Goal: Task Accomplishment & Management: Use online tool/utility

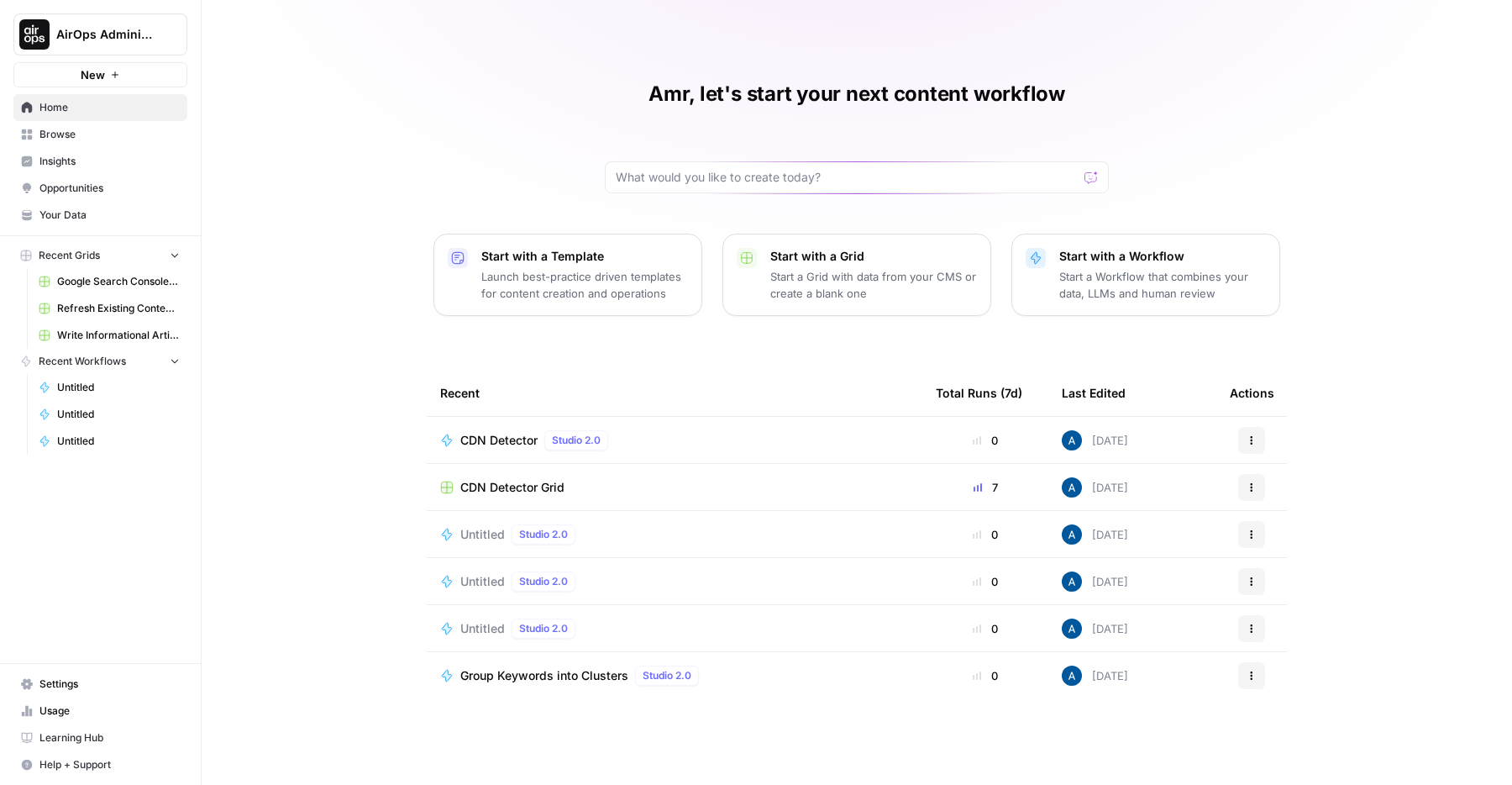
click at [502, 443] on span "CDN Detector" at bounding box center [498, 440] width 77 height 17
click at [518, 493] on span "CDN Detector Grid" at bounding box center [512, 487] width 104 height 17
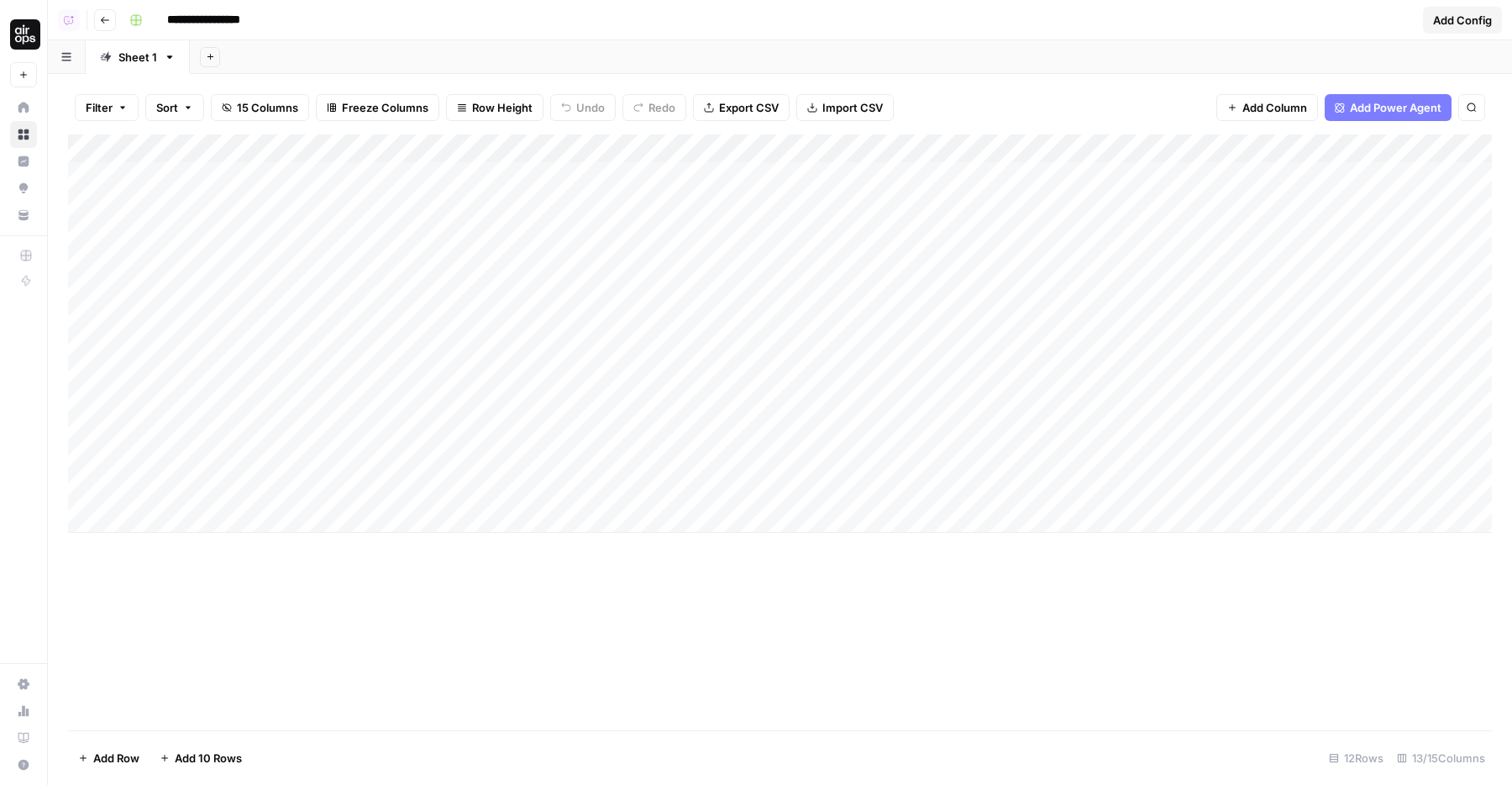
drag, startPoint x: 679, startPoint y: 180, endPoint x: 859, endPoint y: 344, distance: 243.5
click at [859, 344] on div "Add Column" at bounding box center [780, 334] width 1424 height 398
click at [760, 324] on div "Add Column" at bounding box center [780, 334] width 1424 height 398
click at [604, 205] on div "Add Column" at bounding box center [780, 334] width 1424 height 398
click at [754, 333] on div "Add Column" at bounding box center [780, 334] width 1424 height 398
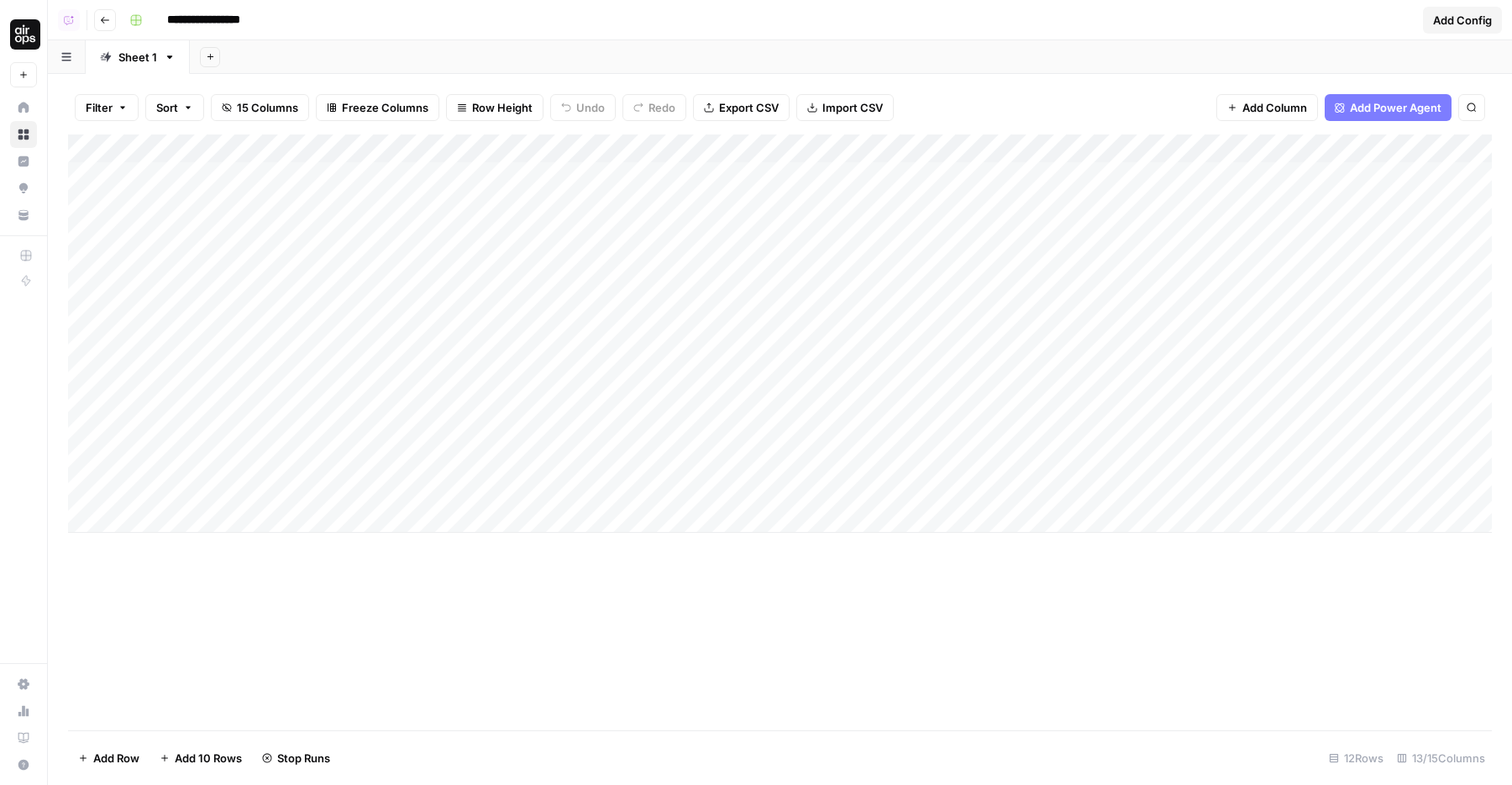
drag, startPoint x: 684, startPoint y: 183, endPoint x: 834, endPoint y: 376, distance: 244.4
click at [834, 376] on div "Add Column" at bounding box center [780, 334] width 1424 height 398
click at [848, 391] on div "Add Column" at bounding box center [780, 334] width 1424 height 398
click at [642, 431] on div "Add Column" at bounding box center [780, 334] width 1424 height 398
drag, startPoint x: 773, startPoint y: 526, endPoint x: 821, endPoint y: 565, distance: 61.8
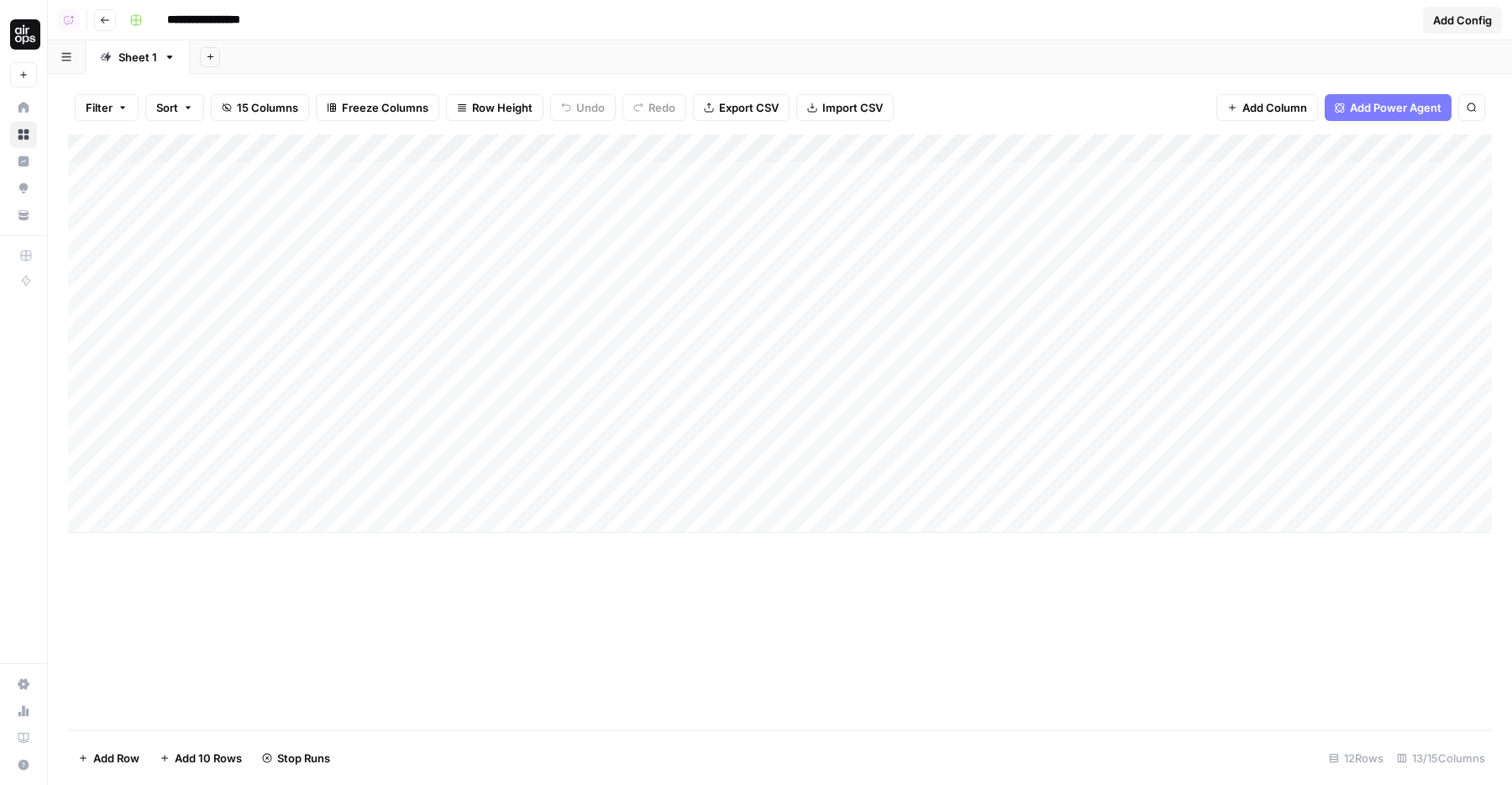
click at [821, 565] on div "Add Column" at bounding box center [780, 432] width 1424 height 596
drag, startPoint x: 669, startPoint y: 195, endPoint x: 680, endPoint y: 361, distance: 166.4
click at [680, 361] on div "Add Column" at bounding box center [780, 334] width 1424 height 398
drag, startPoint x: 845, startPoint y: 187, endPoint x: 843, endPoint y: 349, distance: 162.0
click at [843, 349] on div "Add Column" at bounding box center [780, 334] width 1424 height 398
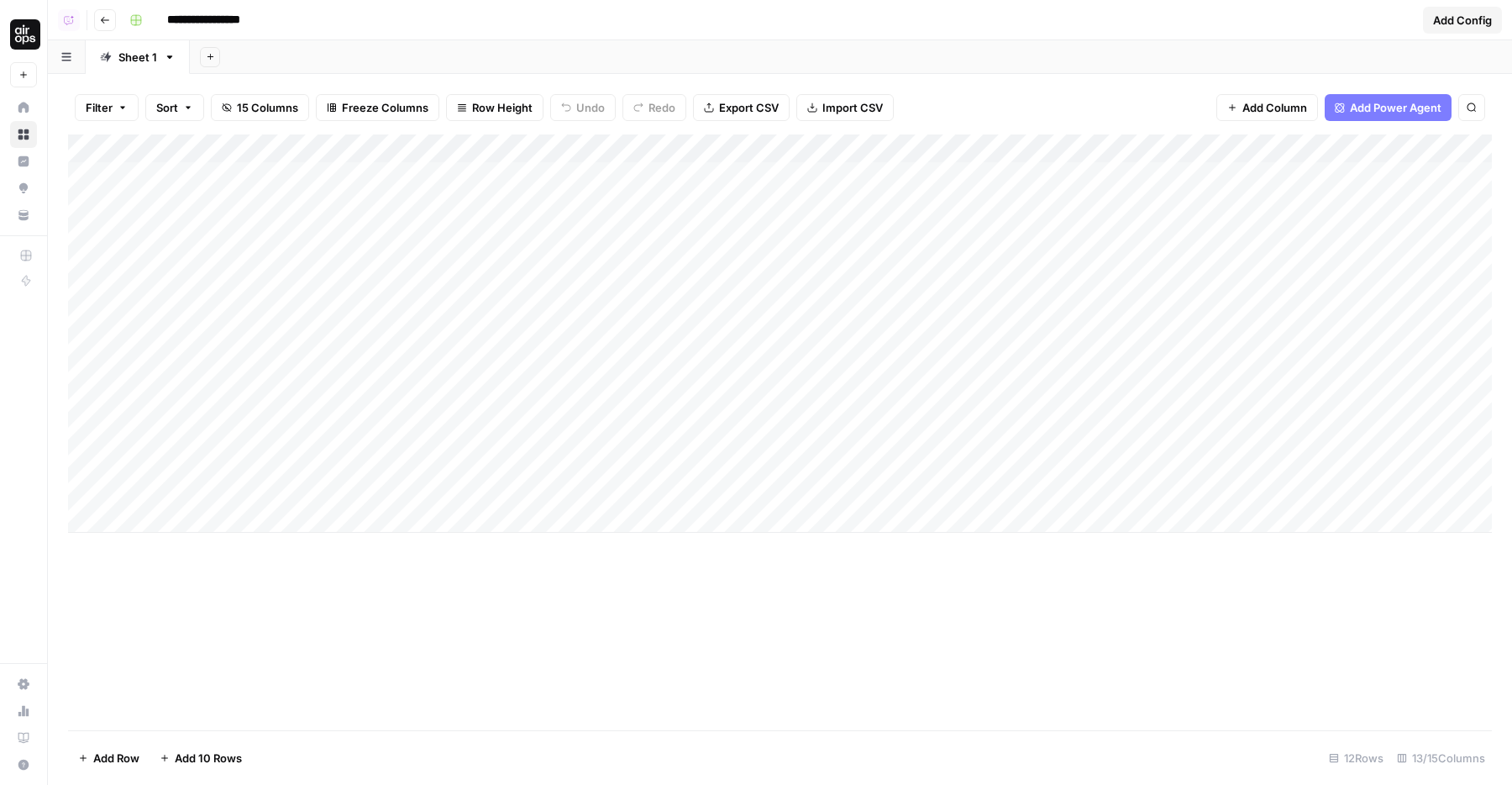
drag, startPoint x: 843, startPoint y: 351, endPoint x: 841, endPoint y: 169, distance: 182.0
click at [841, 169] on div "Add Column" at bounding box center [780, 334] width 1424 height 398
drag, startPoint x: 795, startPoint y: 347, endPoint x: 792, endPoint y: 160, distance: 187.0
click at [792, 160] on div "Add Column" at bounding box center [780, 334] width 1424 height 398
click at [798, 178] on div "Add Column" at bounding box center [780, 334] width 1424 height 398
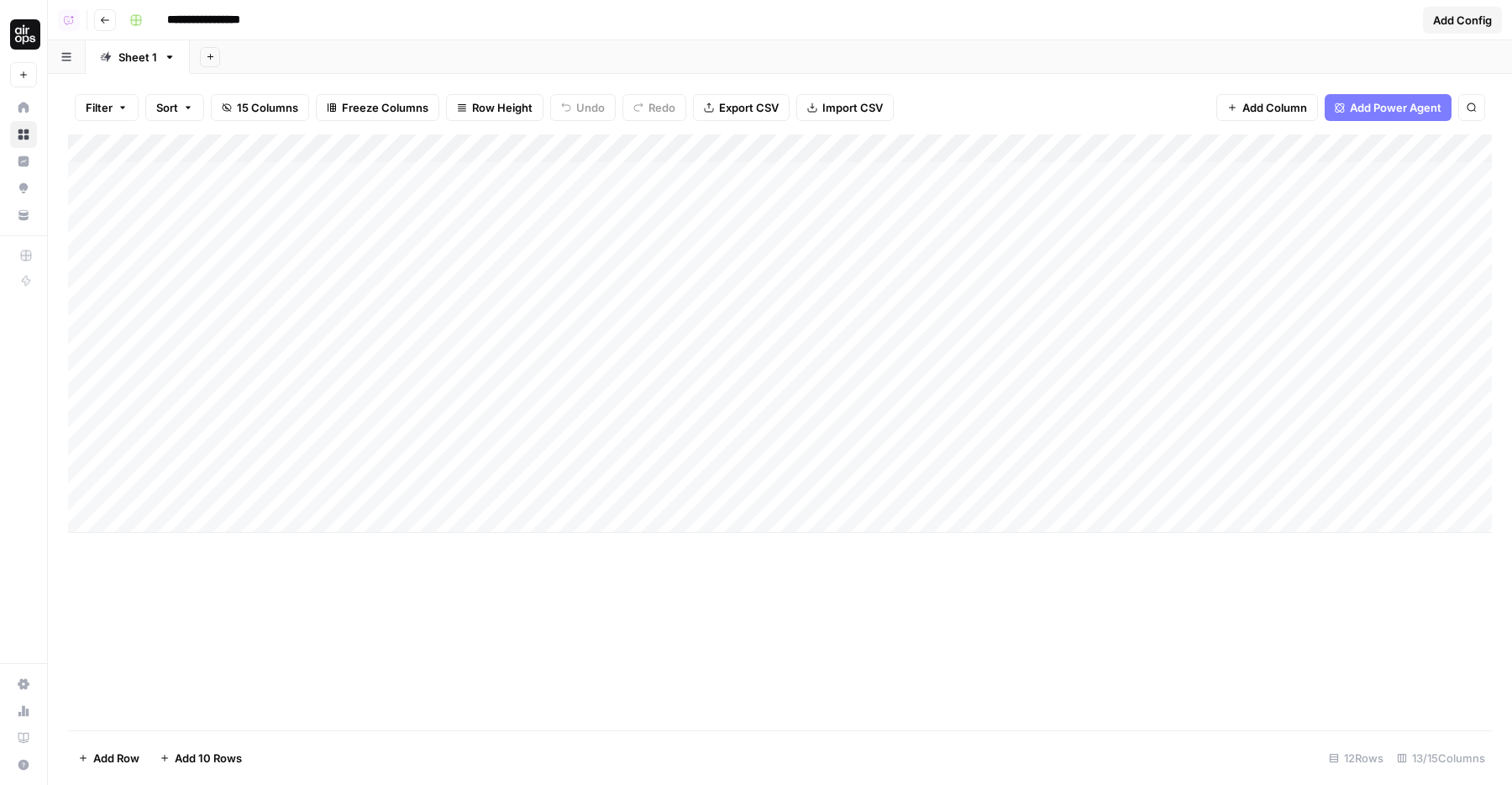
click at [800, 200] on div "Add Column" at bounding box center [780, 334] width 1424 height 398
click at [807, 247] on div "Add Column" at bounding box center [780, 334] width 1424 height 398
click at [807, 268] on div "Add Column" at bounding box center [780, 334] width 1424 height 398
click at [678, 191] on div "Add Column" at bounding box center [780, 334] width 1424 height 398
click at [679, 201] on div "Add Column" at bounding box center [780, 334] width 1424 height 398
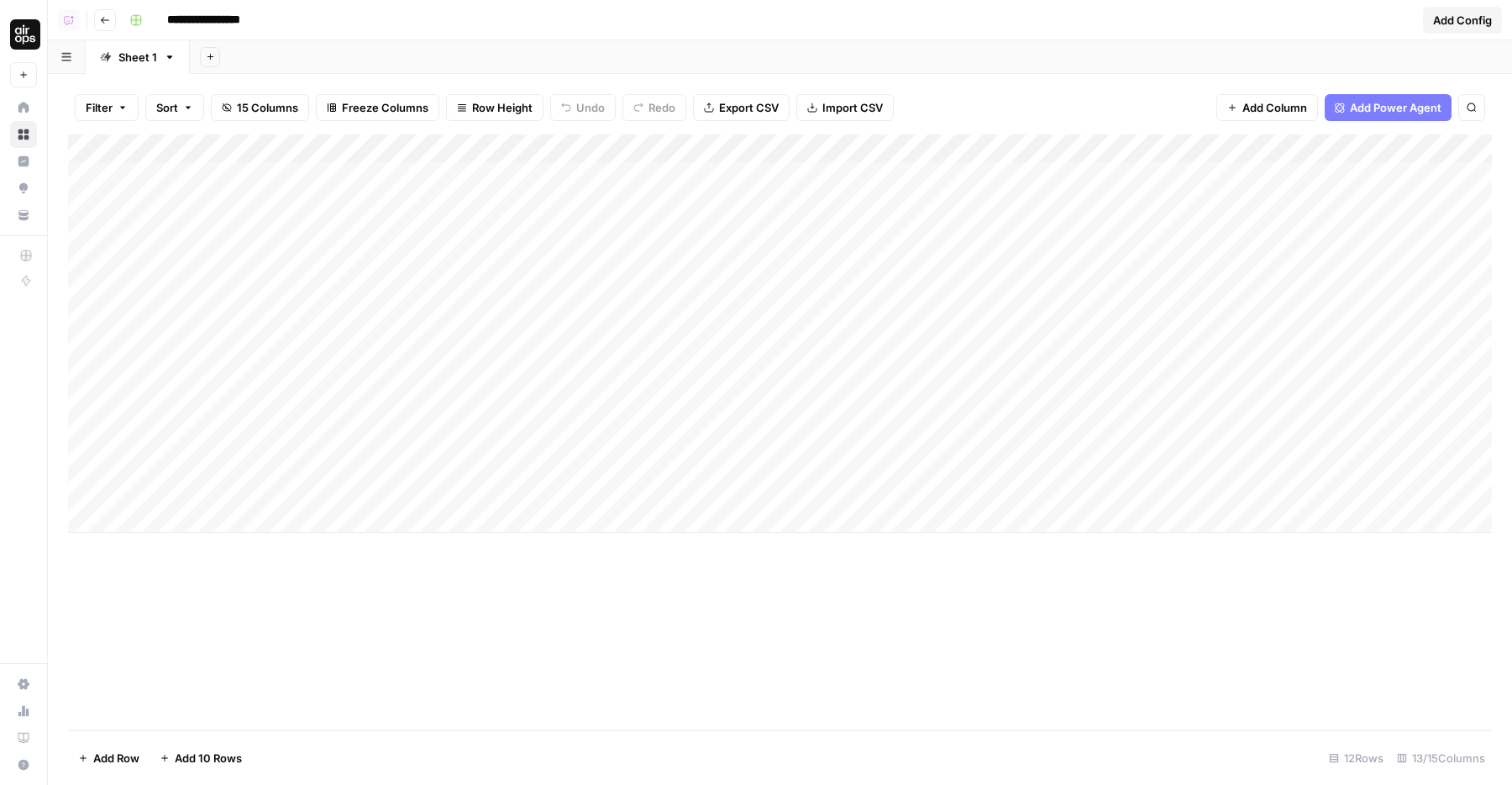
click at [669, 258] on div "Add Column" at bounding box center [780, 334] width 1424 height 398
click at [542, 157] on div "Add Column" at bounding box center [780, 334] width 1424 height 398
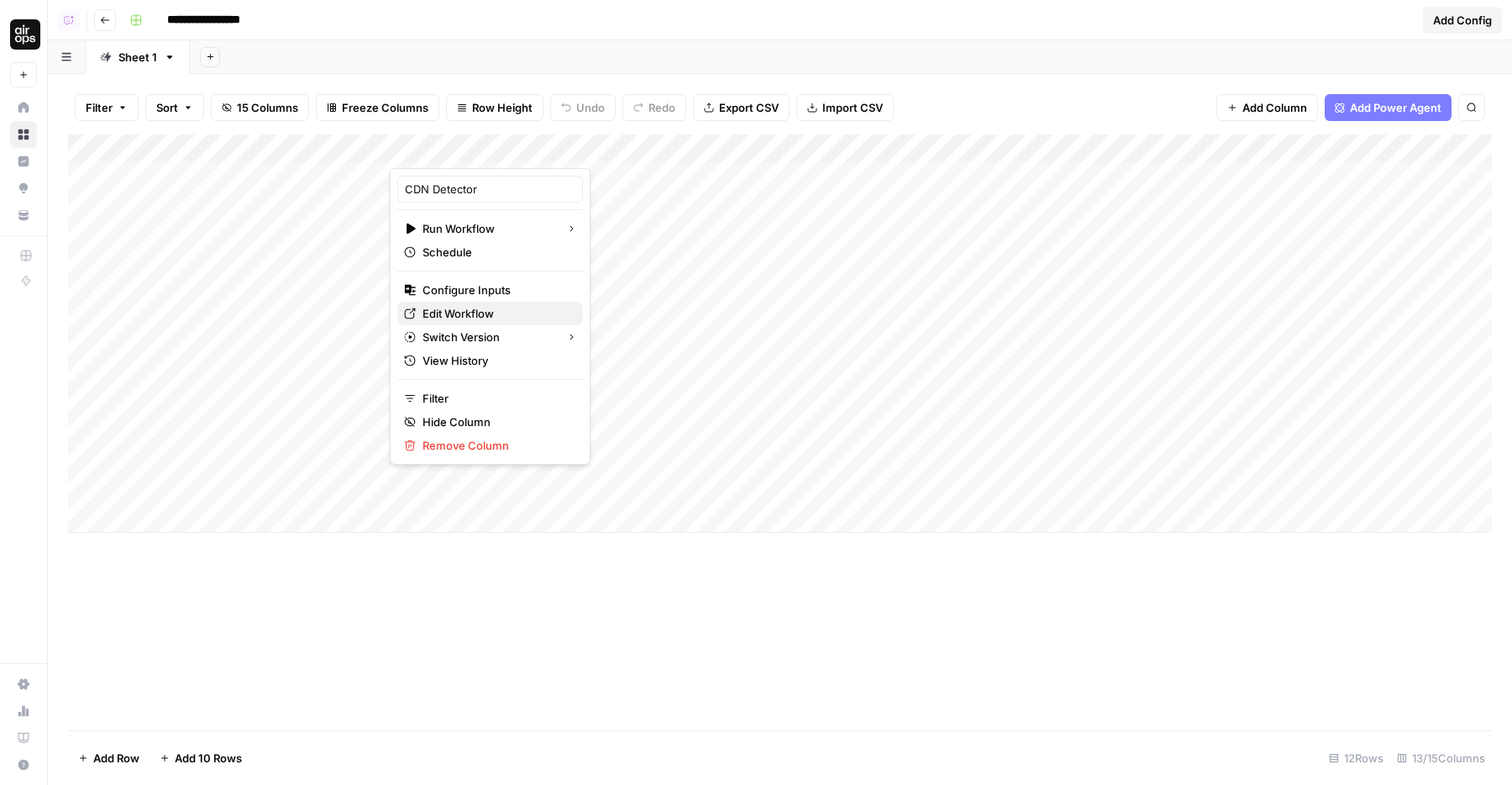
click at [454, 324] on link "Edit Workflow" at bounding box center [490, 314] width 186 height 24
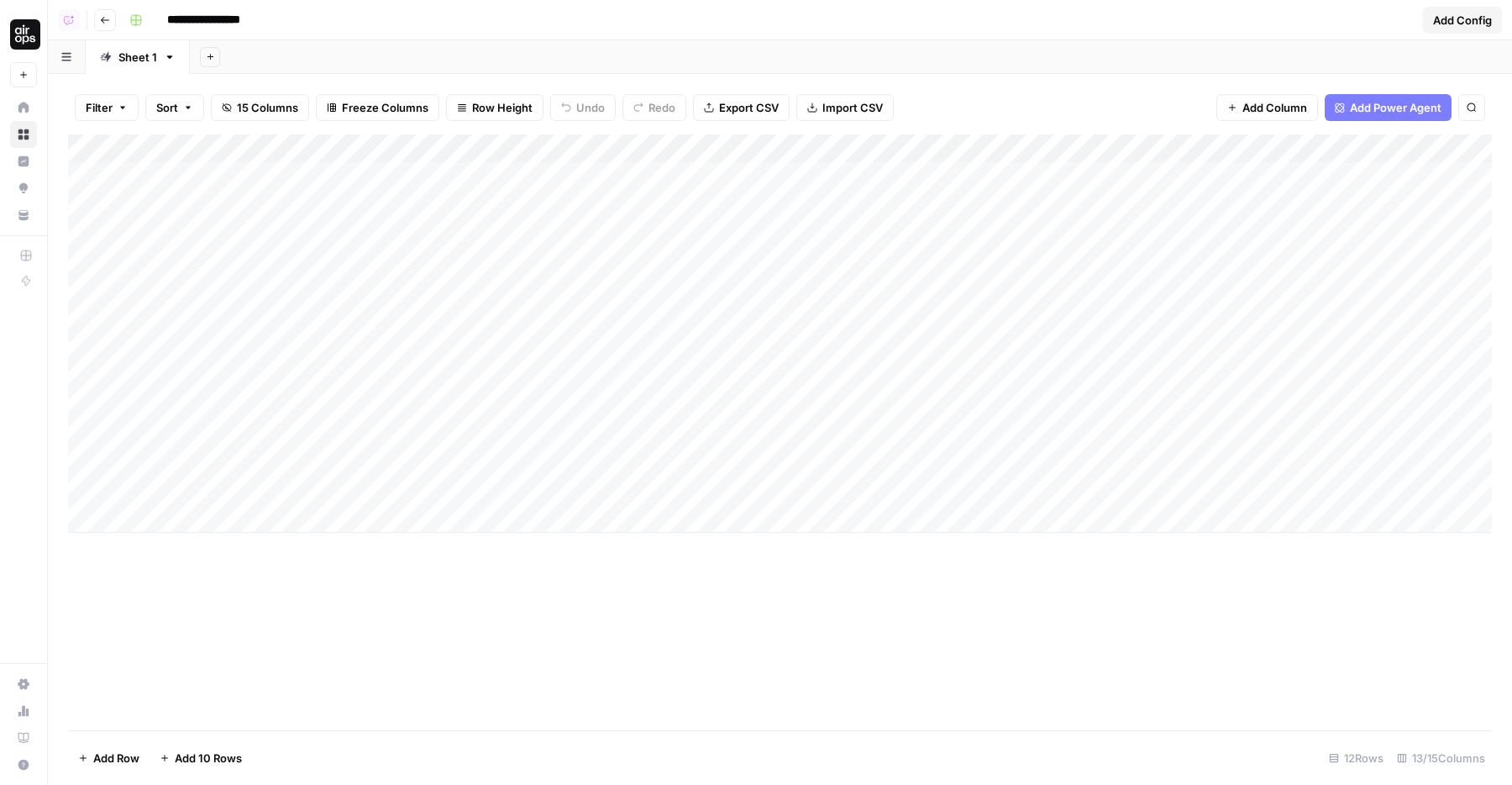
click at [597, 176] on div "Add Column" at bounding box center [780, 334] width 1424 height 398
click at [603, 176] on div "Add Column" at bounding box center [780, 334] width 1424 height 398
click at [603, 202] on div "Add Column" at bounding box center [780, 334] width 1424 height 398
click at [605, 231] on div "Add Column" at bounding box center [780, 334] width 1424 height 398
click at [605, 269] on div "Add Column" at bounding box center [780, 334] width 1424 height 398
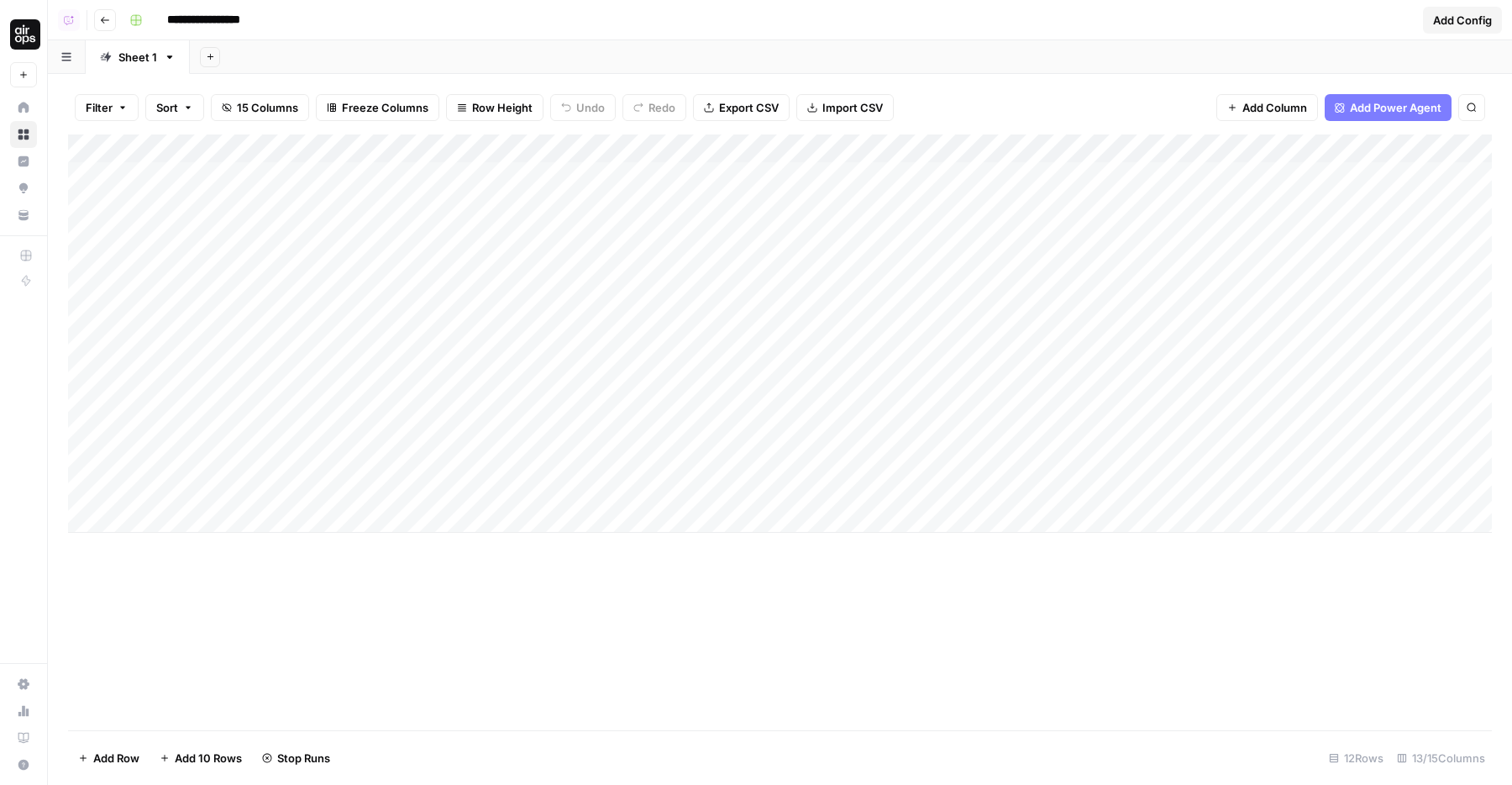
click at [607, 289] on div "Add Column" at bounding box center [780, 334] width 1424 height 398
click at [607, 313] on div "Add Column" at bounding box center [780, 334] width 1424 height 398
click at [608, 344] on div "Add Column" at bounding box center [780, 334] width 1424 height 398
click at [631, 664] on div "Add Column" at bounding box center [780, 432] width 1424 height 596
click at [738, 401] on div "Add Column" at bounding box center [780, 334] width 1424 height 398
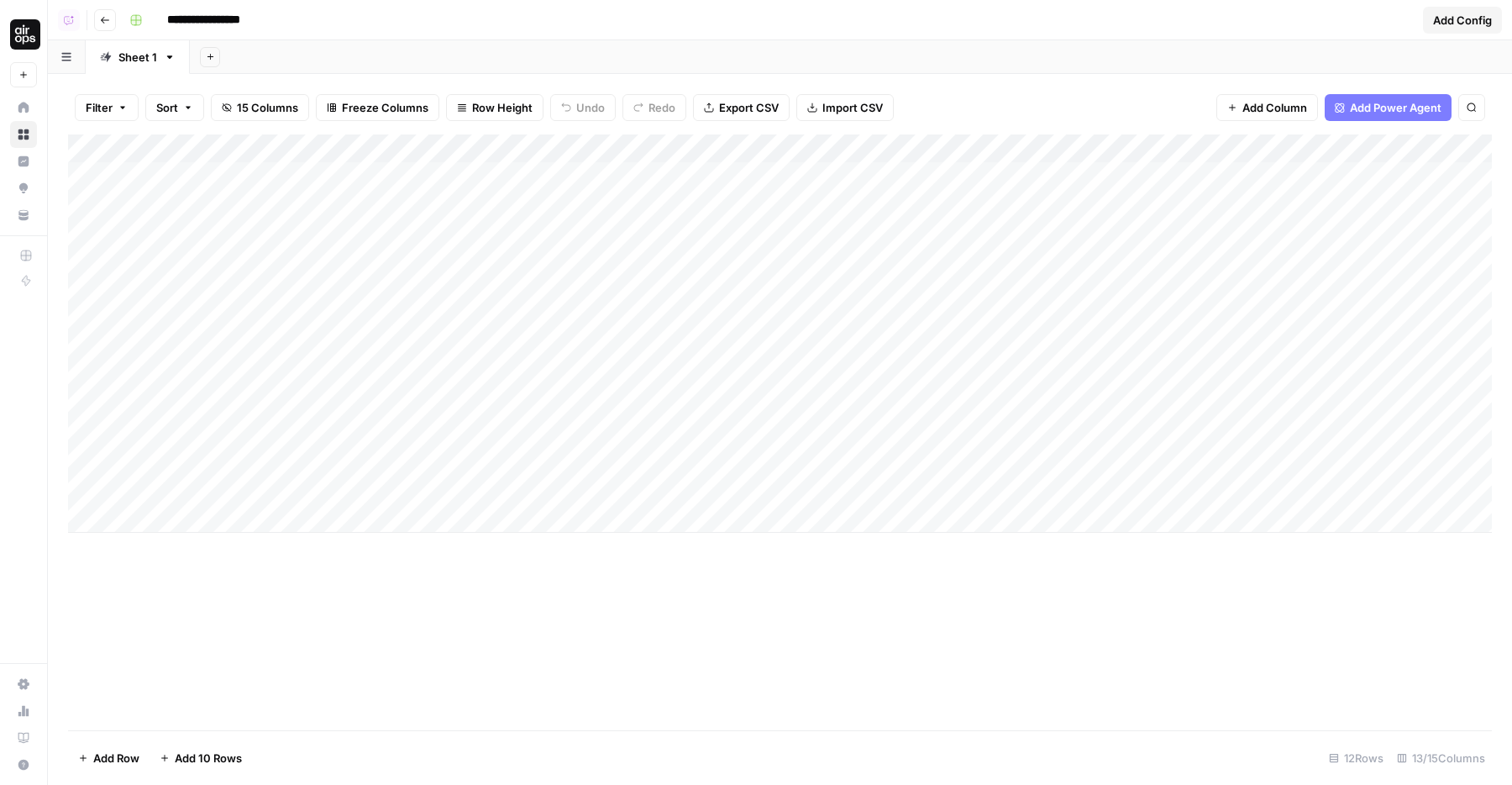
click at [710, 354] on div "Add Column" at bounding box center [780, 334] width 1424 height 398
click at [706, 339] on div "Add Column" at bounding box center [780, 334] width 1424 height 398
click at [706, 216] on div "Add Column" at bounding box center [780, 334] width 1424 height 398
drag, startPoint x: 704, startPoint y: 216, endPoint x: 706, endPoint y: 372, distance: 156.0
click at [706, 372] on div "Add Column" at bounding box center [780, 334] width 1424 height 398
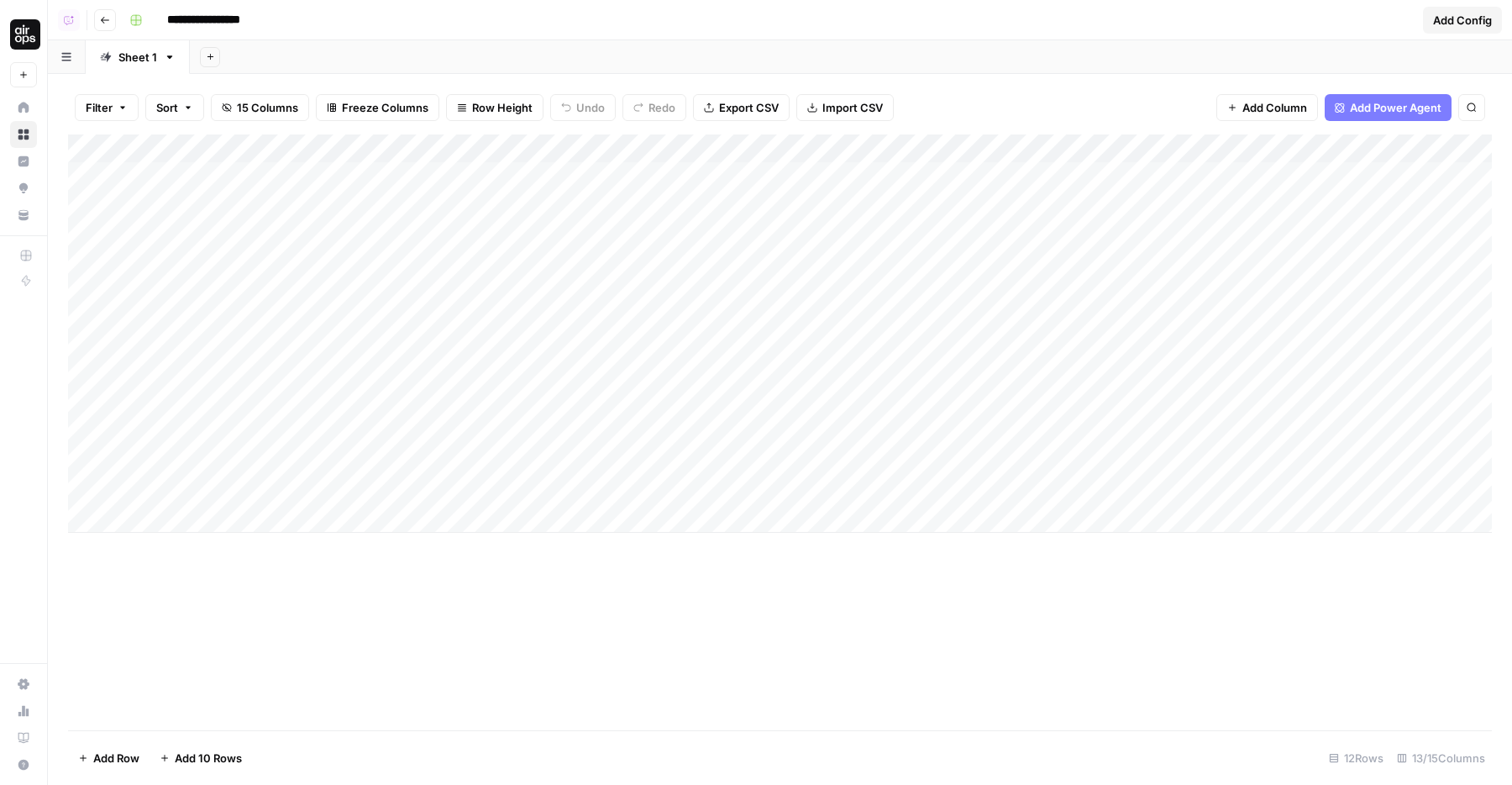
click at [654, 306] on div "Add Column" at bounding box center [780, 334] width 1424 height 398
click at [812, 269] on div "Add Column" at bounding box center [780, 334] width 1424 height 398
click at [737, 269] on div "Add Column" at bounding box center [780, 334] width 1424 height 398
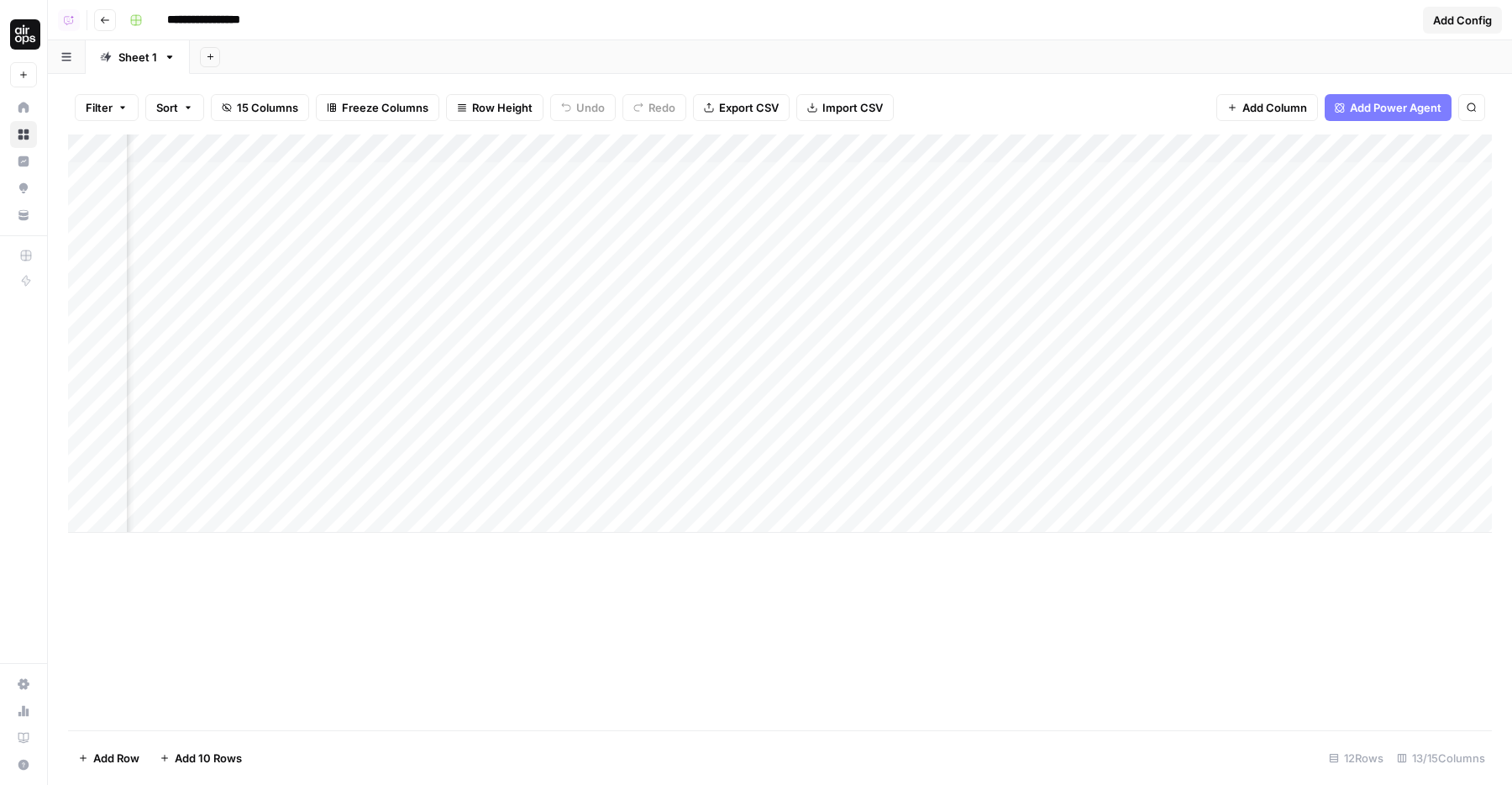
click at [504, 161] on div "Add Column" at bounding box center [780, 334] width 1424 height 398
click at [625, 402] on div "Add Column" at bounding box center [780, 334] width 1424 height 398
click at [603, 281] on div "Add Column" at bounding box center [780, 334] width 1424 height 398
click at [558, 272] on div "Add Column" at bounding box center [780, 334] width 1424 height 398
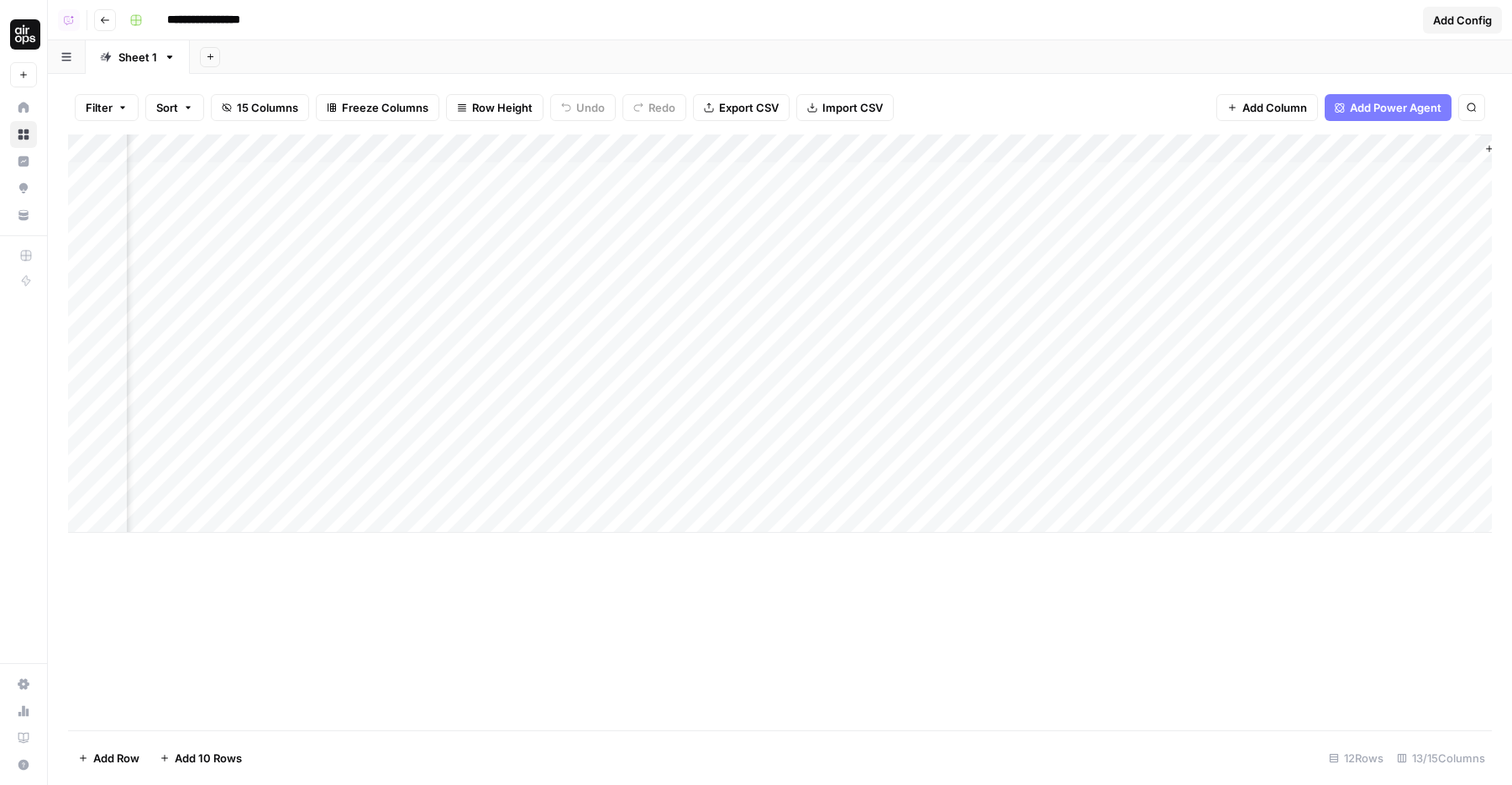
click at [614, 296] on div "Add Column" at bounding box center [780, 334] width 1424 height 398
click at [560, 276] on div "Add Column" at bounding box center [780, 334] width 1424 height 398
click at [588, 176] on div "Add Column" at bounding box center [780, 334] width 1424 height 398
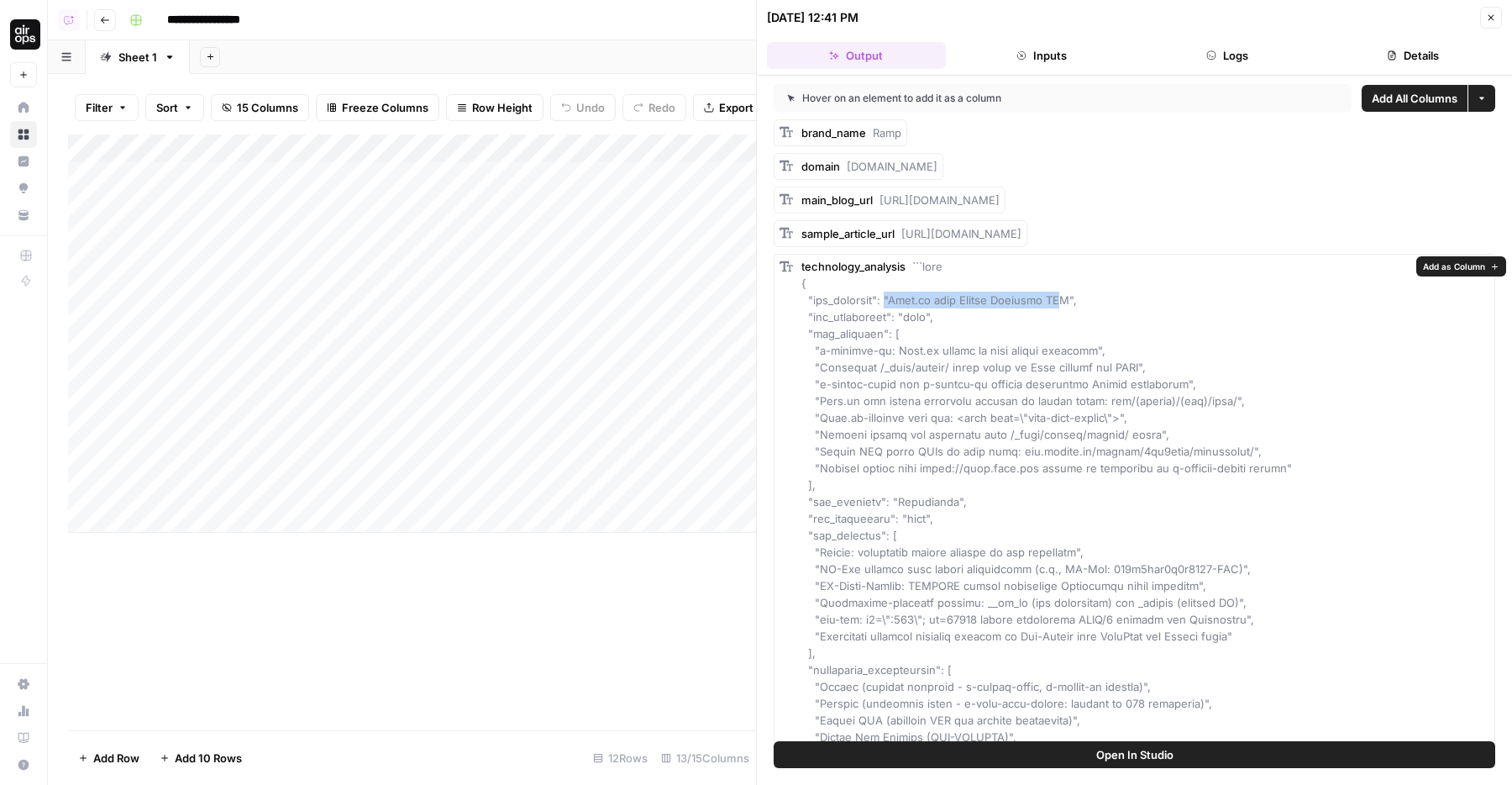
drag, startPoint x: 922, startPoint y: 299, endPoint x: 1068, endPoint y: 298, distance: 146.0
click at [1068, 298] on span at bounding box center [1146, 602] width 691 height 686
click at [862, 332] on span at bounding box center [1146, 602] width 691 height 686
click at [996, 763] on button "Open In Studio" at bounding box center [1134, 754] width 721 height 27
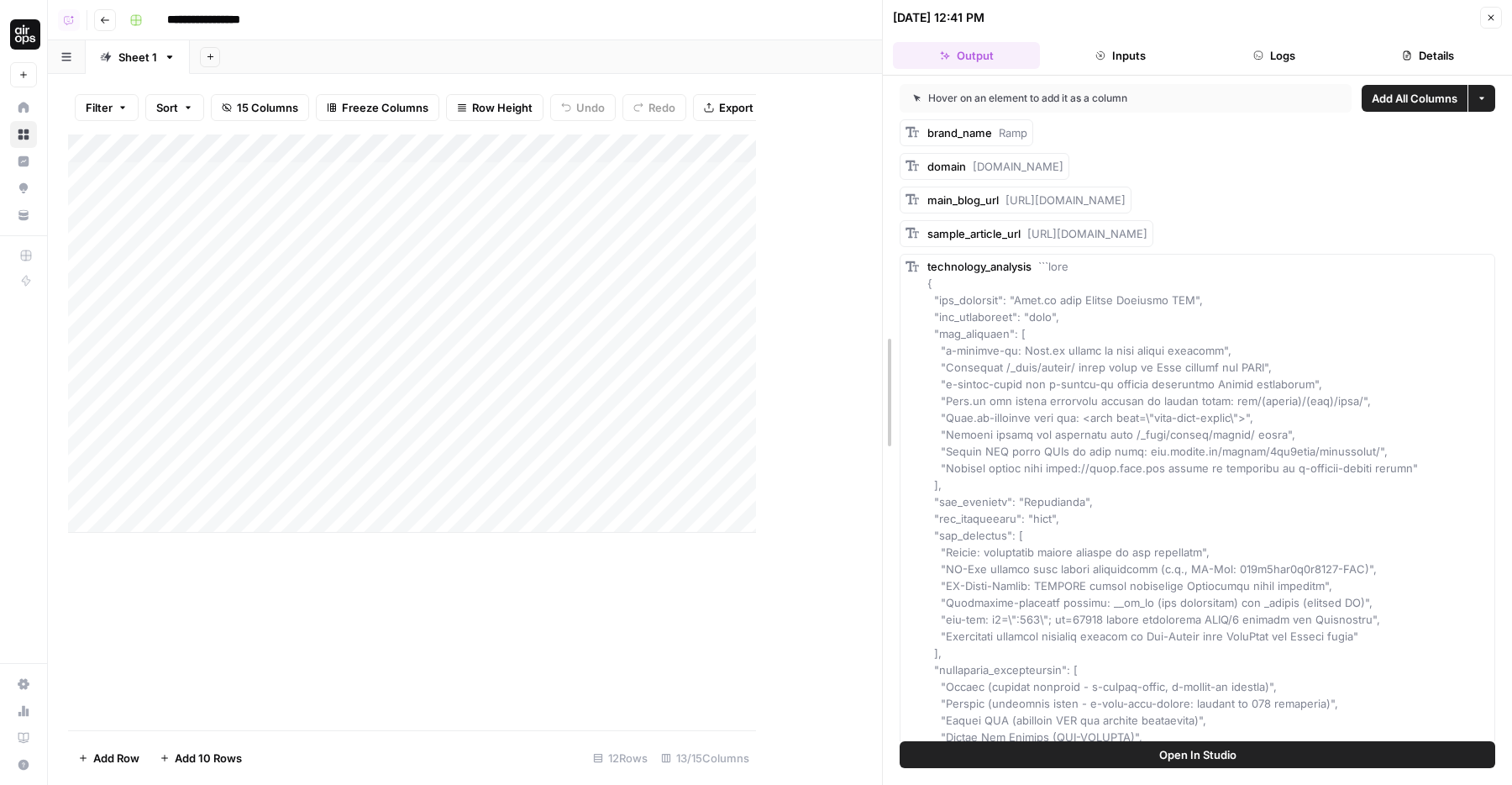
drag, startPoint x: 759, startPoint y: 395, endPoint x: 984, endPoint y: 372, distance: 226.2
click at [1486, 14] on icon "button" at bounding box center [1491, 18] width 10 height 10
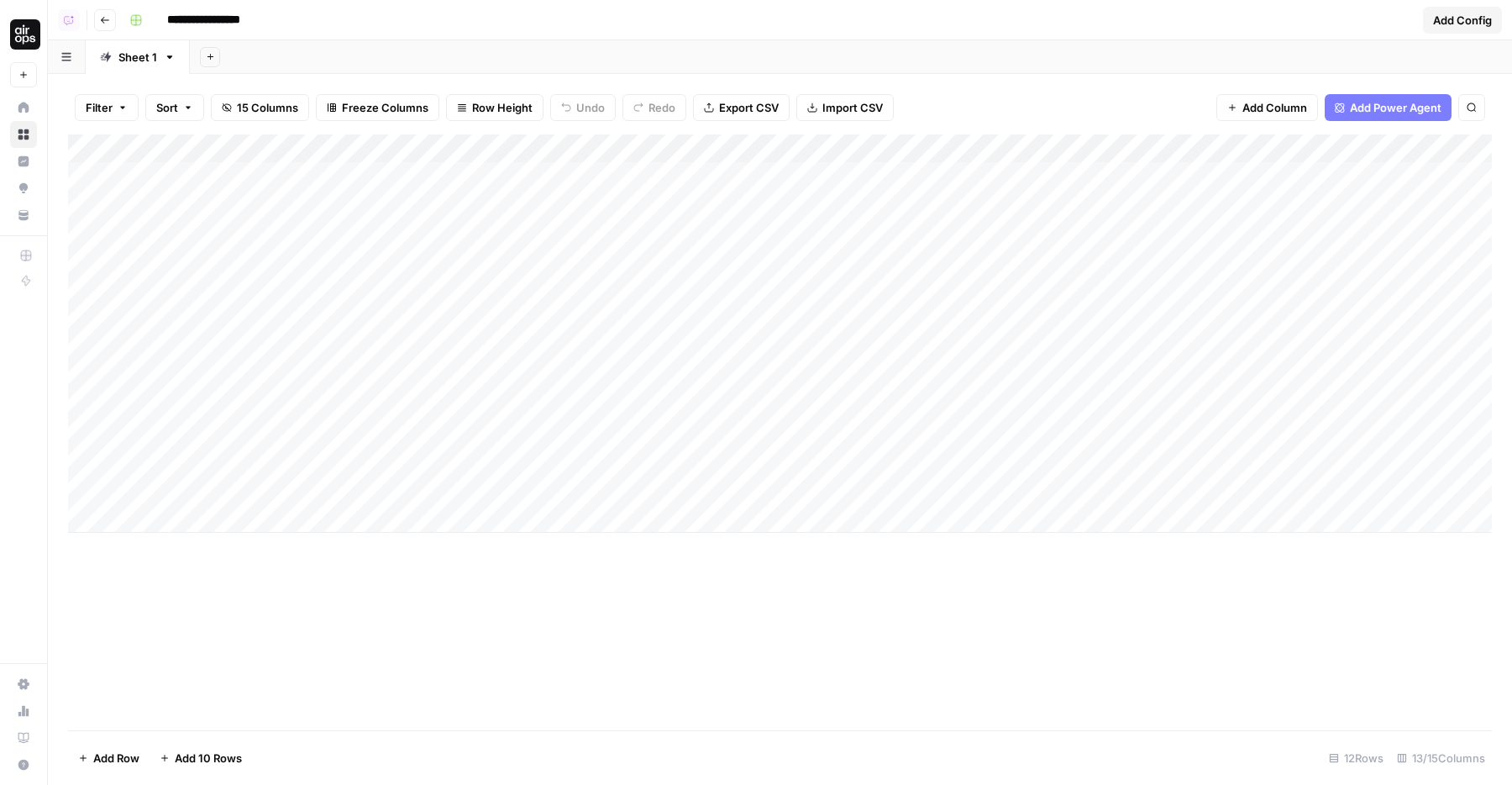
click at [698, 143] on div "Add Column" at bounding box center [780, 334] width 1424 height 398
click at [661, 414] on div "Add Column" at bounding box center [780, 334] width 1424 height 398
click at [607, 175] on div "Add Column" at bounding box center [780, 334] width 1424 height 398
click at [604, 203] on div "Add Column" at bounding box center [780, 334] width 1424 height 398
click at [609, 231] on div "Add Column" at bounding box center [780, 334] width 1424 height 398
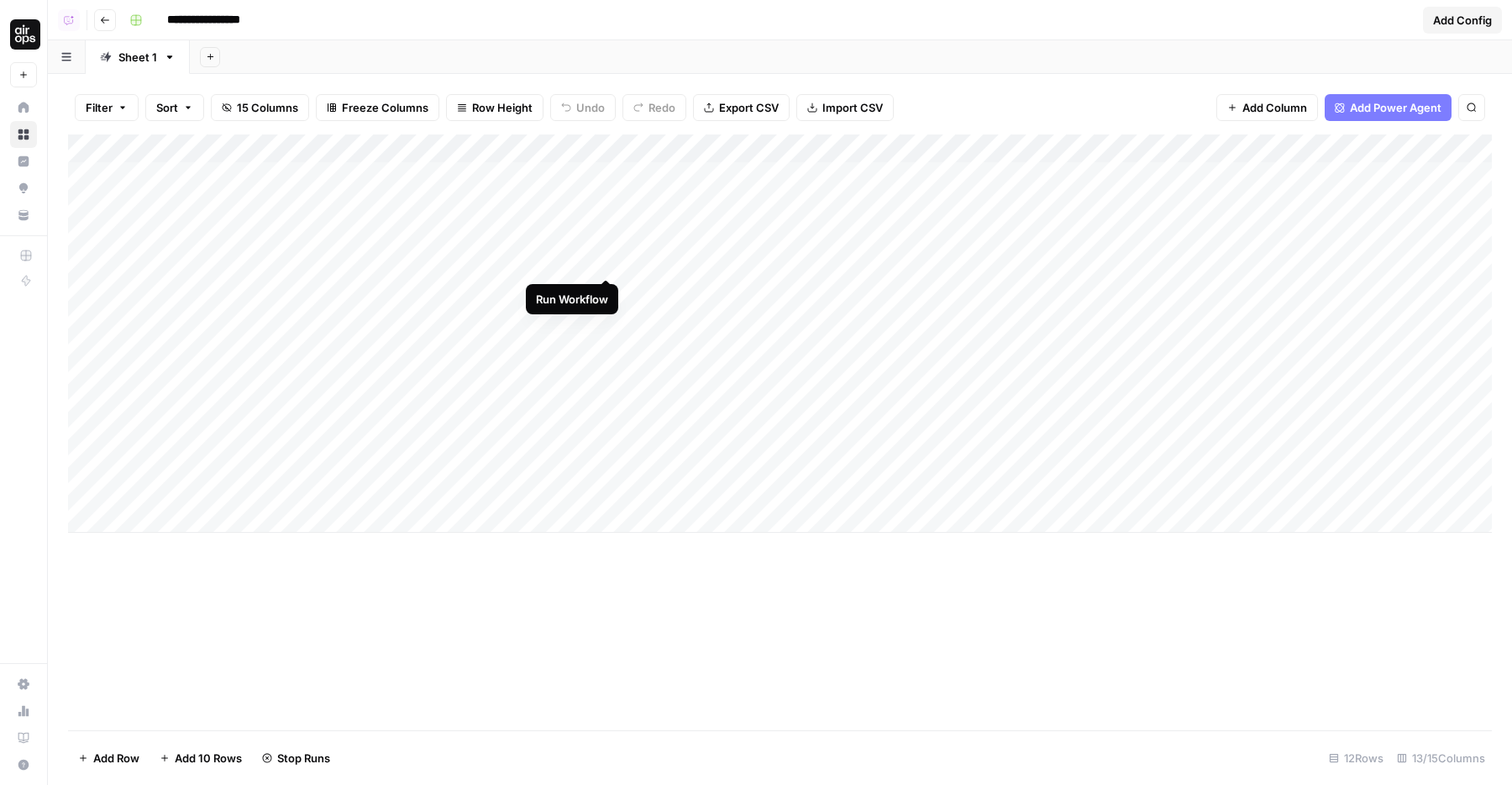
click at [607, 263] on div "Add Column" at bounding box center [780, 334] width 1424 height 398
click at [605, 292] on div "Add Column" at bounding box center [780, 334] width 1424 height 398
click at [605, 316] on div "Add Column" at bounding box center [780, 334] width 1424 height 398
click at [603, 347] on div "Add Column" at bounding box center [780, 334] width 1424 height 398
drag, startPoint x: 773, startPoint y: 148, endPoint x: 821, endPoint y: 148, distance: 48.0
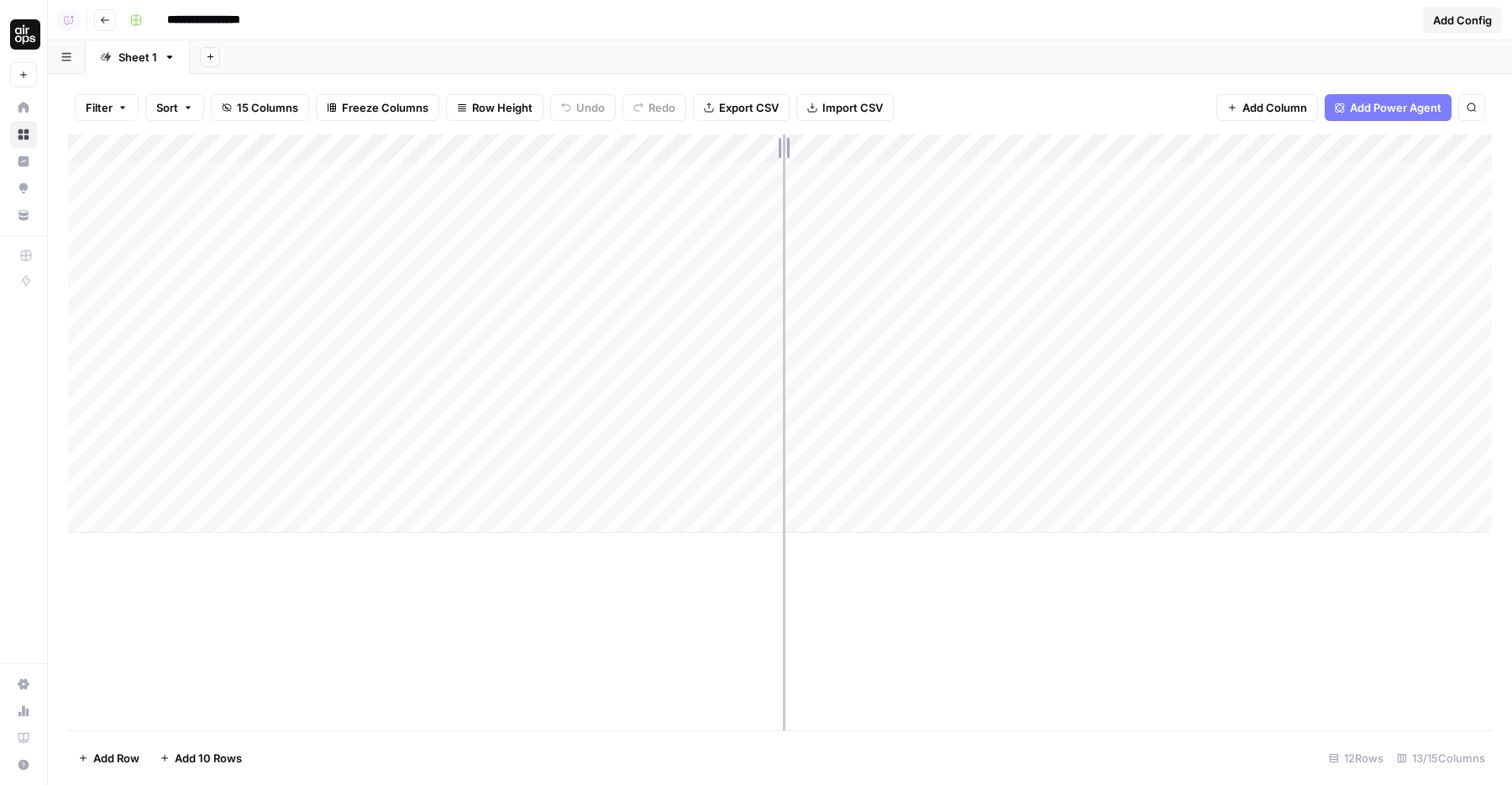
click at [821, 148] on div "Add Column" at bounding box center [780, 334] width 1424 height 398
drag, startPoint x: 946, startPoint y: 148, endPoint x: 979, endPoint y: 152, distance: 33.2
click at [976, 153] on div "Add Column" at bounding box center [780, 334] width 1424 height 398
drag, startPoint x: 979, startPoint y: 152, endPoint x: 1020, endPoint y: 155, distance: 41.1
click at [1020, 155] on div "Add Column" at bounding box center [780, 334] width 1424 height 398
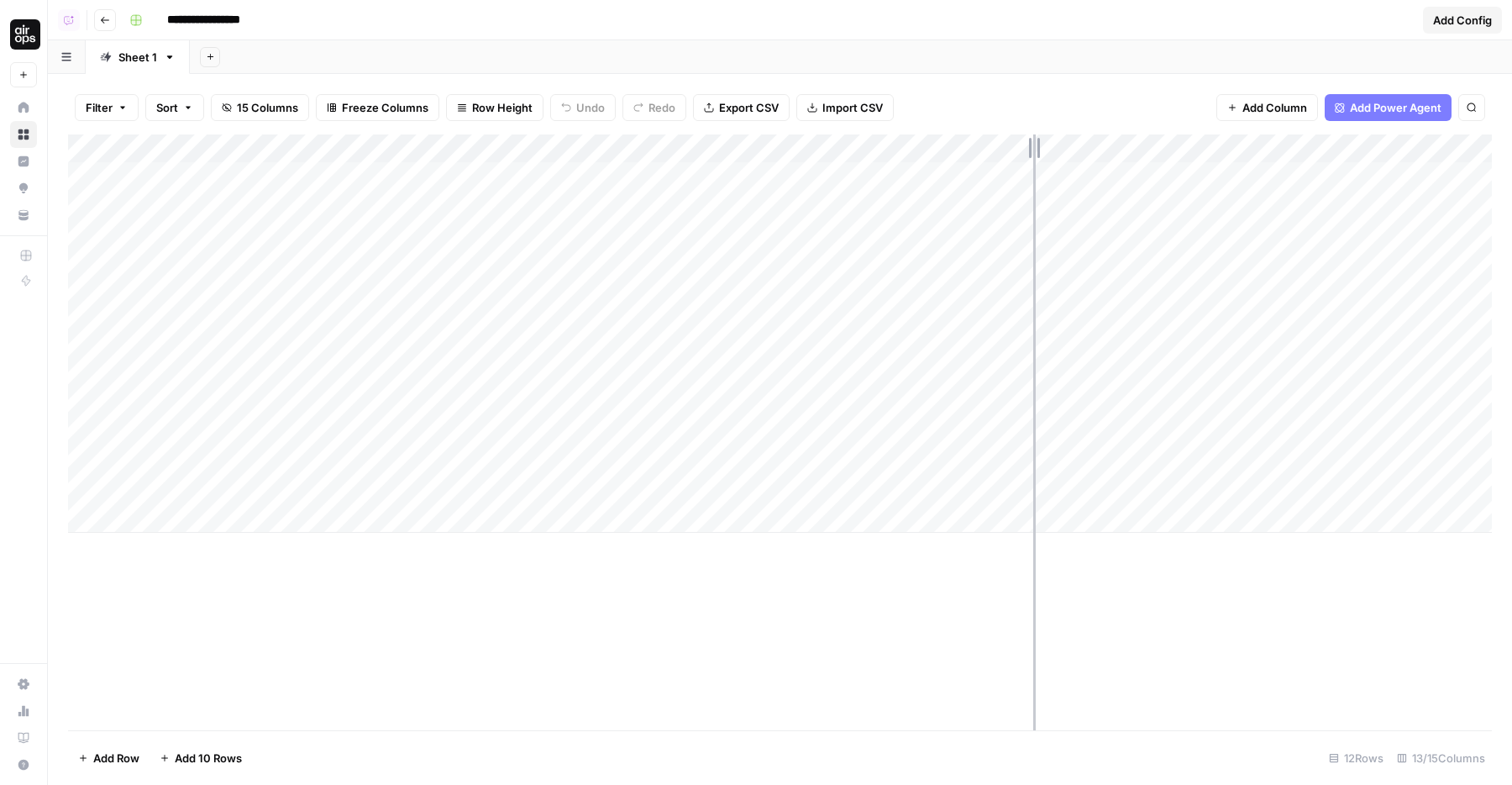
drag, startPoint x: 1020, startPoint y: 154, endPoint x: 1040, endPoint y: 154, distance: 20.0
click at [1038, 154] on div "Add Column" at bounding box center [780, 334] width 1424 height 398
click at [932, 242] on div "Add Column" at bounding box center [780, 334] width 1424 height 398
click at [932, 259] on div "Add Column" at bounding box center [780, 334] width 1424 height 398
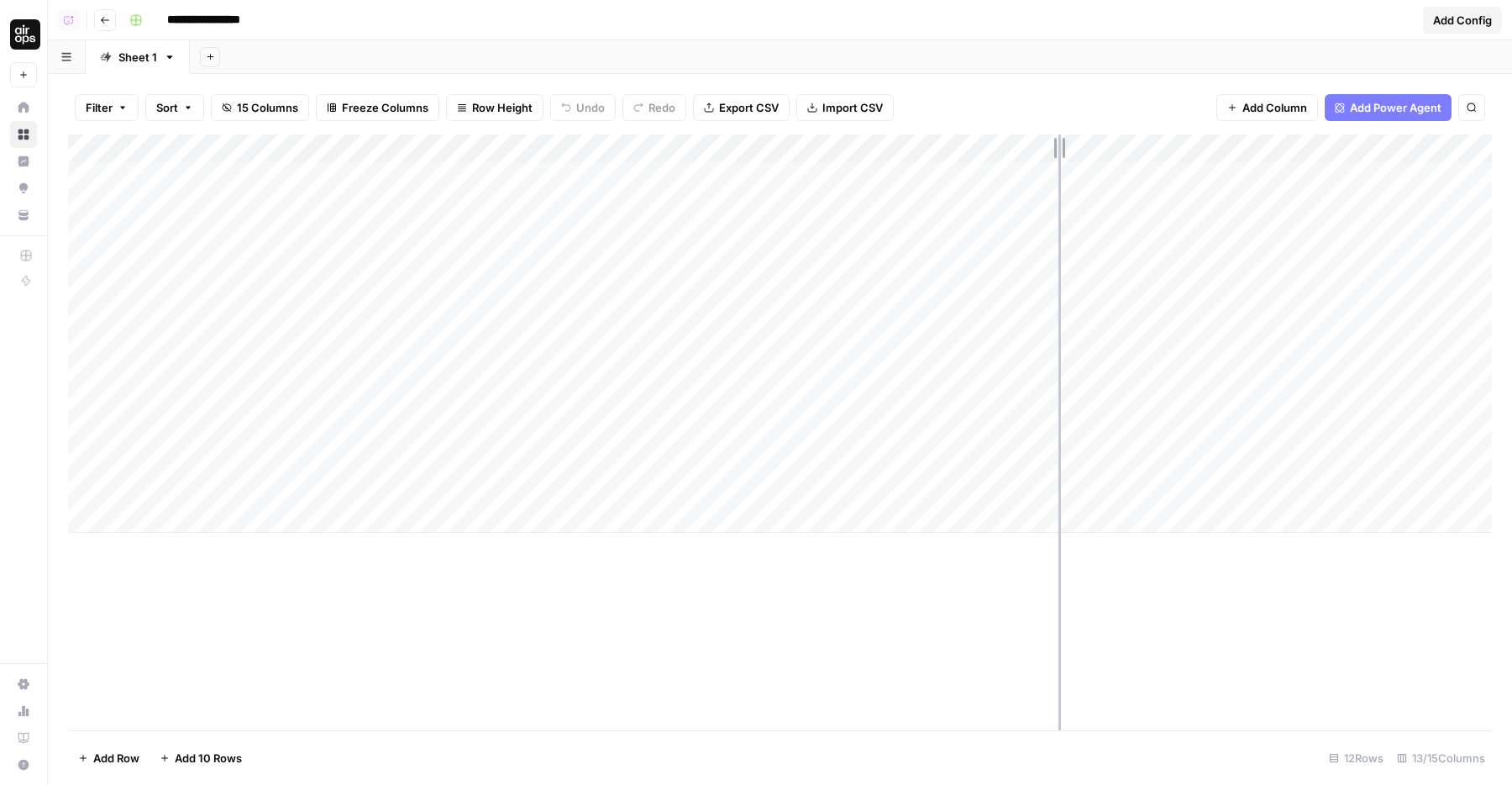
drag, startPoint x: 1038, startPoint y: 144, endPoint x: 1082, endPoint y: 144, distance: 44.0
click at [1082, 144] on div "Add Column" at bounding box center [780, 334] width 1424 height 398
drag, startPoint x: 1081, startPoint y: 144, endPoint x: 1120, endPoint y: 146, distance: 39.1
click at [1120, 146] on div "Add Column" at bounding box center [780, 334] width 1424 height 398
click at [939, 313] on div "Add Column" at bounding box center [780, 334] width 1424 height 398
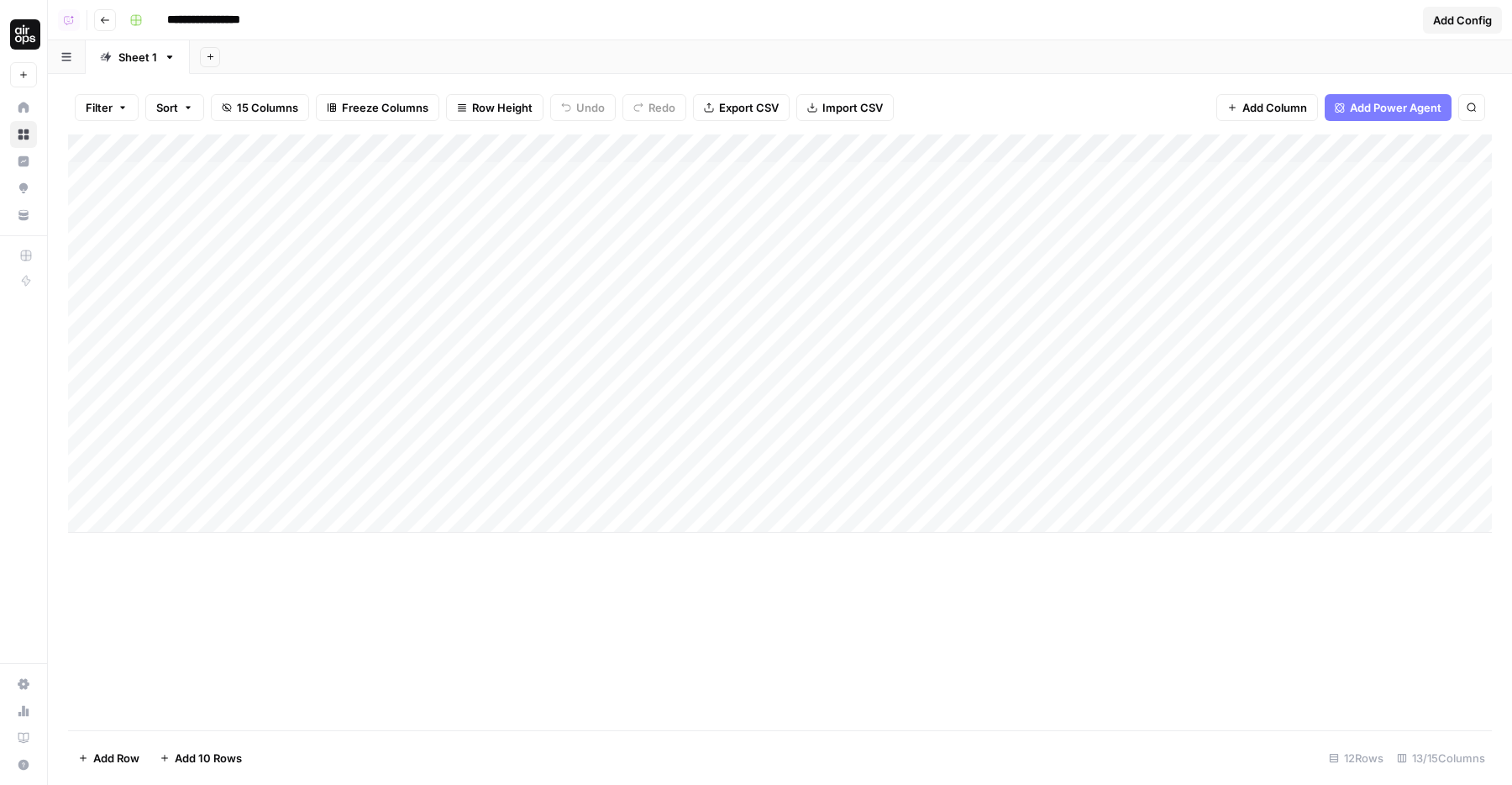
click at [512, 370] on div "Add Column" at bounding box center [780, 334] width 1424 height 398
drag, startPoint x: 663, startPoint y: 297, endPoint x: 664, endPoint y: 355, distance: 58.0
click at [664, 355] on div "Add Column" at bounding box center [780, 334] width 1424 height 398
click at [865, 255] on div "Add Column" at bounding box center [780, 334] width 1424 height 398
drag, startPoint x: 1122, startPoint y: 147, endPoint x: 1112, endPoint y: 147, distance: 10.0
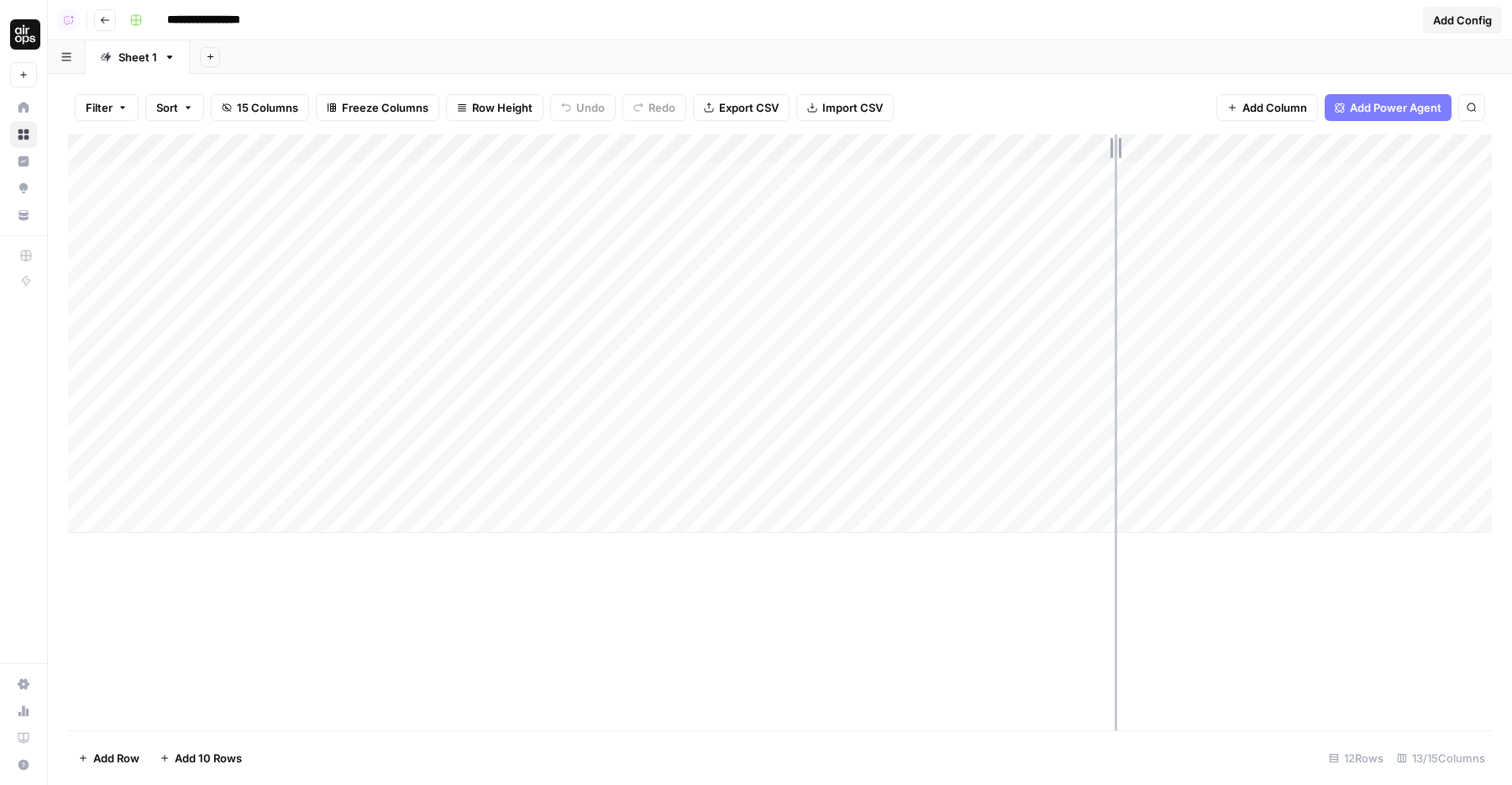
click at [1114, 147] on div "Add Column" at bounding box center [780, 334] width 1424 height 398
click at [987, 295] on div "Add Column" at bounding box center [780, 334] width 1424 height 398
click at [736, 371] on div "Add Column" at bounding box center [780, 334] width 1424 height 398
drag, startPoint x: 720, startPoint y: 187, endPoint x: 720, endPoint y: 322, distance: 135.0
click at [720, 322] on div "Add Column" at bounding box center [780, 334] width 1424 height 398
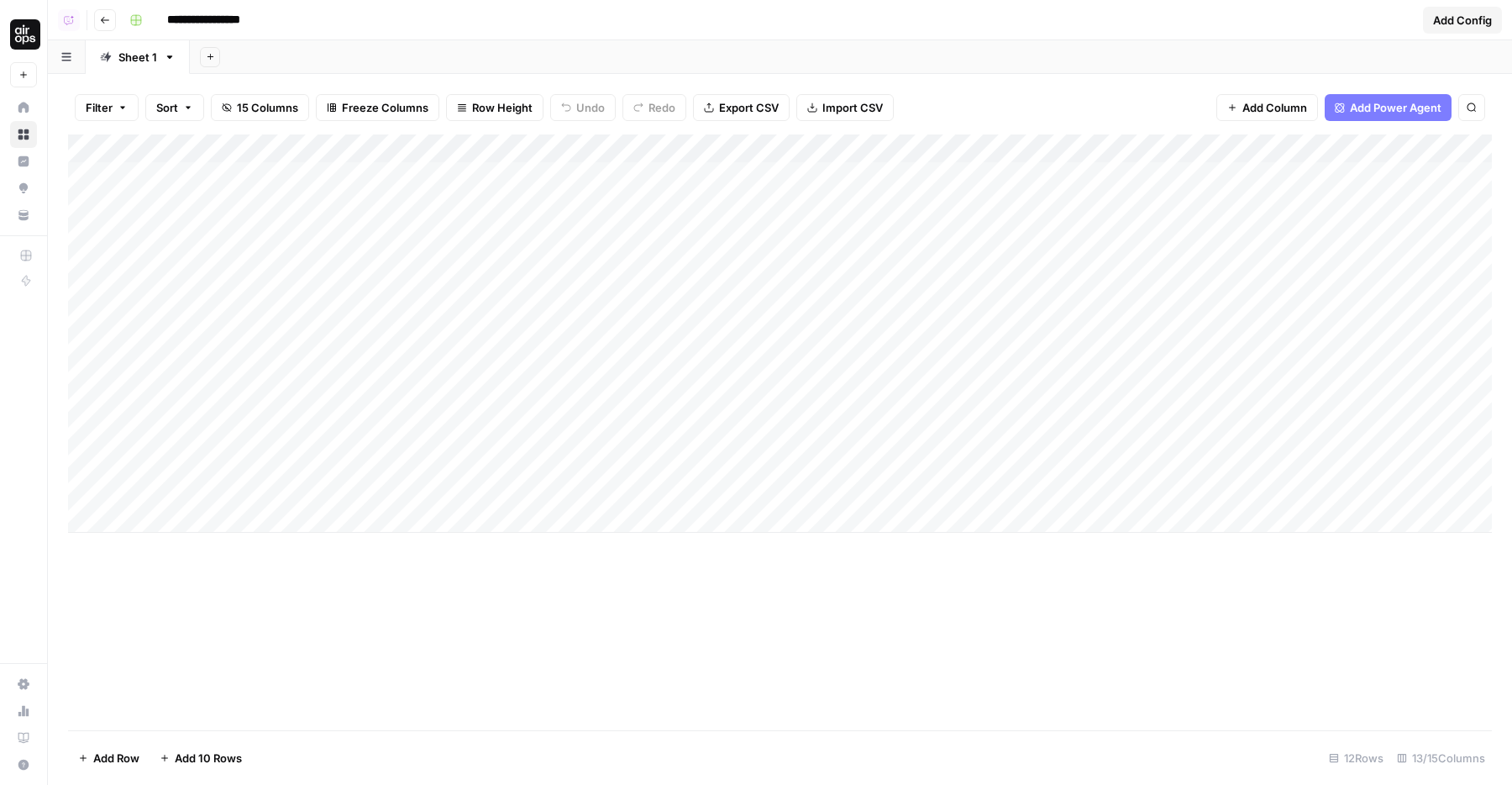
click at [835, 292] on div "Add Column" at bounding box center [780, 334] width 1424 height 398
click at [839, 249] on div "Add Column" at bounding box center [780, 334] width 1424 height 398
click at [714, 277] on div "Add Column" at bounding box center [780, 334] width 1424 height 398
click at [895, 274] on div "Add Column" at bounding box center [780, 334] width 1424 height 398
click at [767, 267] on div "Add Column" at bounding box center [780, 334] width 1424 height 398
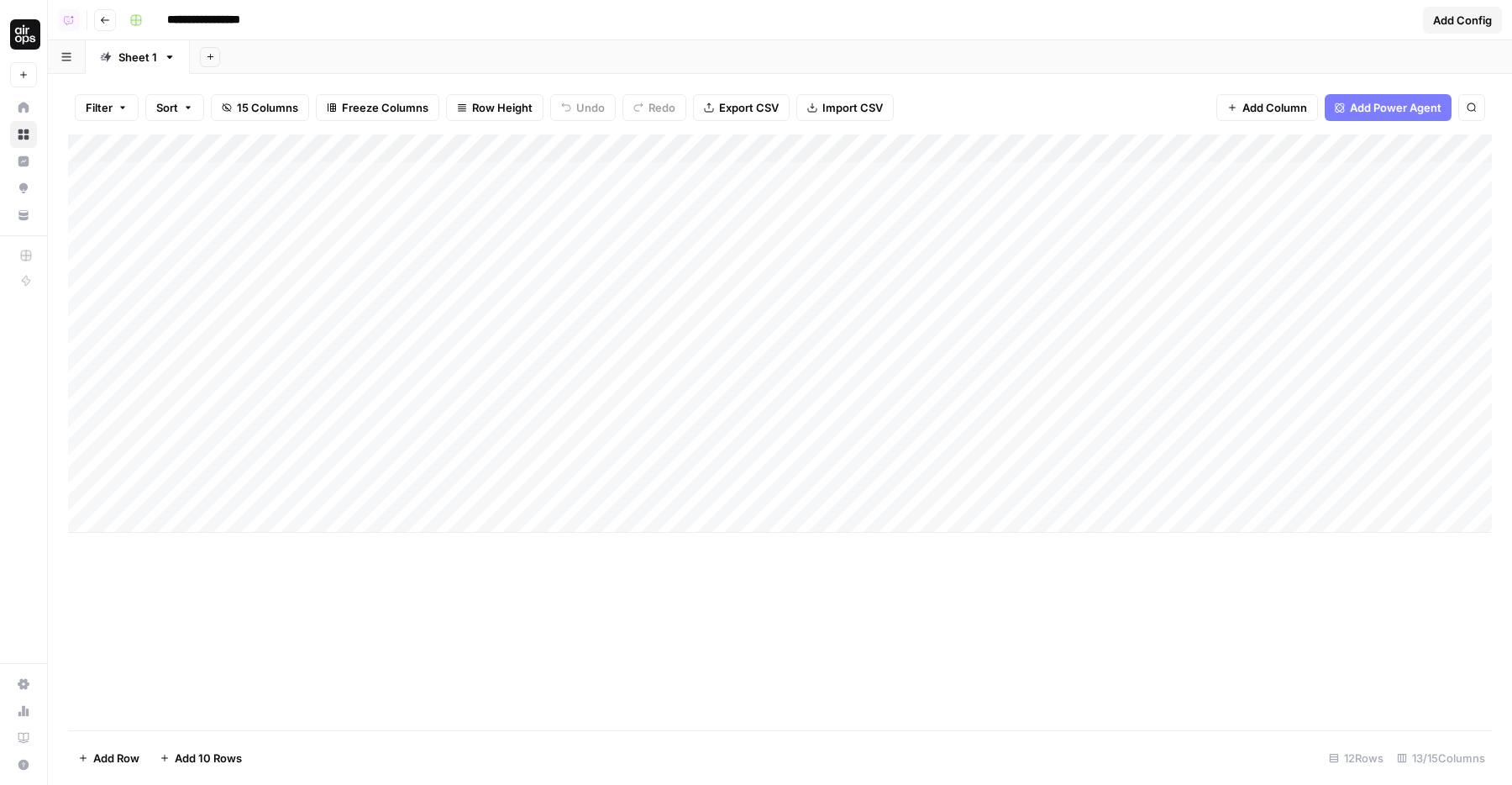
click at [876, 264] on div "Add Column" at bounding box center [780, 334] width 1424 height 398
drag, startPoint x: 751, startPoint y: 192, endPoint x: 775, endPoint y: 365, distance: 174.7
click at [775, 365] on div "Add Column" at bounding box center [780, 334] width 1424 height 398
click at [976, 288] on div "Add Column" at bounding box center [780, 334] width 1424 height 398
click at [982, 262] on div "Add Column" at bounding box center [780, 334] width 1424 height 398
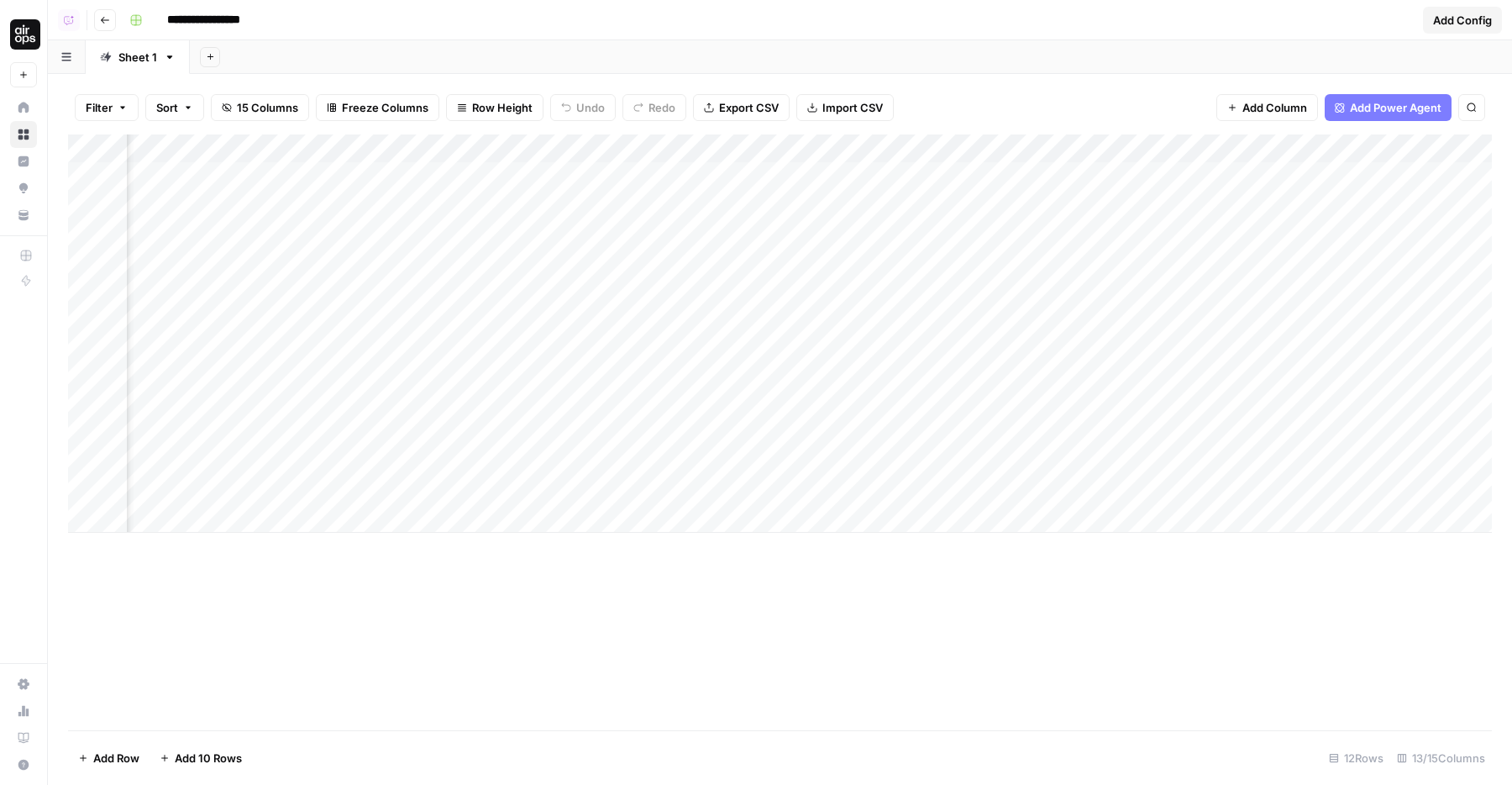
scroll to position [0, 616]
drag, startPoint x: 837, startPoint y: 155, endPoint x: 742, endPoint y: 163, distance: 95.3
click at [745, 163] on div "Add Column" at bounding box center [780, 334] width 1424 height 398
click at [558, 178] on div "Add Column" at bounding box center [780, 334] width 1424 height 398
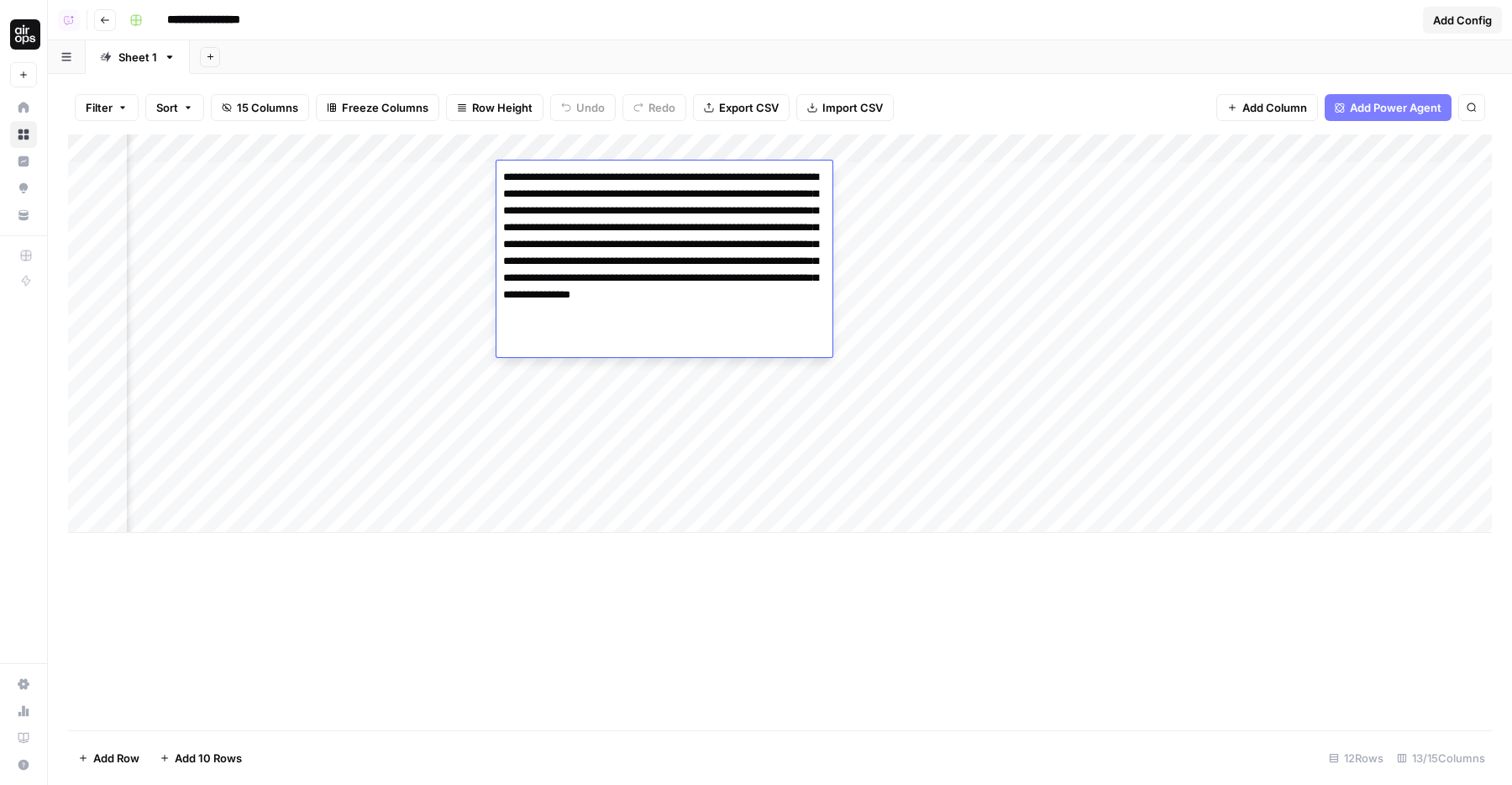
click at [591, 189] on textarea "**********" at bounding box center [664, 253] width 336 height 175
click at [452, 298] on div "Add Column" at bounding box center [780, 334] width 1424 height 398
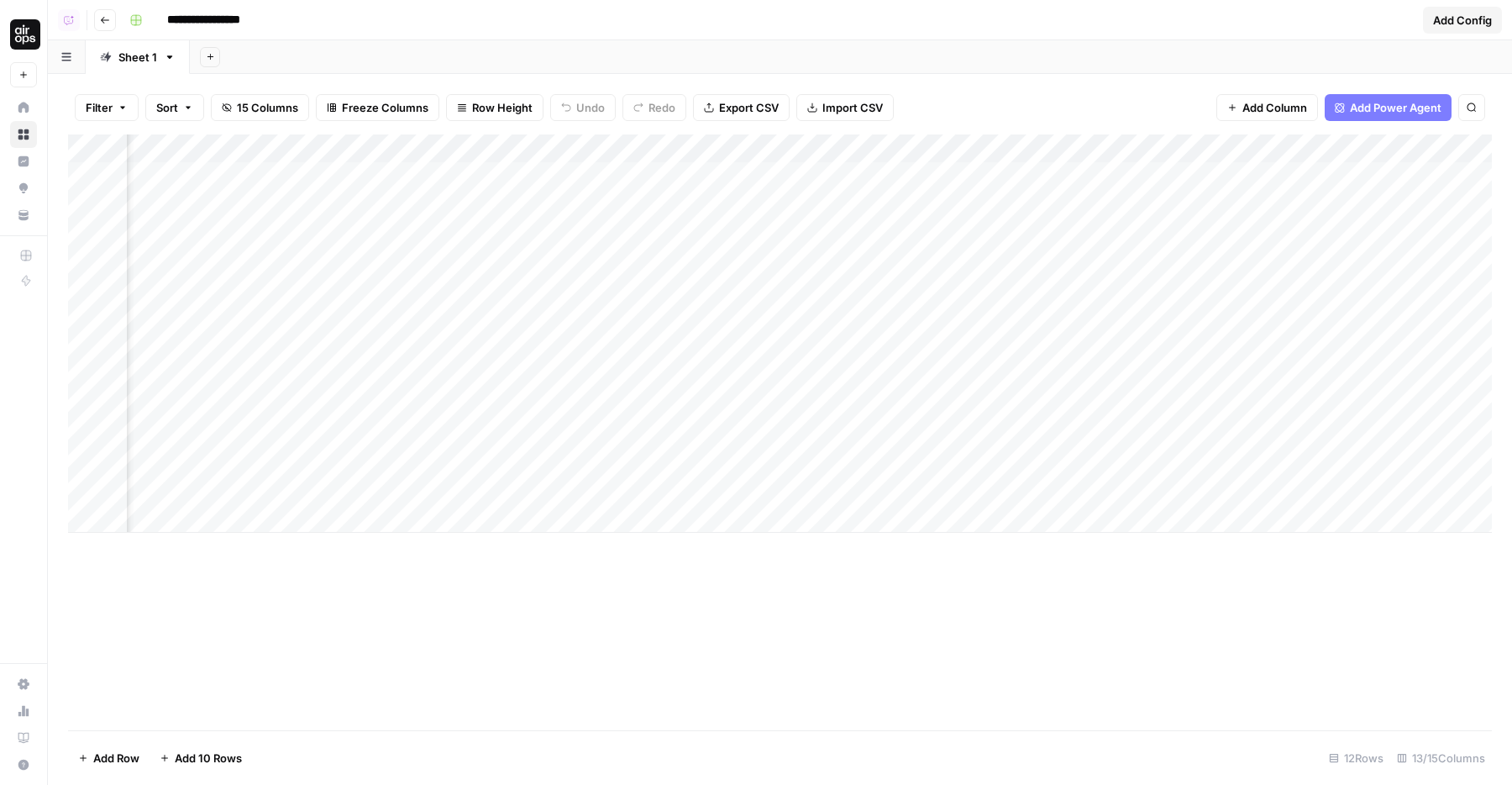
click at [552, 240] on div "Add Column" at bounding box center [780, 334] width 1424 height 398
click at [557, 259] on div "Add Column" at bounding box center [780, 334] width 1424 height 398
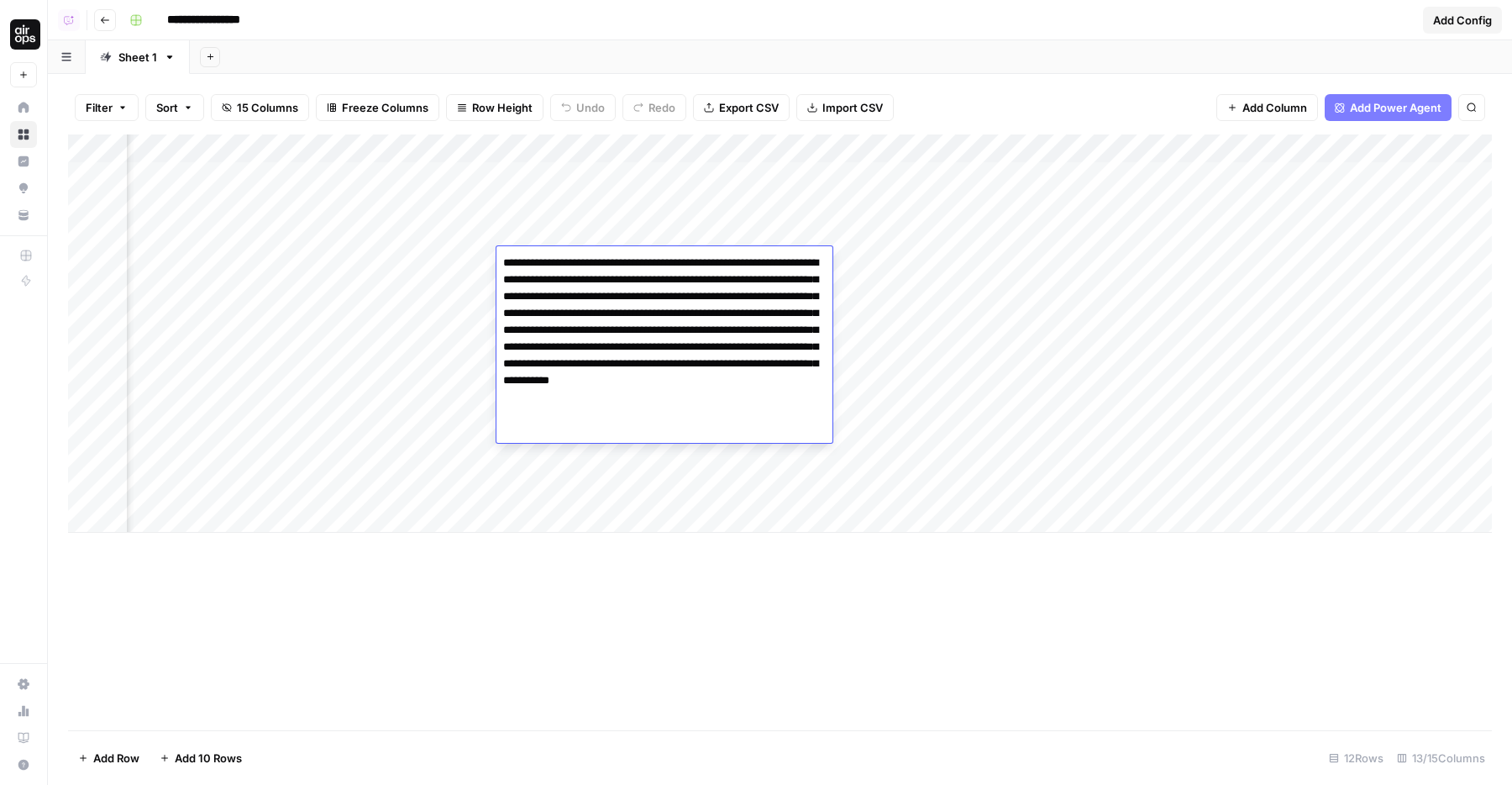
drag, startPoint x: 645, startPoint y: 277, endPoint x: 739, endPoint y: 284, distance: 94.3
click at [739, 284] on textarea "**********" at bounding box center [664, 338] width 336 height 175
click at [760, 278] on textarea "**********" at bounding box center [664, 338] width 336 height 175
drag, startPoint x: 553, startPoint y: 298, endPoint x: 598, endPoint y: 295, distance: 45.1
click at [598, 298] on textarea "**********" at bounding box center [664, 338] width 336 height 175
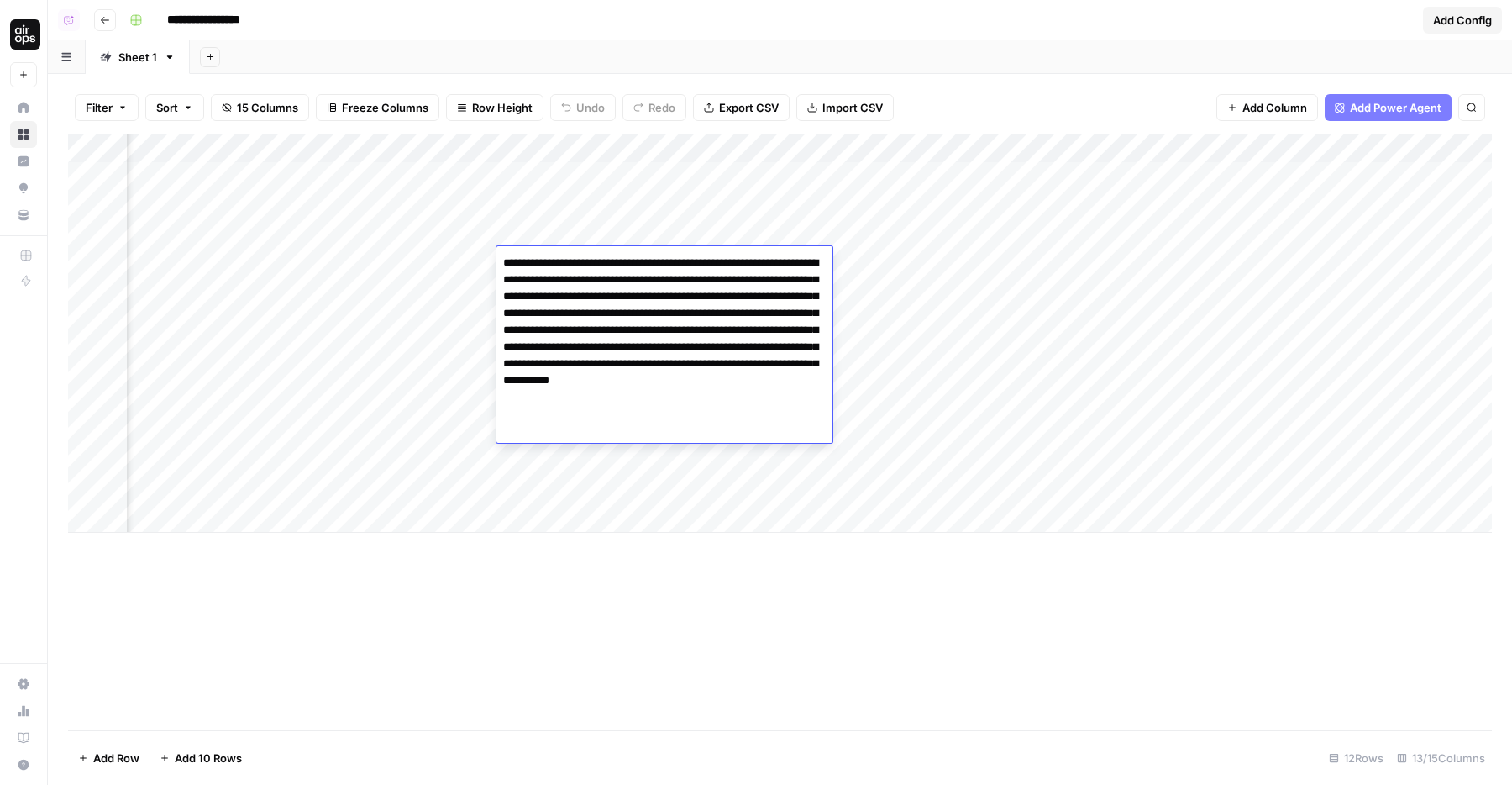
drag, startPoint x: 667, startPoint y: 293, endPoint x: 781, endPoint y: 291, distance: 114.0
click at [781, 291] on textarea "**********" at bounding box center [664, 338] width 336 height 175
drag, startPoint x: 519, startPoint y: 313, endPoint x: 630, endPoint y: 310, distance: 111.0
click at [630, 310] on textarea "**********" at bounding box center [664, 338] width 336 height 175
drag, startPoint x: 645, startPoint y: 310, endPoint x: 694, endPoint y: 309, distance: 49.0
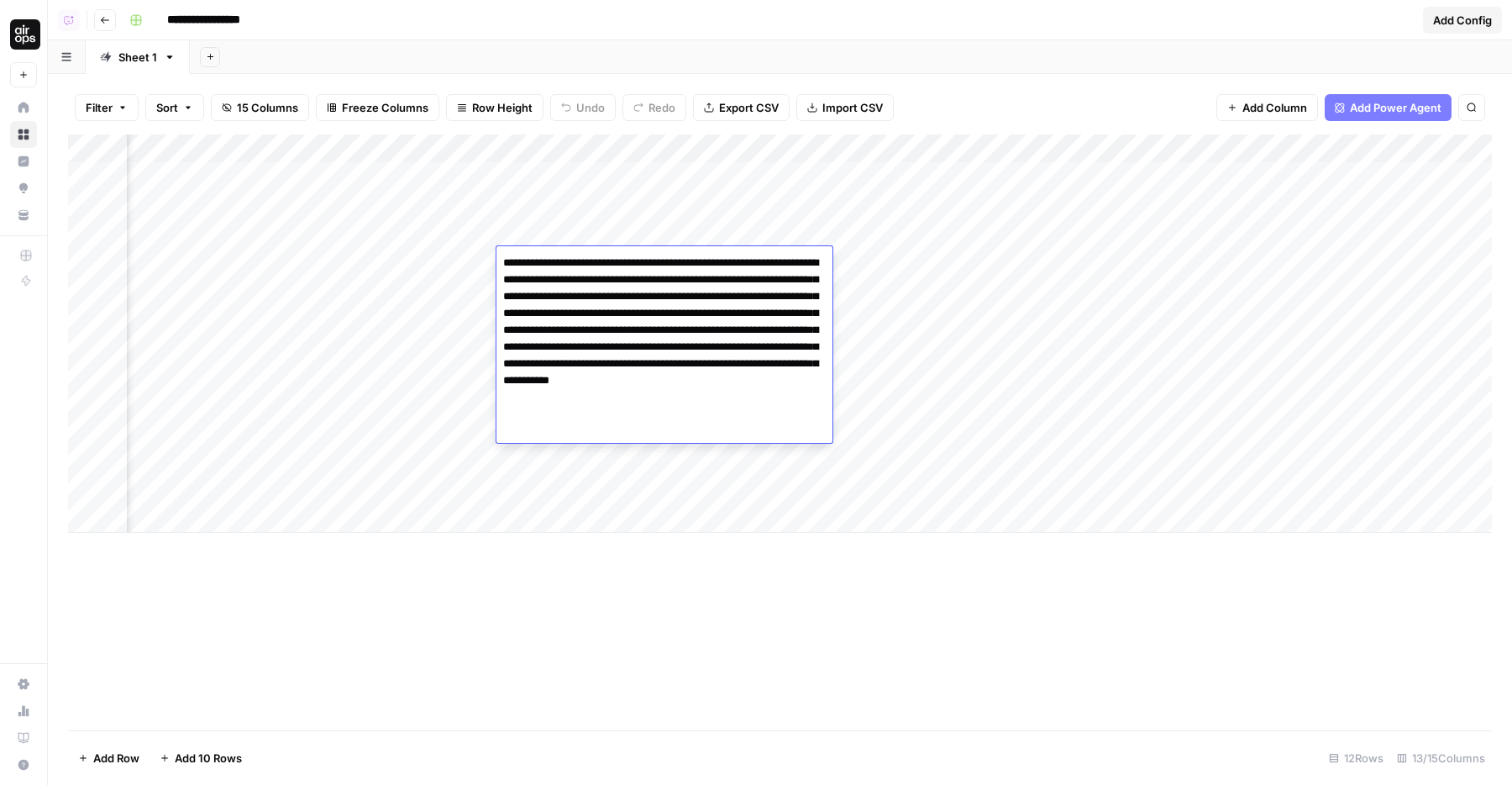
click at [694, 309] on textarea "**********" at bounding box center [664, 338] width 336 height 175
drag, startPoint x: 509, startPoint y: 325, endPoint x: 532, endPoint y: 325, distance: 23.0
click at [532, 325] on textarea "**********" at bounding box center [664, 338] width 336 height 175
drag, startPoint x: 544, startPoint y: 325, endPoint x: 628, endPoint y: 324, distance: 84.0
click at [664, 325] on textarea "**********" at bounding box center [664, 338] width 336 height 175
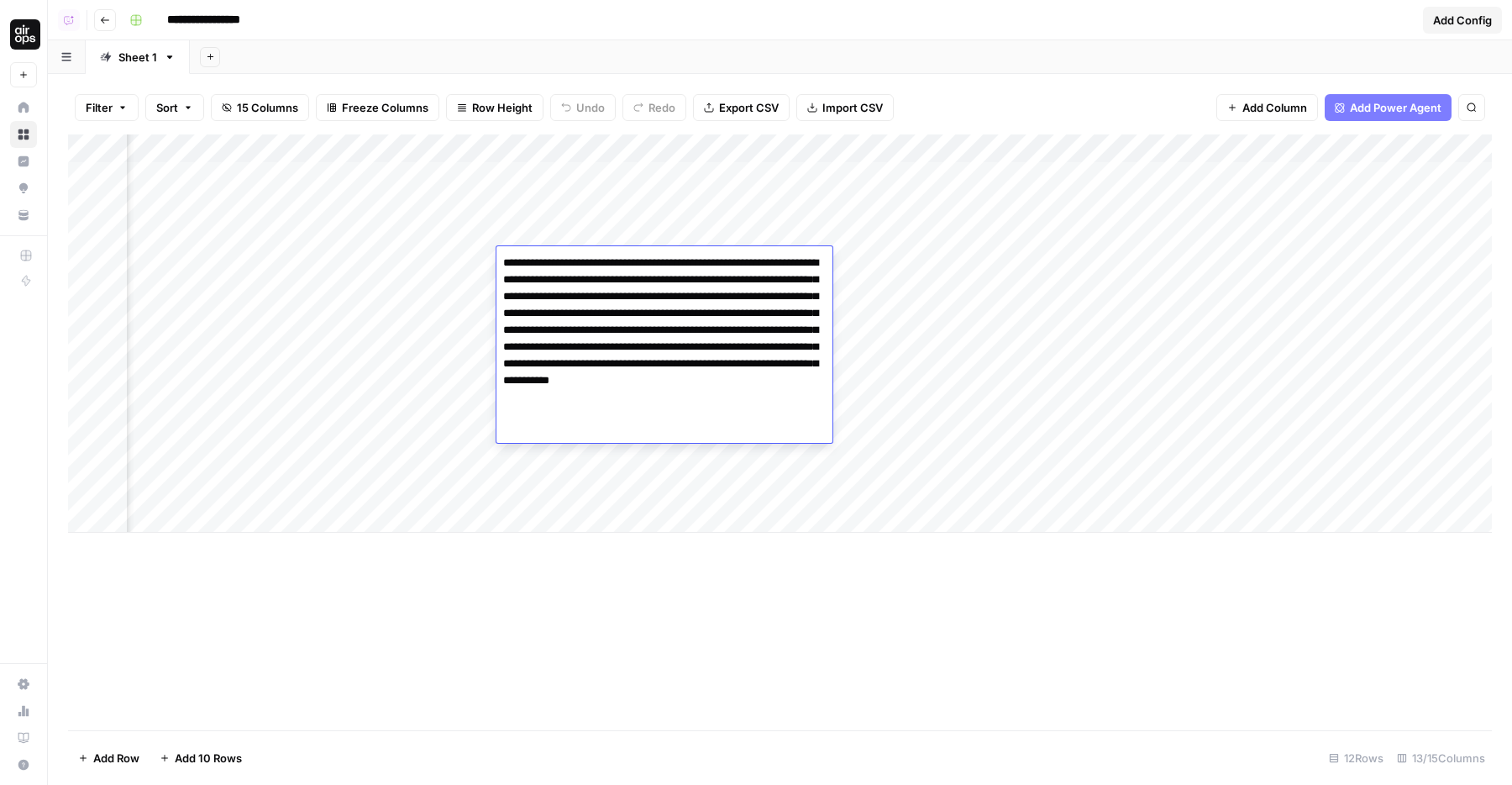
drag, startPoint x: 540, startPoint y: 359, endPoint x: 601, endPoint y: 357, distance: 61.0
click at [601, 357] on textarea "**********" at bounding box center [664, 338] width 336 height 175
click at [669, 361] on textarea "**********" at bounding box center [664, 338] width 336 height 175
drag, startPoint x: 529, startPoint y: 381, endPoint x: 592, endPoint y: 381, distance: 63.0
click at [592, 381] on textarea "**********" at bounding box center [664, 338] width 336 height 175
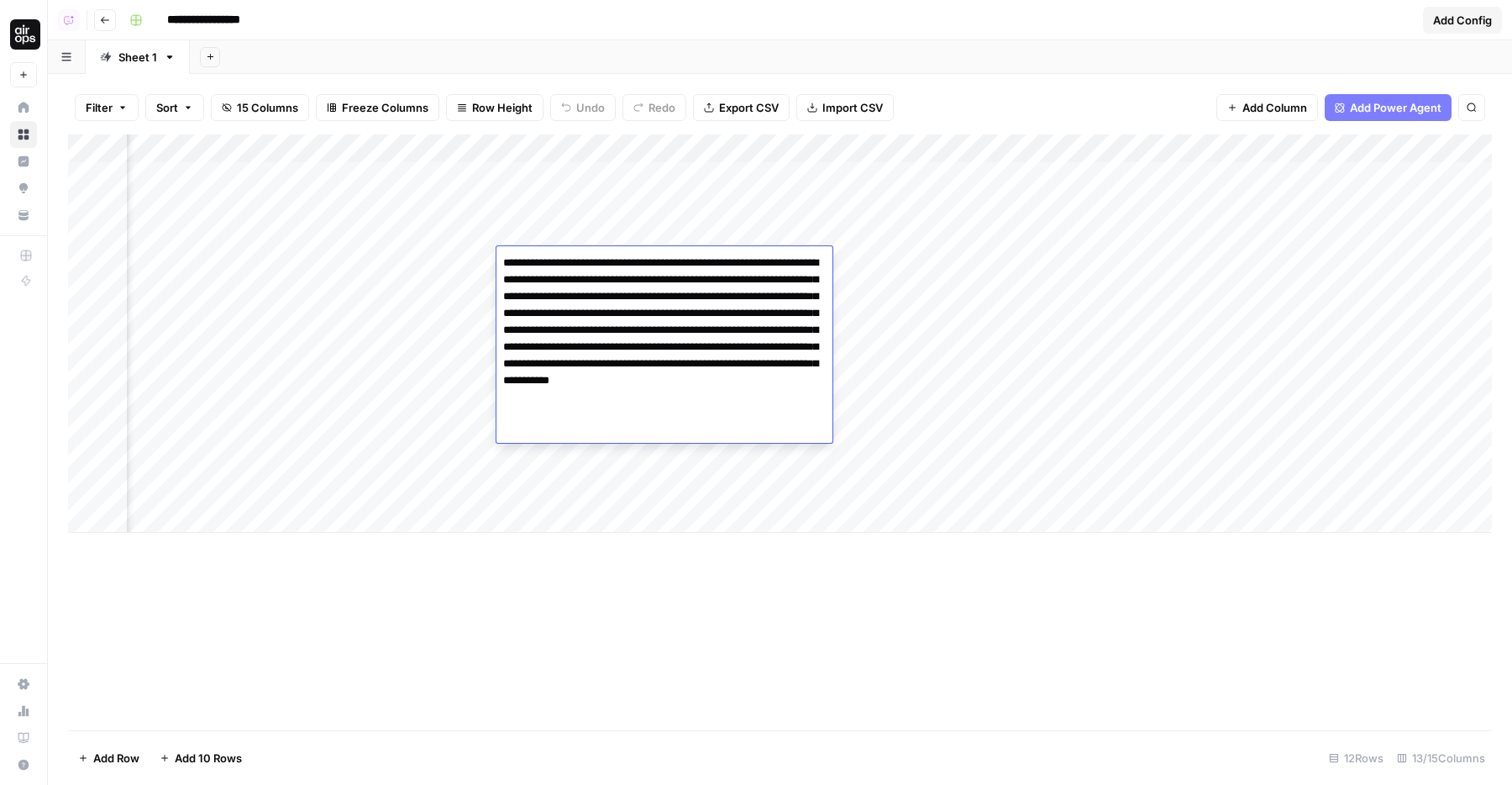
click at [613, 403] on textarea "**********" at bounding box center [664, 338] width 336 height 175
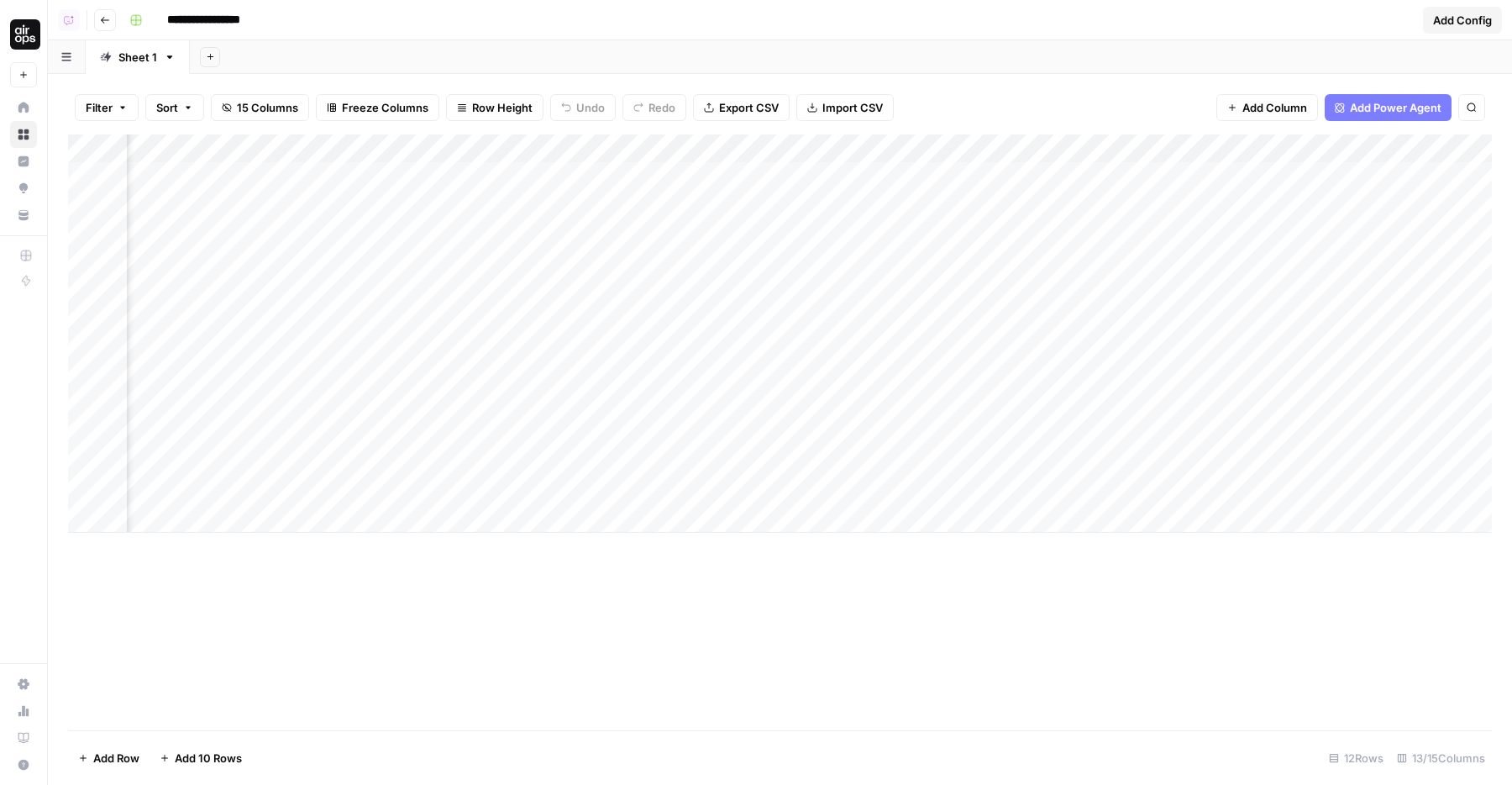
click at [586, 235] on div "Add Column" at bounding box center [780, 334] width 1424 height 398
click at [586, 280] on div "Add Column" at bounding box center [780, 334] width 1424 height 398
click at [581, 316] on div "Add Column" at bounding box center [780, 334] width 1424 height 398
click at [570, 290] on div "Add Column" at bounding box center [780, 334] width 1424 height 398
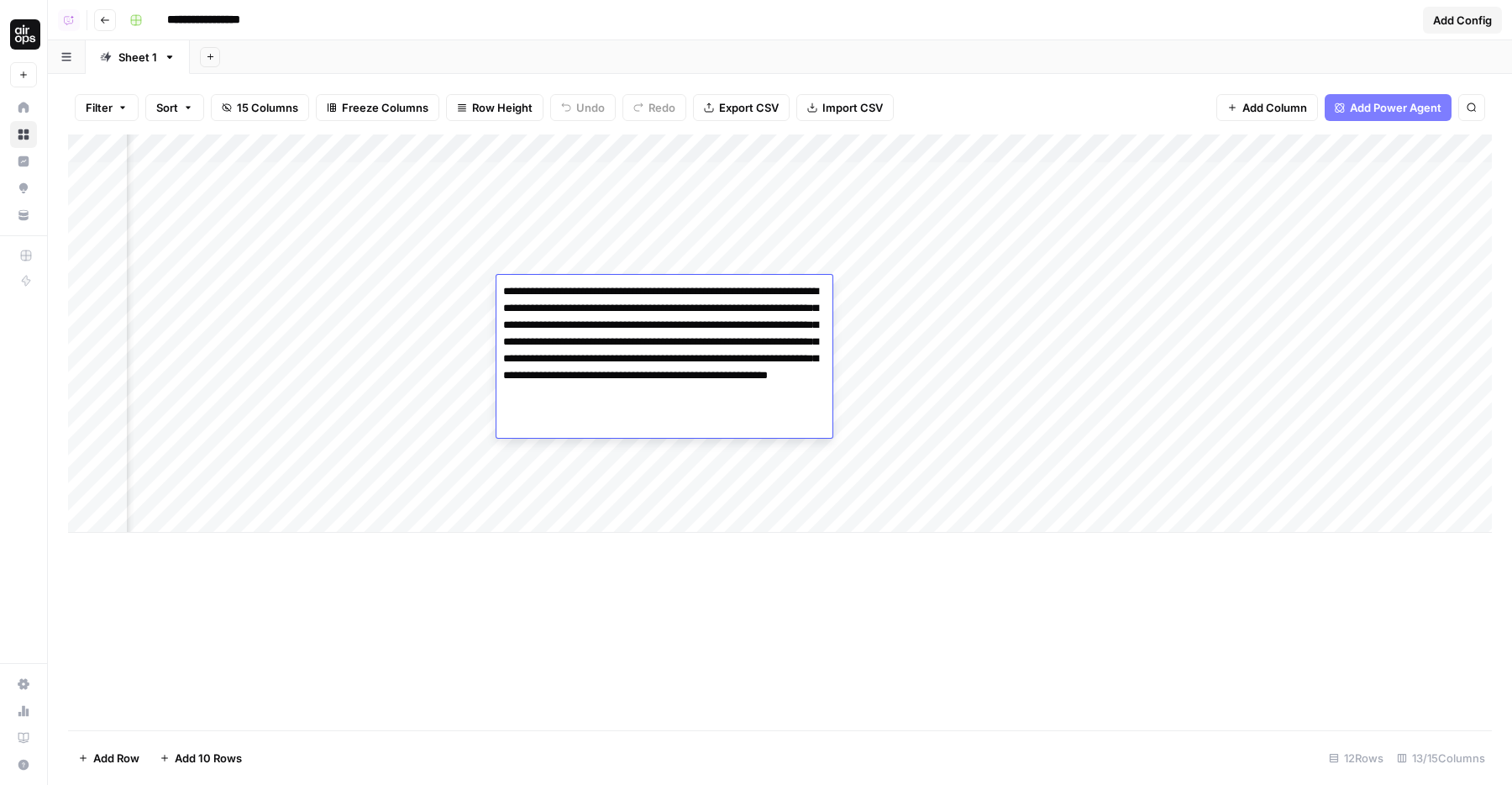
click at [474, 320] on div "Add Column" at bounding box center [780, 334] width 1424 height 398
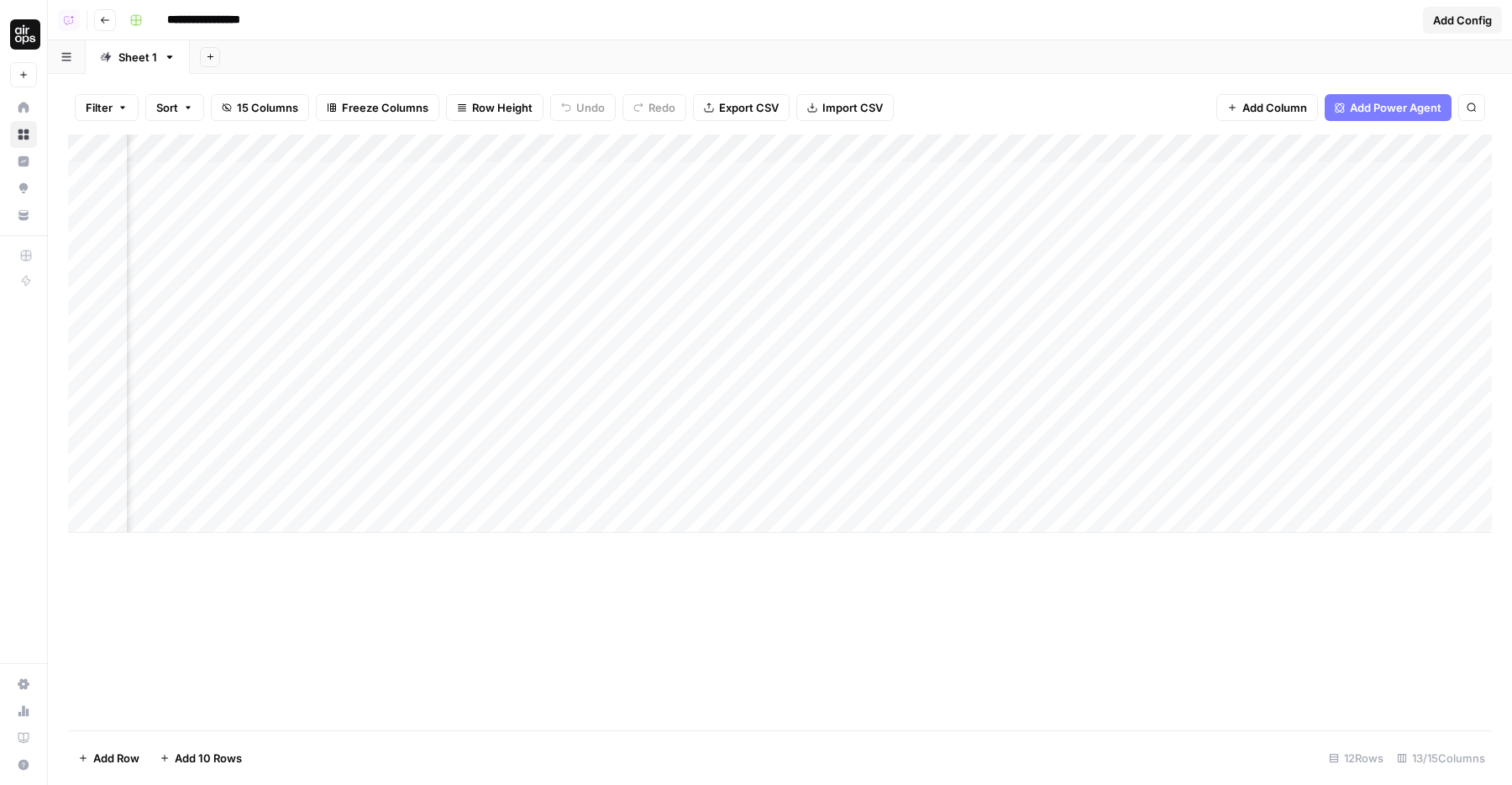
scroll to position [0, 319]
click at [859, 263] on div "Add Column" at bounding box center [780, 334] width 1424 height 398
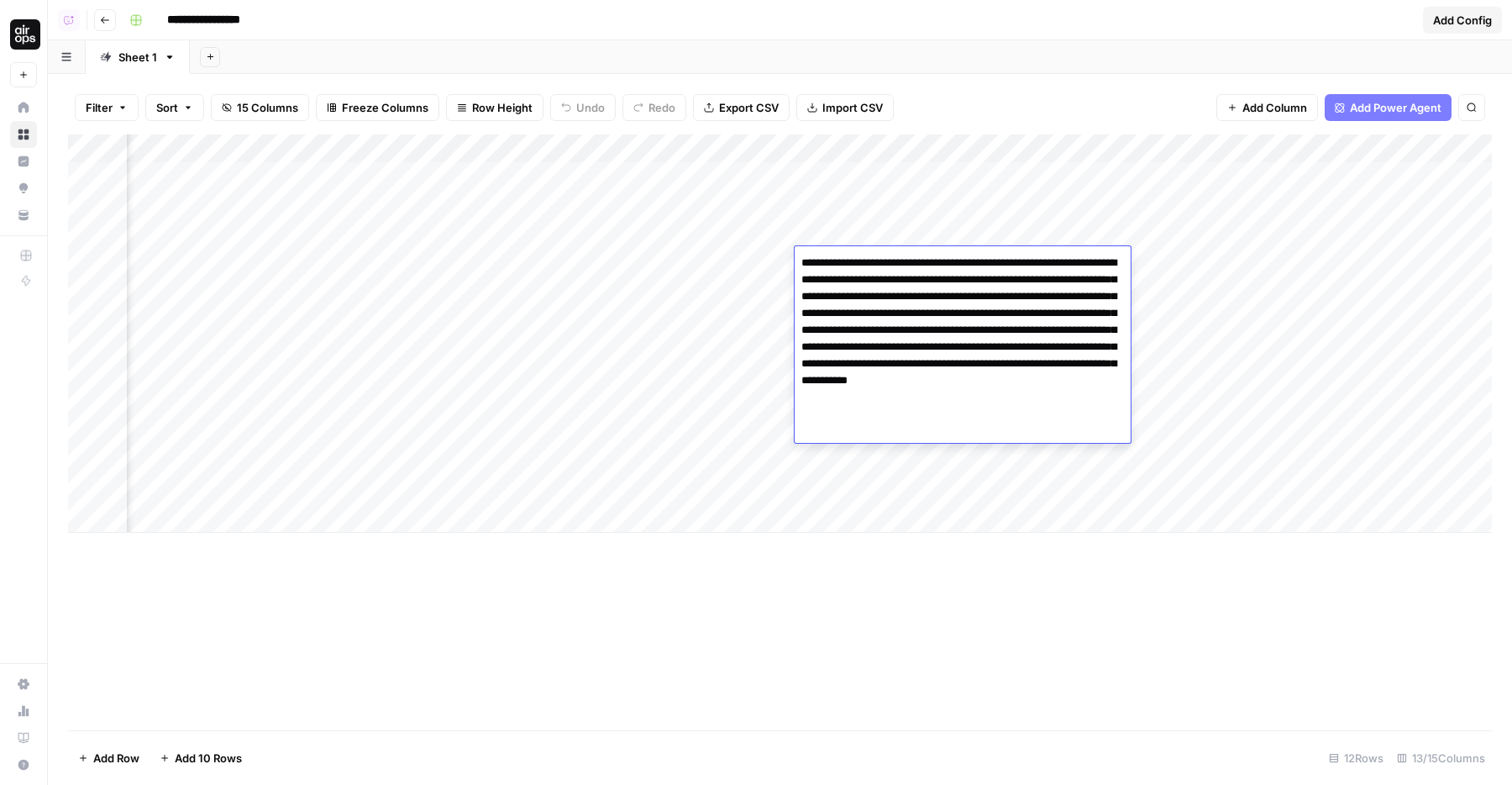
click at [863, 236] on div "Add Column" at bounding box center [780, 334] width 1424 height 398
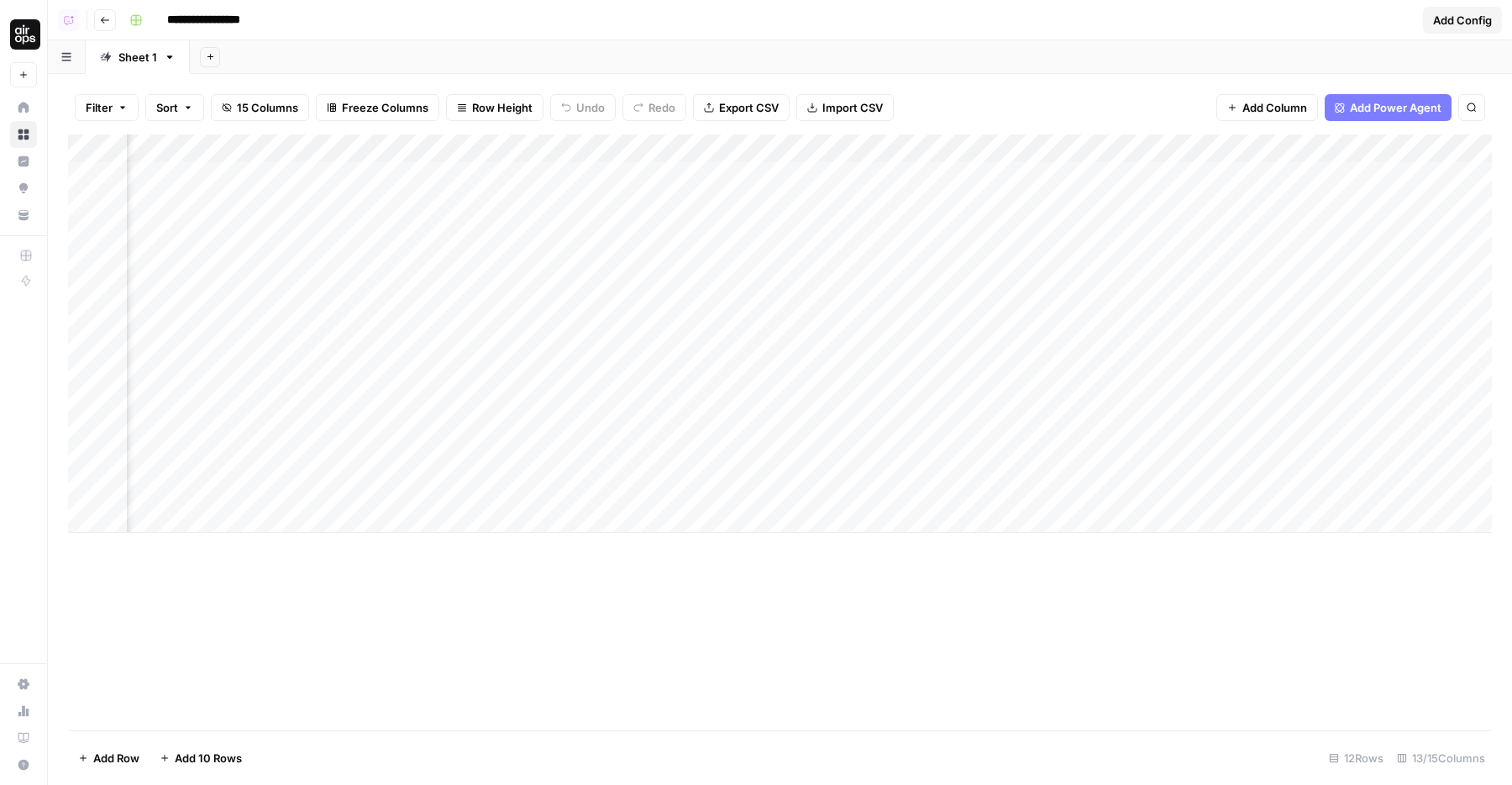
click at [859, 290] on div "Add Column" at bounding box center [780, 334] width 1424 height 398
click at [1082, 253] on div "Add Column" at bounding box center [780, 334] width 1424 height 398
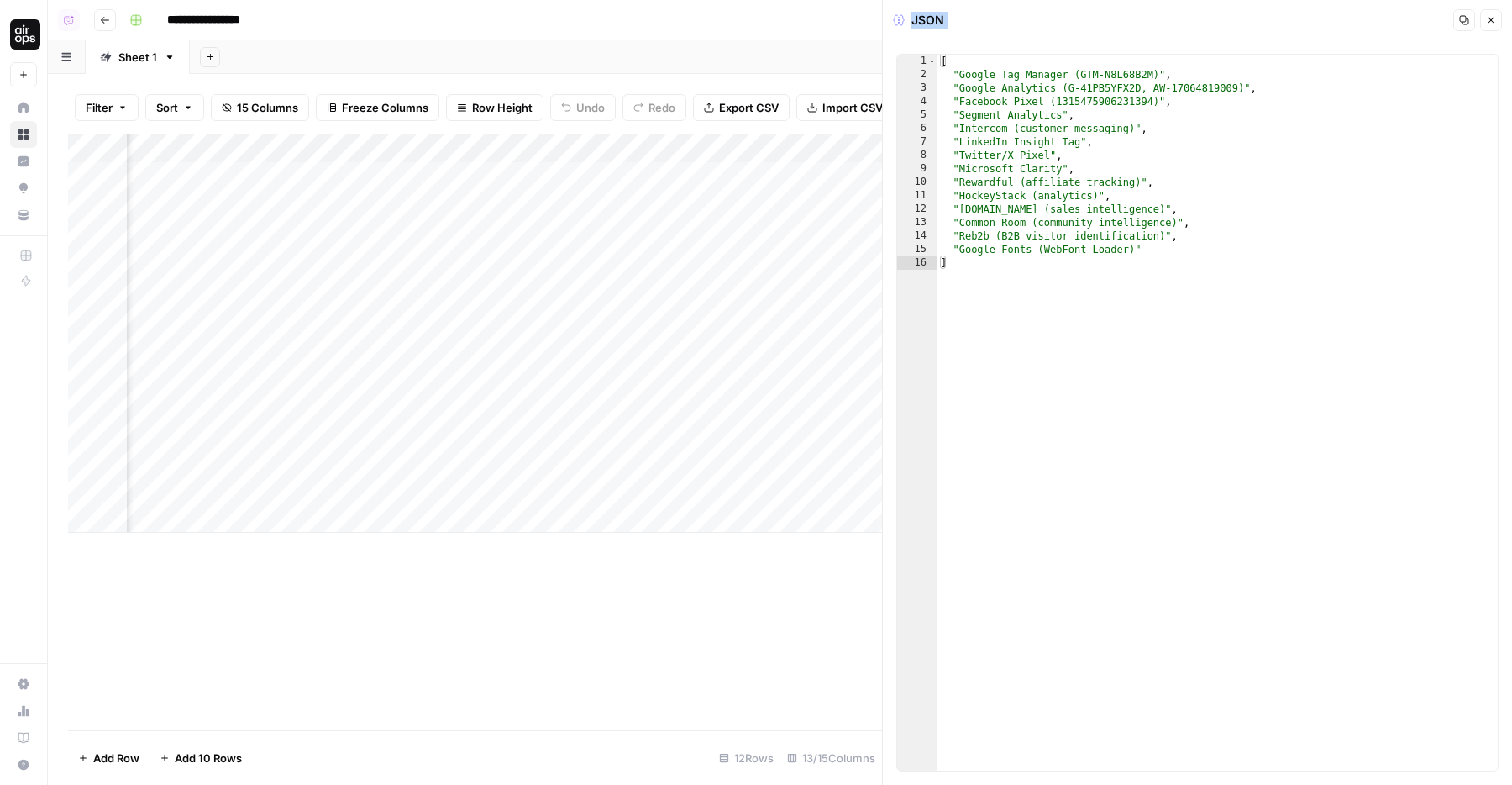
drag, startPoint x: 1067, startPoint y: 269, endPoint x: 947, endPoint y: 55, distance: 245.3
click at [947, 55] on body "**********" at bounding box center [756, 392] width 1512 height 785
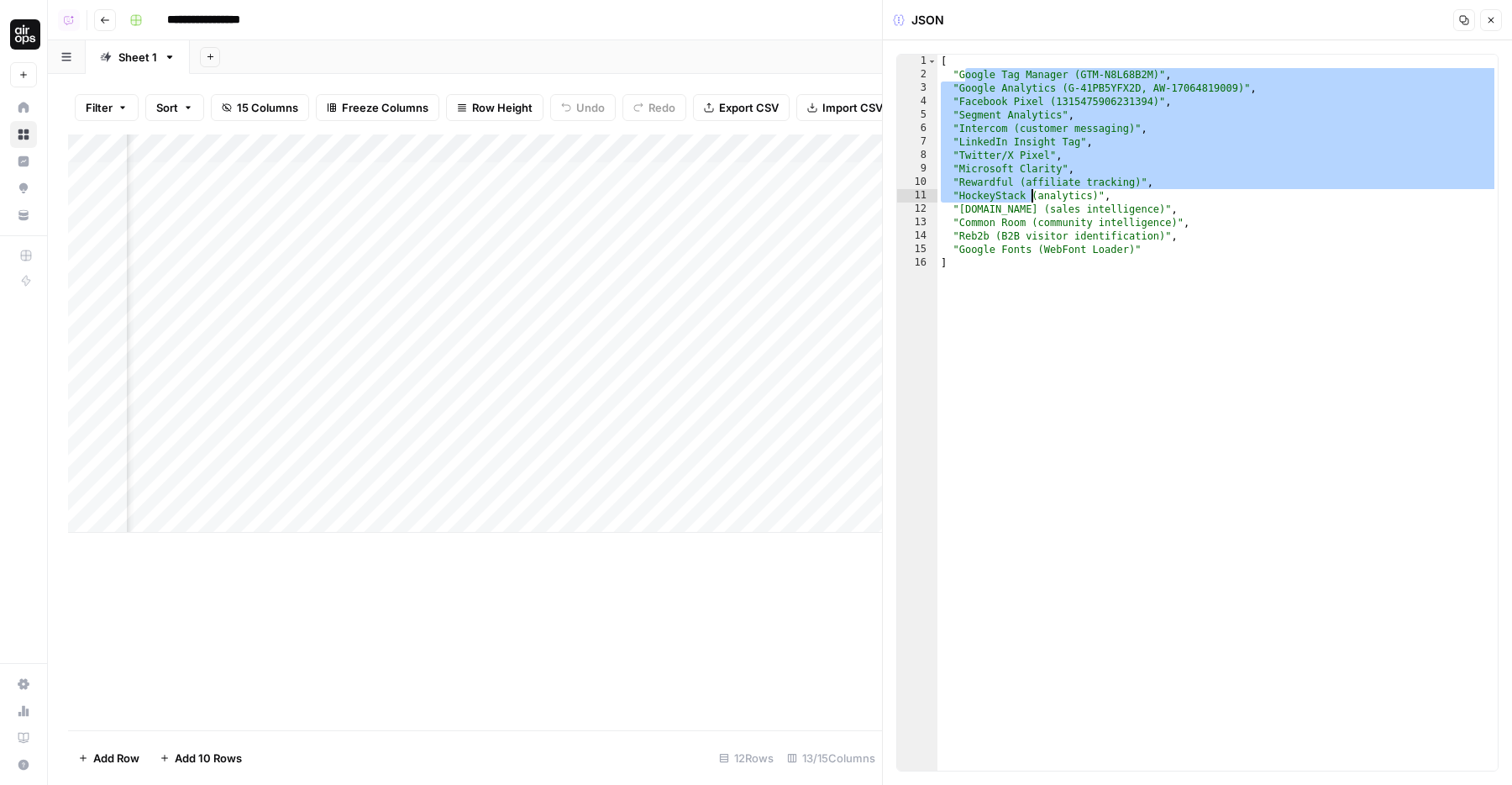
drag, startPoint x: 966, startPoint y: 72, endPoint x: 1066, endPoint y: 313, distance: 260.9
click at [1066, 313] on div "[ "Google Tag Manager (GTM-N8L68B2M)" , "Google Analytics (G-41PB5YFX2D, AW-170…" at bounding box center [1217, 426] width 560 height 743
type textarea "**********"
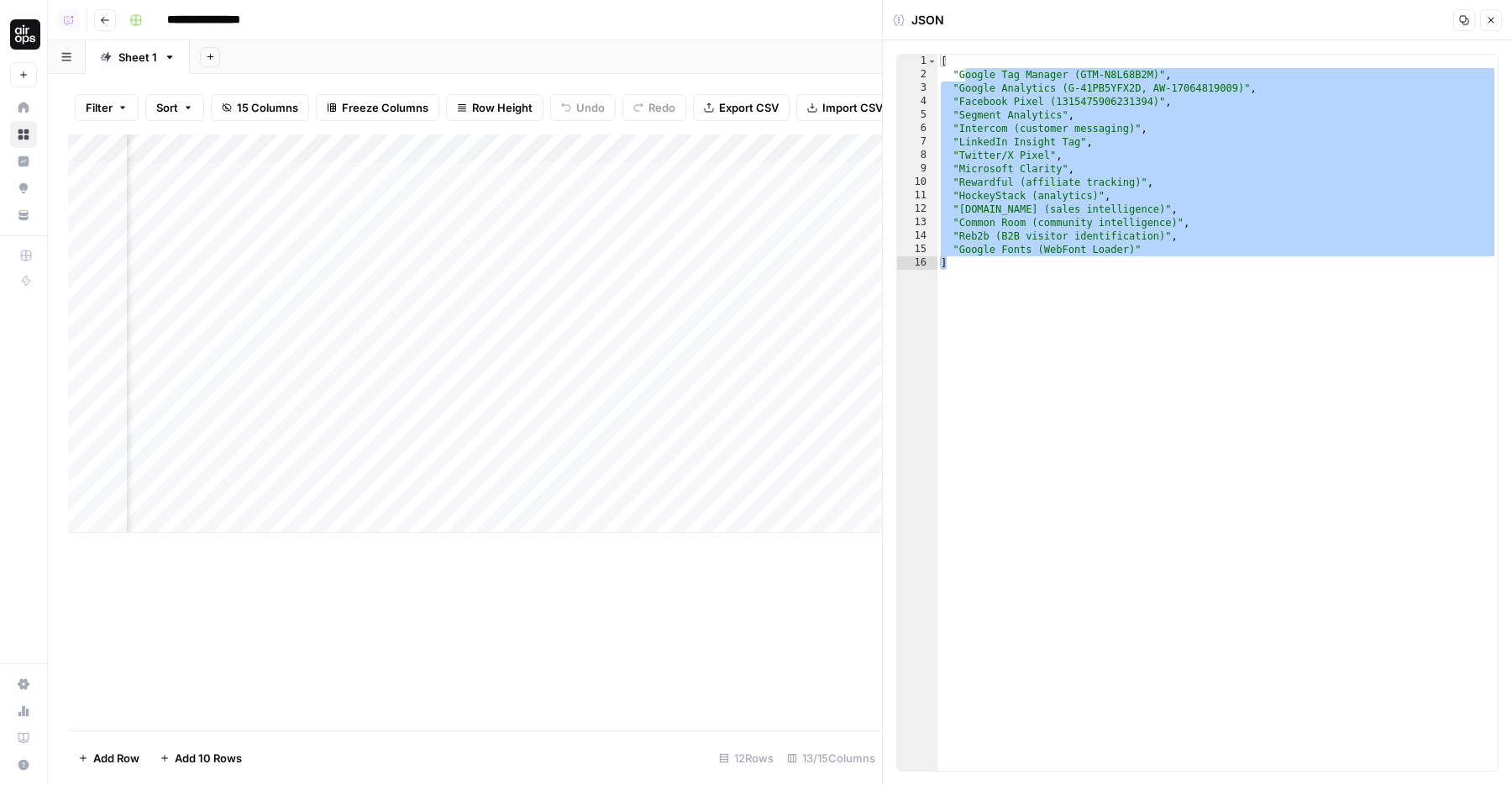
click at [1498, 18] on button "Close" at bounding box center [1491, 20] width 22 height 22
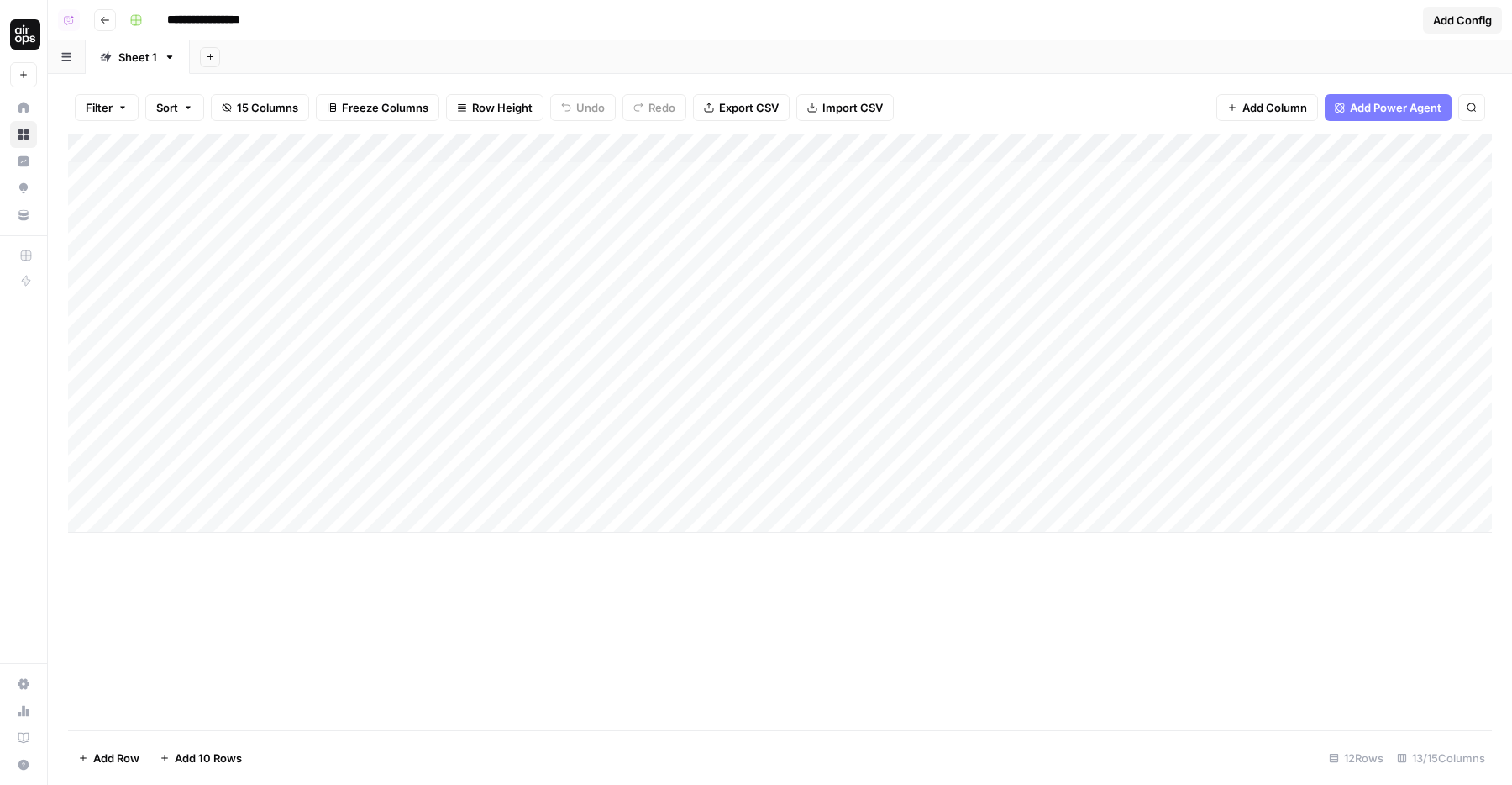
click at [699, 387] on div "Add Column" at bounding box center [780, 334] width 1424 height 398
click at [925, 358] on div "Add Column" at bounding box center [780, 334] width 1424 height 398
click at [1105, 143] on div "Add Column" at bounding box center [780, 334] width 1424 height 398
click at [1214, 314] on div "Add Column" at bounding box center [780, 334] width 1424 height 398
click at [1211, 310] on div "Add Column" at bounding box center [780, 334] width 1424 height 398
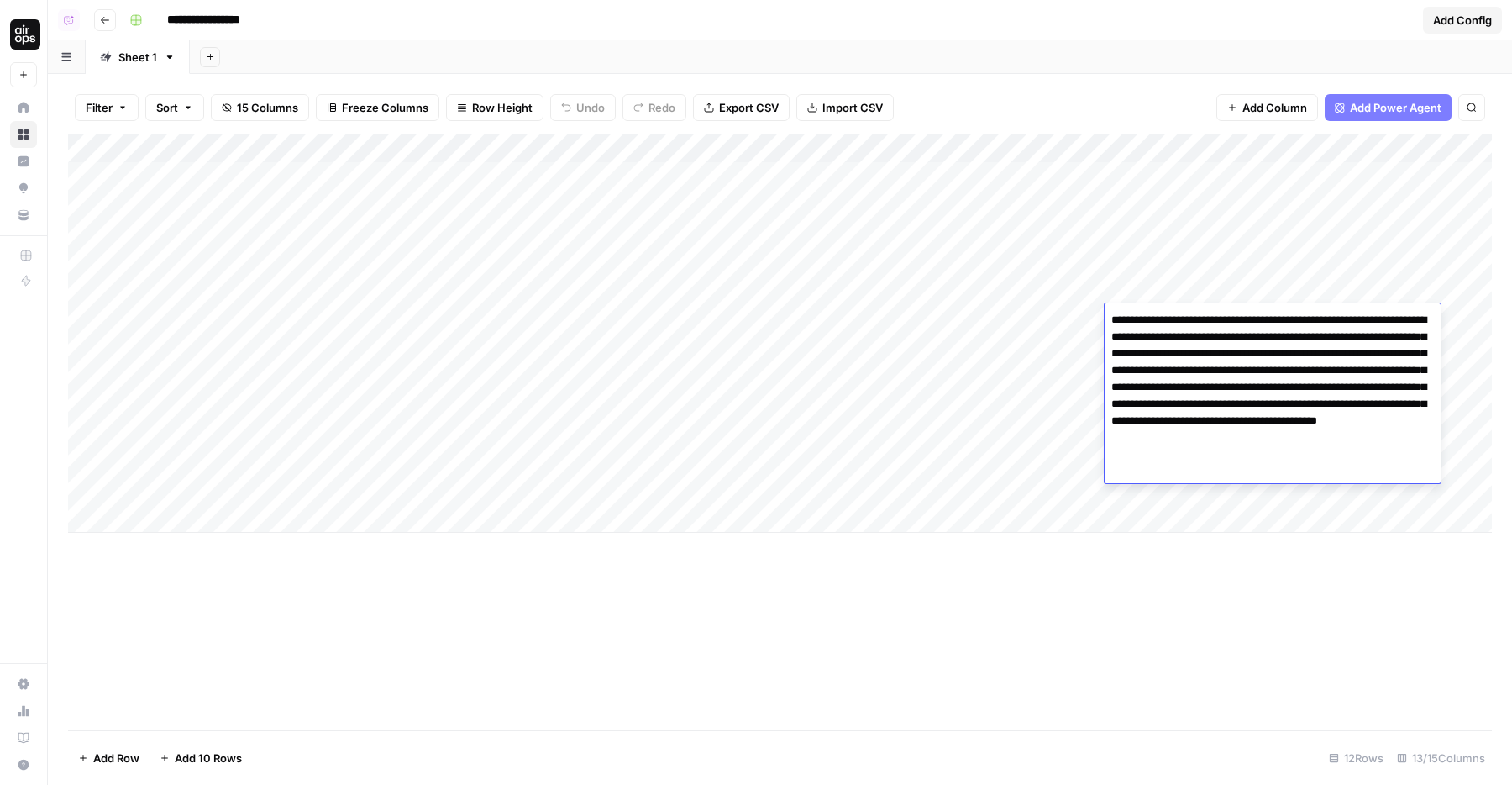
click at [1211, 310] on textarea "**********" at bounding box center [1272, 387] width 336 height 158
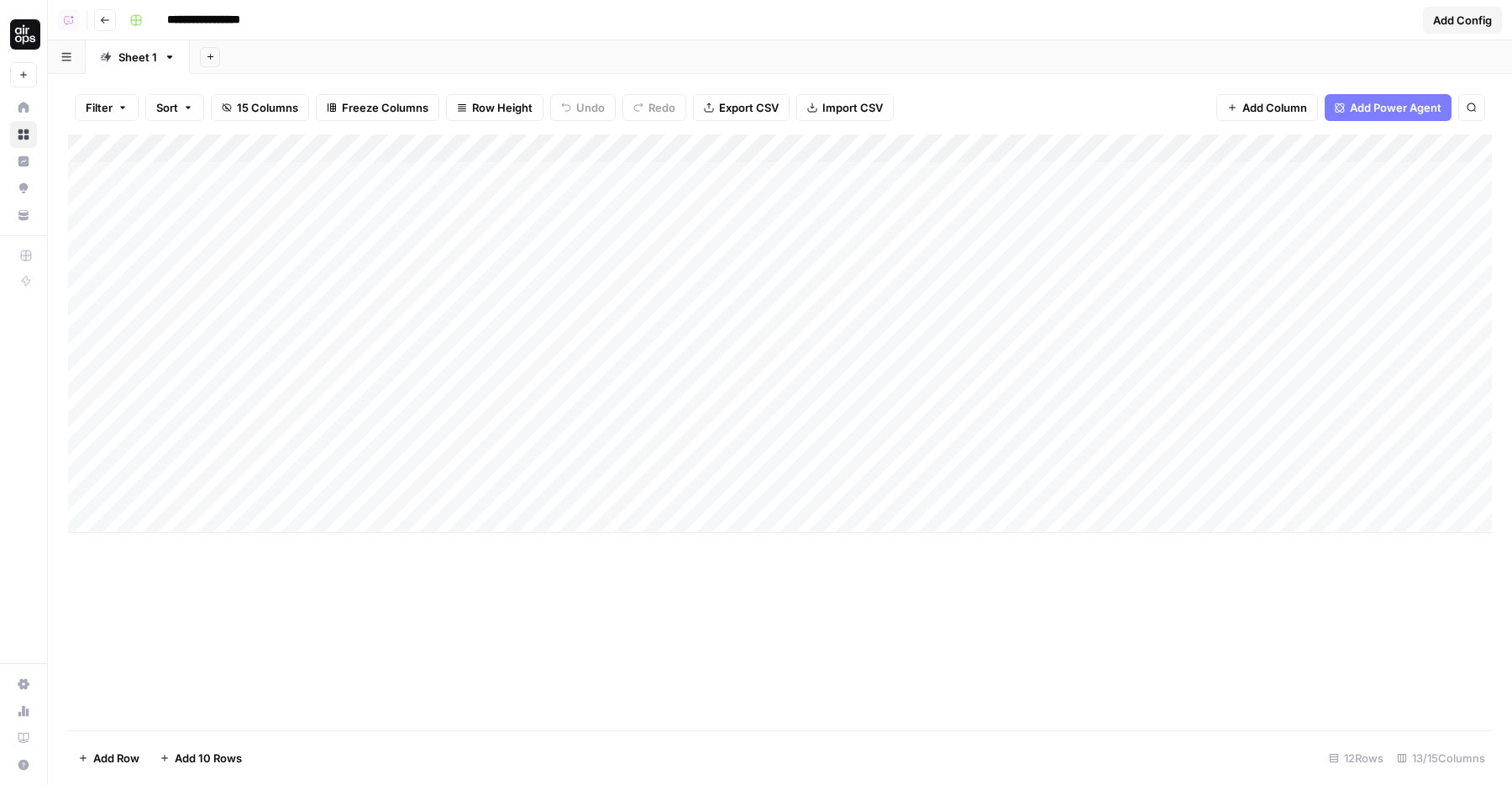
click at [1183, 273] on div "Add Column" at bounding box center [780, 334] width 1424 height 398
click at [1184, 315] on div "Add Column" at bounding box center [780, 334] width 1424 height 398
click at [1187, 352] on div "Add Column" at bounding box center [780, 334] width 1424 height 398
click at [1222, 269] on div "Add Column" at bounding box center [780, 334] width 1424 height 398
click at [1208, 233] on div "Add Column" at bounding box center [780, 334] width 1424 height 398
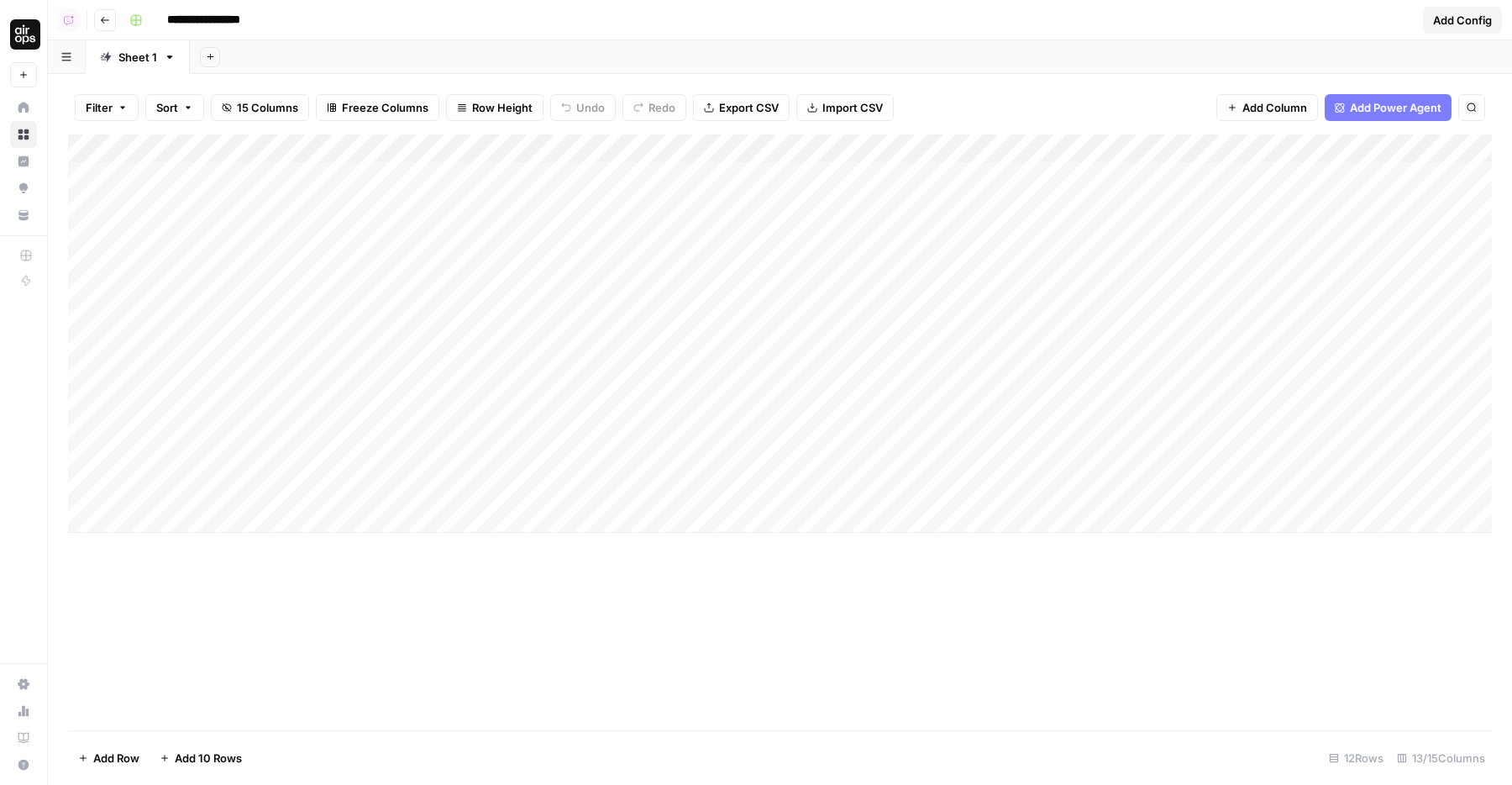
click at [1208, 233] on div "Add Column" at bounding box center [780, 334] width 1424 height 398
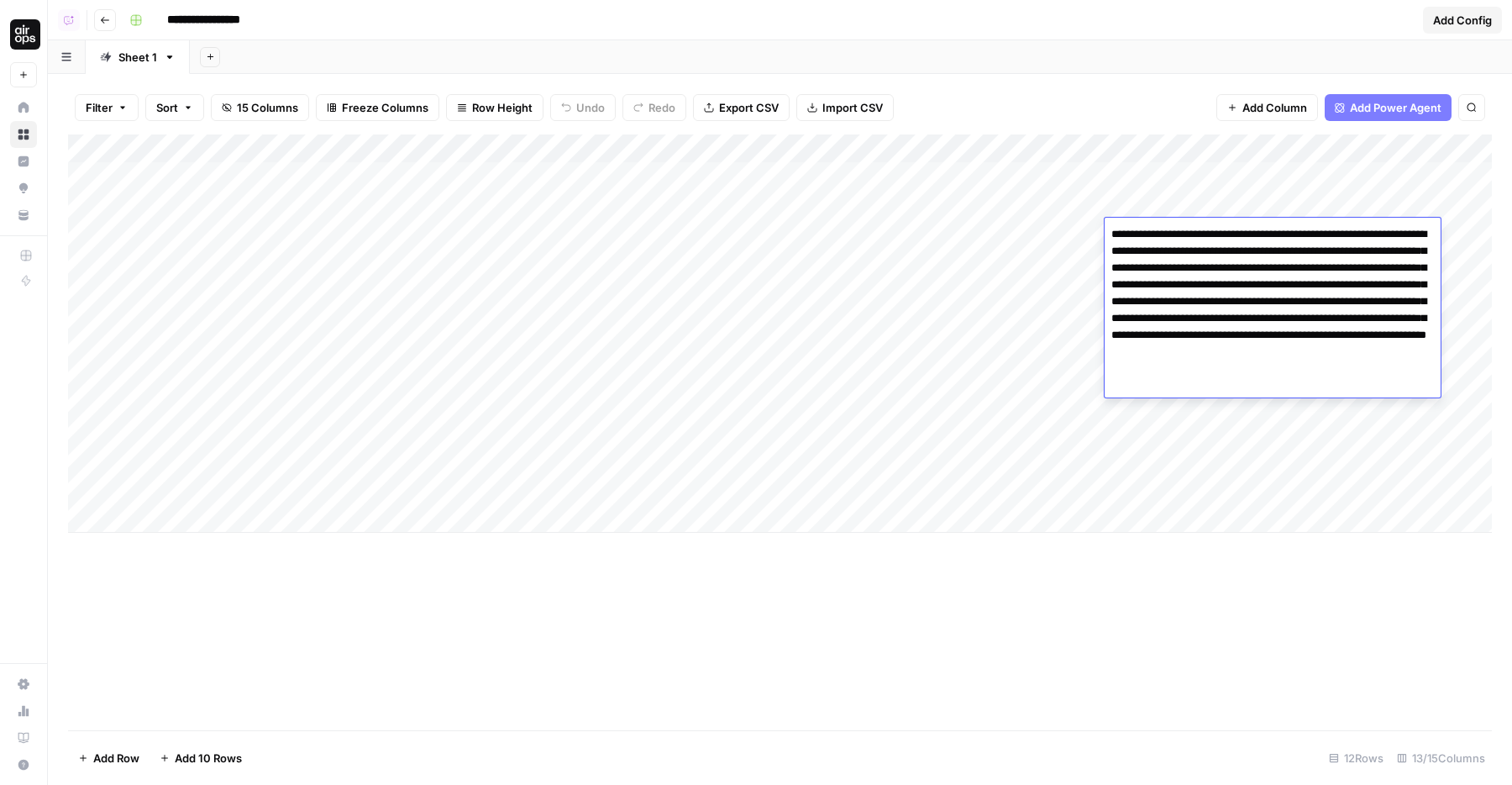
click at [1190, 238] on textarea "**********" at bounding box center [1272, 310] width 336 height 175
click at [954, 333] on div "Add Column" at bounding box center [780, 334] width 1424 height 398
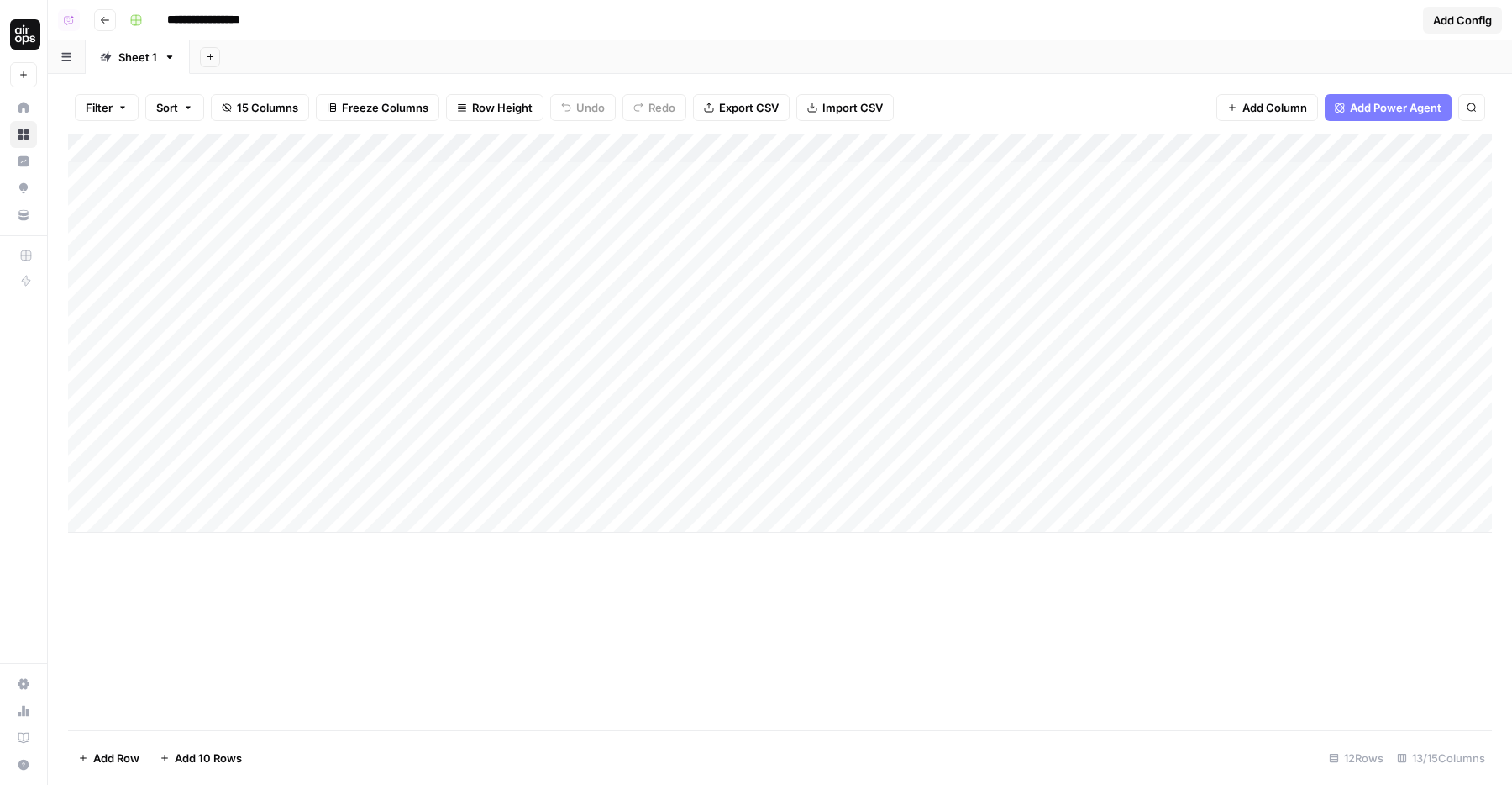
click at [1186, 362] on div "Add Column" at bounding box center [780, 334] width 1424 height 398
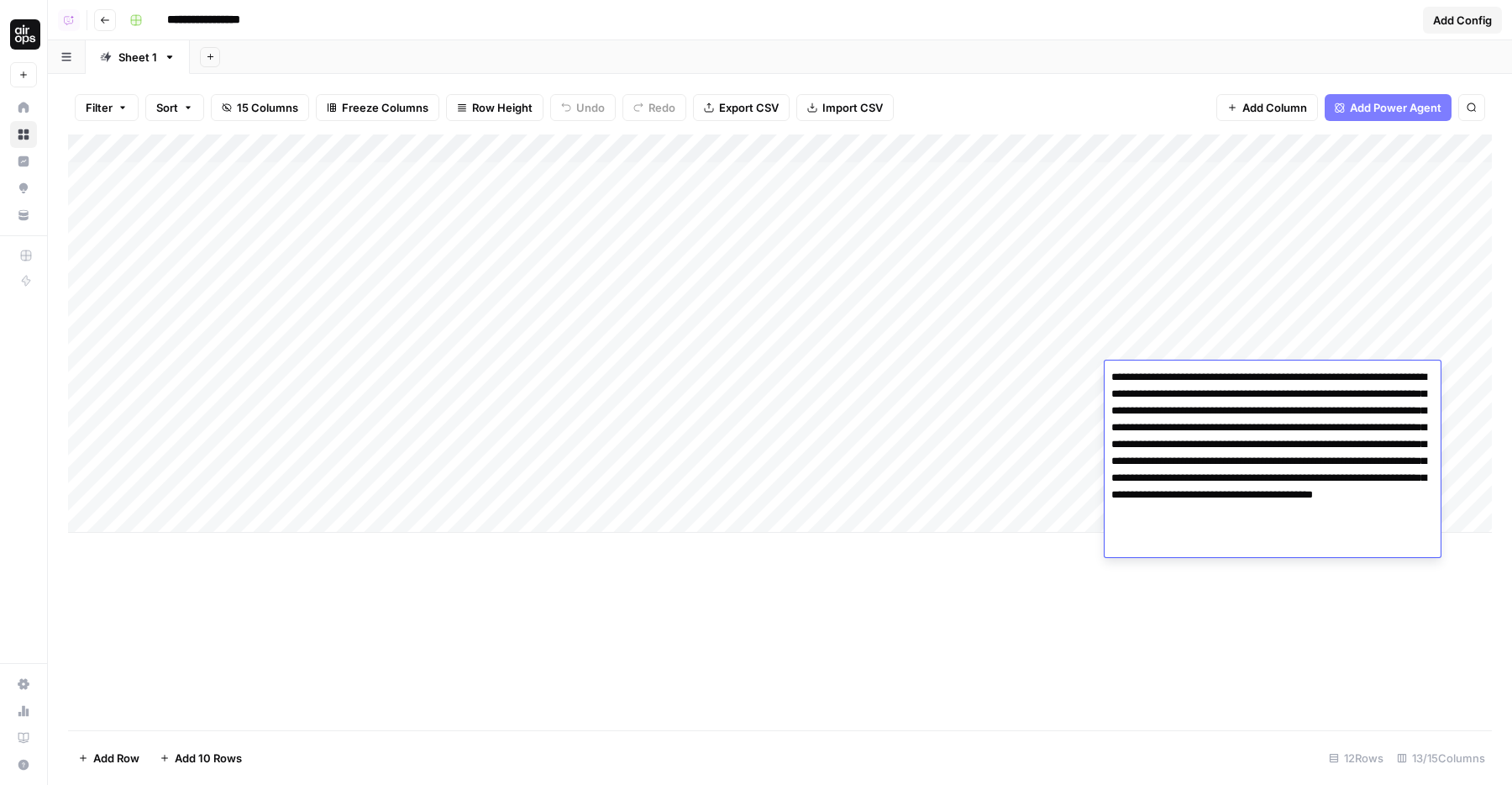
click at [1189, 350] on div "Add Column" at bounding box center [780, 334] width 1424 height 398
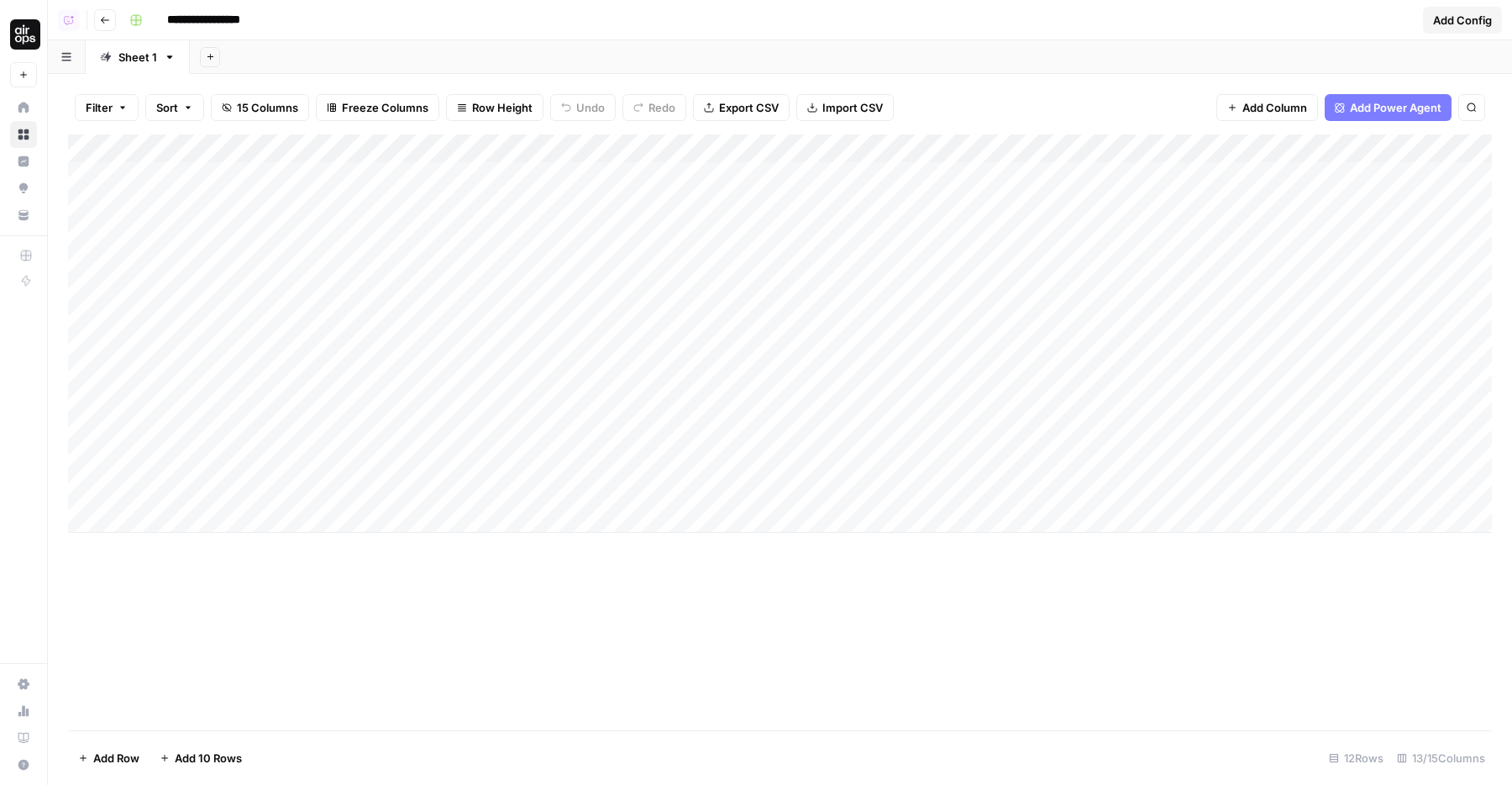
click at [1185, 348] on div "Add Column" at bounding box center [780, 334] width 1424 height 398
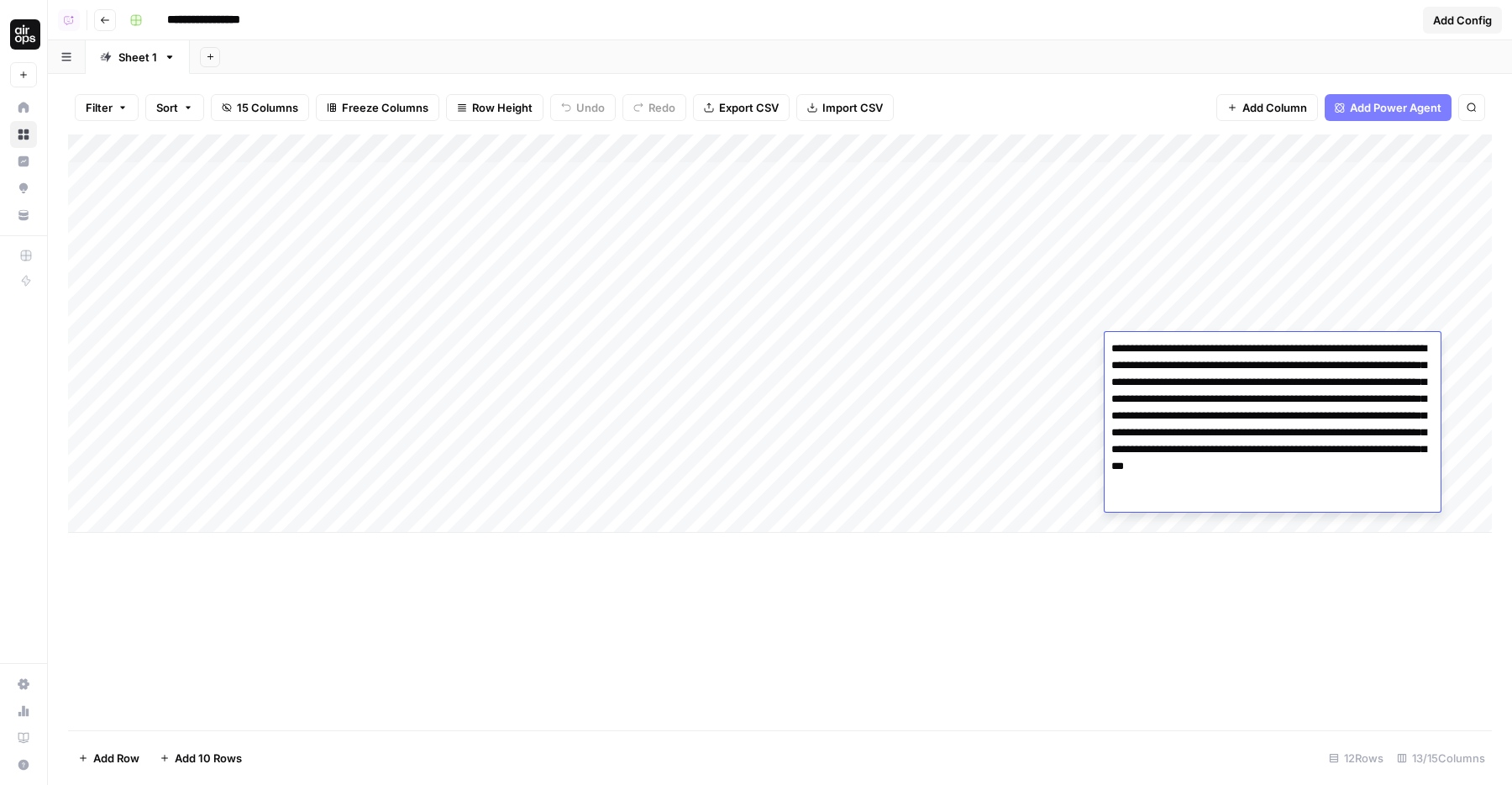
click at [1188, 324] on div "Add Column" at bounding box center [780, 334] width 1424 height 398
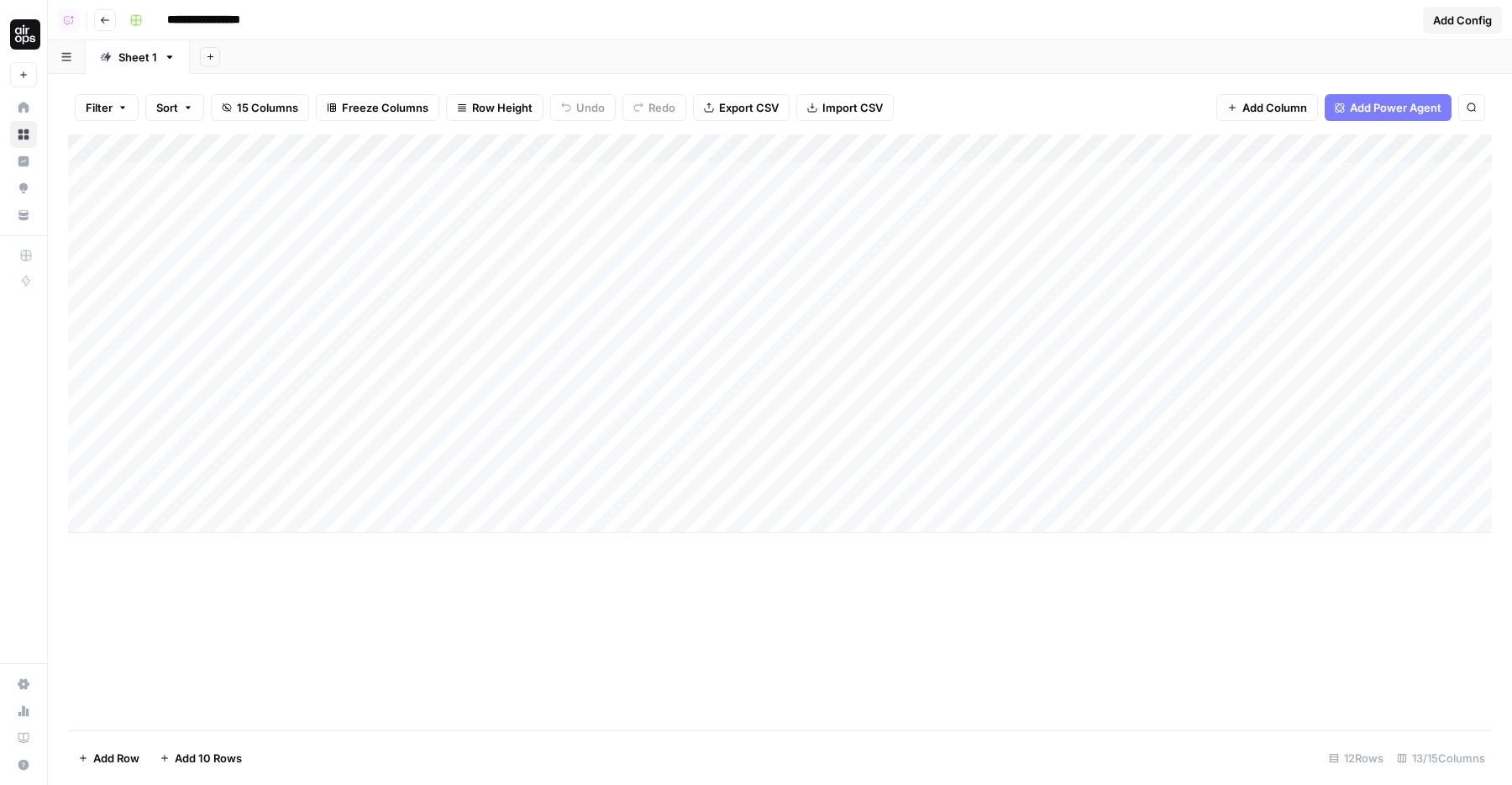
click at [1188, 299] on div "Add Column" at bounding box center [780, 334] width 1424 height 398
click at [1181, 247] on div "Add Column" at bounding box center [780, 334] width 1424 height 398
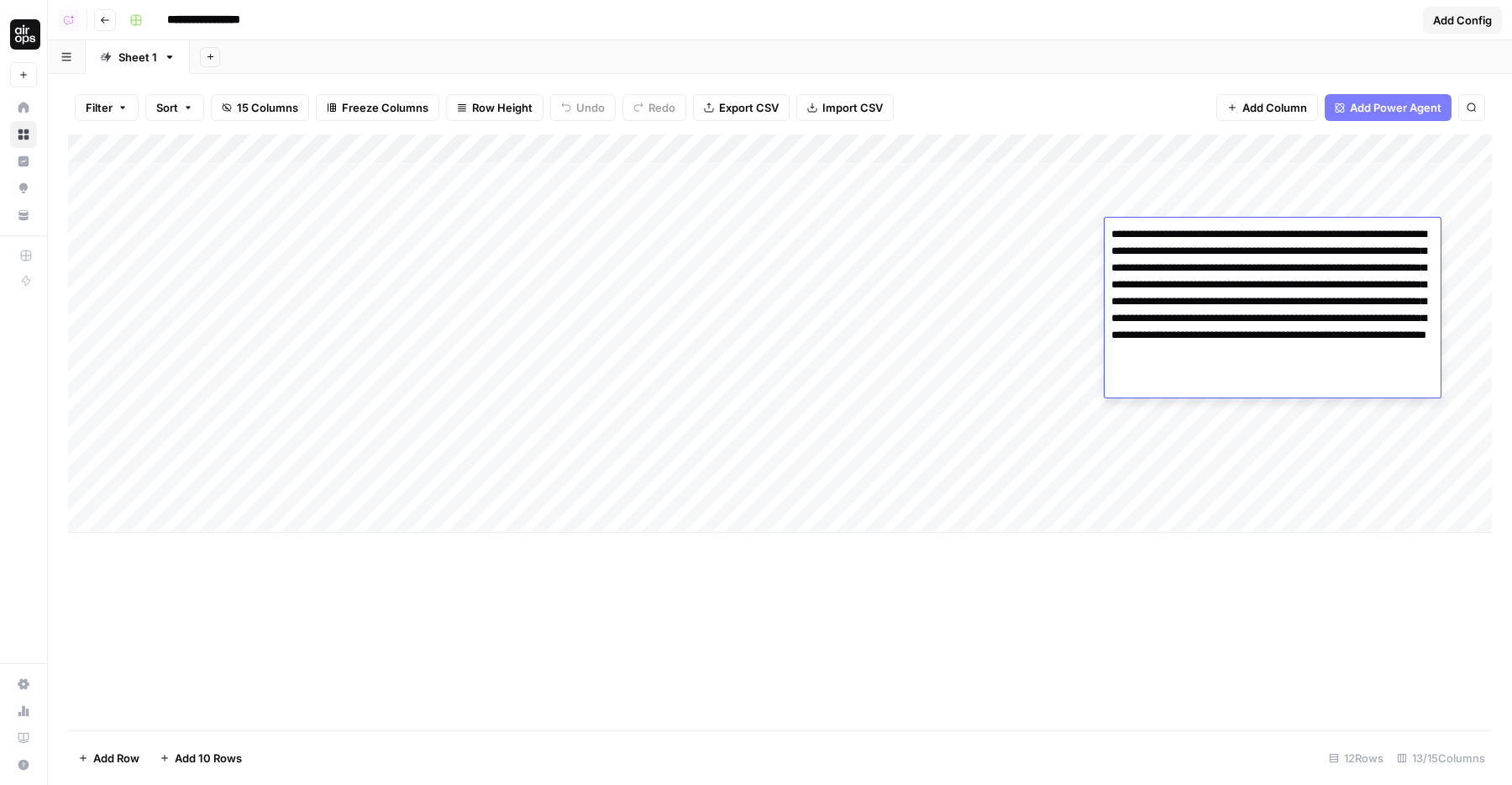
click at [1170, 203] on div "Add Column" at bounding box center [780, 334] width 1424 height 398
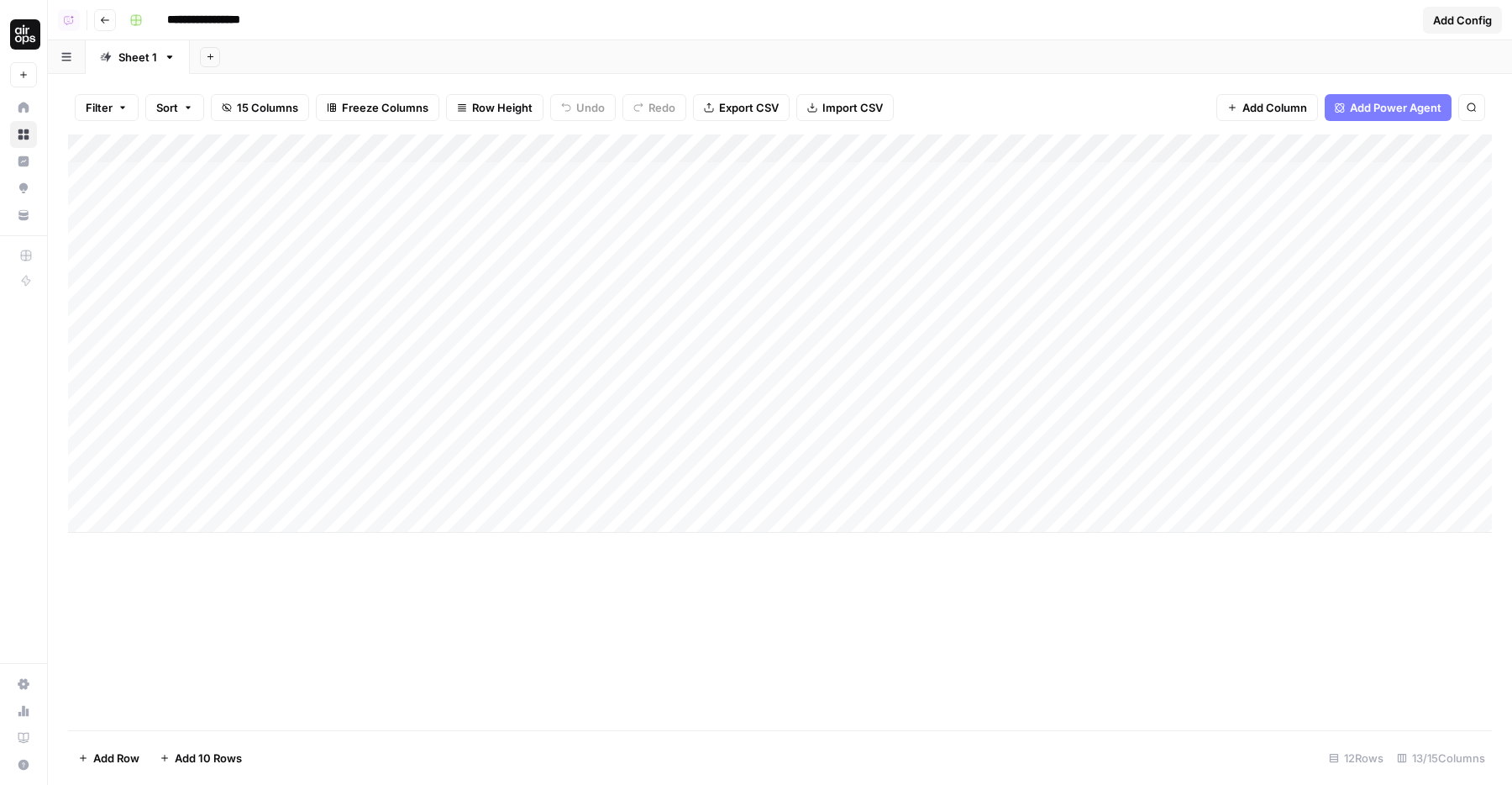
click at [1170, 203] on div "Add Column" at bounding box center [780, 334] width 1424 height 398
click at [1188, 159] on div "Add Column" at bounding box center [780, 334] width 1424 height 398
click at [949, 323] on div "Add Column" at bounding box center [780, 334] width 1424 height 398
click at [1148, 342] on div "Add Column" at bounding box center [780, 334] width 1424 height 398
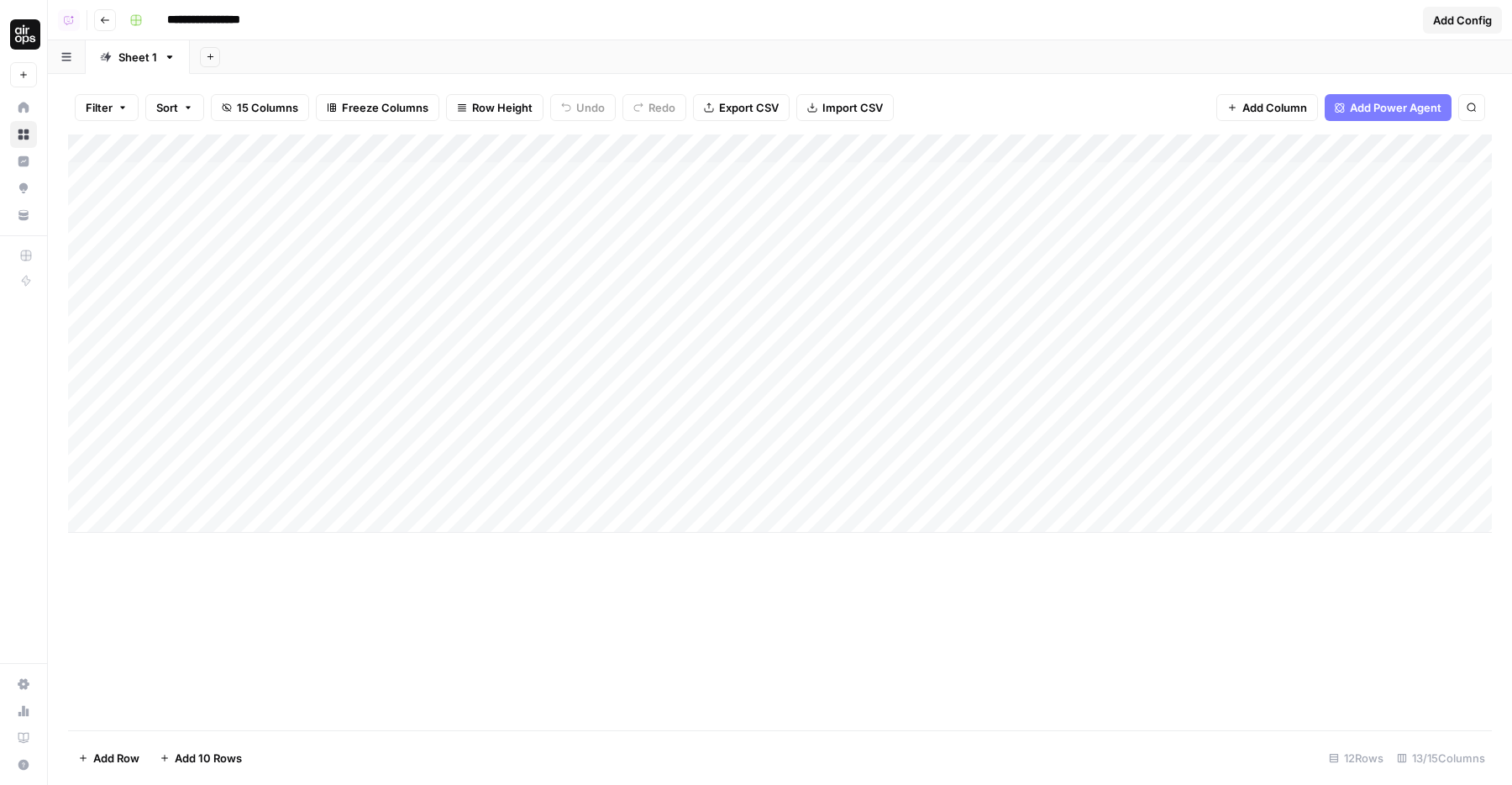
click at [1136, 326] on div "Add Column" at bounding box center [780, 334] width 1424 height 398
click at [1147, 324] on body "**********" at bounding box center [756, 392] width 1512 height 785
click at [1150, 292] on div "Add Column" at bounding box center [780, 334] width 1424 height 398
click at [1201, 356] on div "Add Column" at bounding box center [780, 334] width 1424 height 398
click at [1210, 369] on div "Add Column" at bounding box center [780, 334] width 1424 height 398
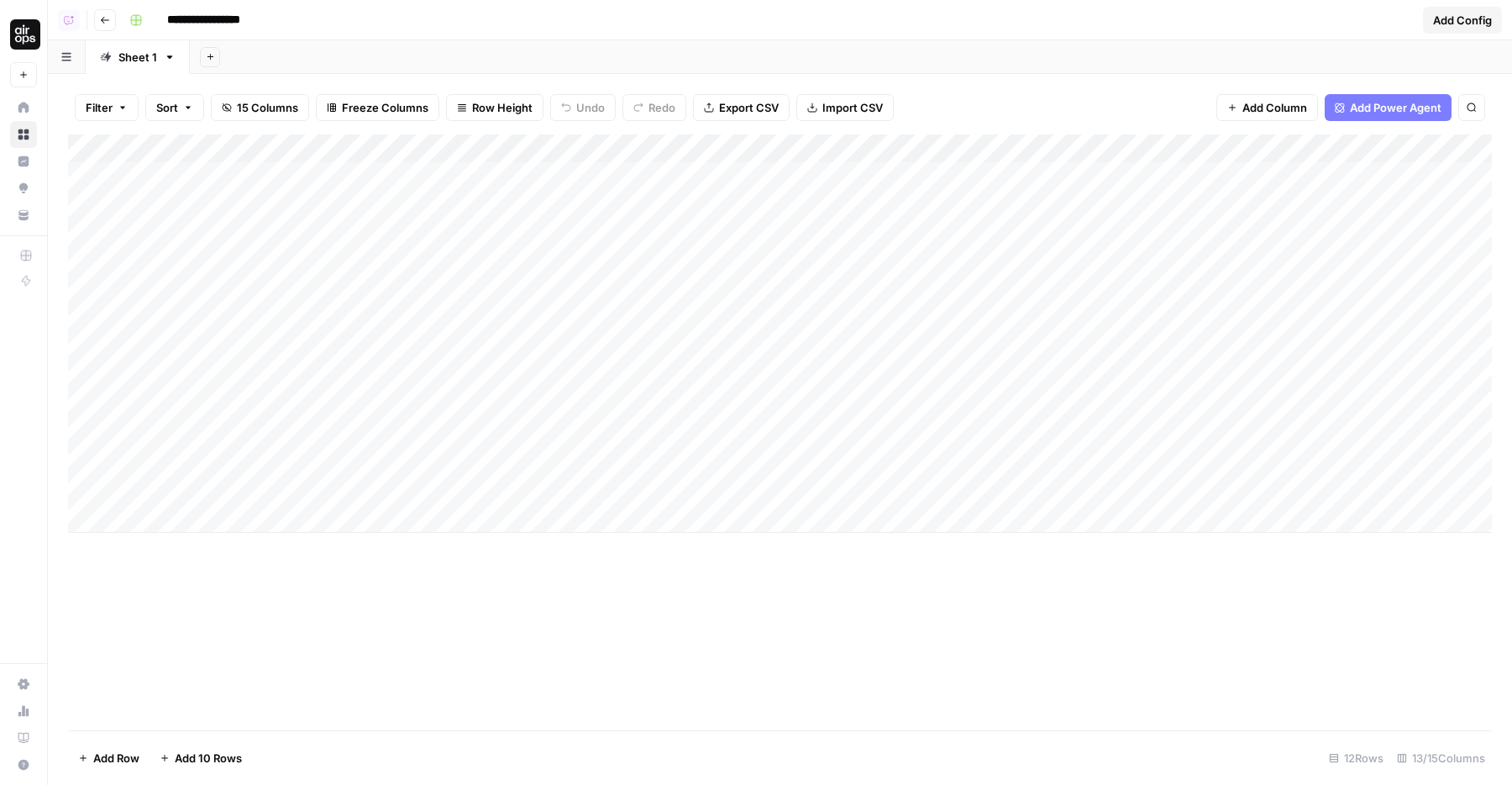
click at [1187, 377] on div "Add Column" at bounding box center [780, 334] width 1424 height 398
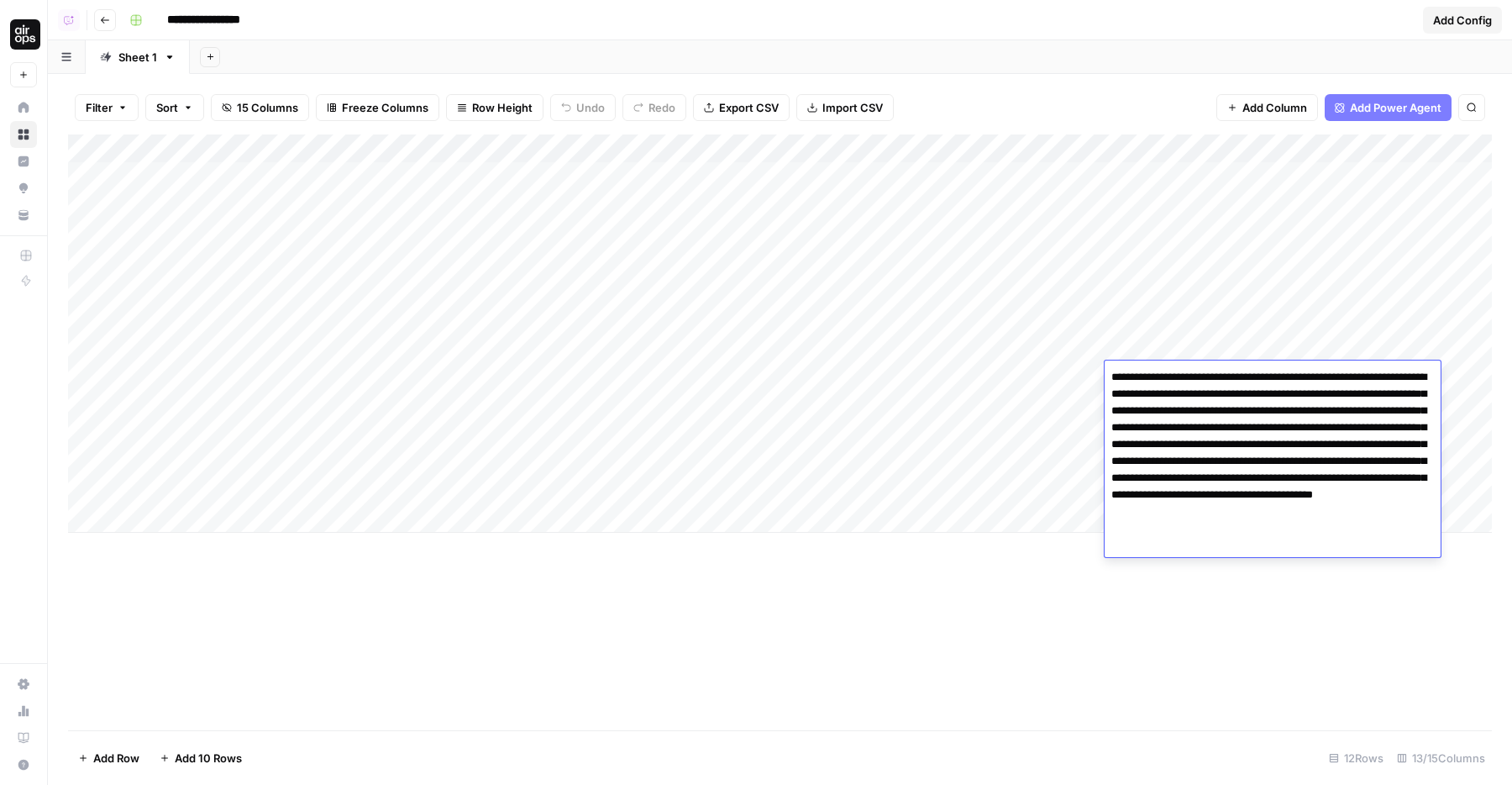
click at [1187, 377] on textarea "**********" at bounding box center [1272, 453] width 336 height 175
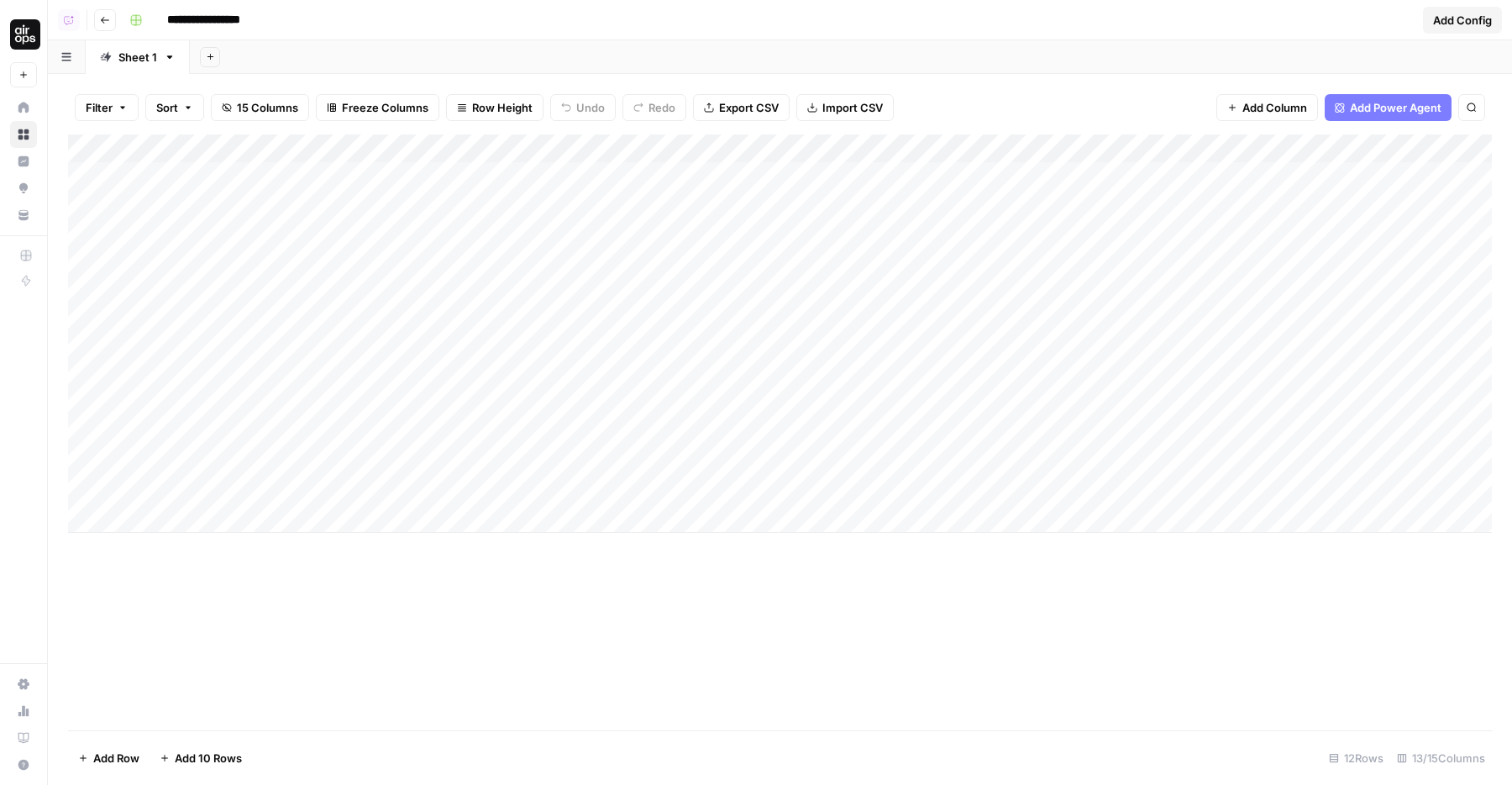
click at [952, 395] on div "Add Column" at bounding box center [780, 334] width 1424 height 398
click at [912, 378] on div "Add Column" at bounding box center [780, 334] width 1424 height 398
click at [720, 370] on div "Add Column" at bounding box center [780, 334] width 1424 height 398
click at [863, 371] on div "Add Column" at bounding box center [780, 334] width 1424 height 398
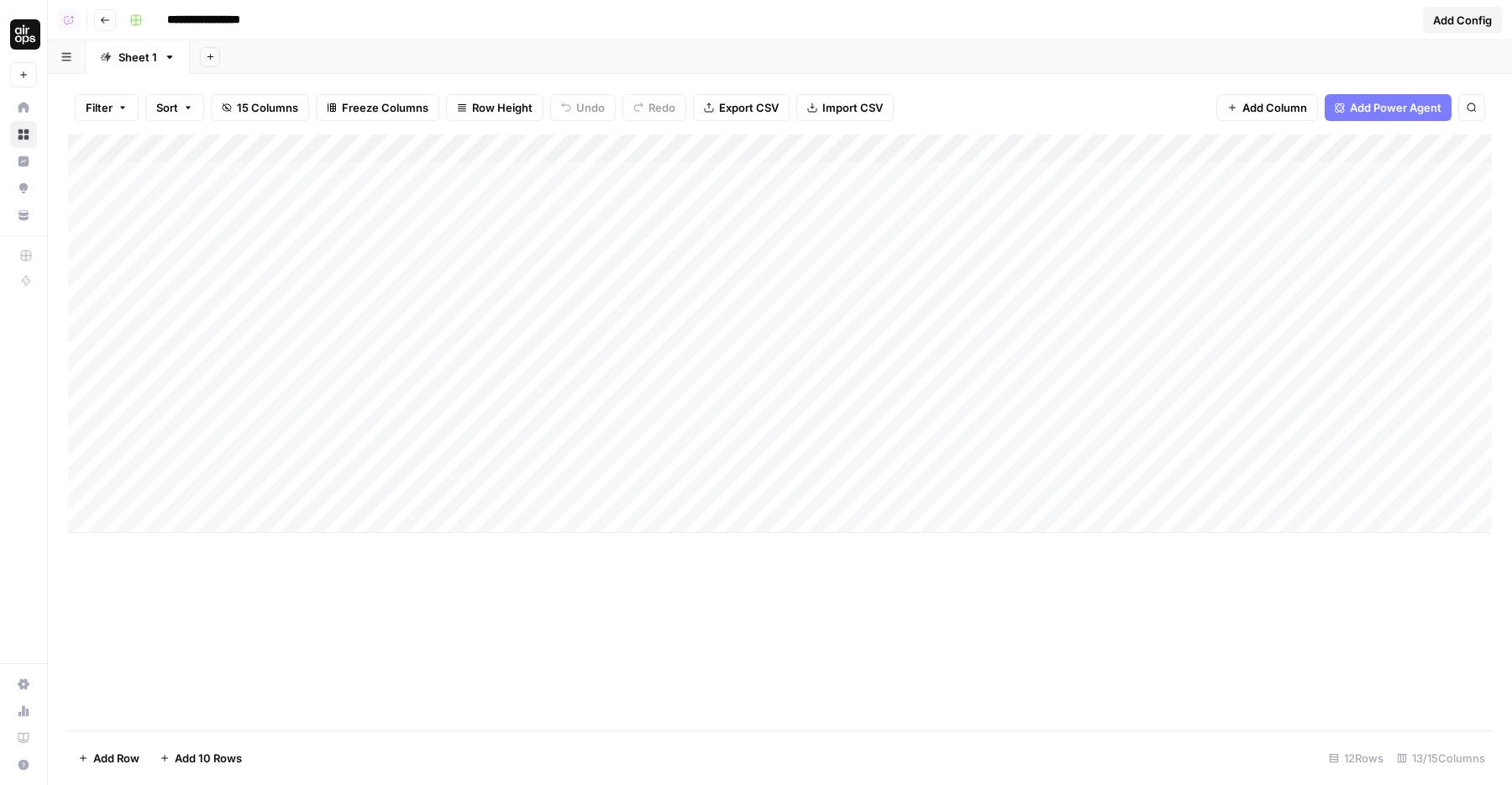
click at [849, 270] on div "Add Column" at bounding box center [780, 334] width 1424 height 398
drag, startPoint x: 858, startPoint y: 176, endPoint x: 871, endPoint y: 399, distance: 223.4
click at [871, 399] on div "Add Column" at bounding box center [780, 334] width 1424 height 398
drag, startPoint x: 859, startPoint y: 376, endPoint x: 830, endPoint y: 223, distance: 155.7
click at [830, 223] on div "Add Column" at bounding box center [780, 334] width 1424 height 398
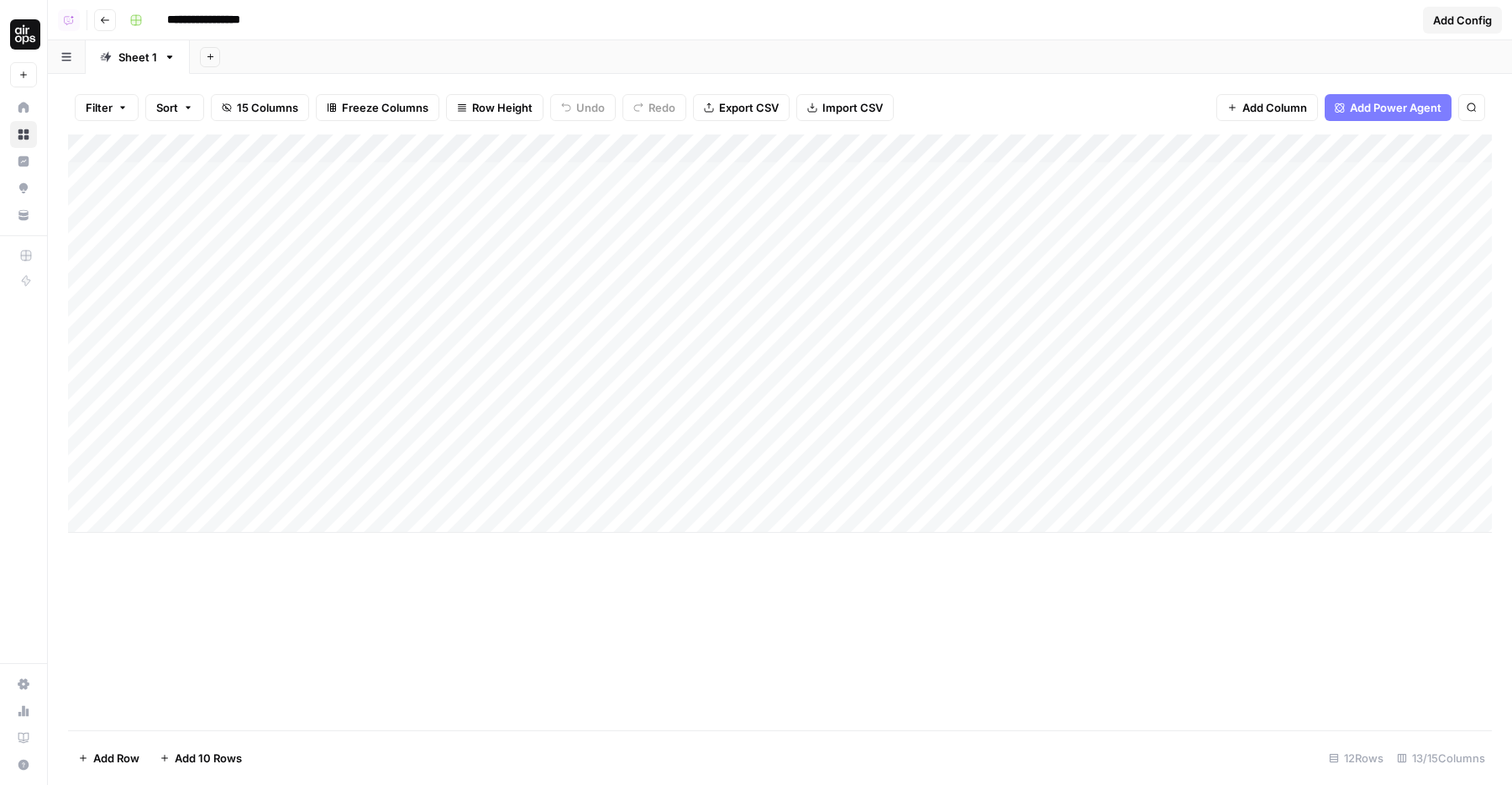
click at [749, 370] on div "Add Column" at bounding box center [780, 334] width 1424 height 398
click at [704, 380] on textarea "**********" at bounding box center [773, 377] width 306 height 24
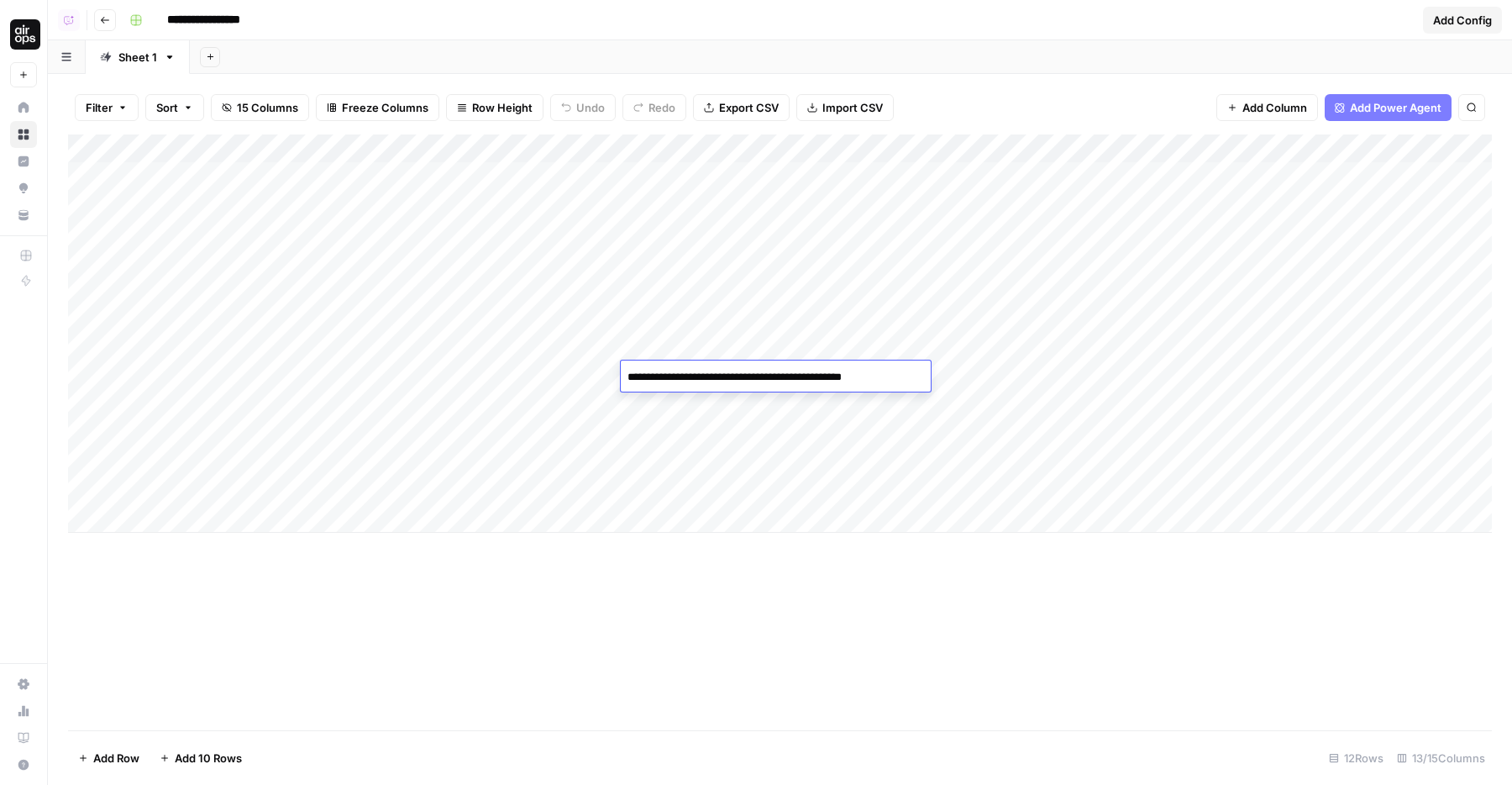
click at [804, 378] on textarea "**********" at bounding box center [773, 377] width 306 height 24
click at [740, 412] on div "Add Column" at bounding box center [780, 334] width 1424 height 398
click at [723, 380] on div "Add Column" at bounding box center [780, 334] width 1424 height 398
click at [893, 384] on div "Add Column" at bounding box center [780, 334] width 1424 height 398
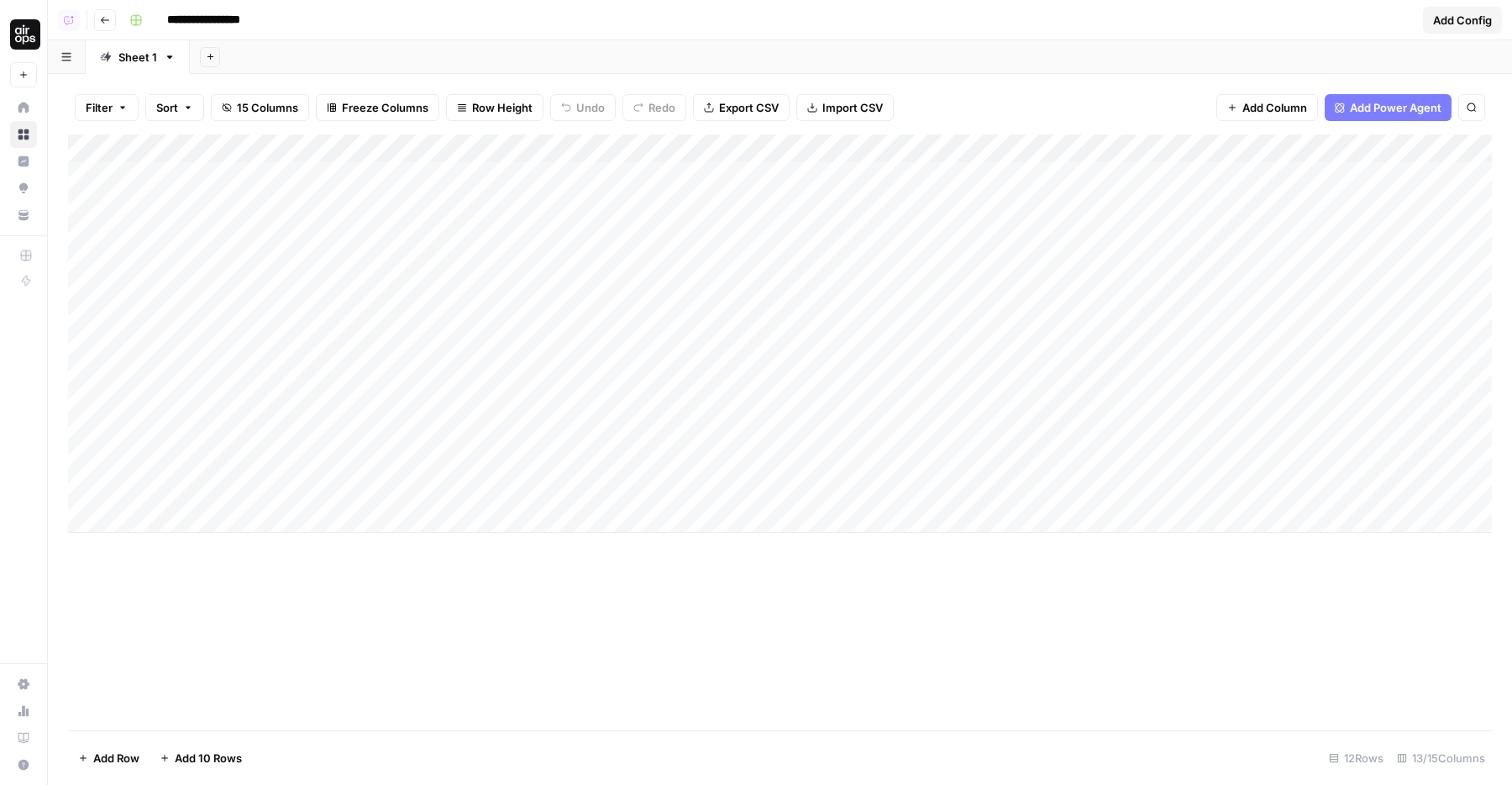
click at [1331, 383] on div "Add Column" at bounding box center [780, 334] width 1424 height 398
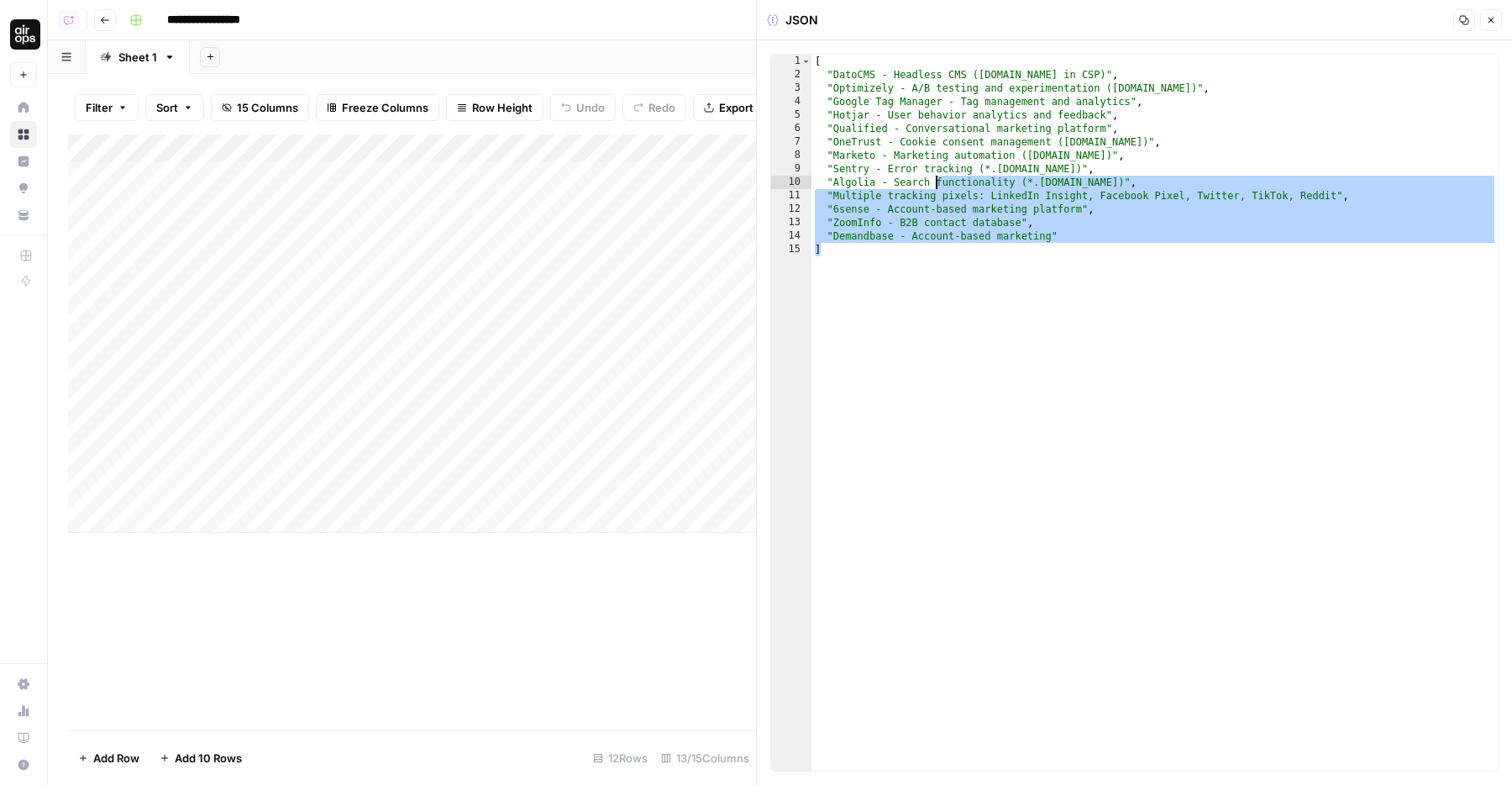
drag, startPoint x: 953, startPoint y: 202, endPoint x: 803, endPoint y: 51, distance: 212.8
click at [803, 51] on div "* 1 2 3 4 5 6 7 8 9 10 11 12 13 14 15 [ "DatoCMS - Headless CMS ([DOMAIN_NAME] …" at bounding box center [1134, 413] width 755 height 744
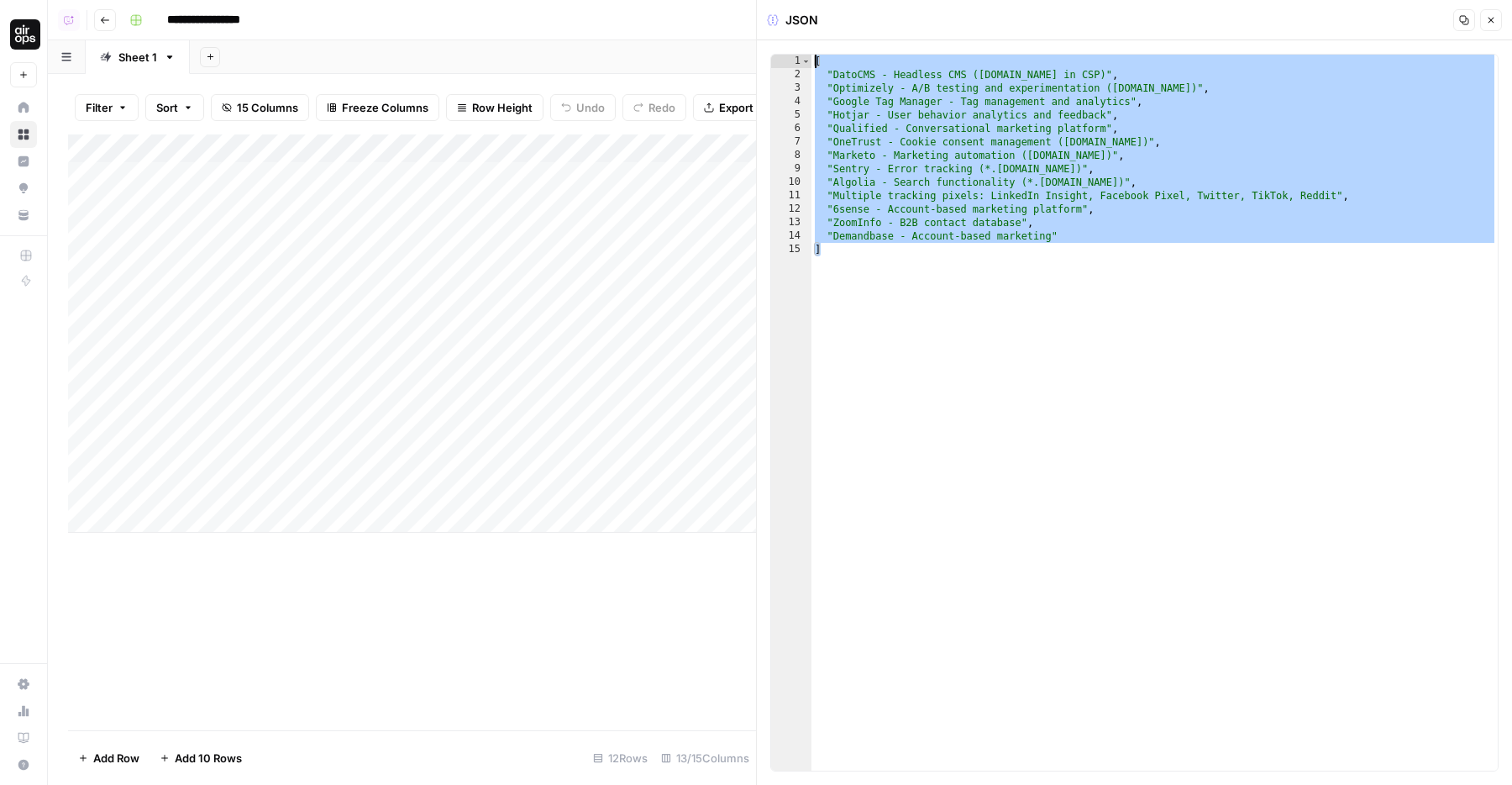
drag, startPoint x: 831, startPoint y: 78, endPoint x: 863, endPoint y: 78, distance: 32.0
click at [859, 78] on div "[ "DatoCMS - Headless CMS ([DOMAIN_NAME] in CSP)" , "Optimizely - A/B testing a…" at bounding box center [1154, 426] width 687 height 743
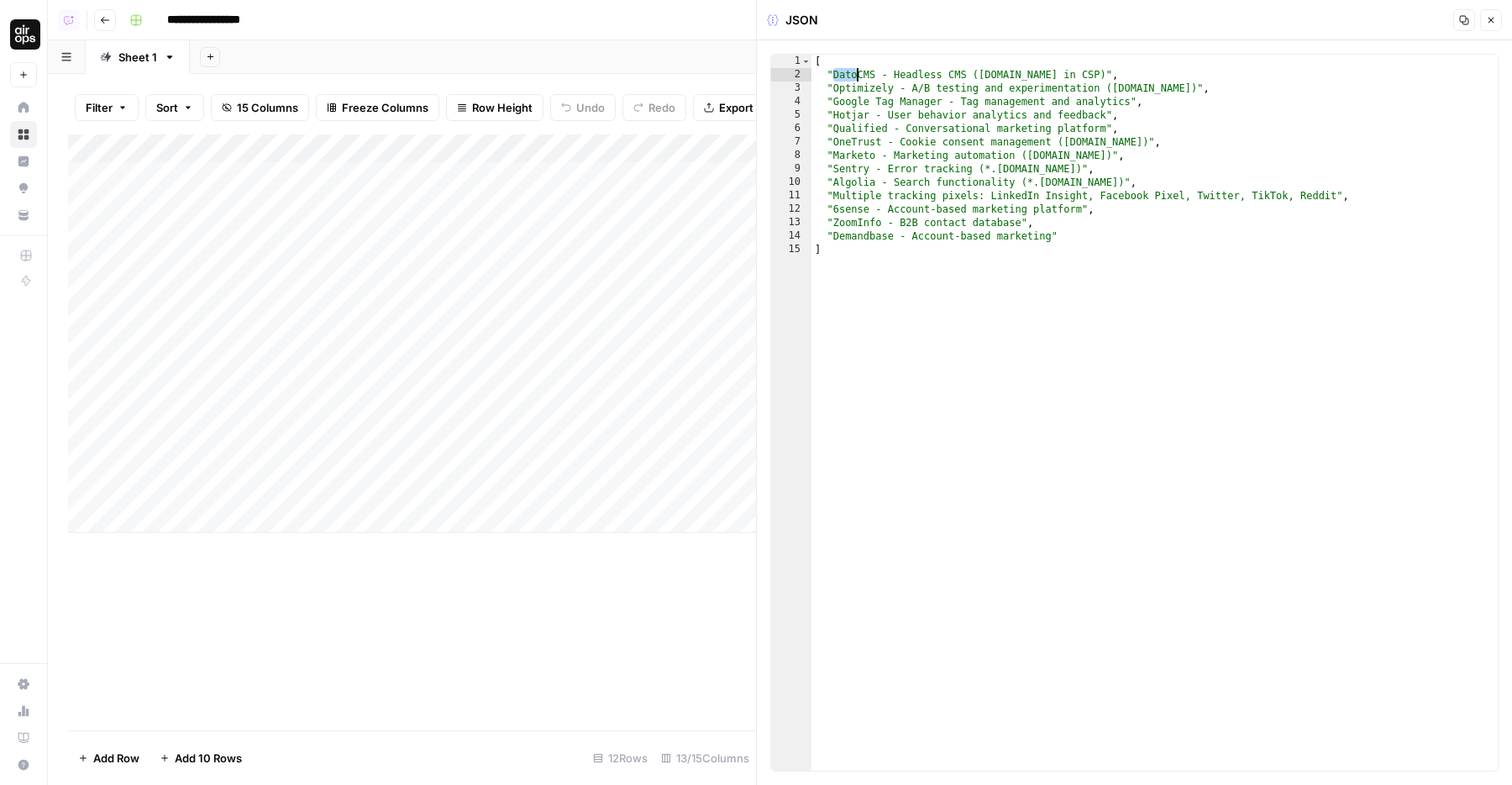
drag, startPoint x: 847, startPoint y: 96, endPoint x: 868, endPoint y: 95, distance: 21.0
click at [868, 96] on div "[ "DatoCMS - Headless CMS ([DOMAIN_NAME] in CSP)" , "Optimizely - A/B testing a…" at bounding box center [1154, 426] width 687 height 743
drag, startPoint x: 844, startPoint y: 119, endPoint x: 860, endPoint y: 119, distance: 16.0
click at [858, 119] on div "[ "DatoCMS - Headless CMS ([DOMAIN_NAME] in CSP)" , "Optimizely - A/B testing a…" at bounding box center [1154, 426] width 687 height 743
click at [875, 133] on div "[ "DatoCMS - Headless CMS ([DOMAIN_NAME] in CSP)" , "Optimizely - A/B testing a…" at bounding box center [1154, 426] width 687 height 743
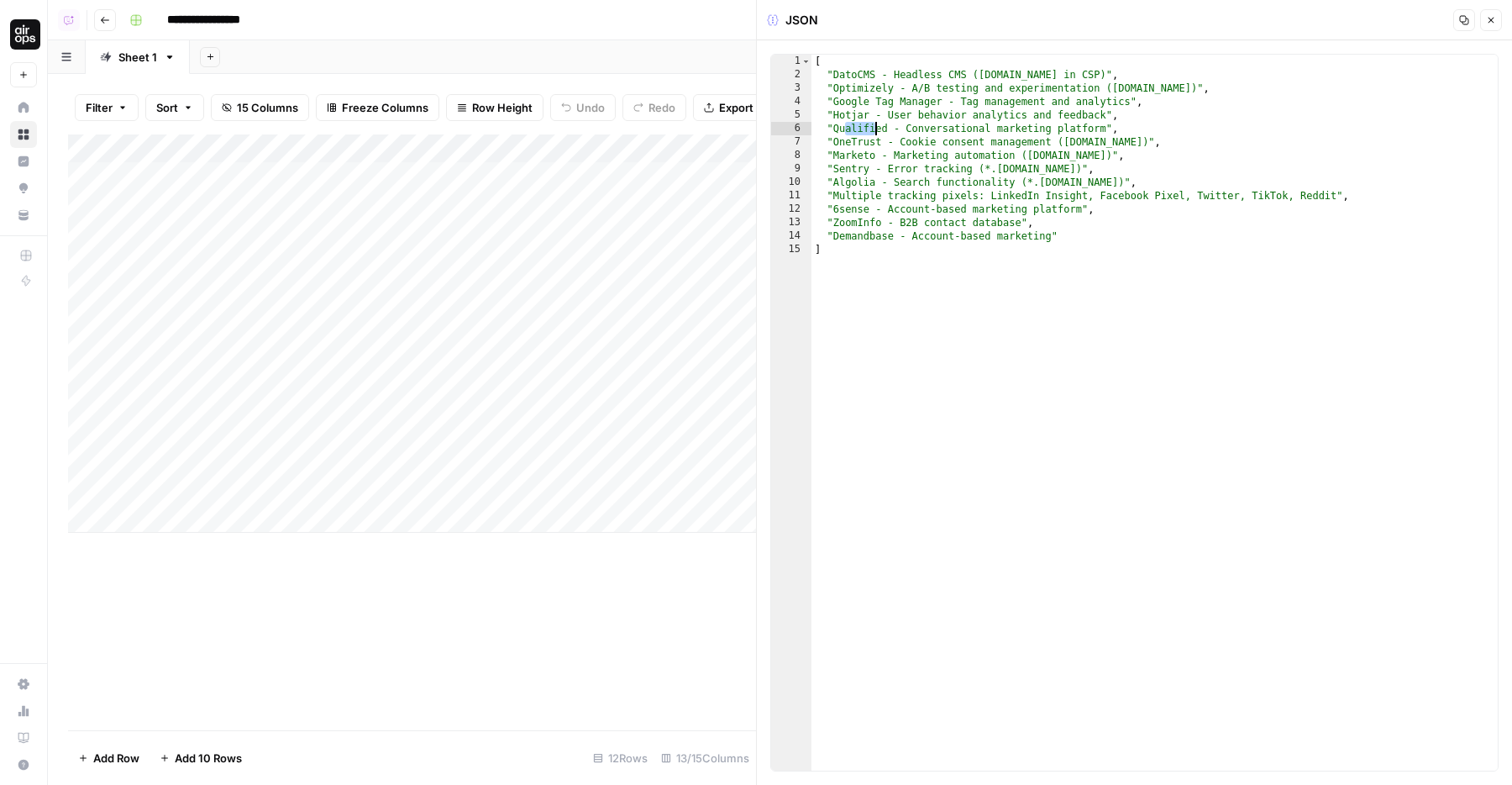
click at [862, 146] on div "[ "DatoCMS - Headless CMS ([DOMAIN_NAME] in CSP)" , "Optimizely - A/B testing a…" at bounding box center [1154, 426] width 687 height 743
drag, startPoint x: 837, startPoint y: 162, endPoint x: 864, endPoint y: 162, distance: 27.0
click at [864, 162] on div "[ "DatoCMS - Headless CMS ([DOMAIN_NAME] in CSP)" , "Optimizely - A/B testing a…" at bounding box center [1154, 426] width 687 height 743
drag, startPoint x: 836, startPoint y: 189, endPoint x: 873, endPoint y: 190, distance: 37.0
click at [872, 190] on div "[ "DatoCMS - Headless CMS ([DOMAIN_NAME] in CSP)" , "Optimizely - A/B testing a…" at bounding box center [1154, 426] width 687 height 743
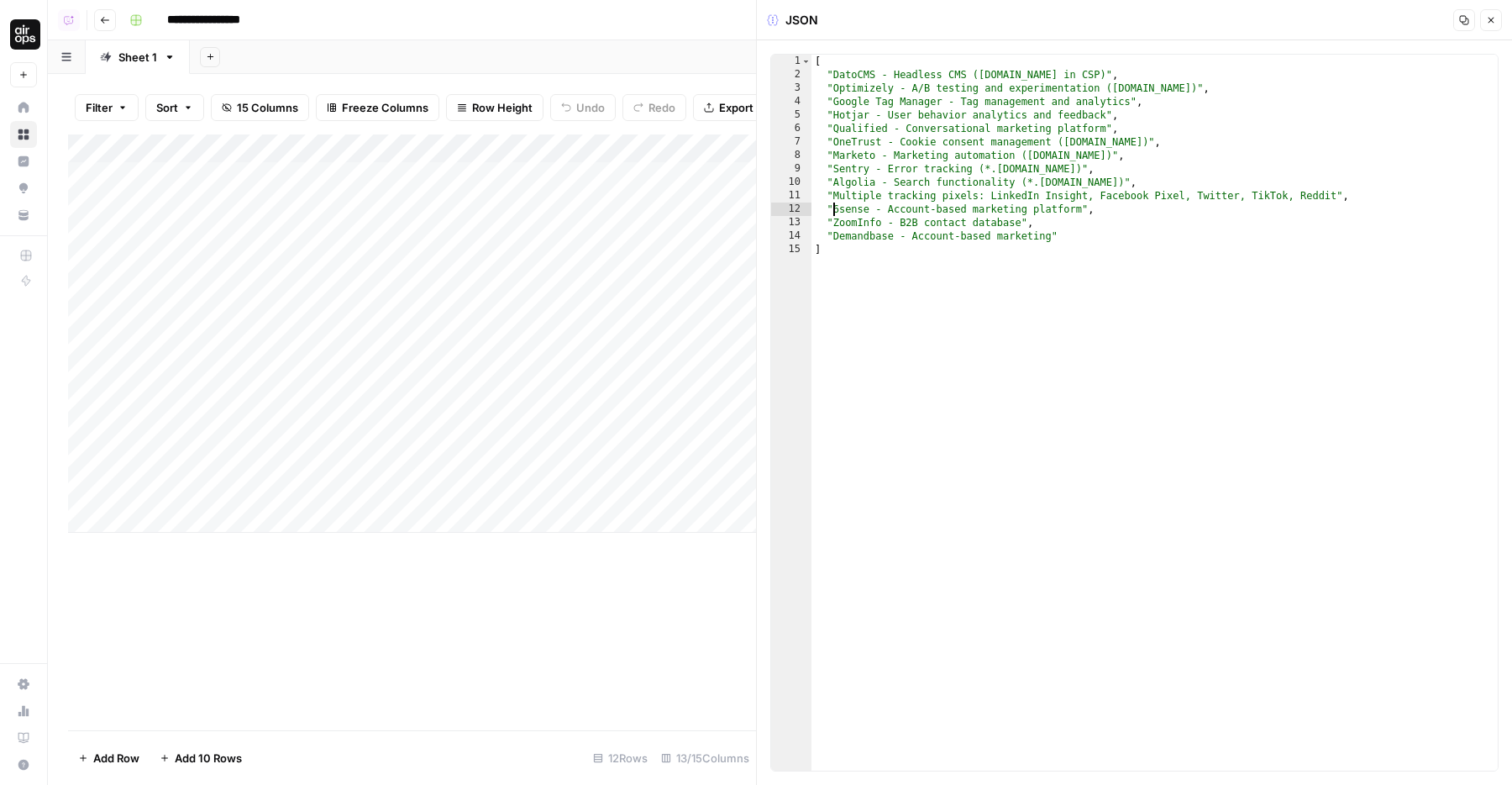
click at [834, 210] on div "[ "DatoCMS - Headless CMS ([DOMAIN_NAME] in CSP)" , "Optimizely - A/B testing a…" at bounding box center [1154, 426] width 687 height 743
drag, startPoint x: 834, startPoint y: 210, endPoint x: 914, endPoint y: 198, distance: 80.9
click at [909, 198] on div "[ "DatoCMS - Headless CMS ([DOMAIN_NAME] in CSP)" , "Optimizely - A/B testing a…" at bounding box center [1154, 426] width 687 height 743
click at [903, 174] on div "[ "DatoCMS - Headless CMS ([DOMAIN_NAME] in CSP)" , "Optimizely - A/B testing a…" at bounding box center [1154, 426] width 687 height 743
click at [881, 211] on div "[ "DatoCMS - Headless CMS ([DOMAIN_NAME] in CSP)" , "Optimizely - A/B testing a…" at bounding box center [1154, 426] width 687 height 743
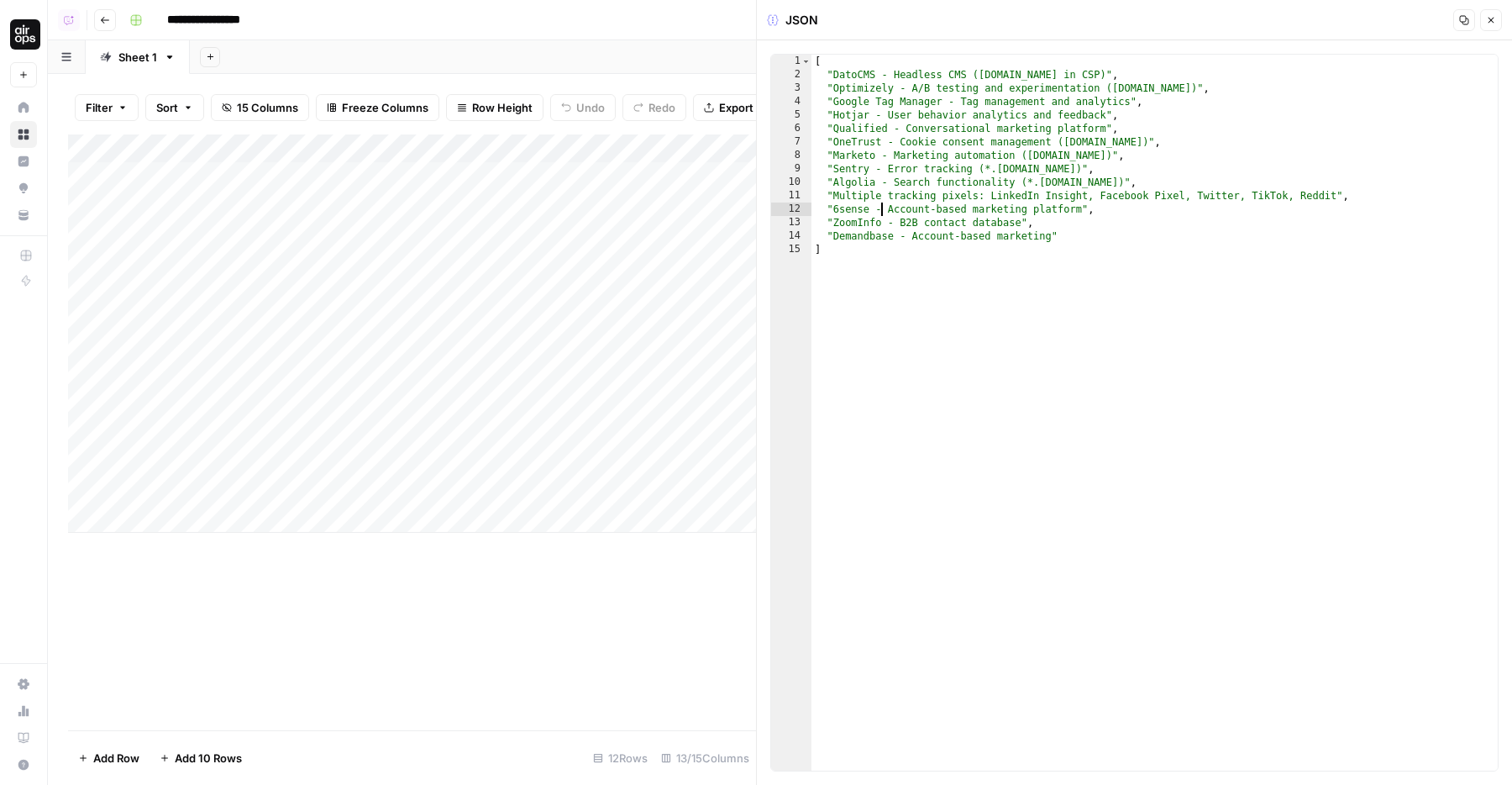
click at [854, 223] on div "[ "DatoCMS - Headless CMS ([DOMAIN_NAME] in CSP)" , "Optimizely - A/B testing a…" at bounding box center [1154, 426] width 687 height 743
drag, startPoint x: 876, startPoint y: 276, endPoint x: 803, endPoint y: -11, distance: 296.1
click at [803, 0] on html "**********" at bounding box center [756, 392] width 1512 height 785
type textarea "**********"
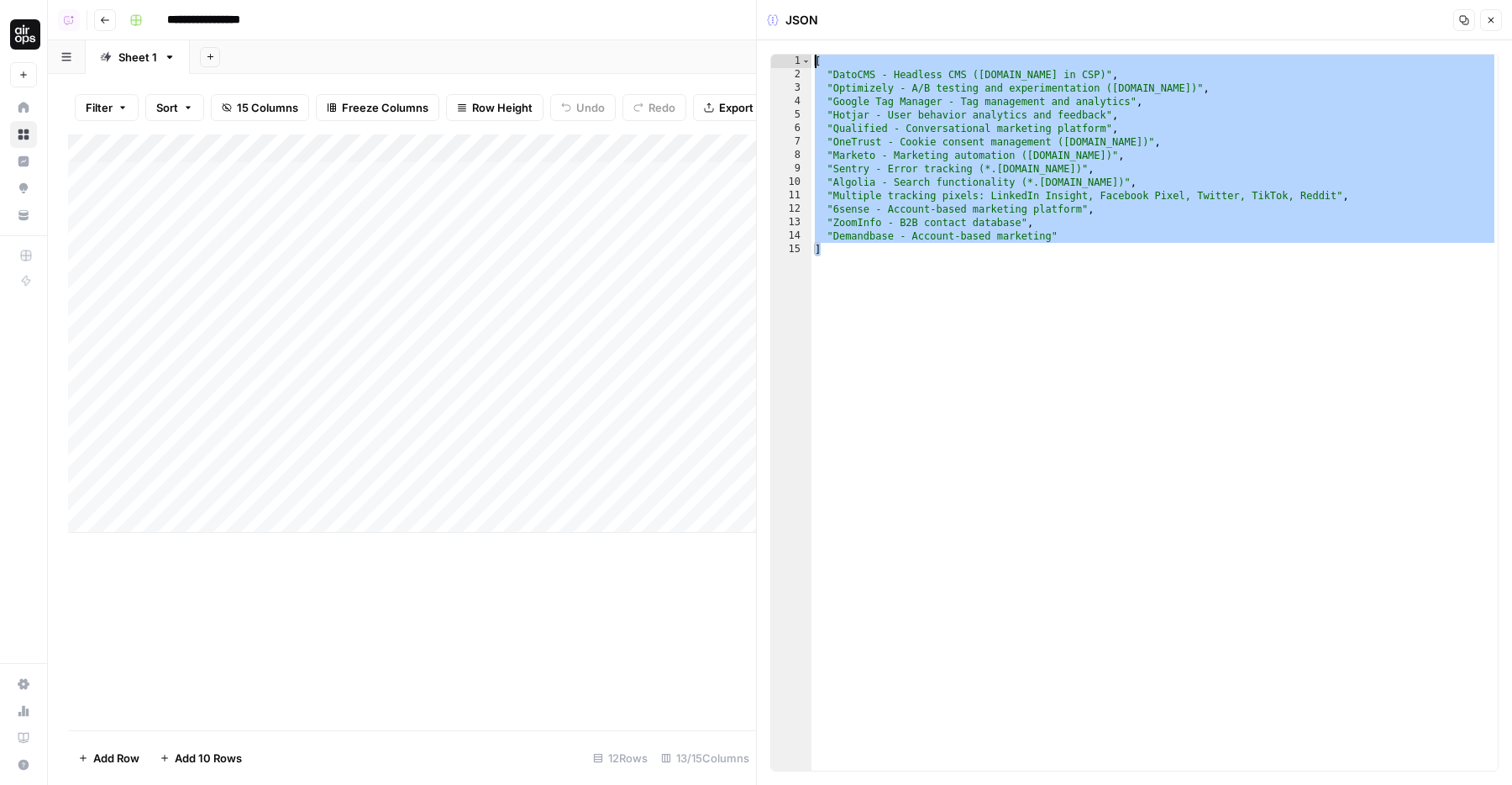
click at [1485, 20] on button "Close" at bounding box center [1491, 20] width 22 height 22
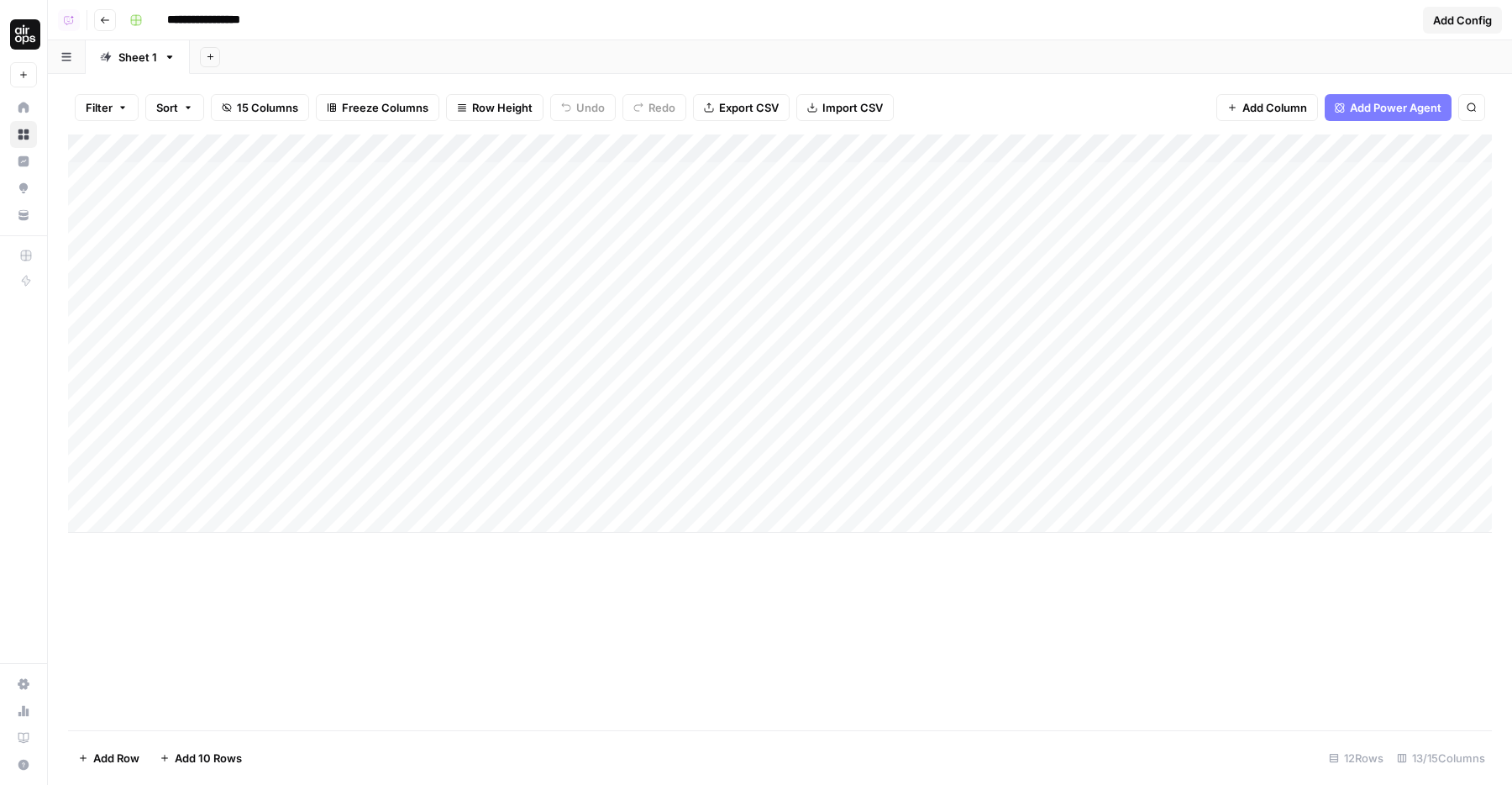
click at [179, 524] on div "Add Column" at bounding box center [780, 334] width 1424 height 398
click at [178, 551] on div "Add Column" at bounding box center [780, 348] width 1424 height 426
click at [186, 584] on div "Add Column" at bounding box center [780, 362] width 1424 height 455
drag, startPoint x: 232, startPoint y: 425, endPoint x: 355, endPoint y: 575, distance: 194.0
click at [355, 575] on div "Add Column" at bounding box center [780, 376] width 1424 height 484
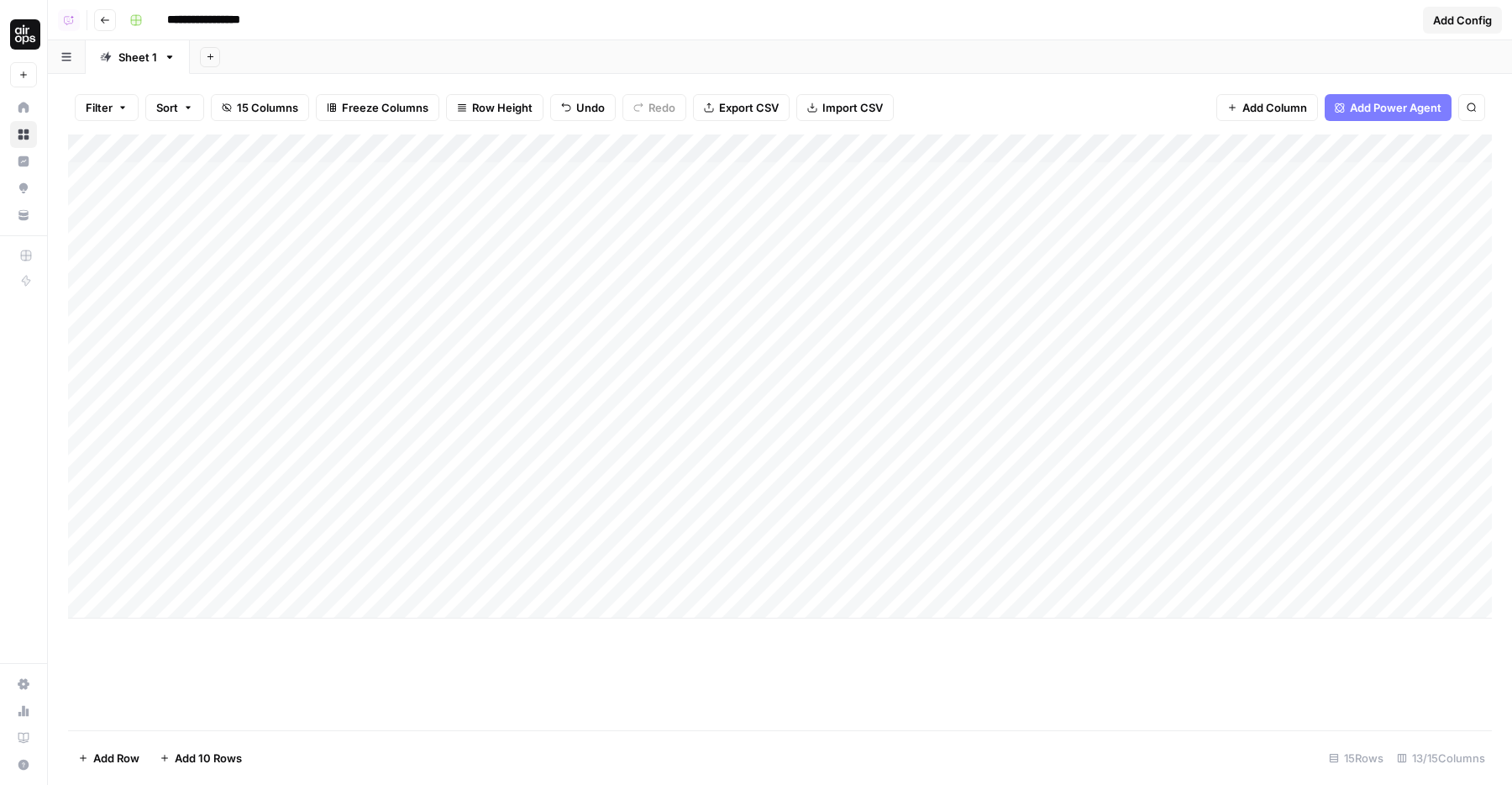
drag, startPoint x: 242, startPoint y: 391, endPoint x: 321, endPoint y: 565, distance: 191.1
click at [321, 567] on div "Add Column" at bounding box center [780, 376] width 1424 height 484
drag, startPoint x: 215, startPoint y: 415, endPoint x: 214, endPoint y: 543, distance: 128.0
click at [214, 538] on div "Add Column" at bounding box center [780, 376] width 1424 height 484
drag, startPoint x: 224, startPoint y: 510, endPoint x: 224, endPoint y: 349, distance: 161.0
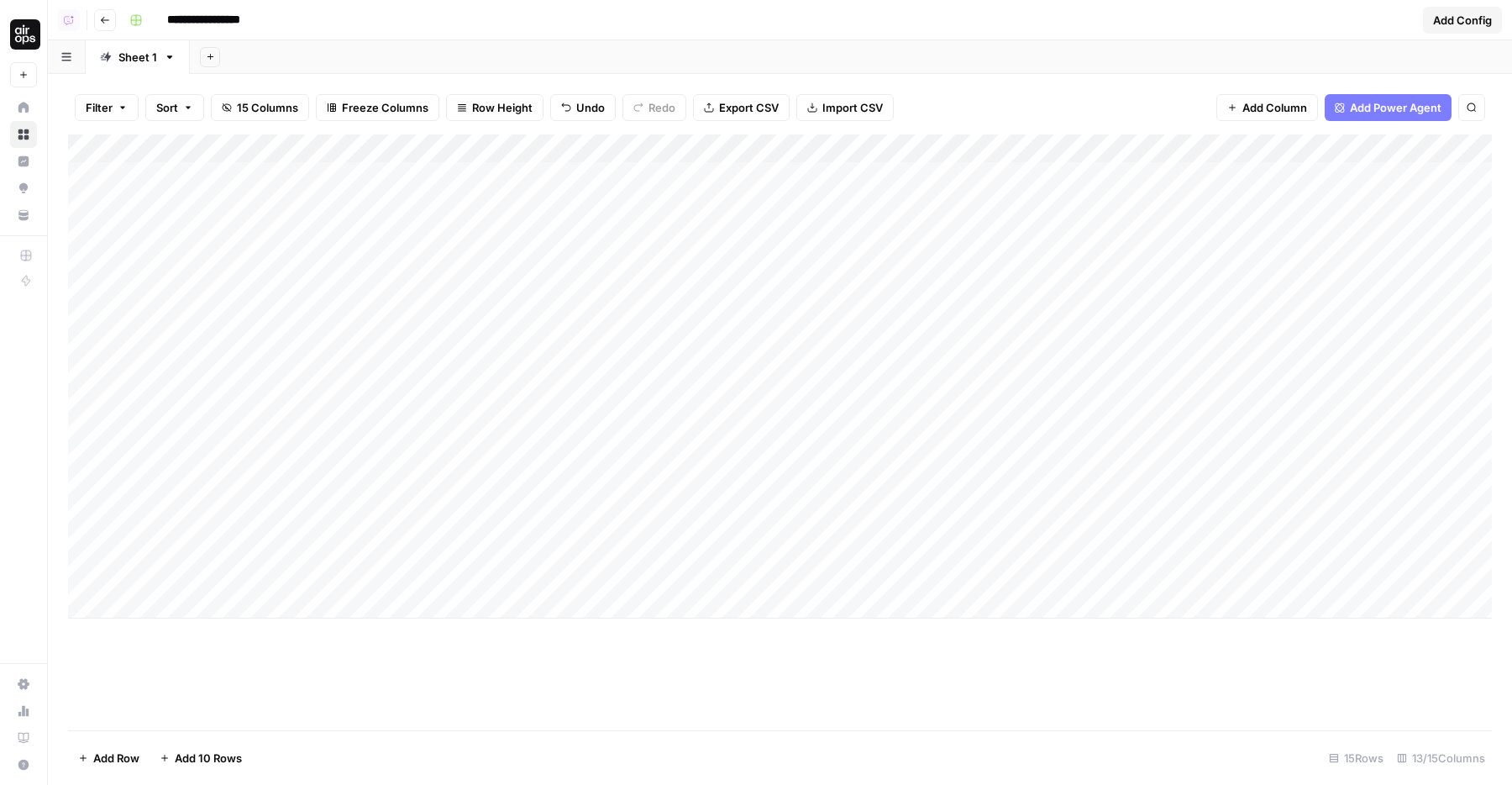
click at [224, 349] on div "Add Column" at bounding box center [780, 376] width 1424 height 484
click at [221, 537] on div "Add Column" at bounding box center [780, 391] width 1424 height 512
click at [198, 631] on div "Add Column" at bounding box center [780, 391] width 1424 height 512
click at [177, 651] on div "Add Column" at bounding box center [780, 432] width 1424 height 596
click at [167, 638] on textarea at bounding box center [260, 634] width 269 height 24
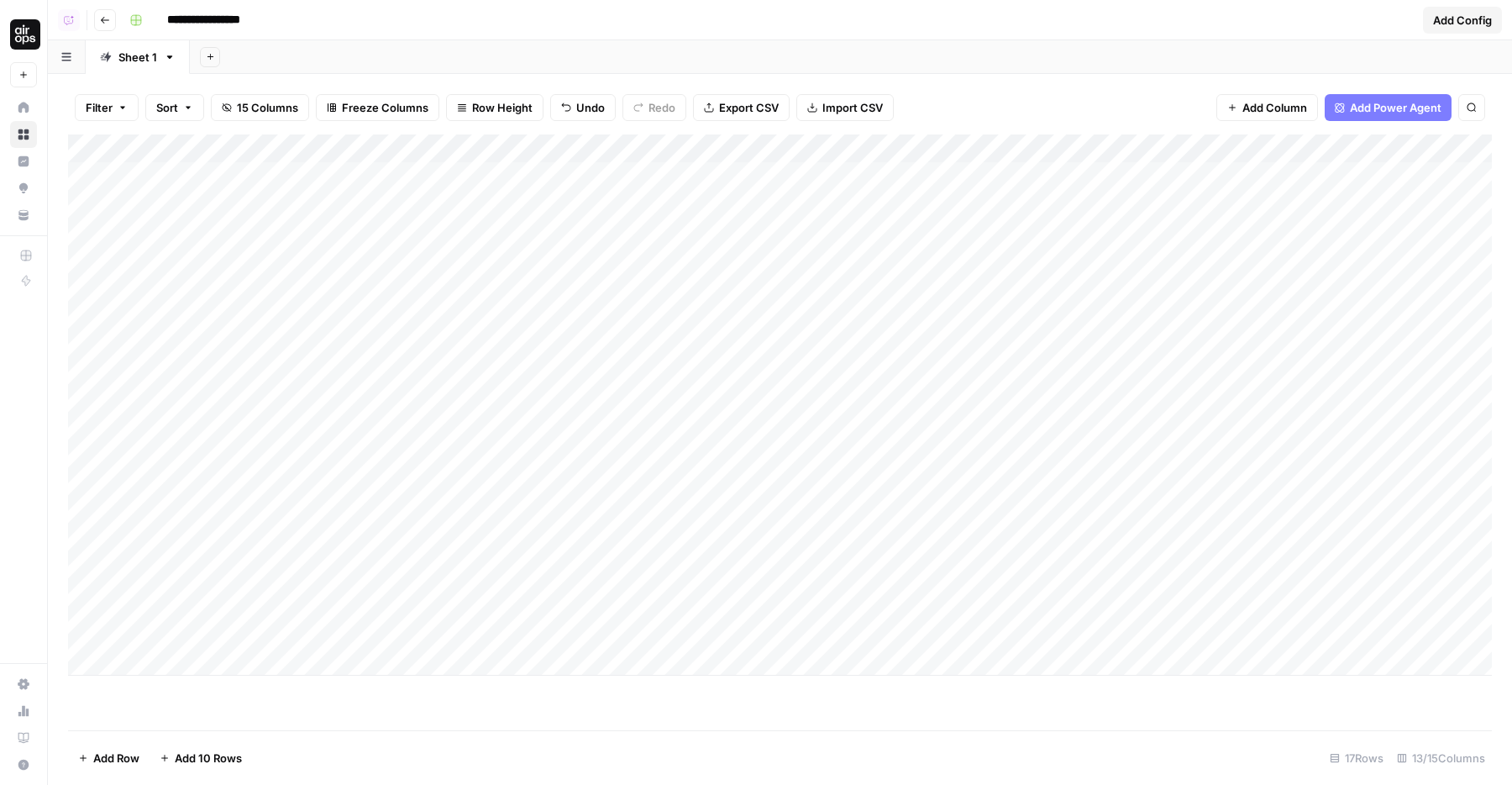
drag, startPoint x: 206, startPoint y: 429, endPoint x: 188, endPoint y: 608, distance: 179.9
click at [188, 608] on div "Add Column" at bounding box center [780, 405] width 1424 height 541
drag, startPoint x: 186, startPoint y: 390, endPoint x: 186, endPoint y: 401, distance: 11.0
click at [186, 400] on div "Add Column" at bounding box center [780, 405] width 1424 height 541
drag, startPoint x: 192, startPoint y: 432, endPoint x: 188, endPoint y: 600, distance: 168.0
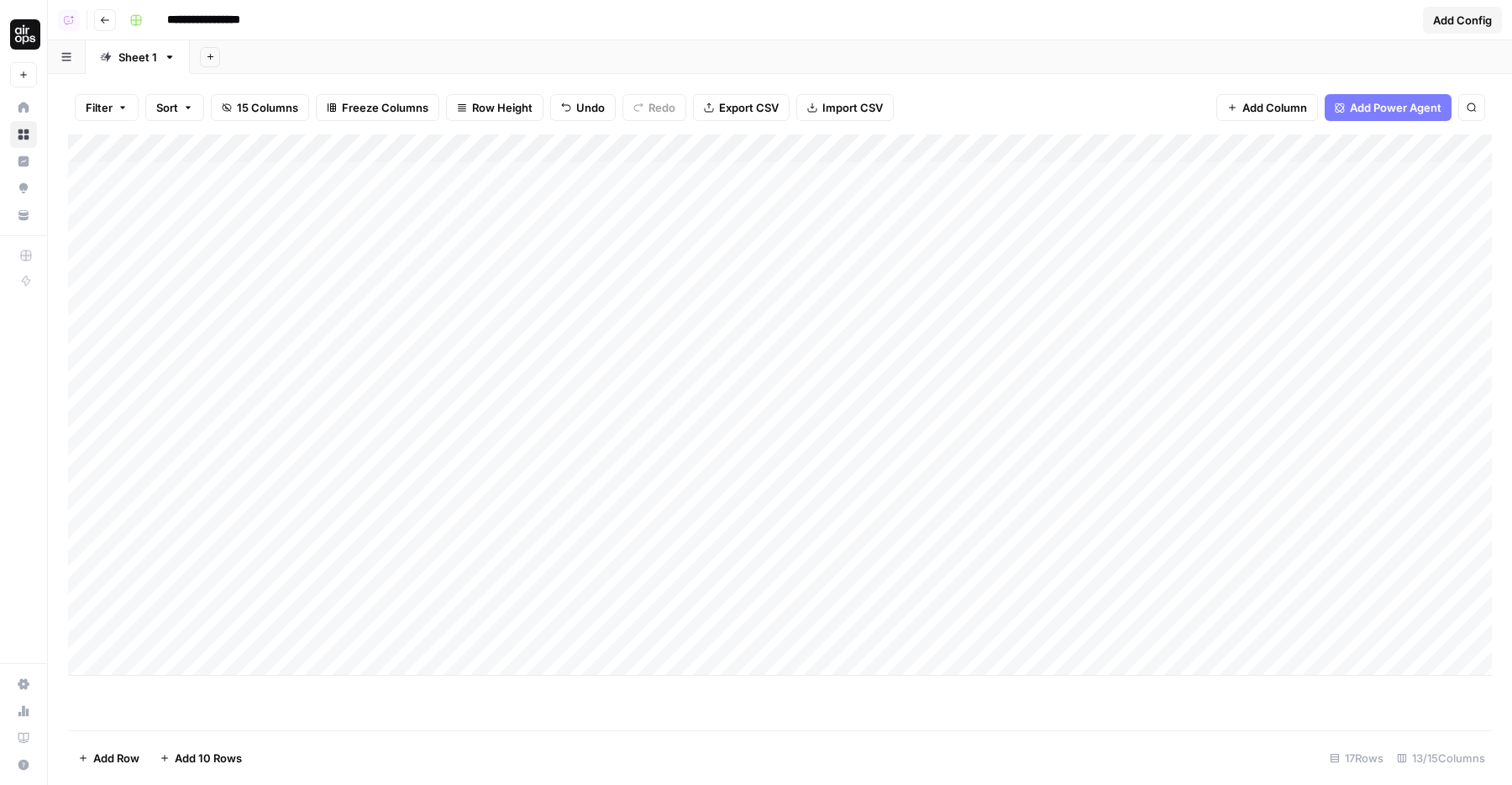
click at [188, 600] on div "Add Column" at bounding box center [780, 405] width 1424 height 541
click at [187, 638] on div "Add Column" at bounding box center [780, 405] width 1424 height 541
click at [187, 658] on div "Add Column" at bounding box center [780, 405] width 1424 height 541
click at [168, 672] on textarea at bounding box center [260, 663] width 269 height 24
click at [170, 693] on div "Add Column" at bounding box center [780, 420] width 1424 height 570
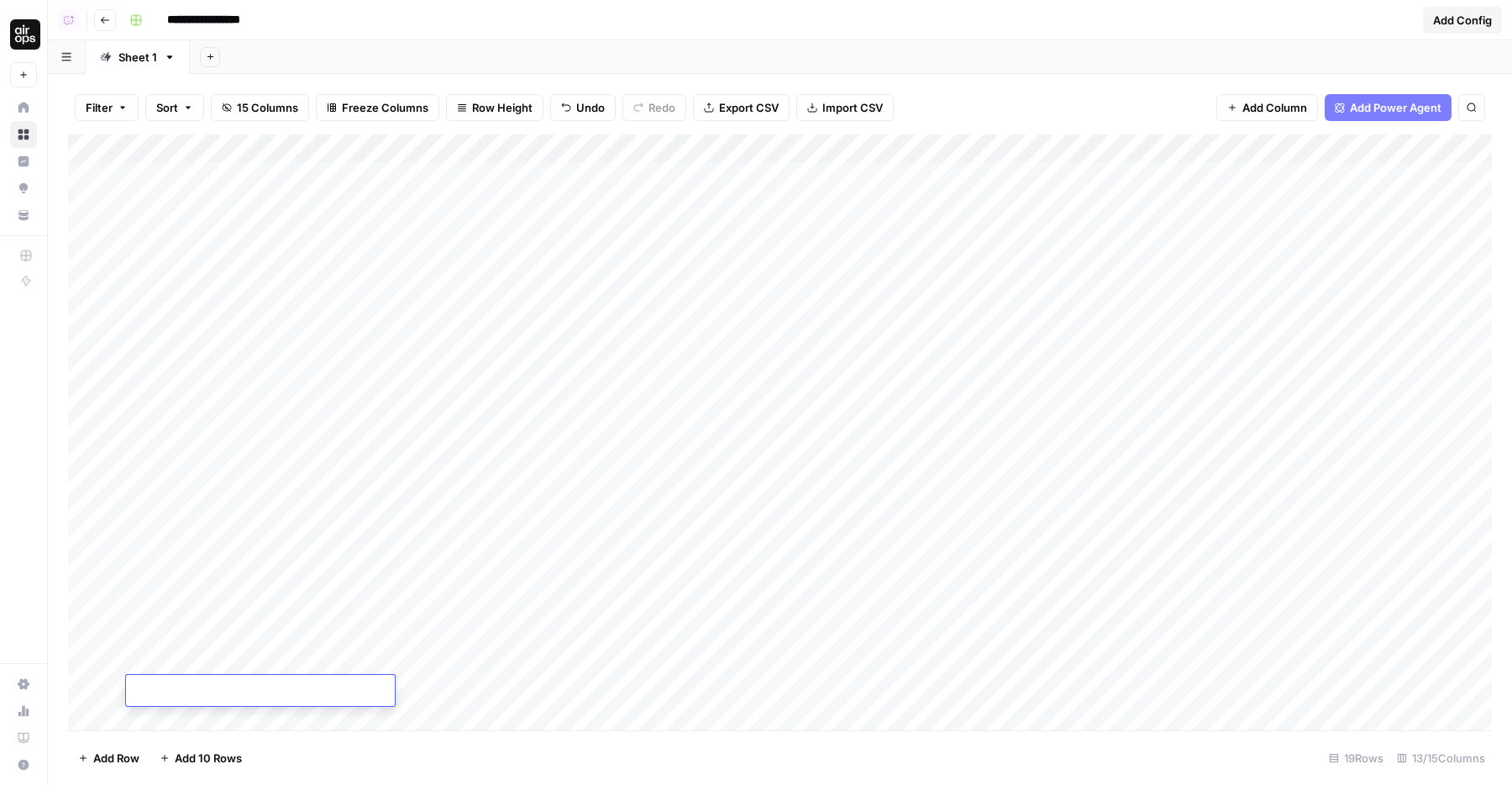
click at [192, 575] on div "Add Column" at bounding box center [780, 432] width 1424 height 596
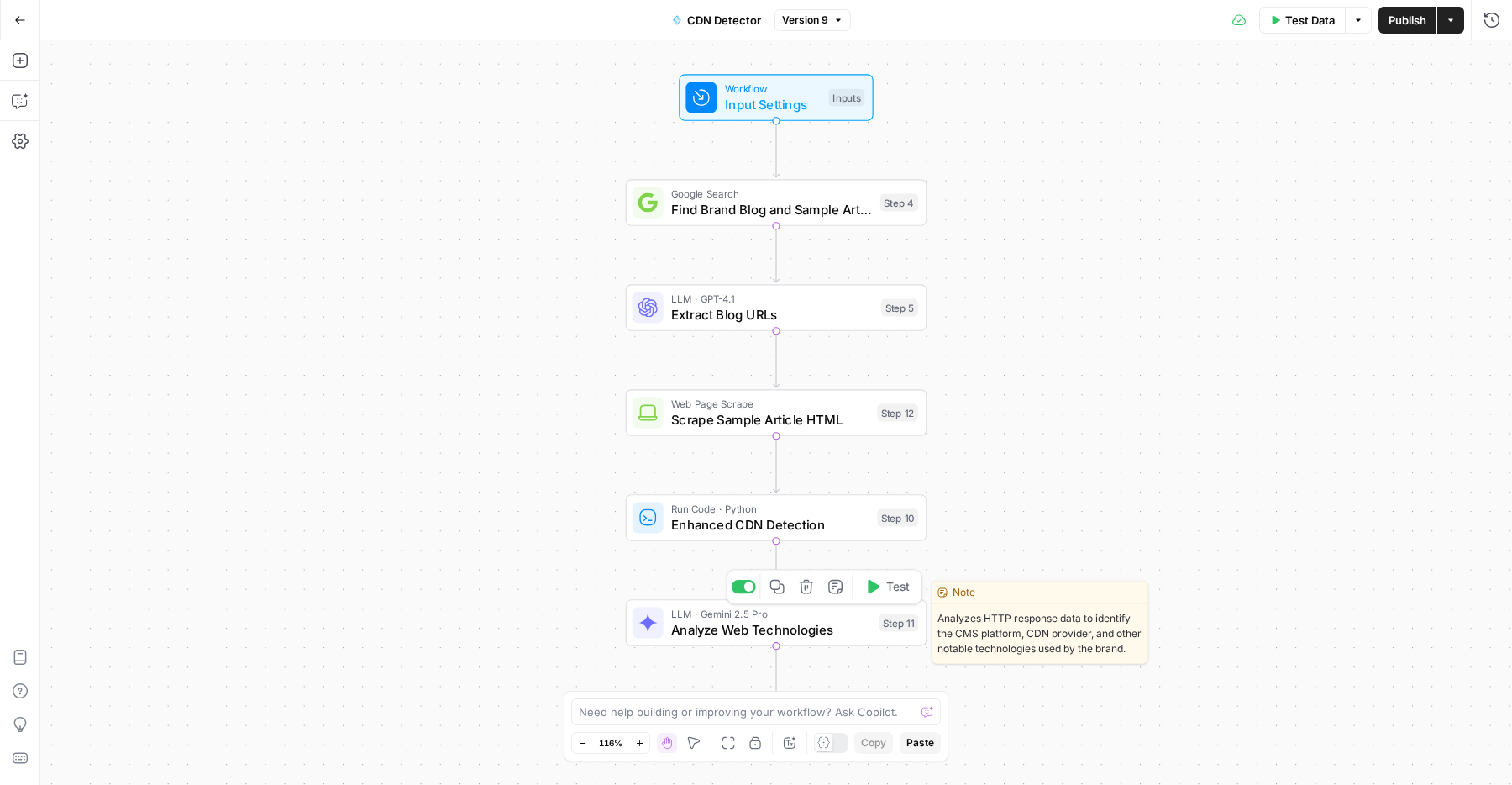
click at [681, 625] on span "Analyze Web Technologies" at bounding box center [771, 628] width 200 height 19
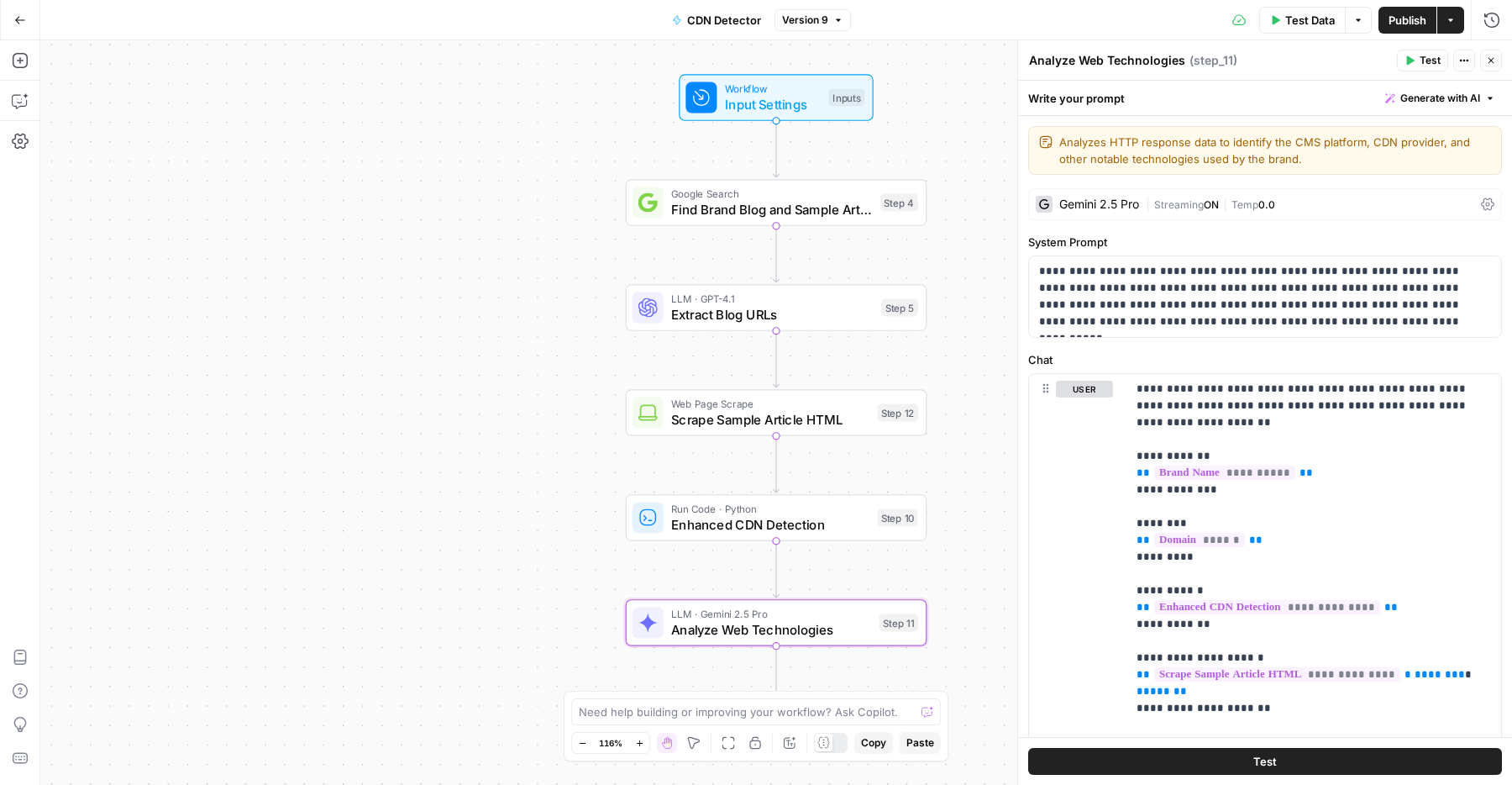
click at [1070, 229] on div "**********" at bounding box center [1265, 612] width 494 height 992
click at [1081, 214] on div "Gemini 2.5 Pro | Streaming ON | Temp 0.0" at bounding box center [1265, 204] width 474 height 32
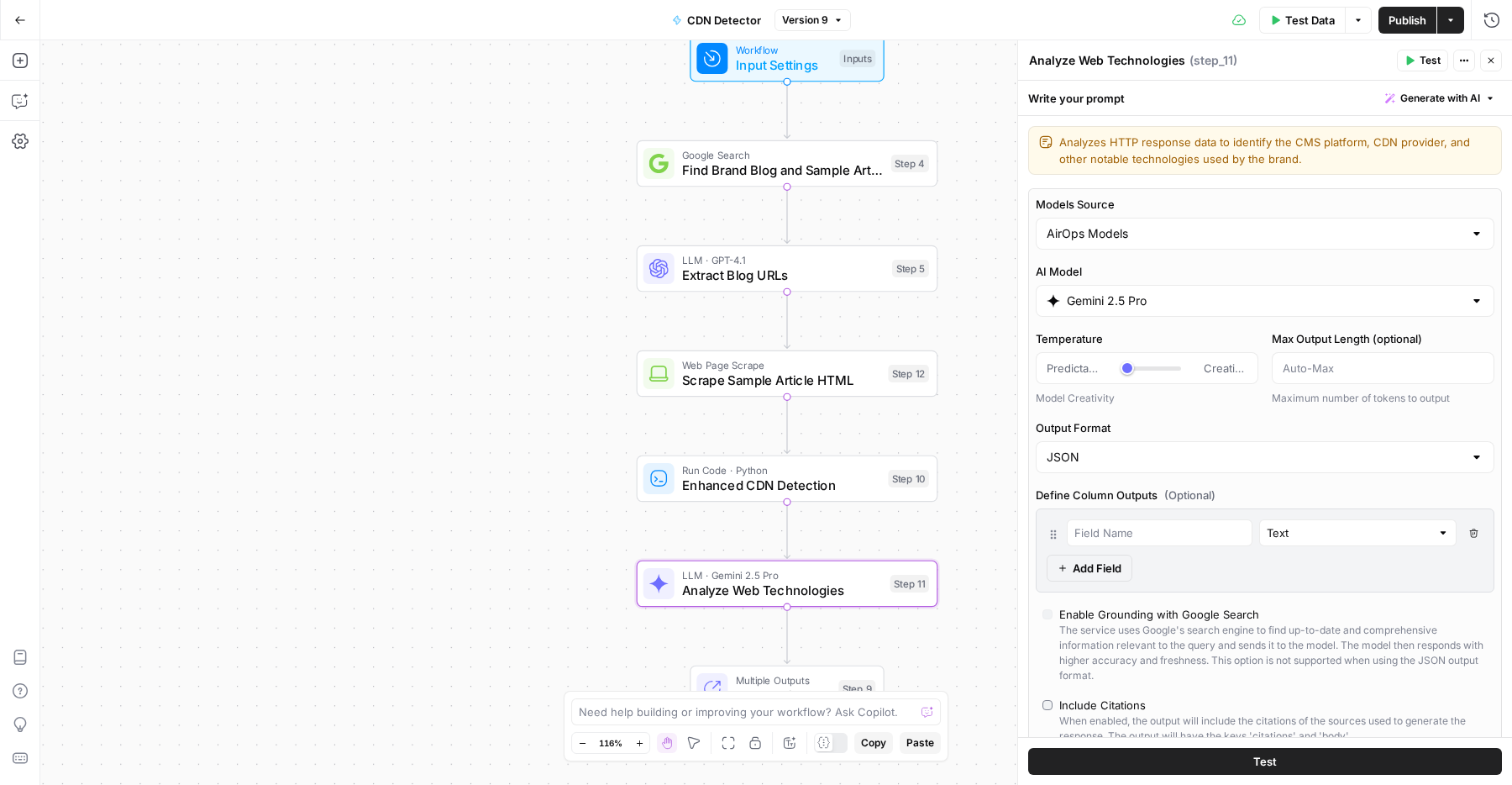
click at [1126, 273] on label "AI Model" at bounding box center [1265, 271] width 459 height 17
click at [1126, 292] on input "Gemini 2.5 Pro" at bounding box center [1265, 301] width 397 height 17
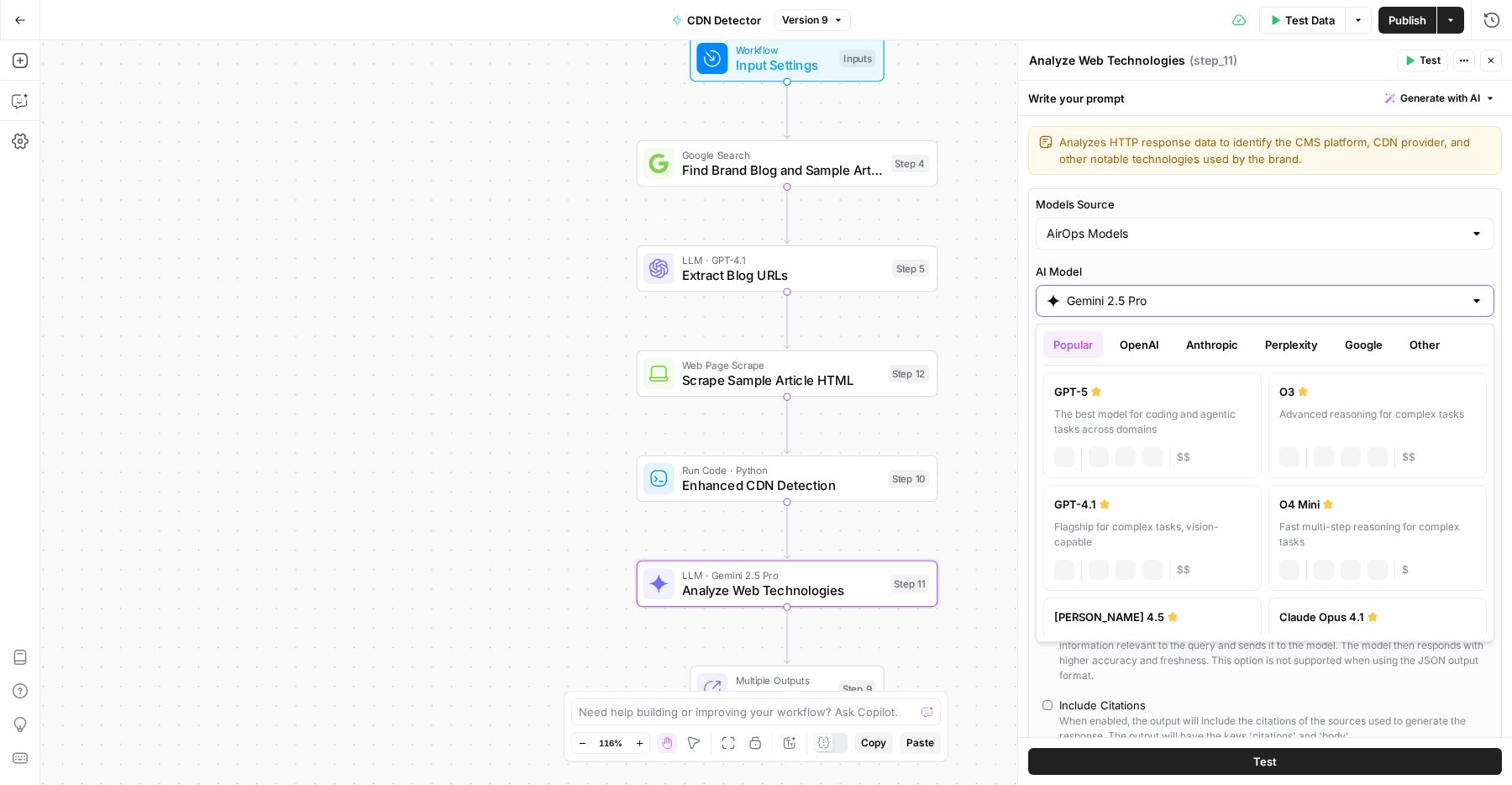
click at [1136, 294] on input "Gemini 2.5 Pro" at bounding box center [1265, 301] width 397 height 17
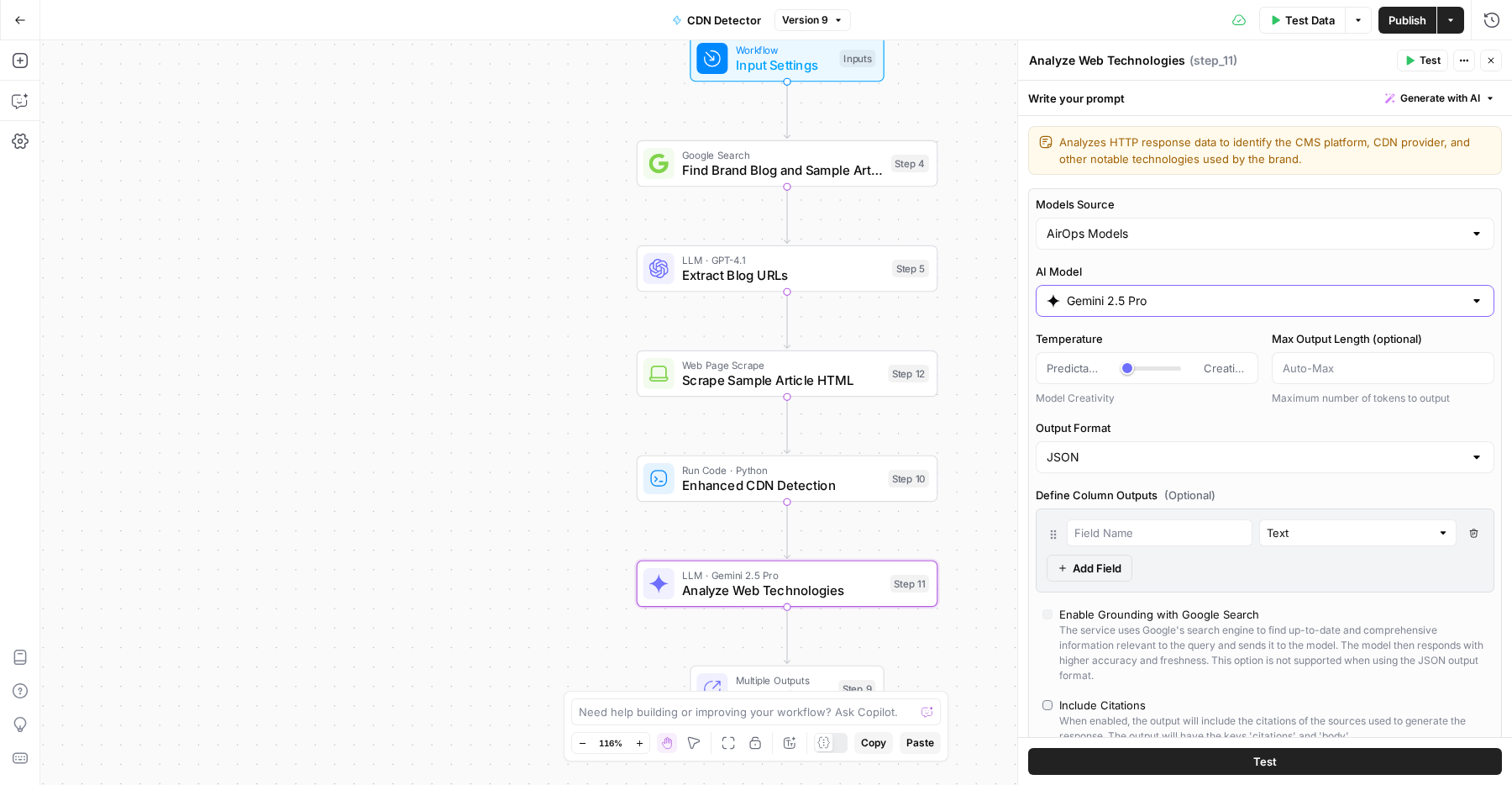
click at [1136, 294] on input "Gemini 2.5 Pro" at bounding box center [1265, 301] width 397 height 17
click at [1143, 308] on input "Gemini 2.5 Pro" at bounding box center [1265, 301] width 397 height 17
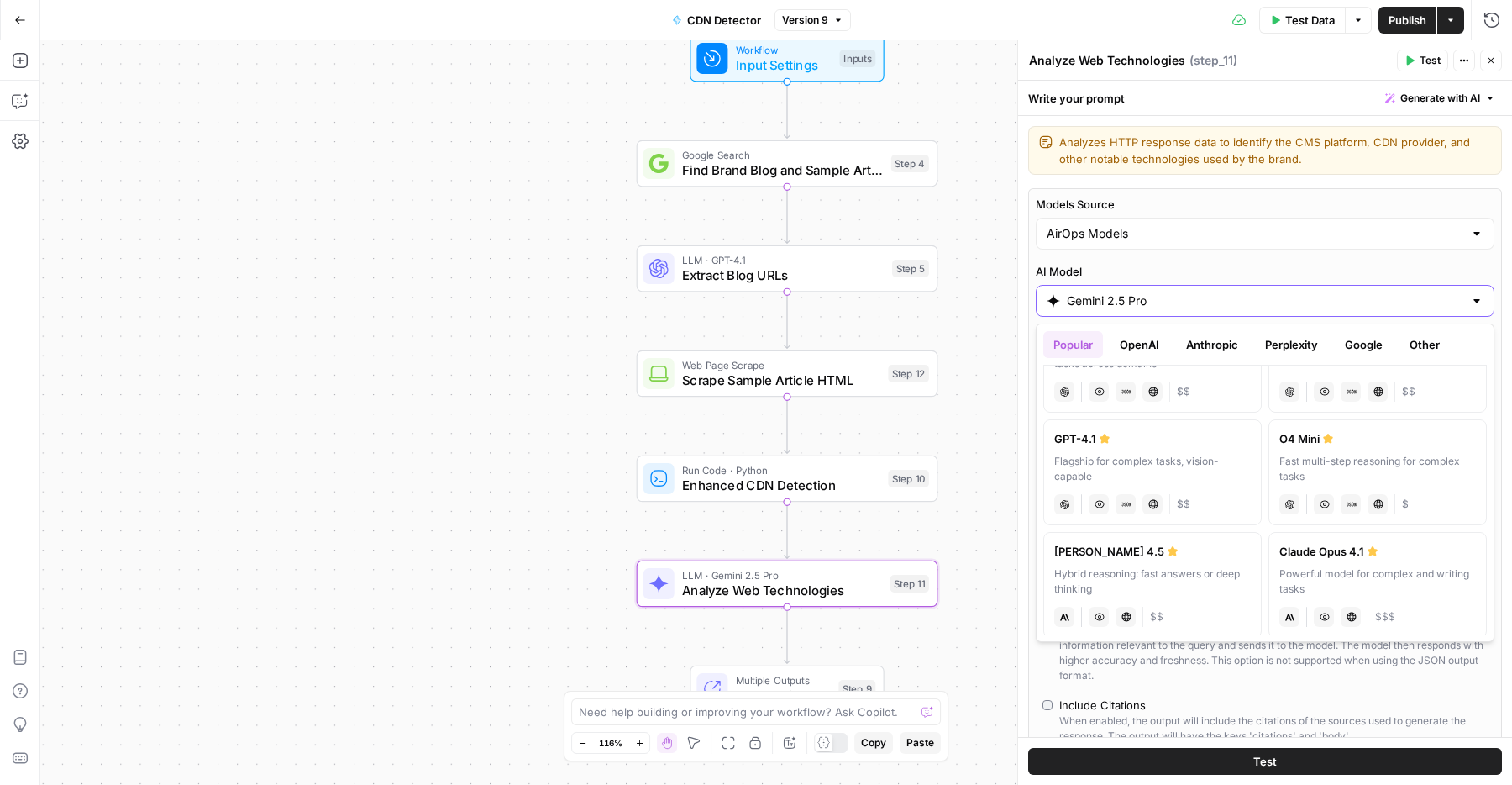
scroll to position [67, 0]
click at [1145, 561] on label "Claude Sonnet 4.5 Hybrid reasoning: fast answers or deep thinking anthropic Vis…" at bounding box center [1153, 582] width 219 height 106
type input "Claude Sonnet 4.5"
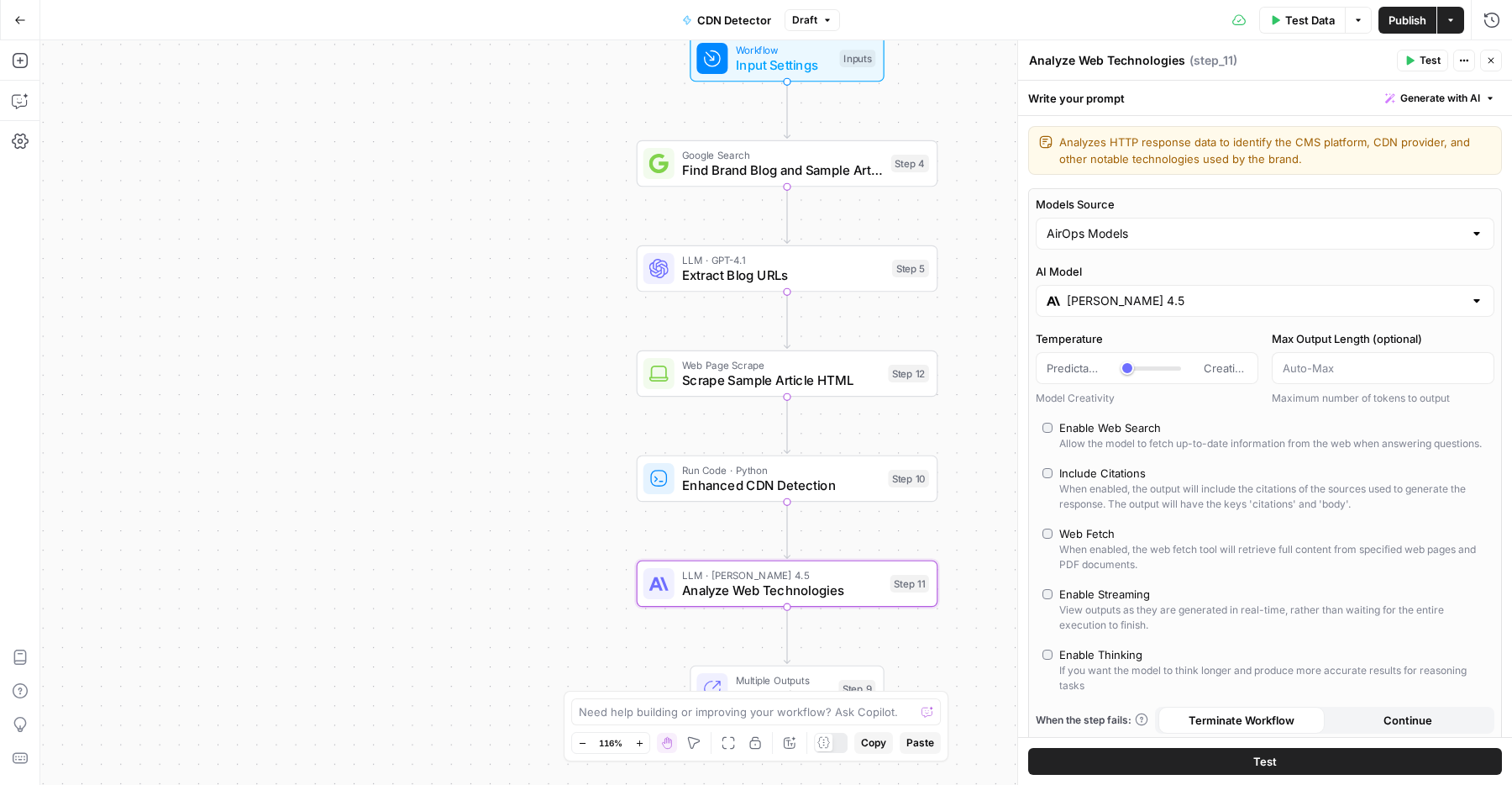
click at [1058, 654] on label "Enable Thinking If you want the model to think longer and produce more accurate…" at bounding box center [1265, 669] width 445 height 47
type input "*"
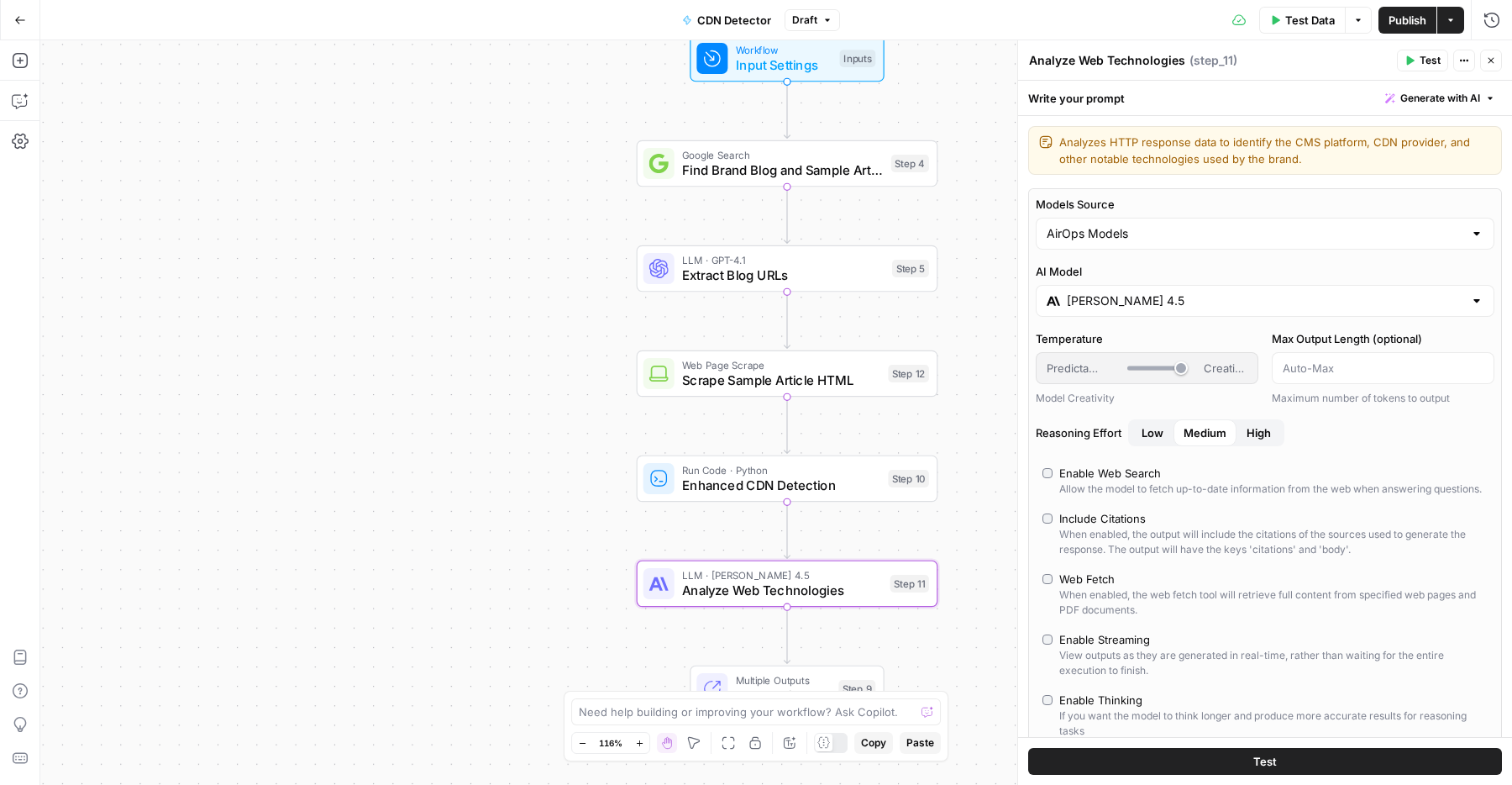
click at [1401, 10] on button "Publish" at bounding box center [1407, 20] width 58 height 27
click at [486, 269] on div "Workflow Input Settings Inputs Google Search Find Brand Blog and Sample Article…" at bounding box center [776, 413] width 1471 height 744
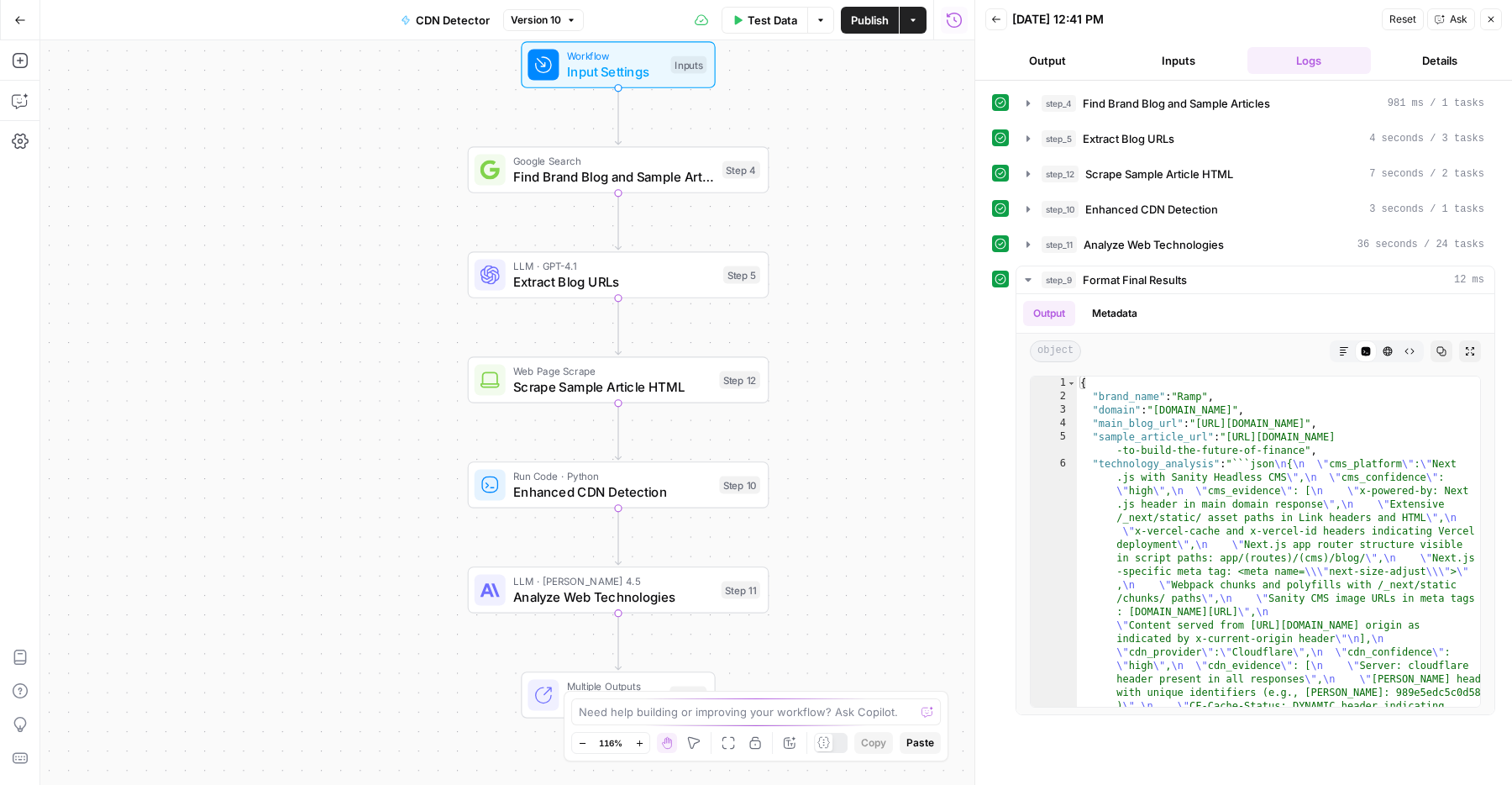
drag, startPoint x: 242, startPoint y: 239, endPoint x: 353, endPoint y: 203, distance: 116.7
click at [353, 203] on div "Workflow Input Settings Inputs Google Search Find Brand Blog and Sample Article…" at bounding box center [508, 413] width 934 height 744
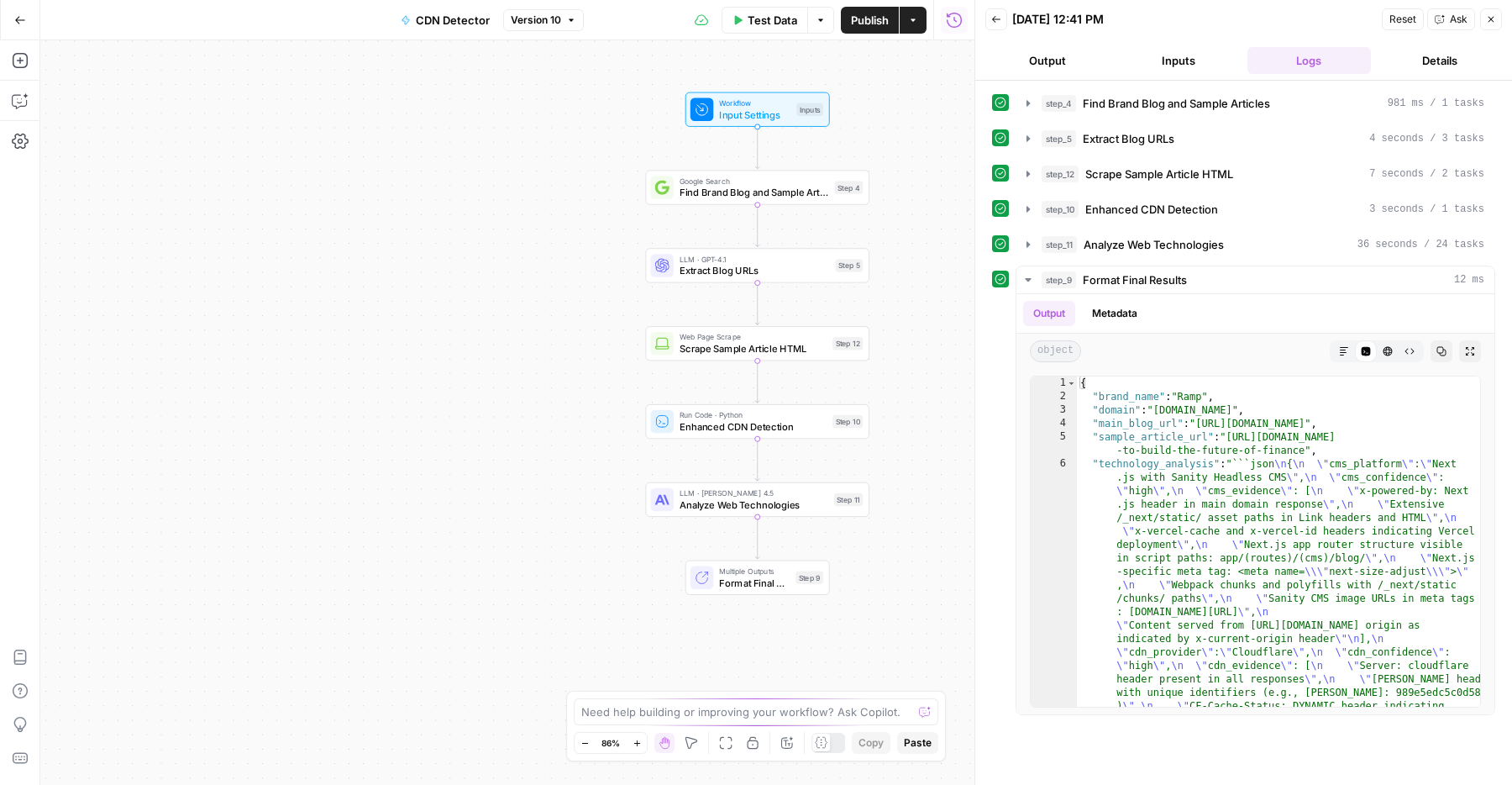
drag, startPoint x: 353, startPoint y: 206, endPoint x: 549, endPoint y: 234, distance: 198.0
click at [549, 234] on div "Workflow Input Settings Inputs Google Search Find Brand Blog and Sample Article…" at bounding box center [508, 413] width 934 height 744
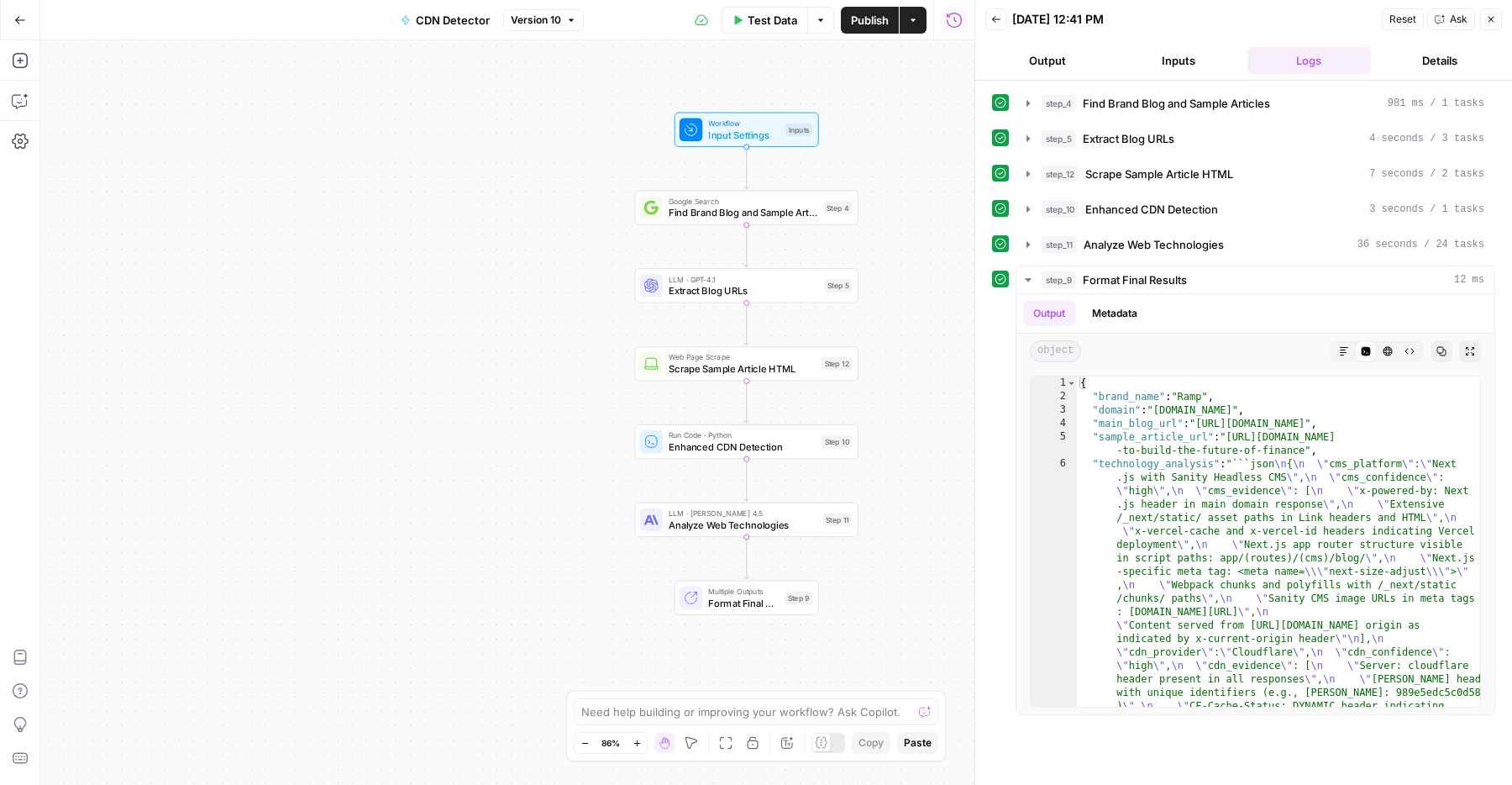
click at [788, 750] on button "Annotate Workflow" at bounding box center [787, 743] width 20 height 20
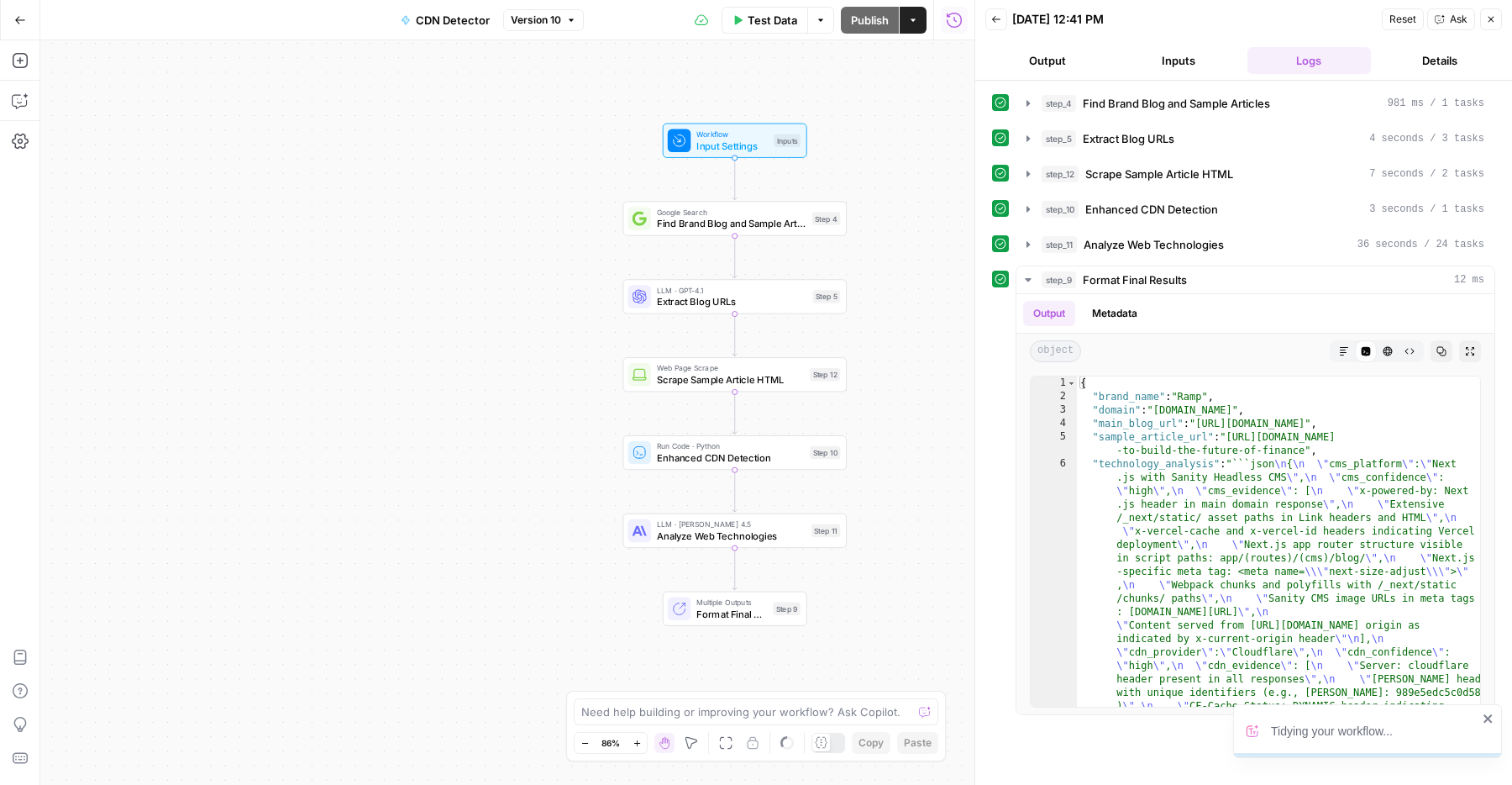
drag, startPoint x: 559, startPoint y: 439, endPoint x: 547, endPoint y: 450, distance: 16.3
click at [547, 450] on div "Workflow Input Settings Inputs Google Search Find Brand Blog and Sample Article…" at bounding box center [508, 413] width 934 height 744
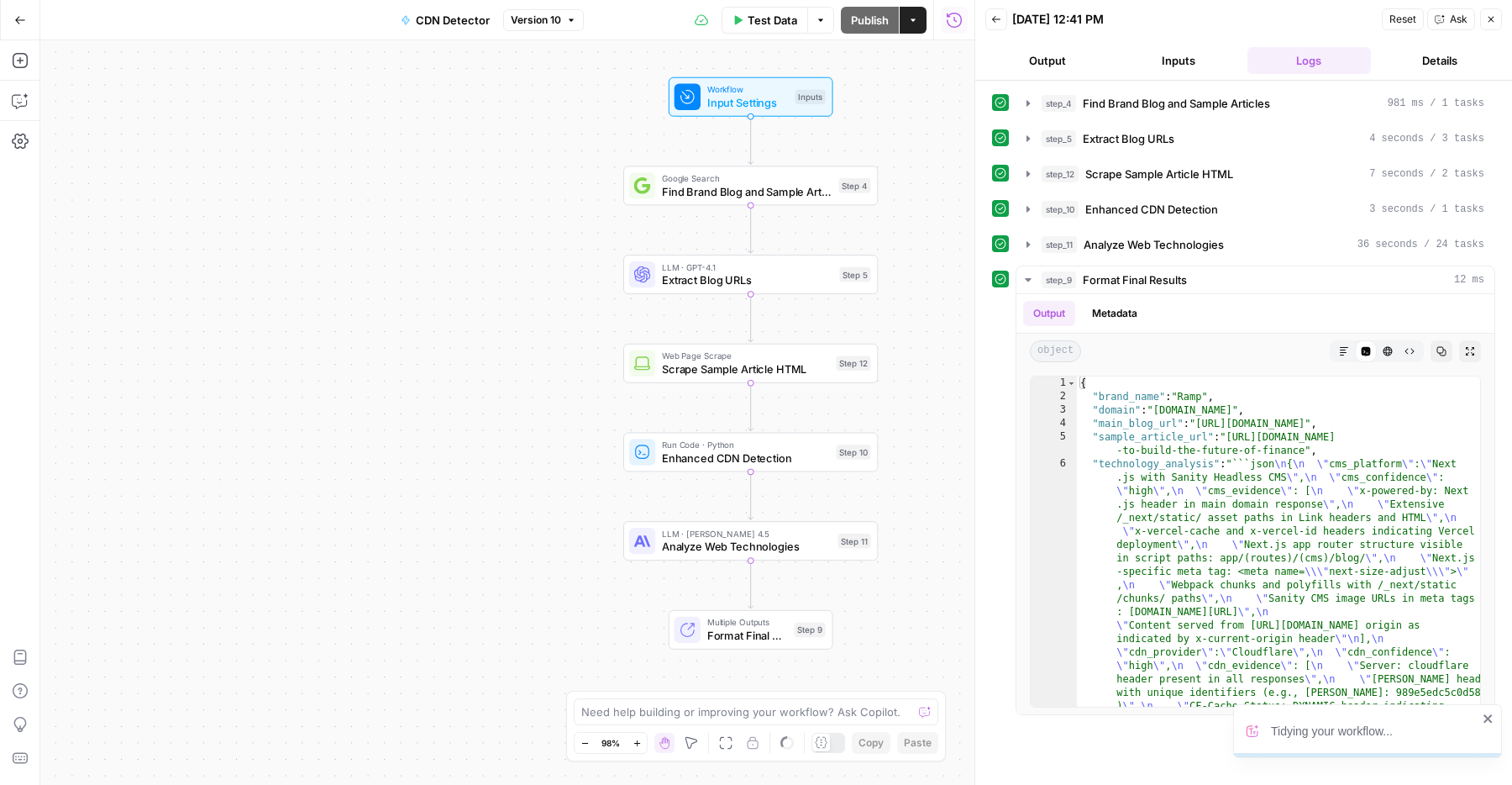
drag, startPoint x: 547, startPoint y: 454, endPoint x: 531, endPoint y: 454, distance: 16.0
click at [531, 454] on div "Workflow Input Settings Inputs Google Search Find Brand Blog and Sample Article…" at bounding box center [508, 413] width 934 height 744
click at [15, 71] on button "Add Steps" at bounding box center [20, 60] width 27 height 27
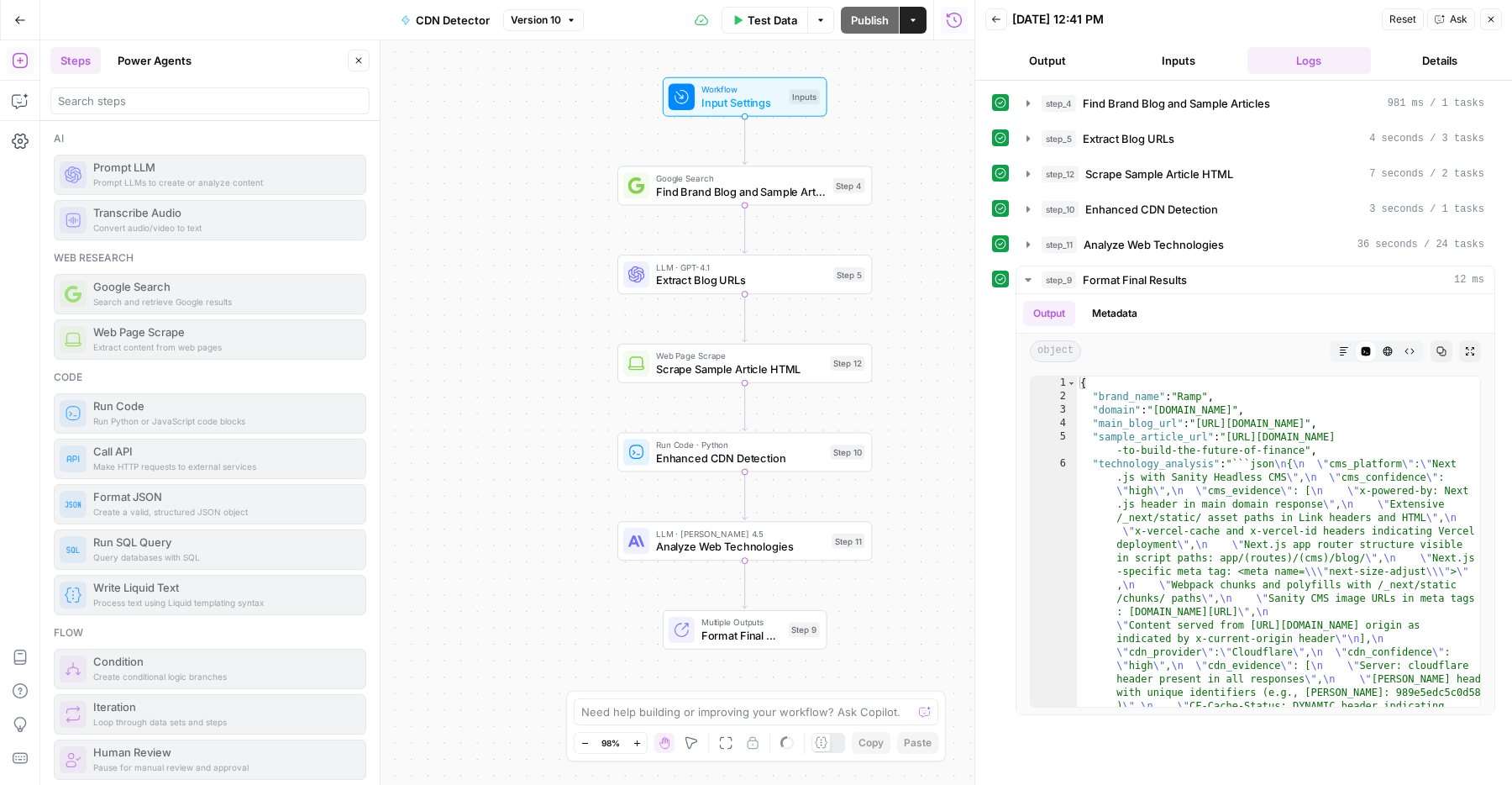
click at [501, 362] on div "Workflow Input Settings Inputs Google Search Find Brand Blog and Sample Article…" at bounding box center [508, 413] width 934 height 744
click at [359, 63] on icon "button" at bounding box center [359, 60] width 10 height 10
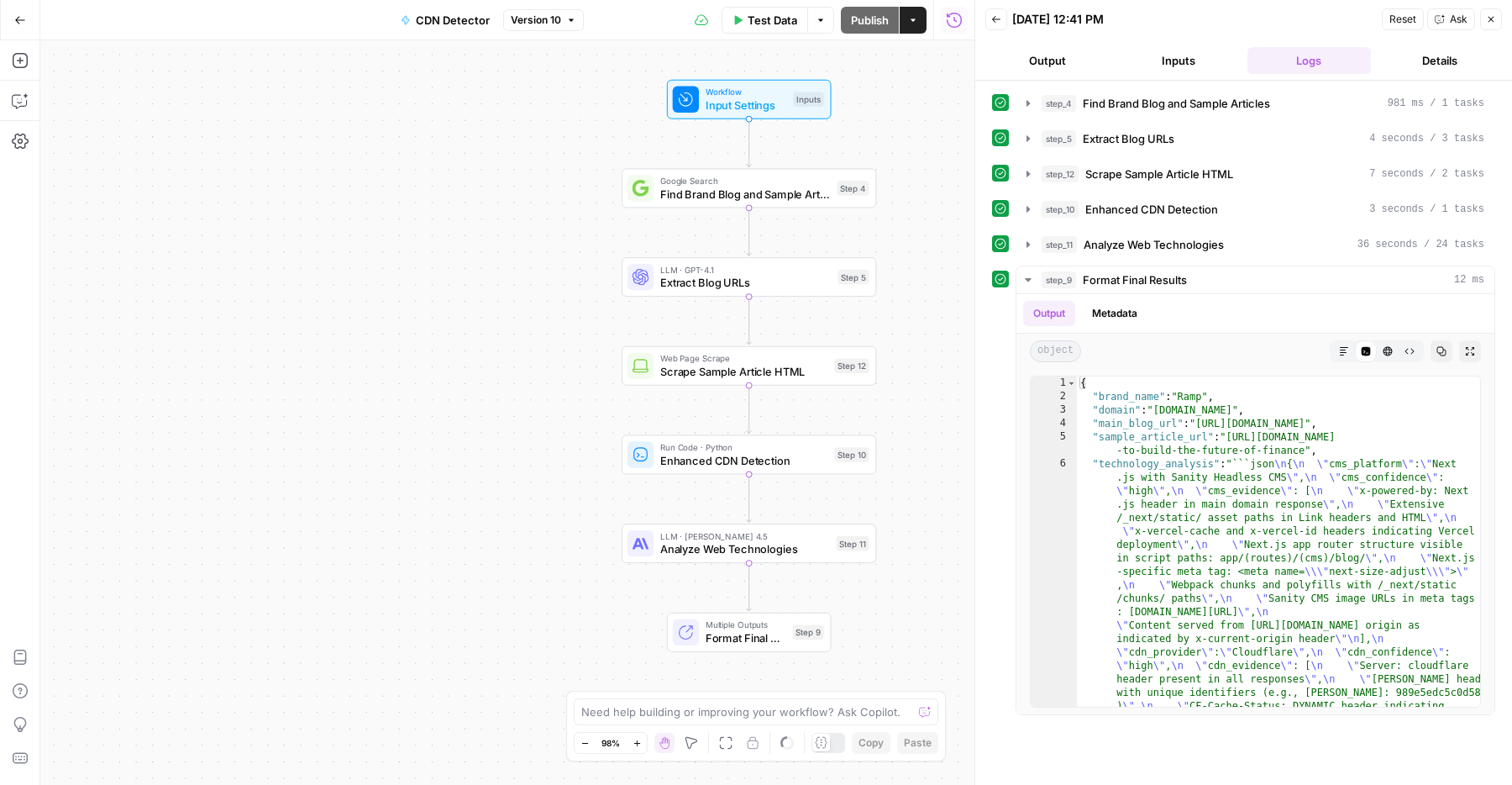
click at [522, 293] on div "Workflow Input Settings Inputs Google Search Find Brand Blog and Sample Article…" at bounding box center [508, 413] width 934 height 744
click at [1100, 279] on span "Format Final Results" at bounding box center [1134, 280] width 104 height 17
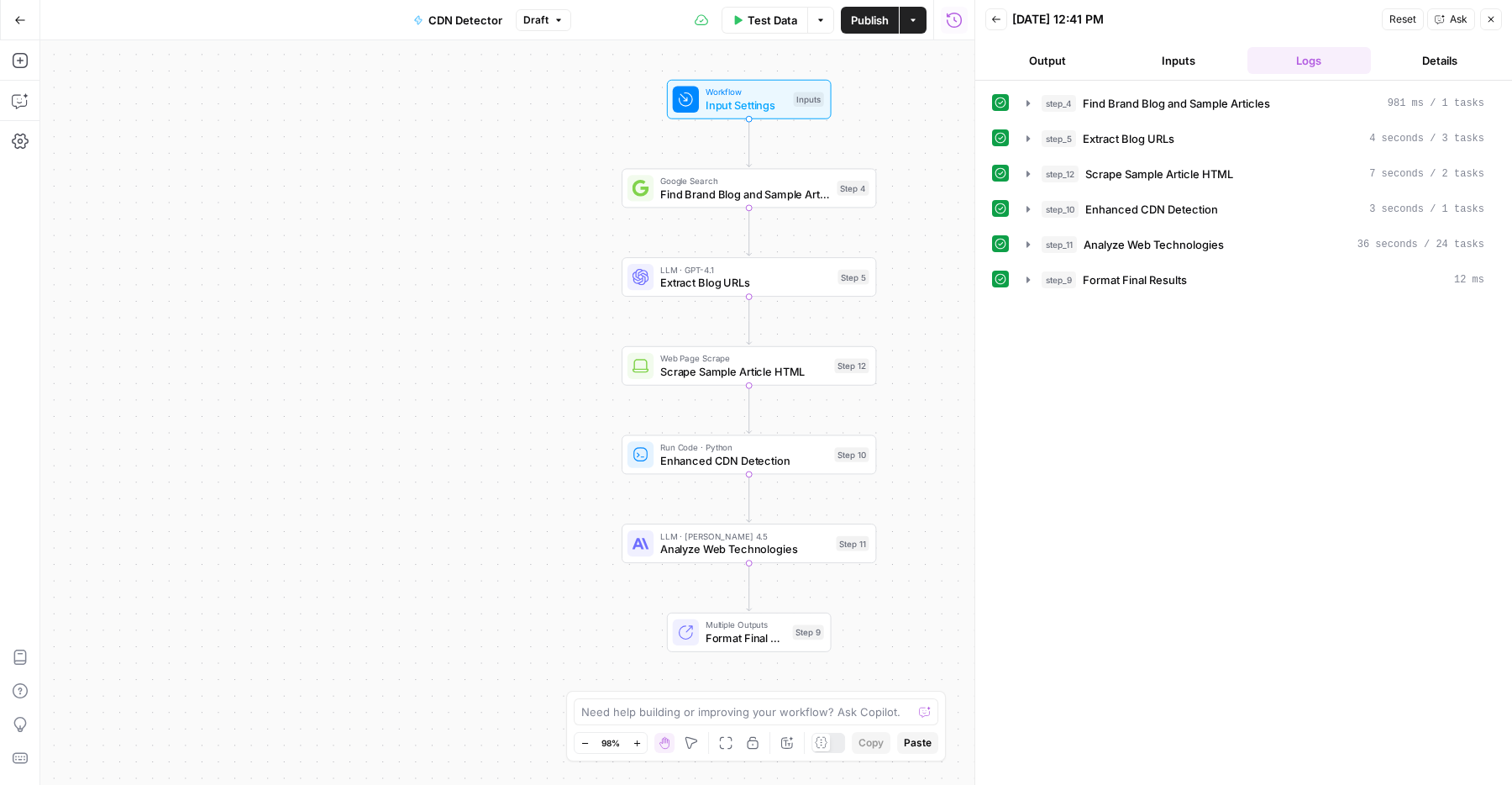
click at [1079, 281] on div "step_9 Format Final Results 12 ms" at bounding box center [1263, 280] width 442 height 17
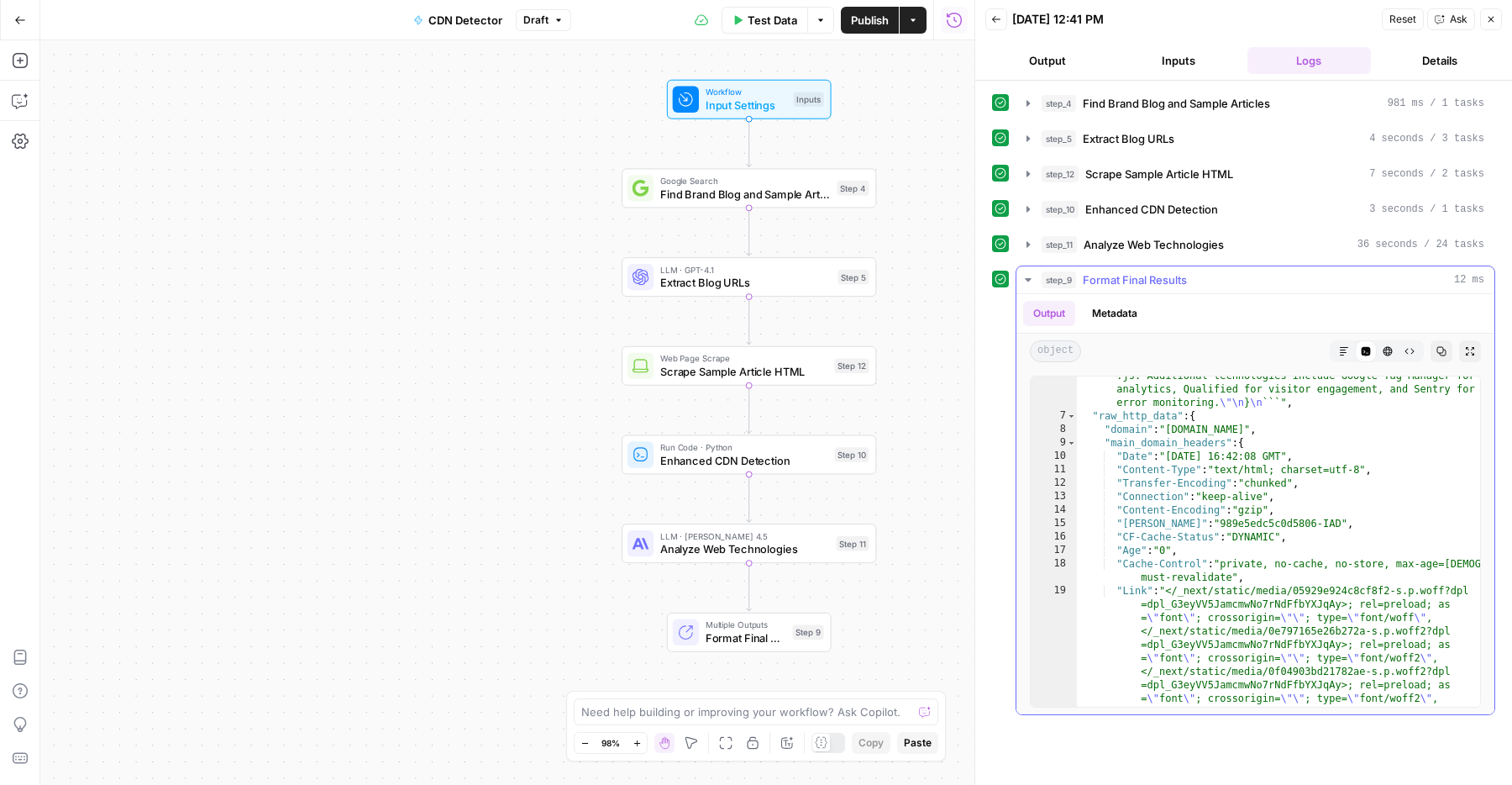
scroll to position [715, 0]
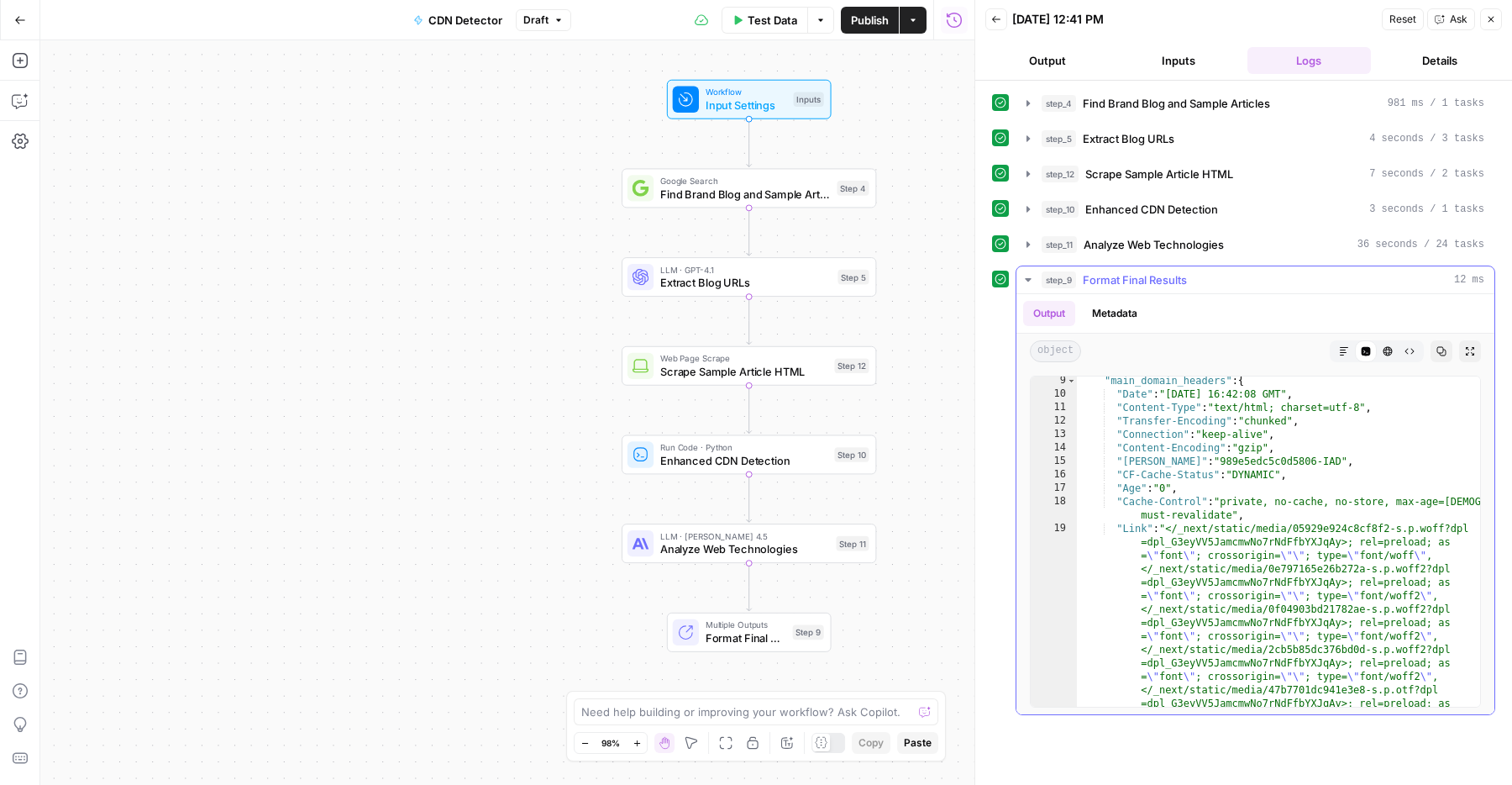
click at [1169, 287] on span "Format Final Results" at bounding box center [1134, 280] width 104 height 17
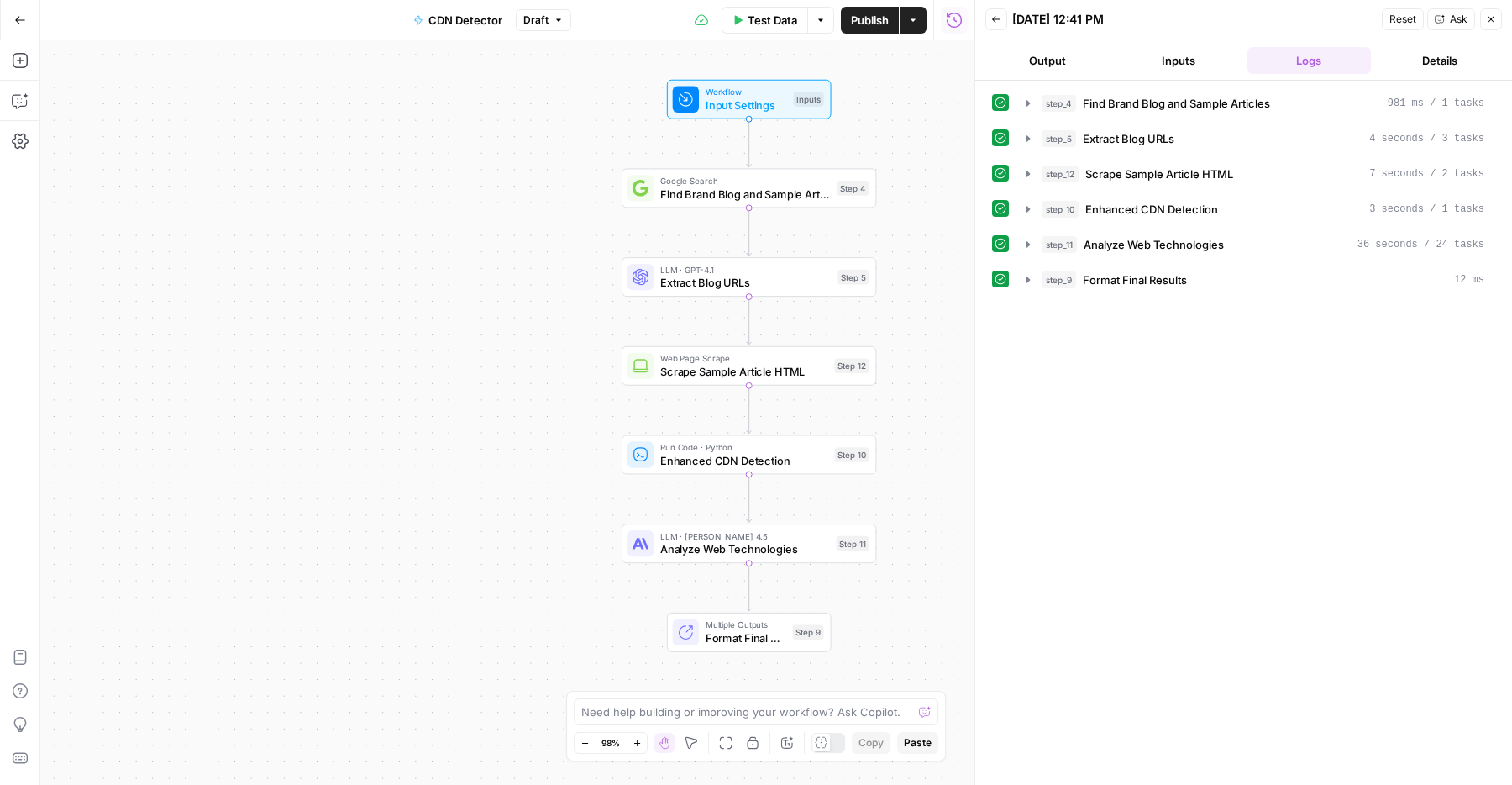
click at [29, 43] on div "Add Steps Copilot Settings AirOps Academy Help Give Feedback Shortcuts" at bounding box center [20, 413] width 41 height 744
click at [28, 58] on button "Add Steps" at bounding box center [20, 60] width 27 height 27
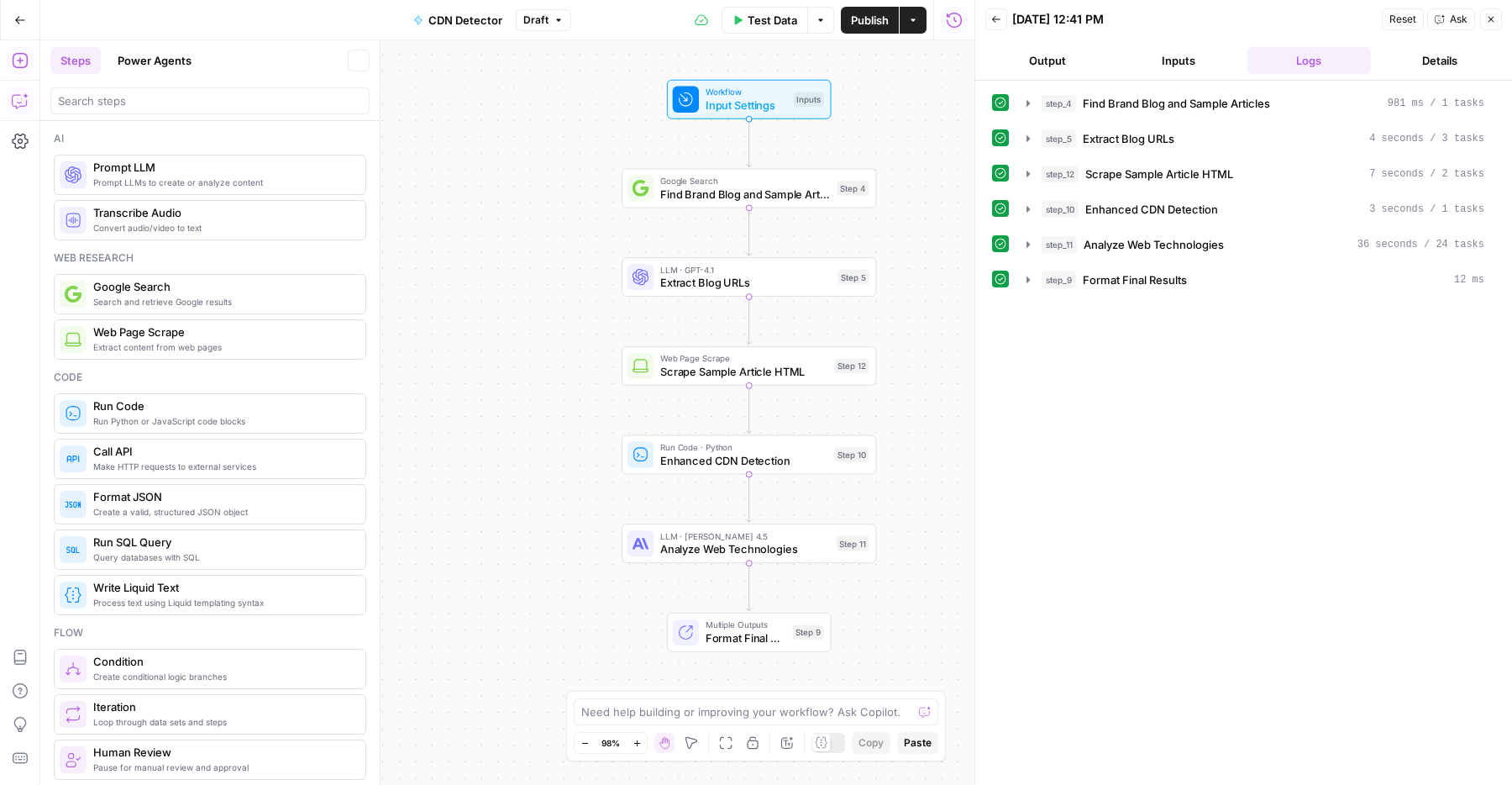
click at [14, 109] on button "Copilot" at bounding box center [20, 101] width 27 height 27
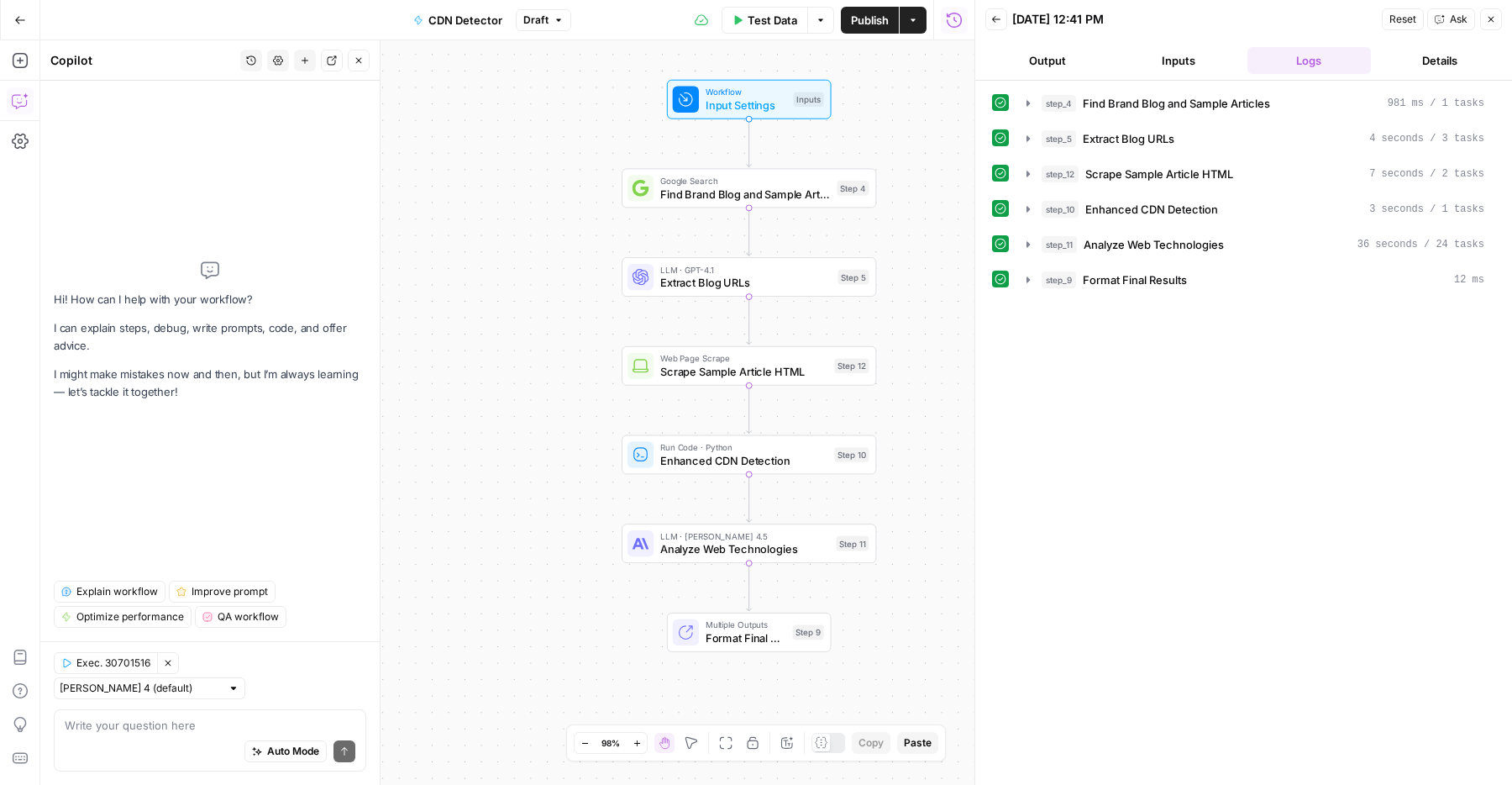
click at [163, 736] on div "Auto Mode Send" at bounding box center [209, 752] width 291 height 37
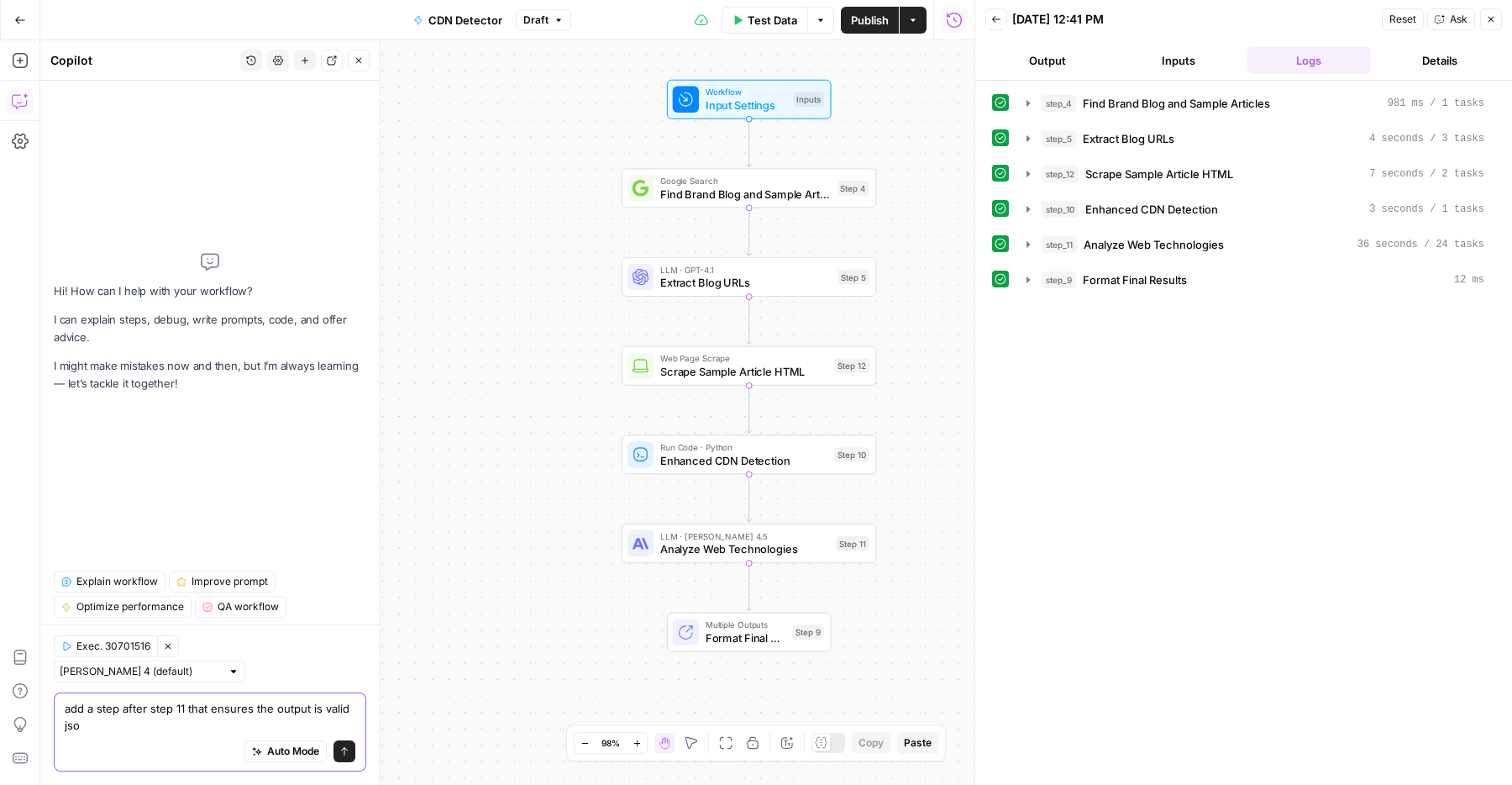
type textarea "add a step after step 11 that ensures the output is valid json"
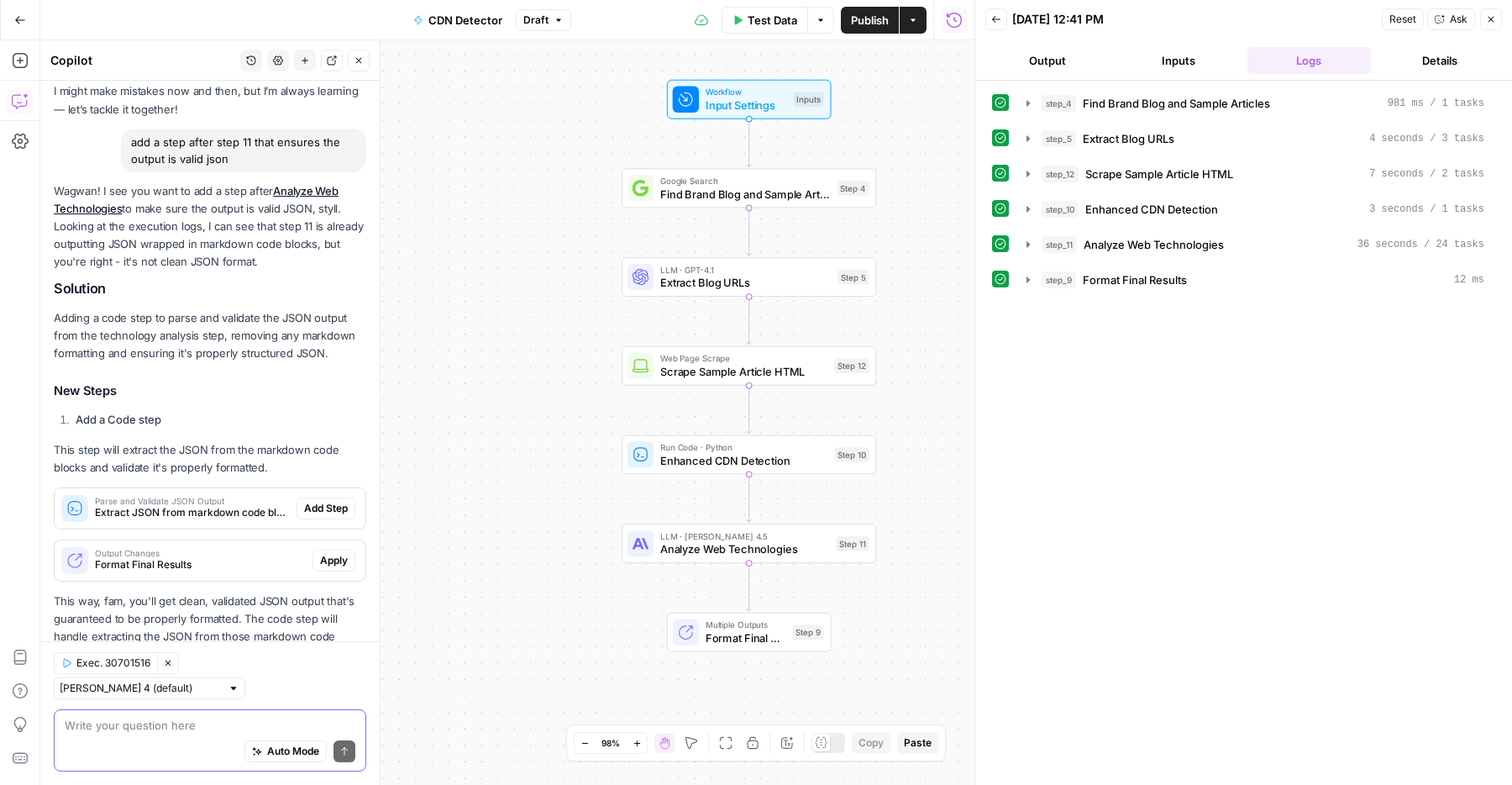
scroll to position [141, 0]
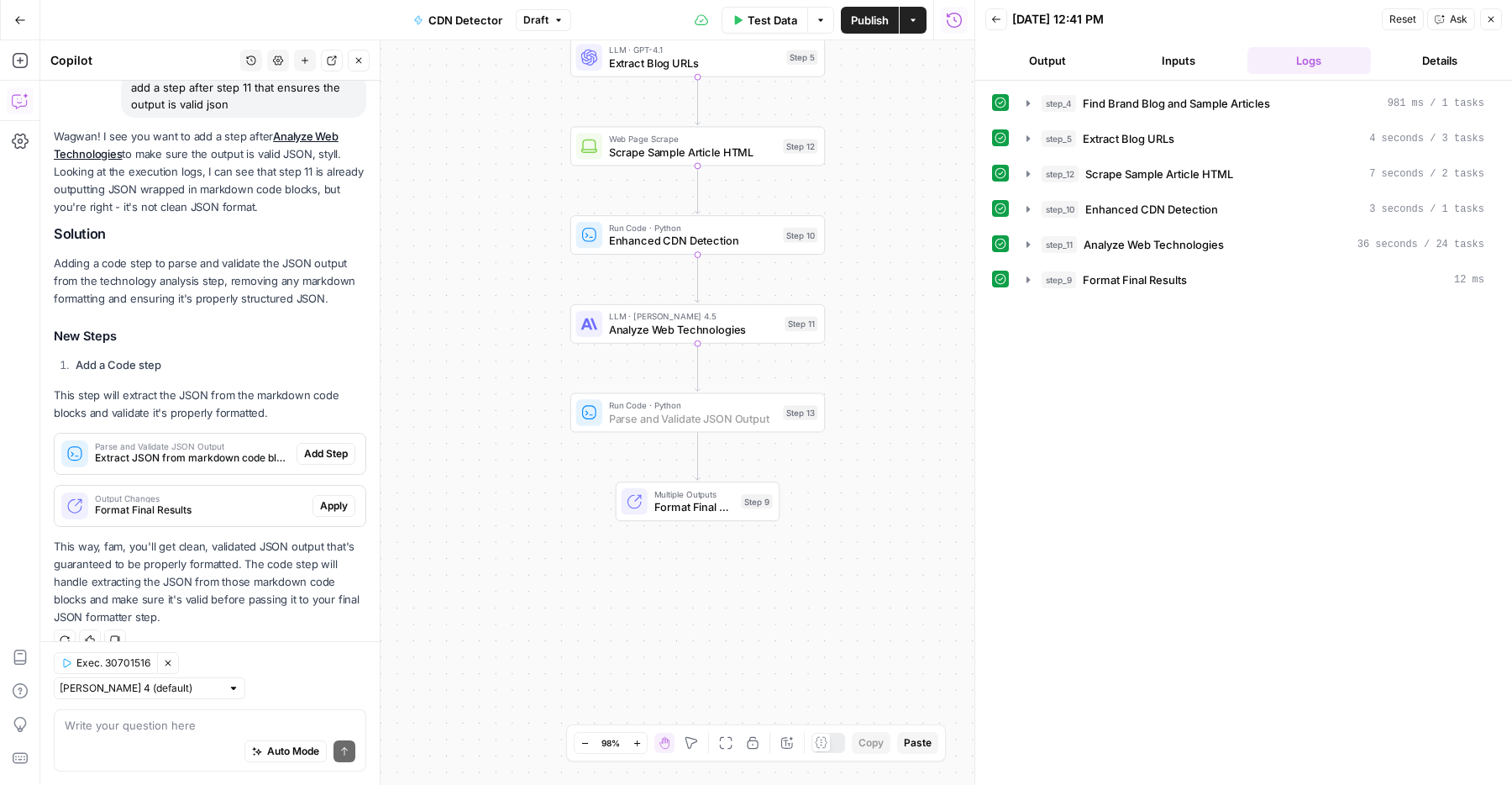
click at [335, 453] on span "Add Step" at bounding box center [326, 454] width 44 height 15
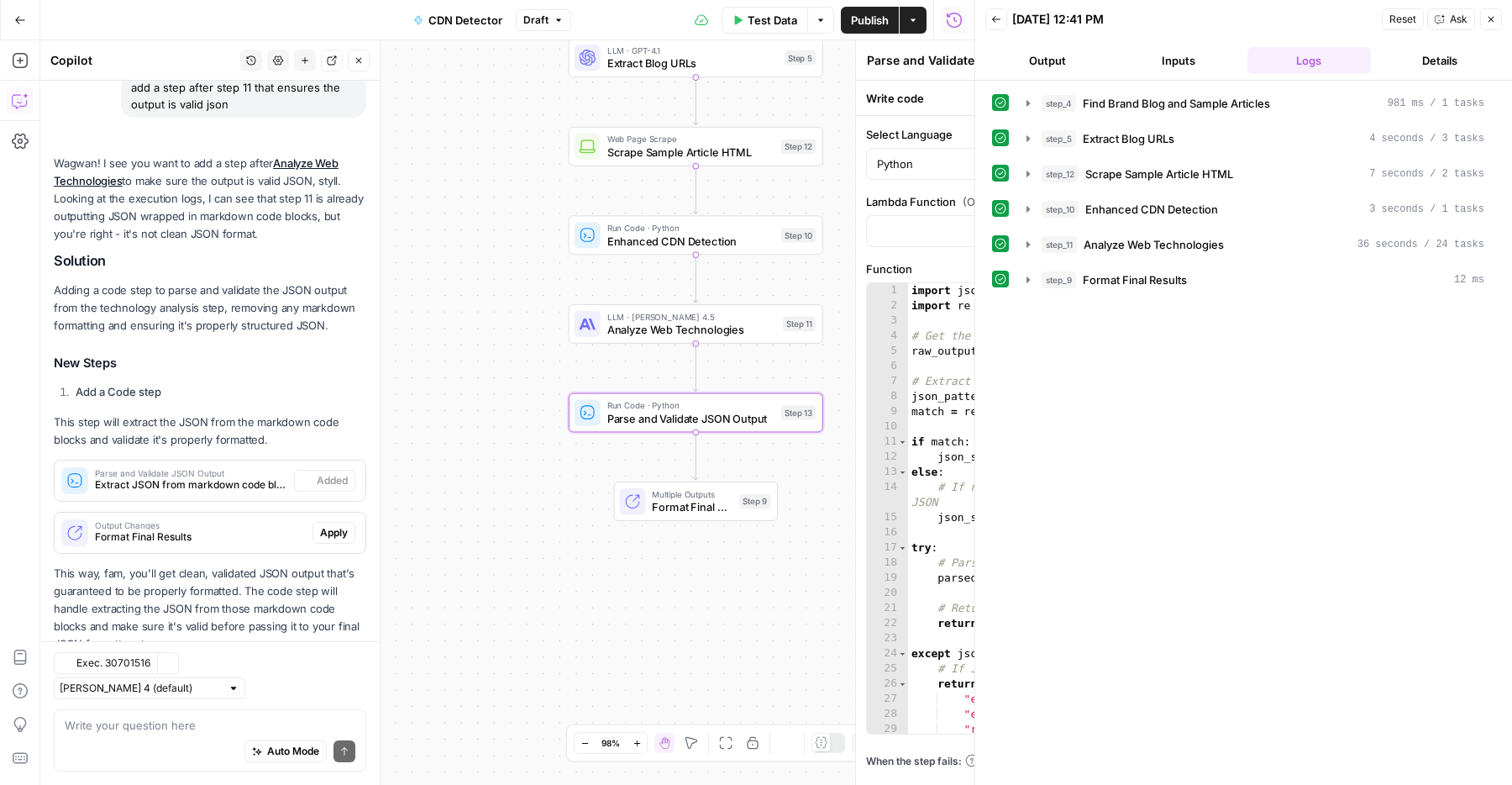
scroll to position [168, 0]
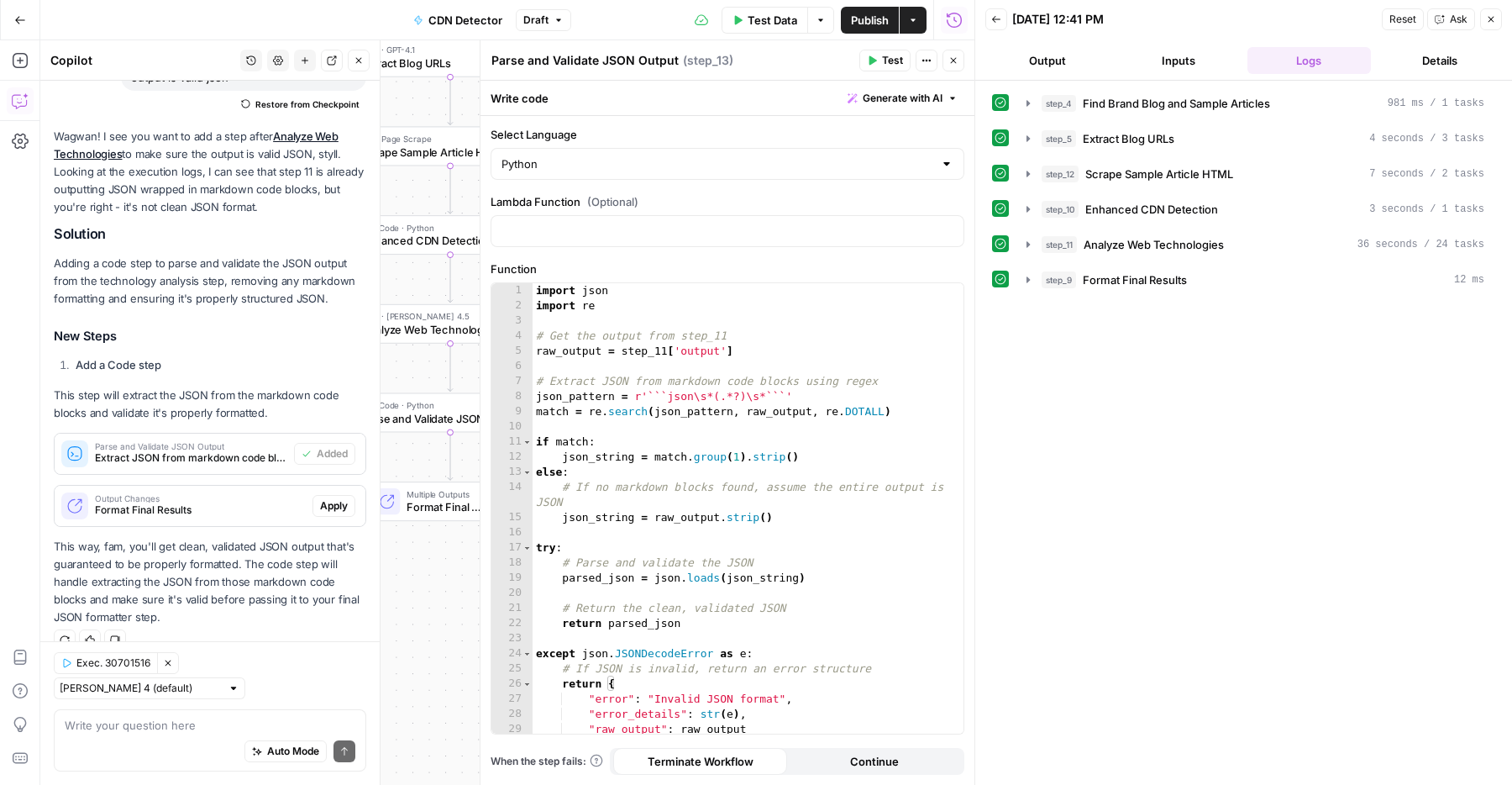
click at [953, 61] on icon "button" at bounding box center [953, 60] width 6 height 6
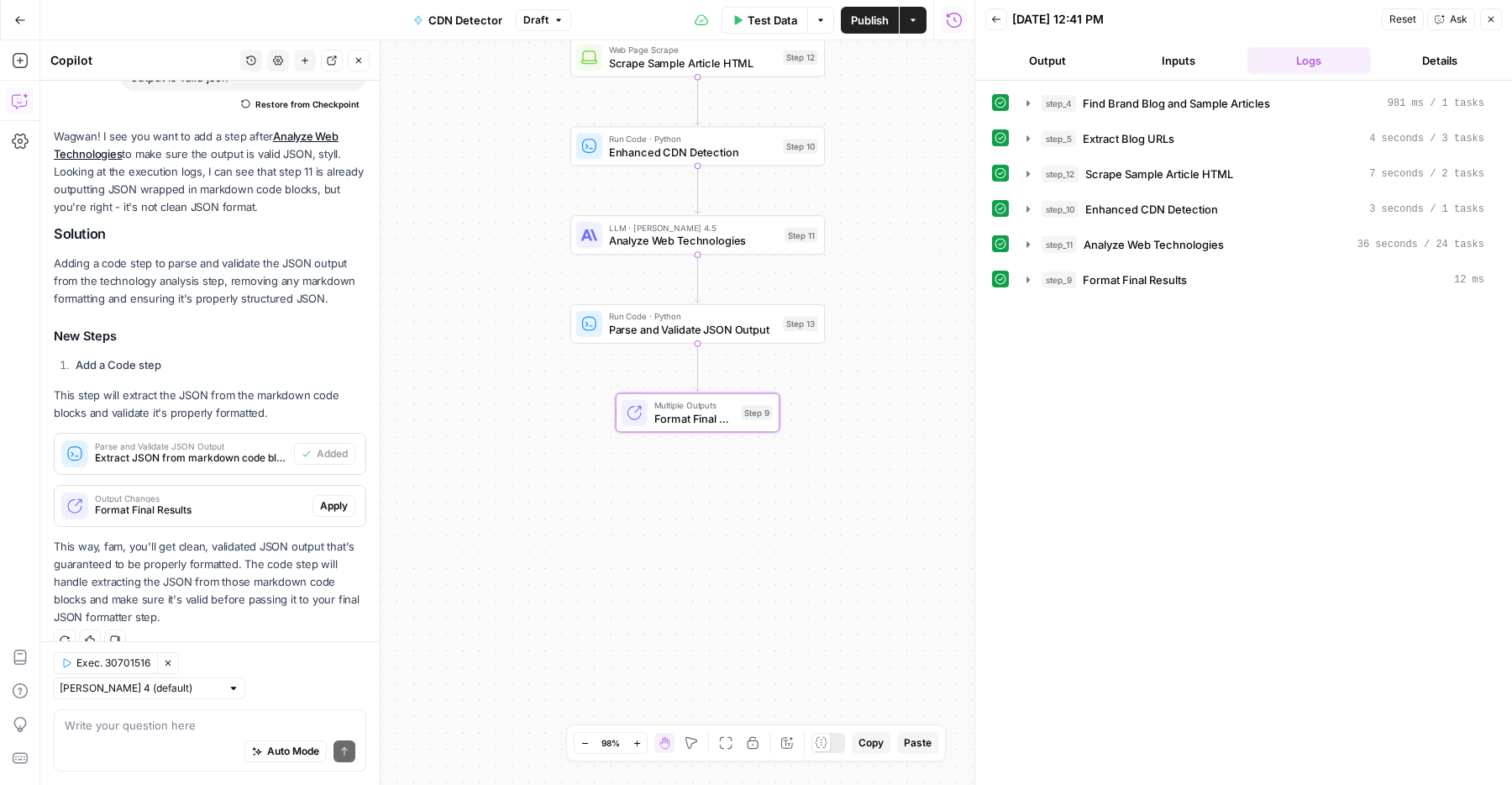
click at [325, 500] on span "Apply" at bounding box center [334, 506] width 28 height 15
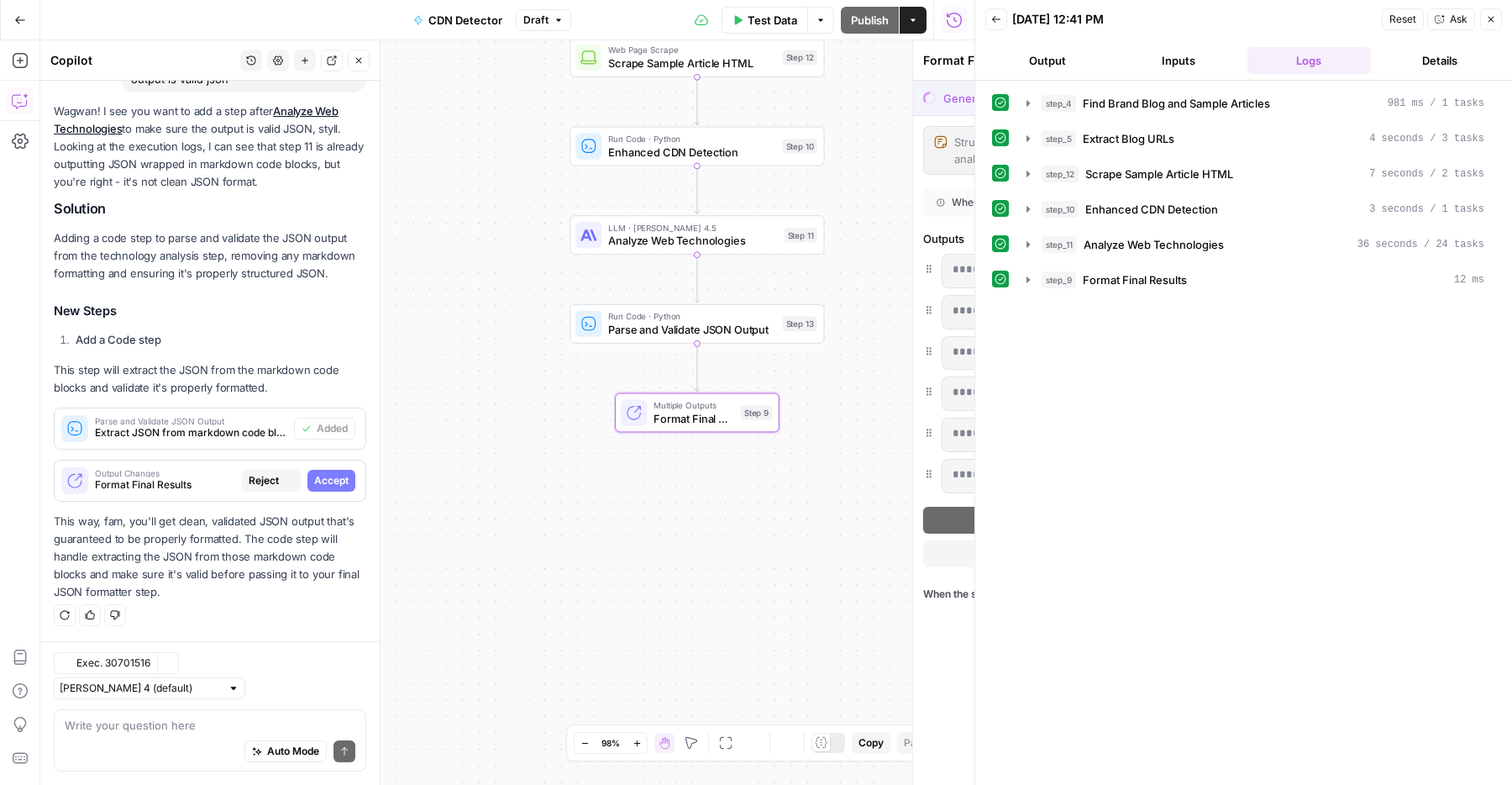
scroll to position [141, 0]
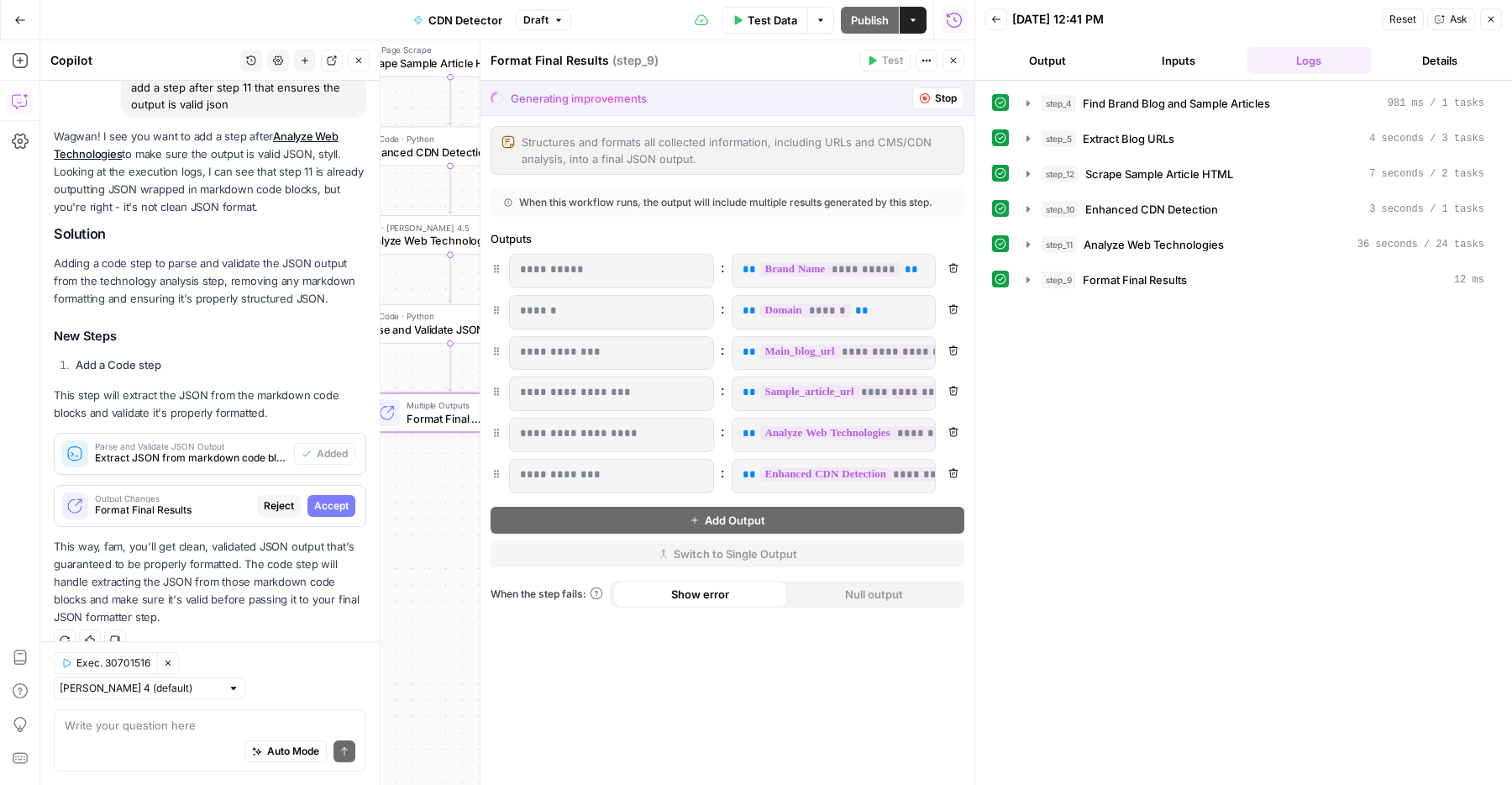
click at [336, 505] on span "Accept" at bounding box center [331, 506] width 35 height 15
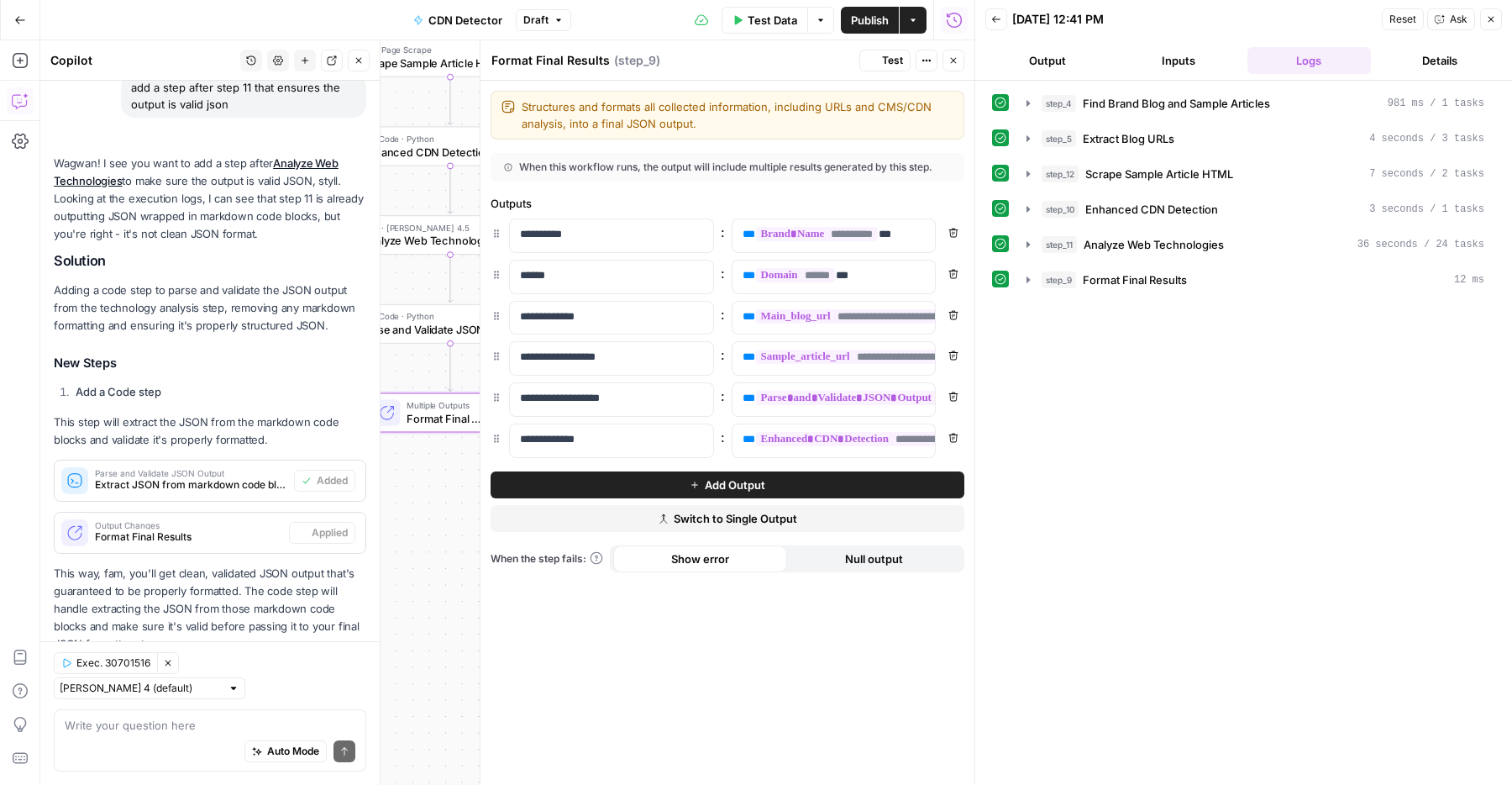
scroll to position [168, 0]
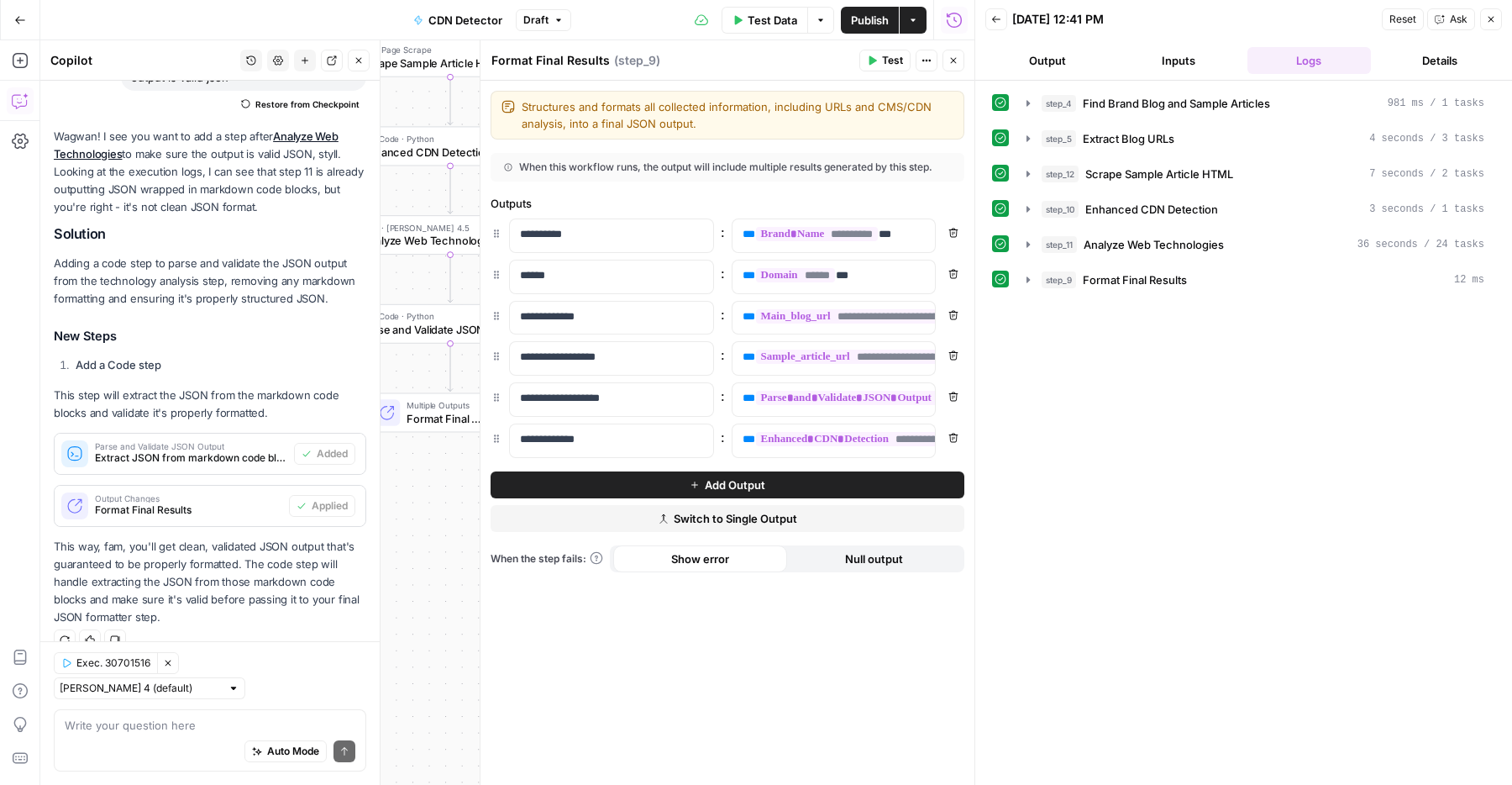
click at [883, 23] on span "Publish" at bounding box center [870, 20] width 38 height 17
click at [1496, 21] on button "Close" at bounding box center [1491, 19] width 22 height 22
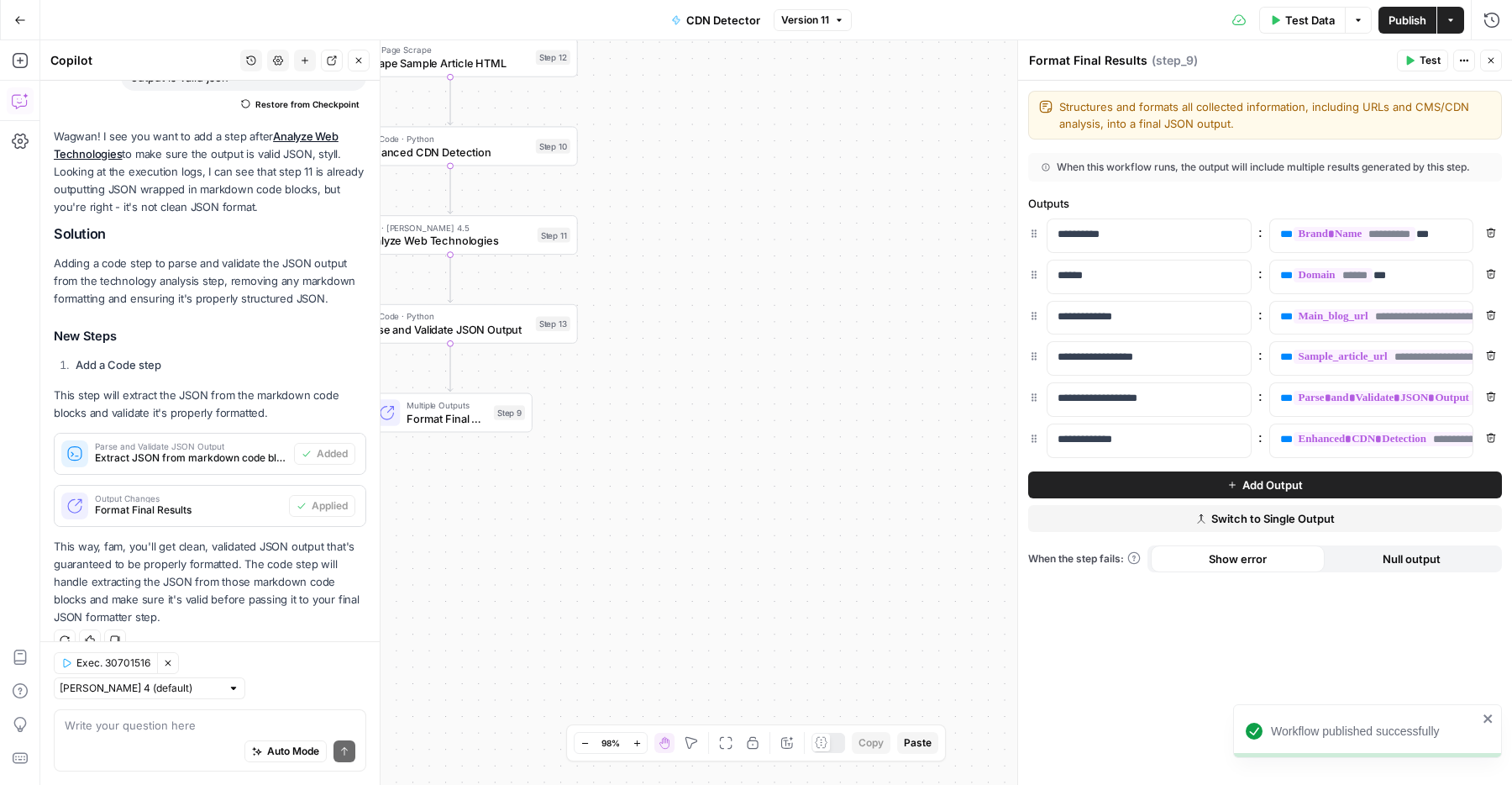
click at [1485, 60] on span "E" at bounding box center [1487, 56] width 14 height 17
click at [731, 741] on icon "button" at bounding box center [725, 743] width 14 height 14
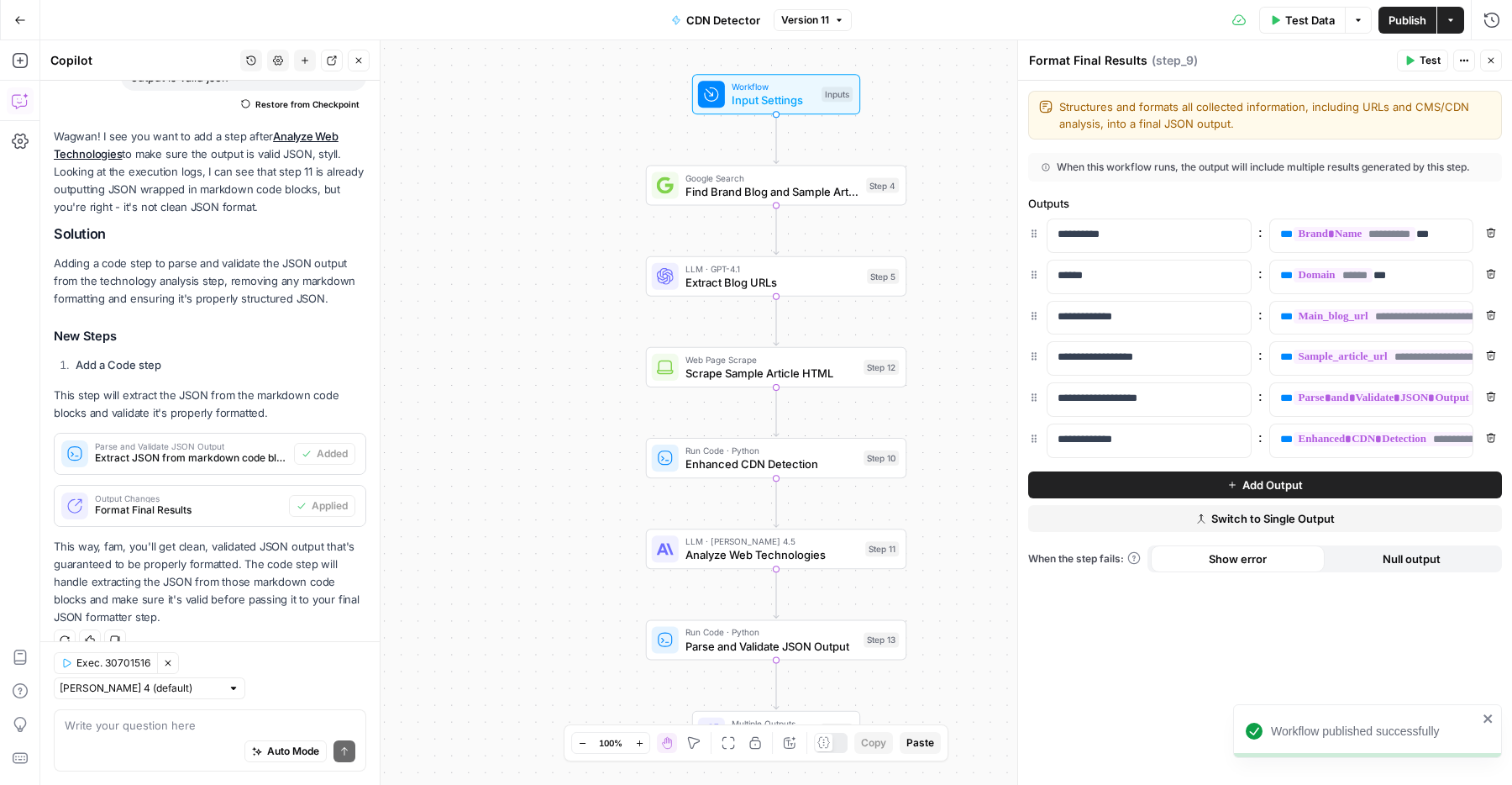
click at [799, 749] on div "Zoom Out 100% Zoom In Hand Move Fit to View Lock/Unlock Annotate Workflow Copy …" at bounding box center [756, 743] width 370 height 22
click at [787, 743] on icon "button" at bounding box center [790, 743] width 14 height 14
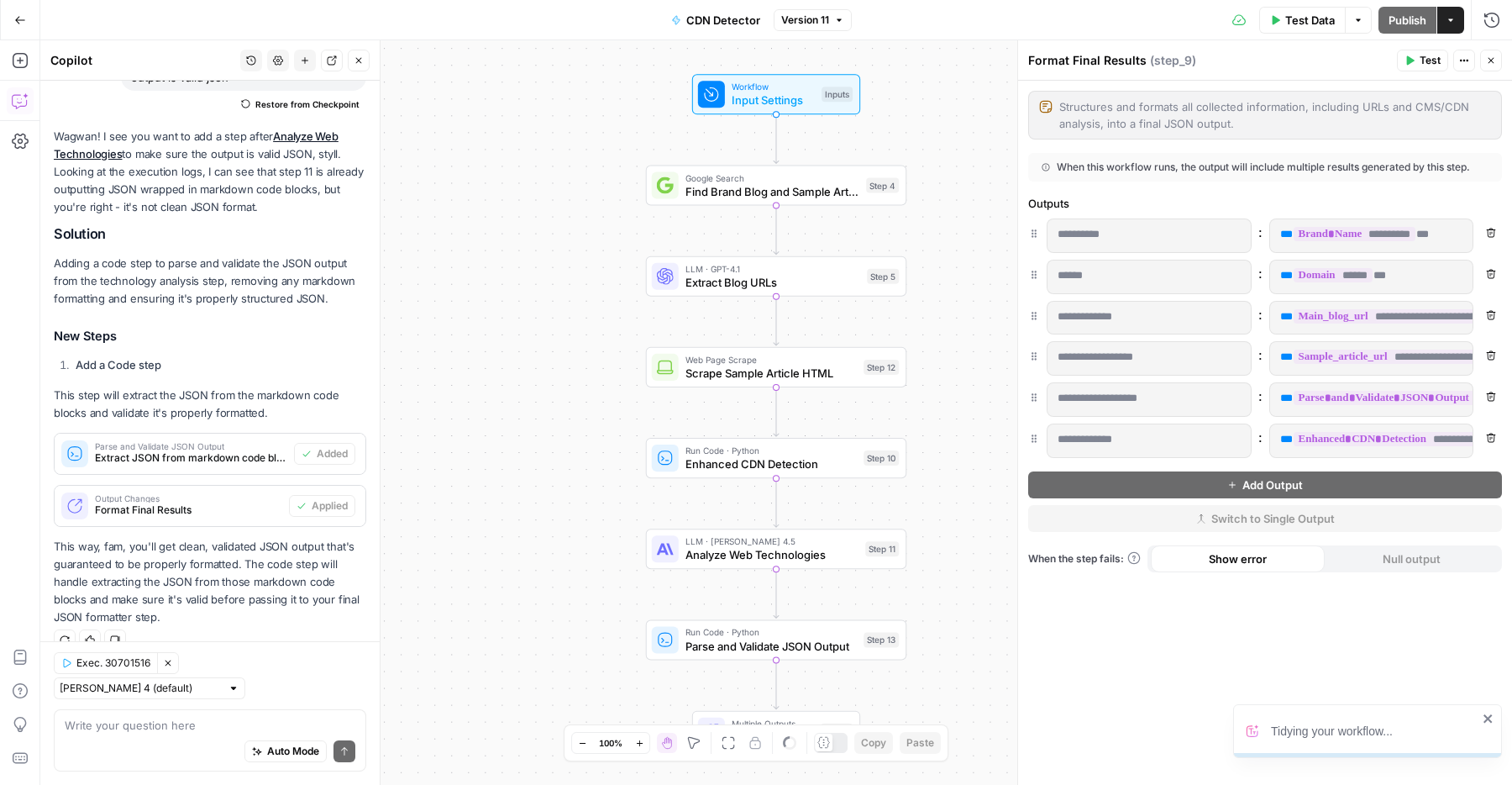
click at [1488, 64] on icon "button" at bounding box center [1491, 60] width 10 height 10
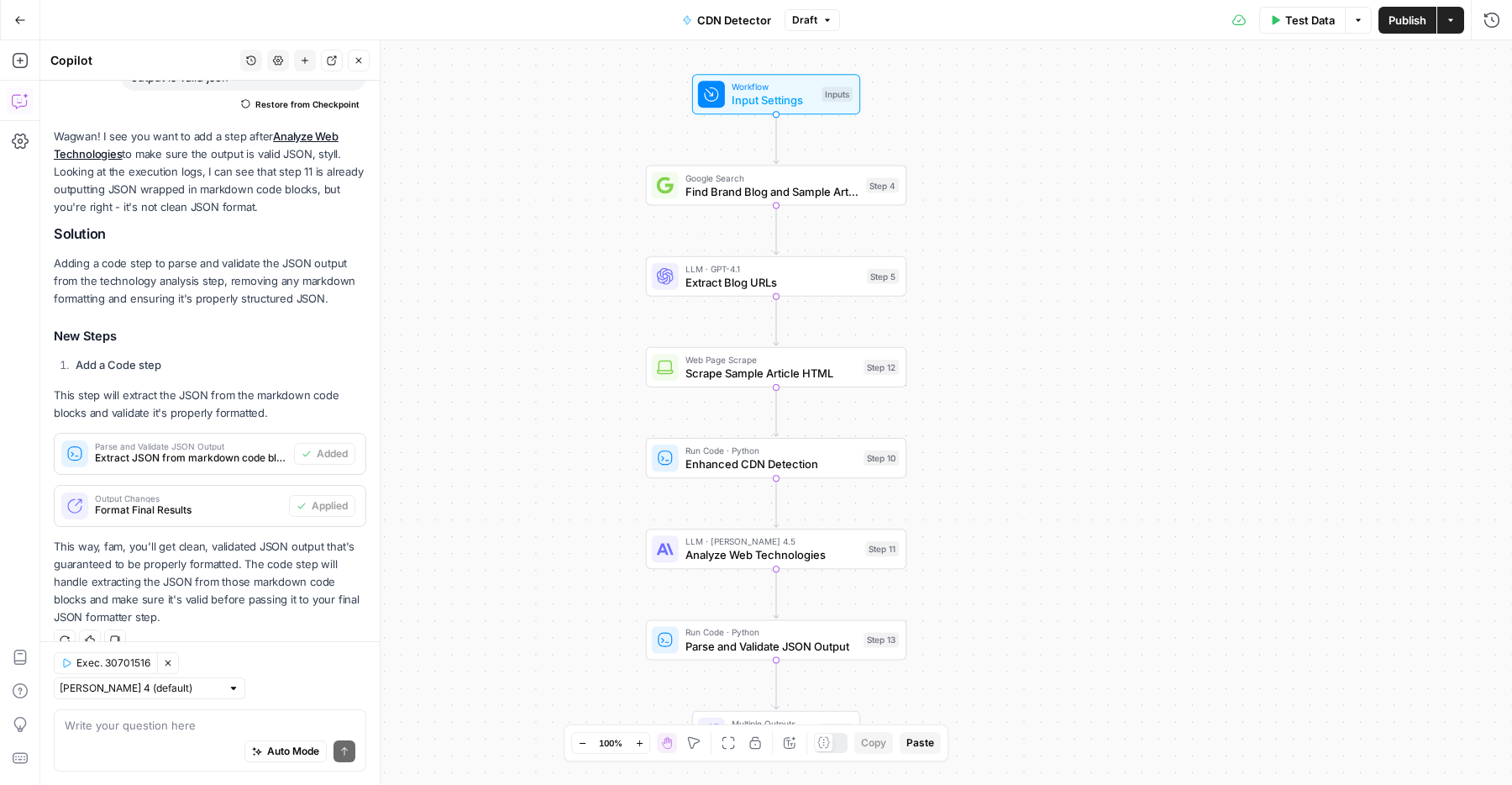
click at [1410, 13] on span "Publish" at bounding box center [1407, 20] width 38 height 17
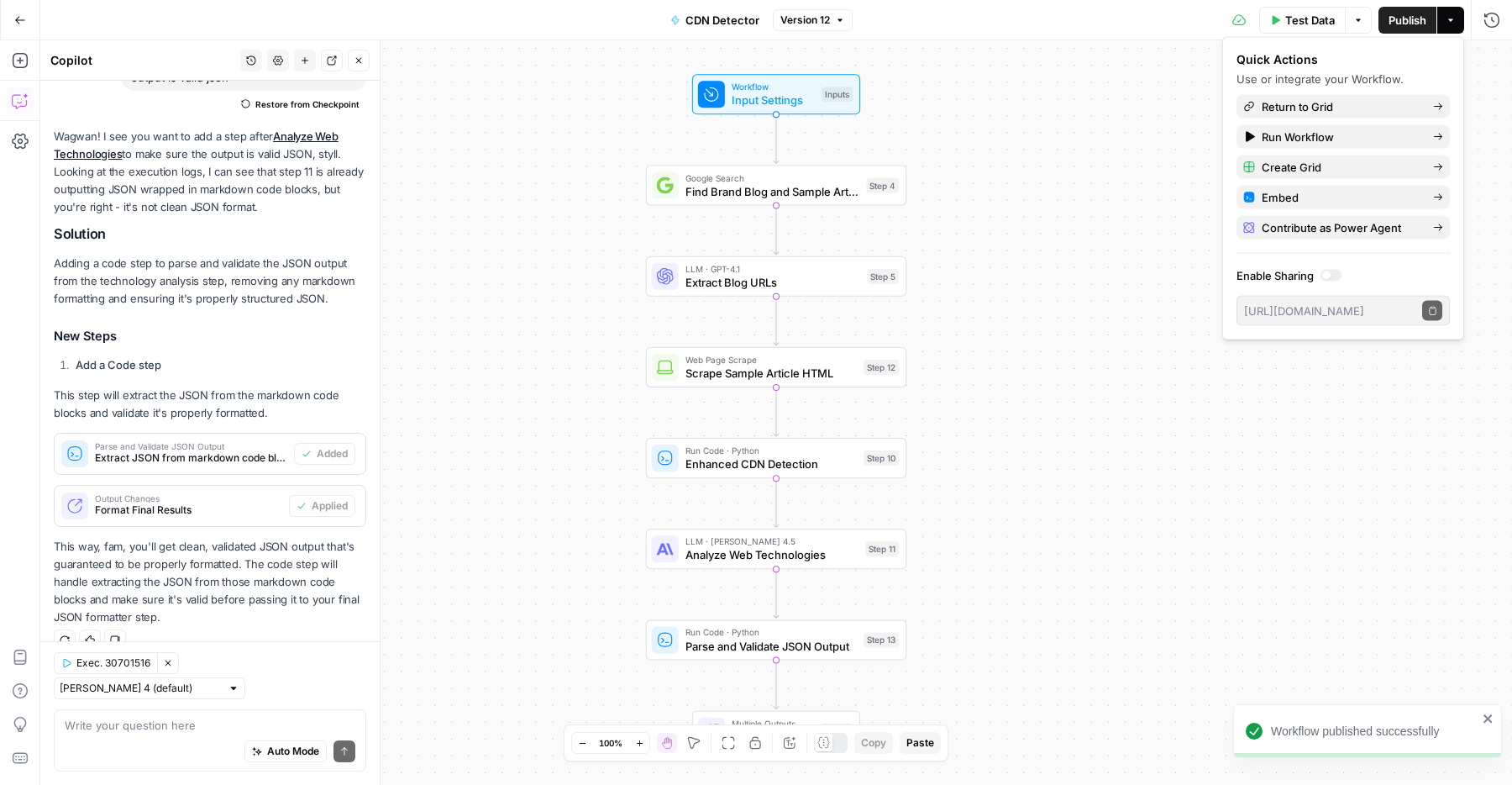
click at [1123, 189] on div "Workflow Input Settings Inputs Google Search Find Brand Blog and Sample Article…" at bounding box center [776, 413] width 1471 height 744
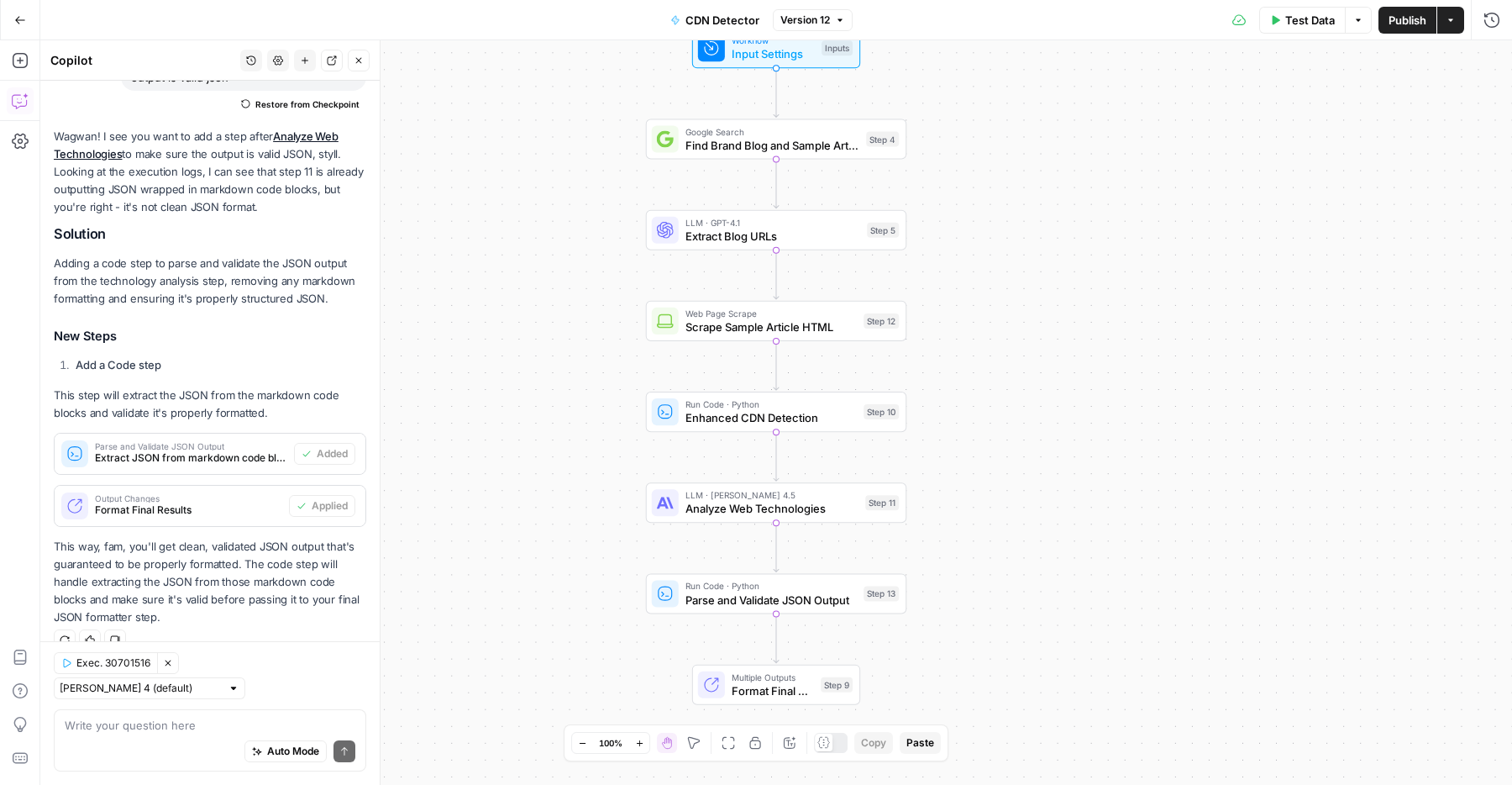
drag, startPoint x: 942, startPoint y: 315, endPoint x: 942, endPoint y: 269, distance: 46.0
click at [942, 269] on div "Workflow Input Settings Inputs Google Search Find Brand Blog and Sample Article…" at bounding box center [776, 413] width 1471 height 744
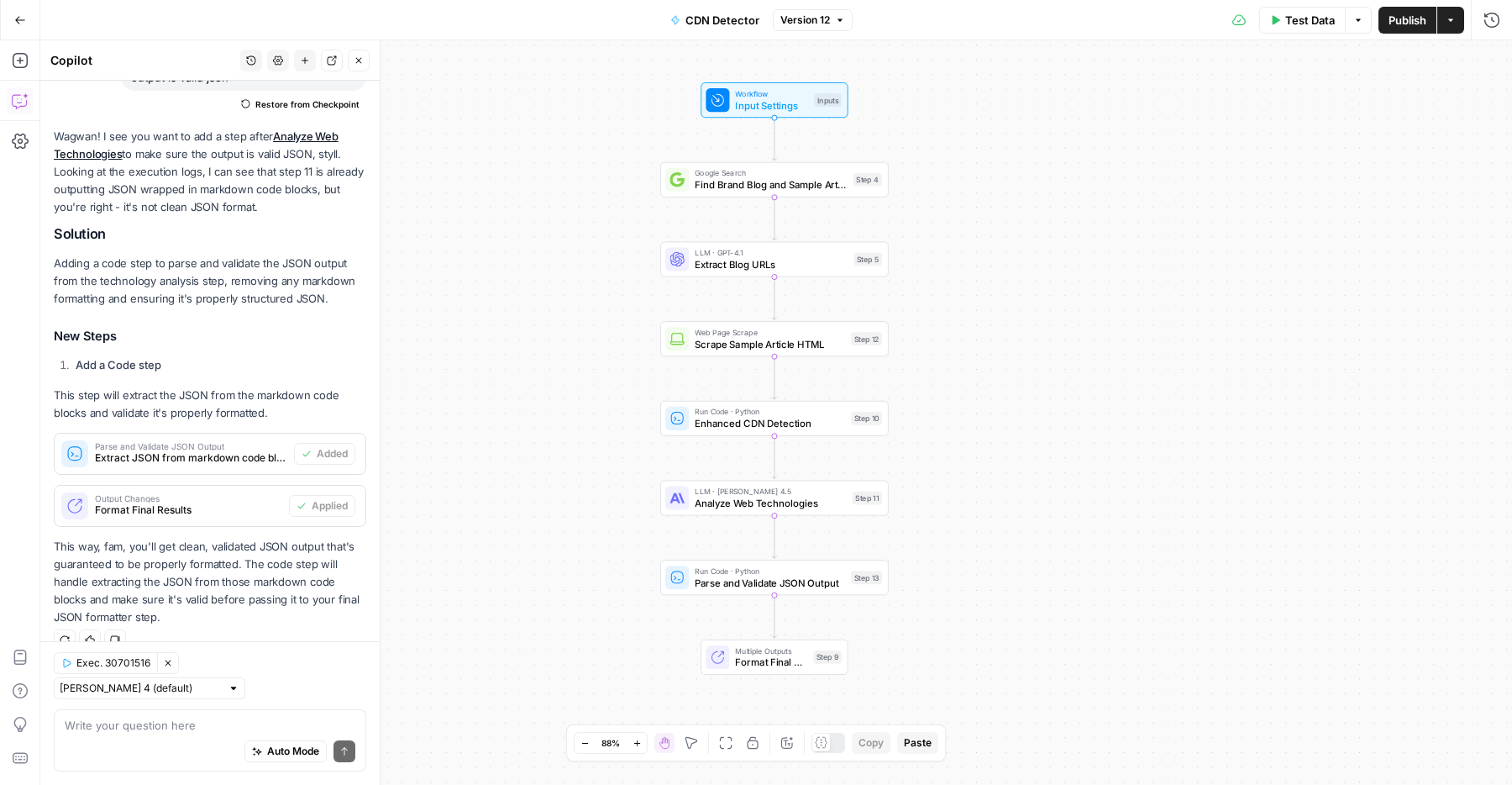
drag, startPoint x: 500, startPoint y: 296, endPoint x: 532, endPoint y: 317, distance: 38.3
click at [532, 317] on div "Workflow Input Settings Inputs Google Search Find Brand Blog and Sample Article…" at bounding box center [776, 413] width 1471 height 744
click at [526, 308] on div "Workflow Input Settings Inputs Google Search Find Brand Blog and Sample Article…" at bounding box center [776, 413] width 1471 height 744
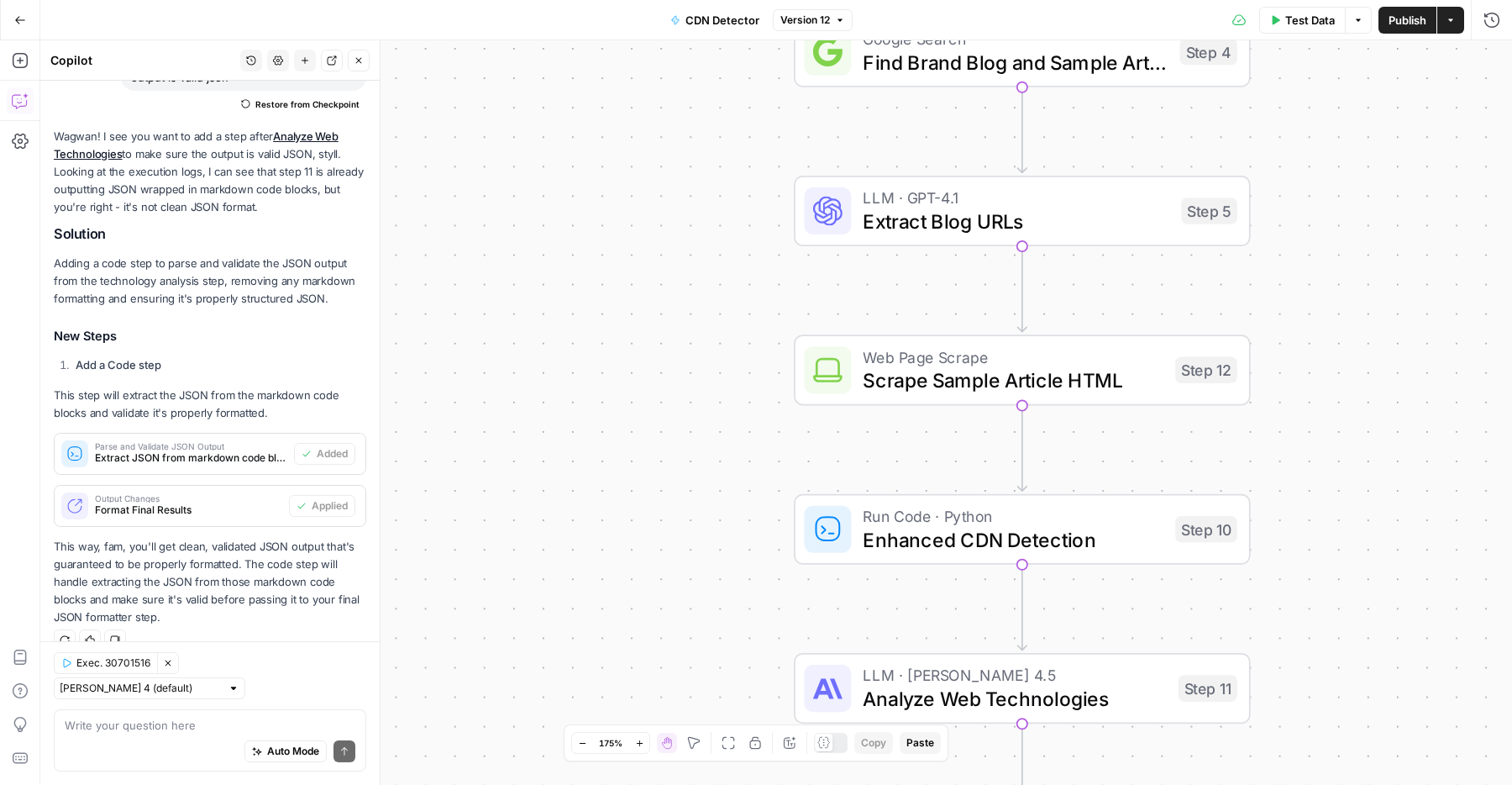
click at [526, 308] on div "Workflow Input Settings Inputs Google Search Find Brand Blog and Sample Article…" at bounding box center [776, 413] width 1471 height 744
click at [739, 732] on div "Zoom Out 175% Zoom In Hand Move Fit to View Lock/Unlock Annotate Workflow Copy …" at bounding box center [756, 743] width 370 height 22
click at [734, 737] on icon "button" at bounding box center [728, 743] width 13 height 13
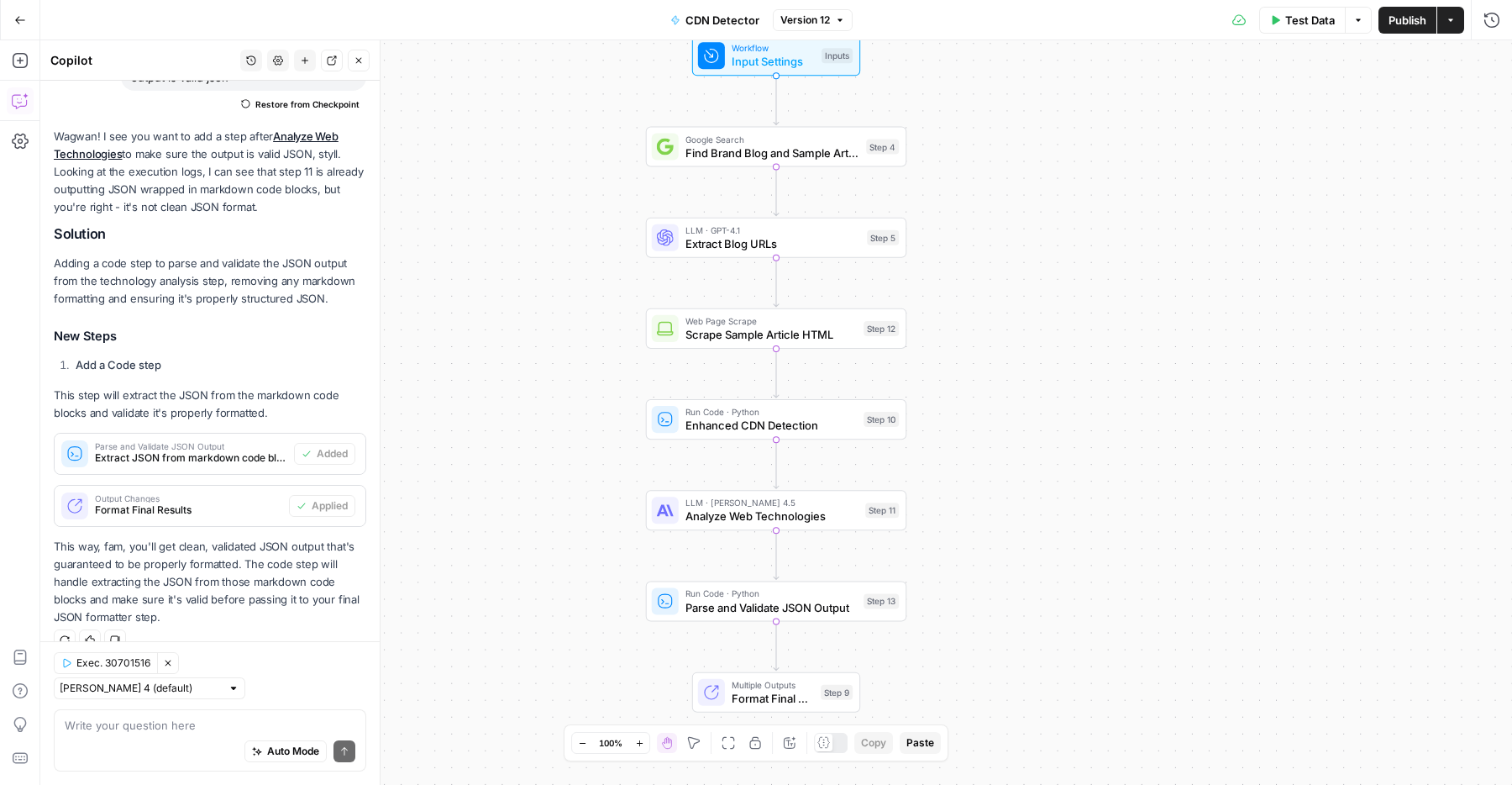
drag, startPoint x: 592, startPoint y: 585, endPoint x: 592, endPoint y: 546, distance: 39.0
click at [592, 546] on div "Workflow Input Settings Inputs Google Search Find Brand Blog and Sample Article…" at bounding box center [776, 413] width 1471 height 744
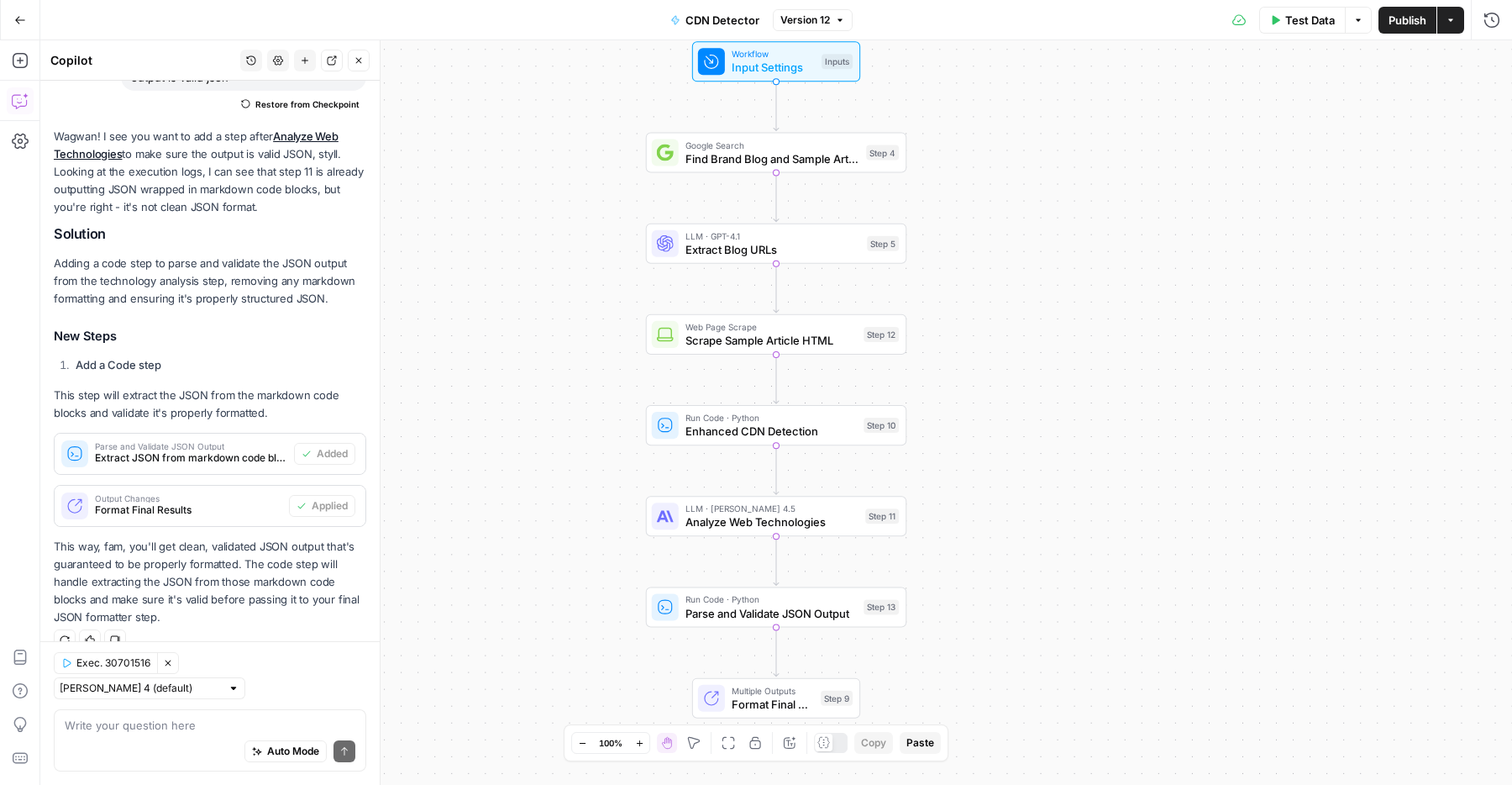
drag, startPoint x: 595, startPoint y: 554, endPoint x: 595, endPoint y: 566, distance: 12.0
click at [595, 566] on div "Workflow Input Settings Inputs Google Search Find Brand Blog and Sample Article…" at bounding box center [776, 413] width 1471 height 744
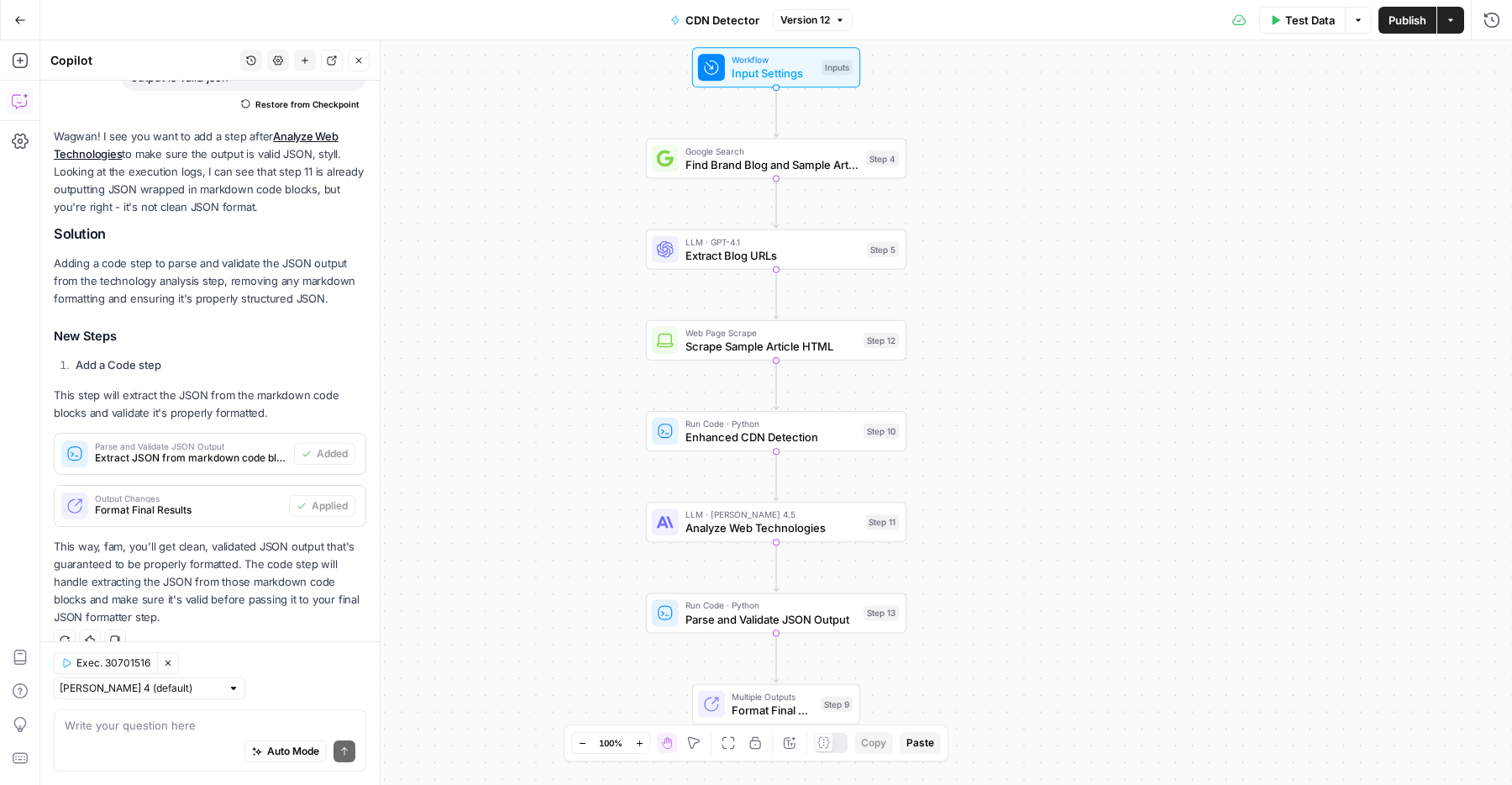
click at [1415, 12] on span "Publish" at bounding box center [1407, 20] width 38 height 17
click at [523, 218] on div "Workflow Input Settings Inputs Google Search Find Brand Blog and Sample Article…" at bounding box center [776, 413] width 1471 height 744
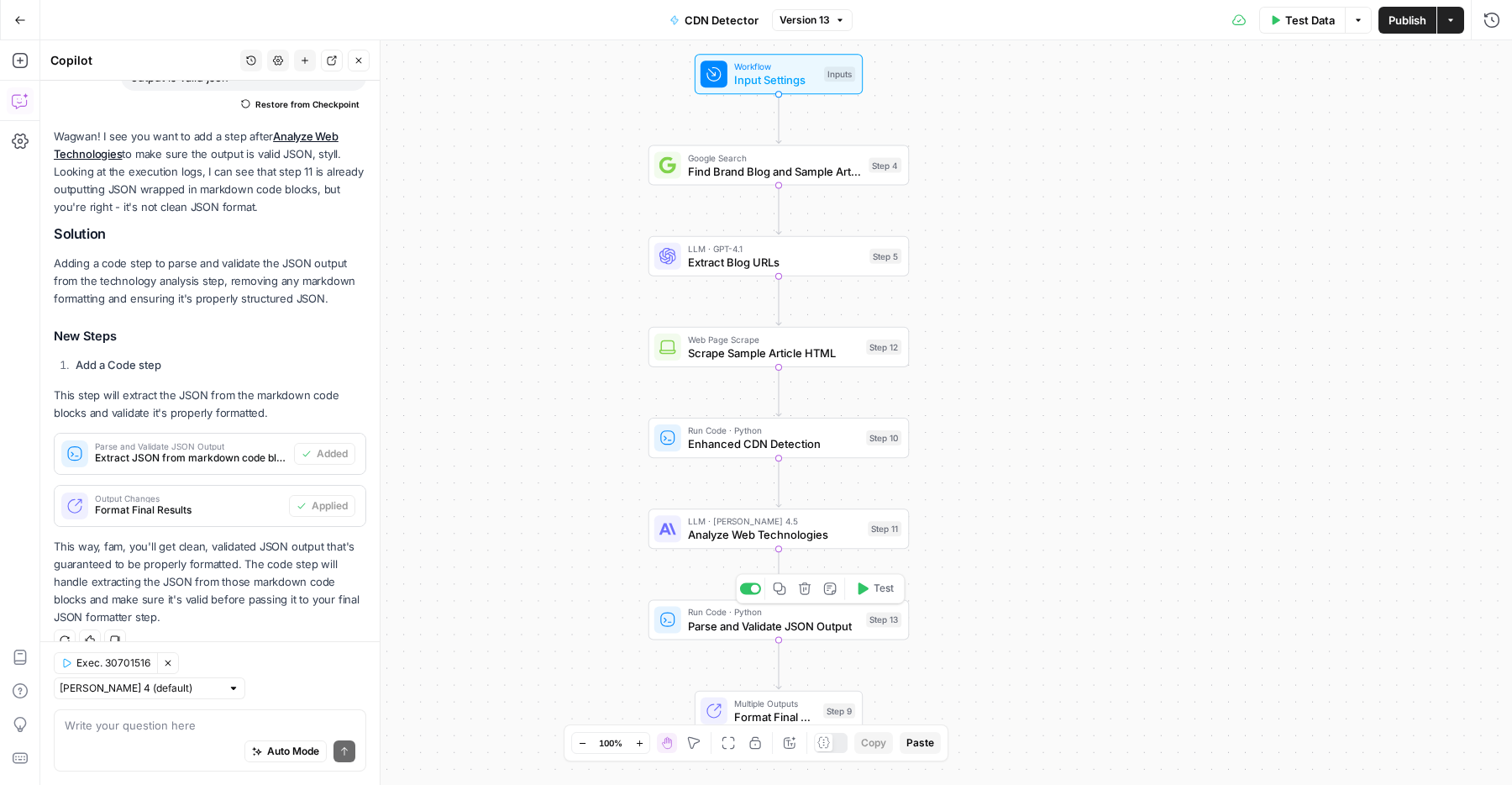
click at [889, 594] on span "Test" at bounding box center [884, 588] width 20 height 15
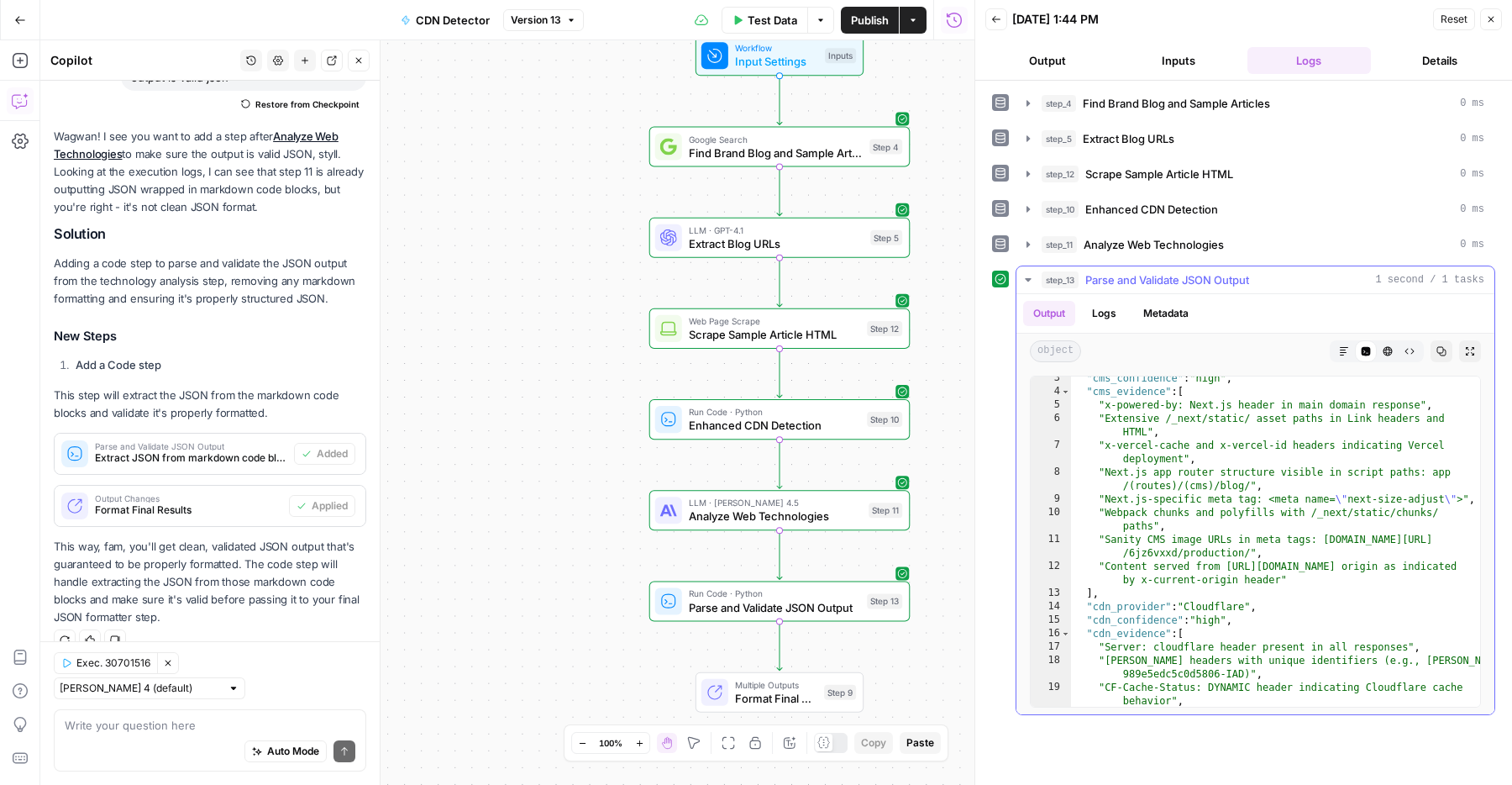
scroll to position [436, 0]
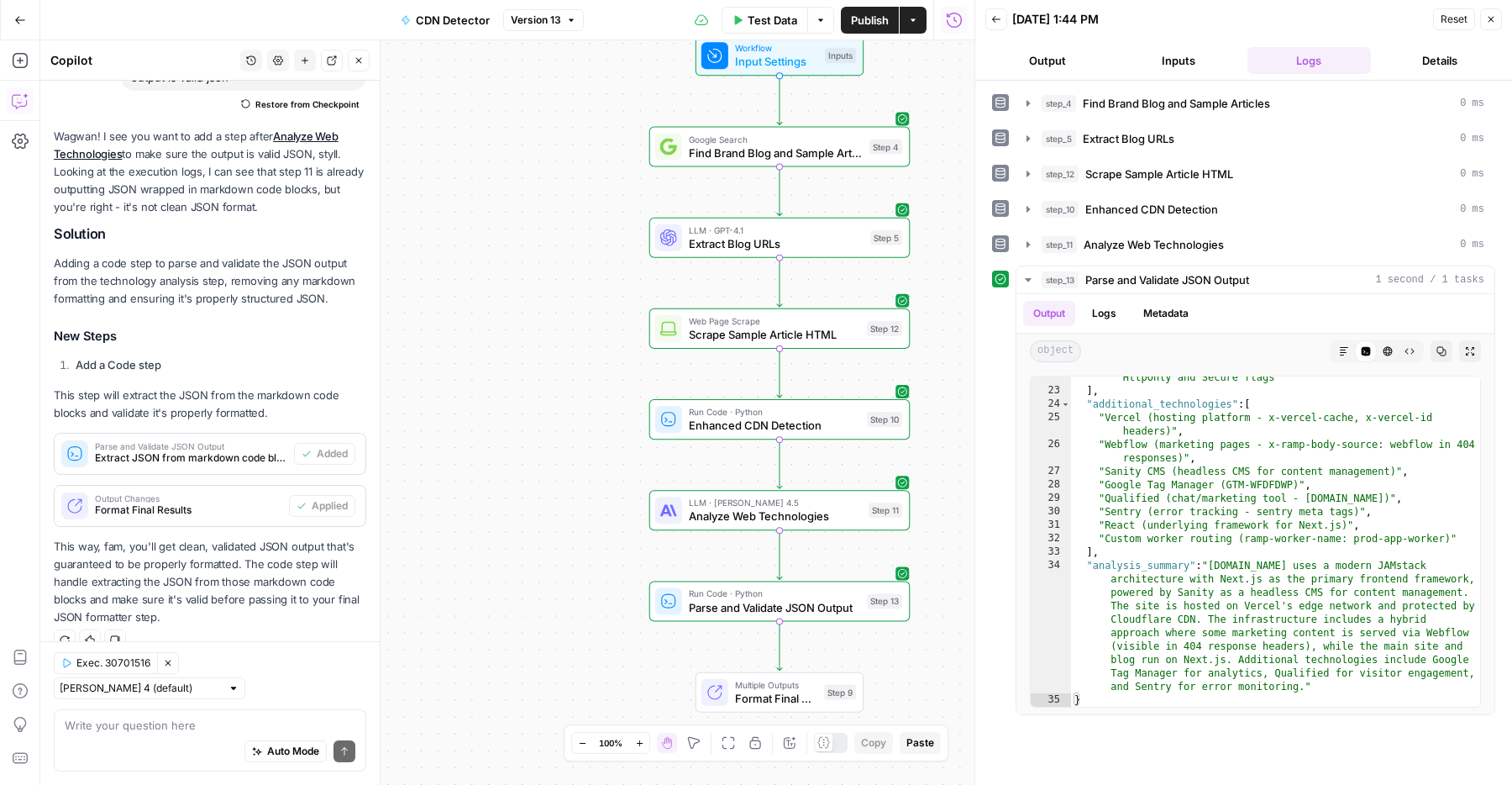
click at [1447, 14] on span "Reset" at bounding box center [1454, 19] width 27 height 15
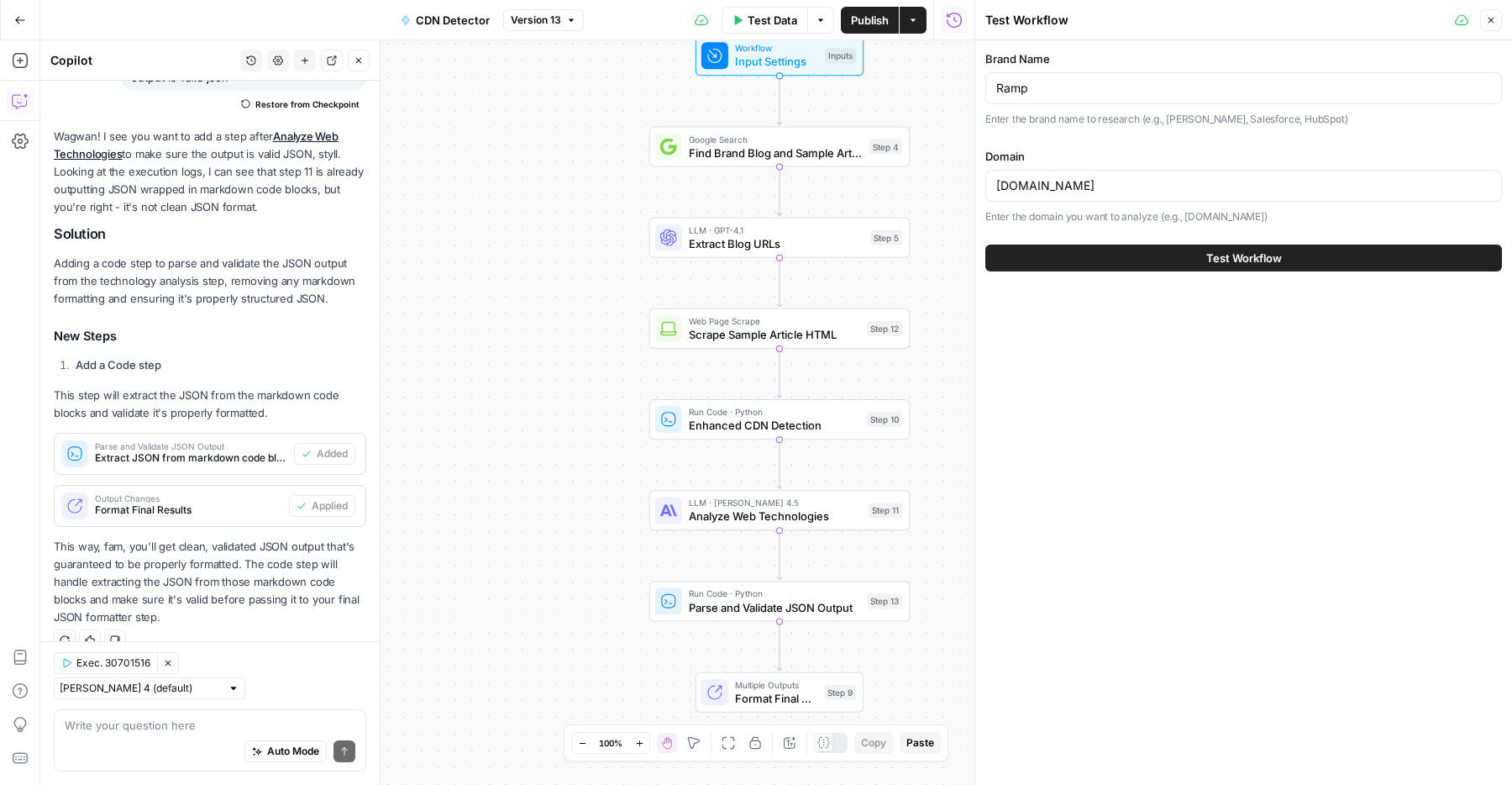
click at [1493, 21] on icon "button" at bounding box center [1491, 20] width 10 height 10
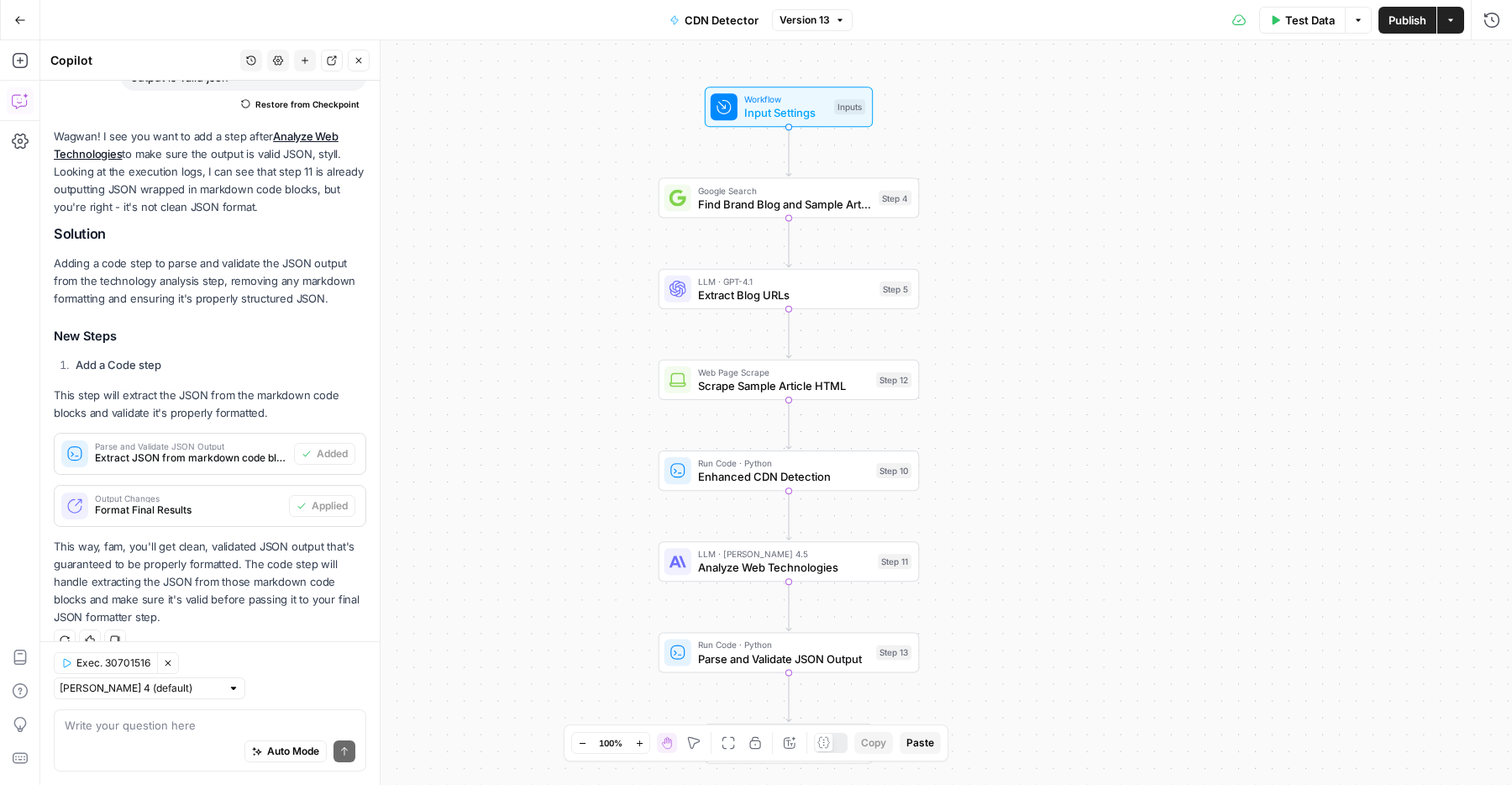
drag, startPoint x: 1146, startPoint y: 198, endPoint x: 1141, endPoint y: 249, distance: 51.2
click at [1163, 270] on div "Workflow Input Settings Inputs Google Search Find Brand Blog and Sample Article…" at bounding box center [776, 413] width 1471 height 744
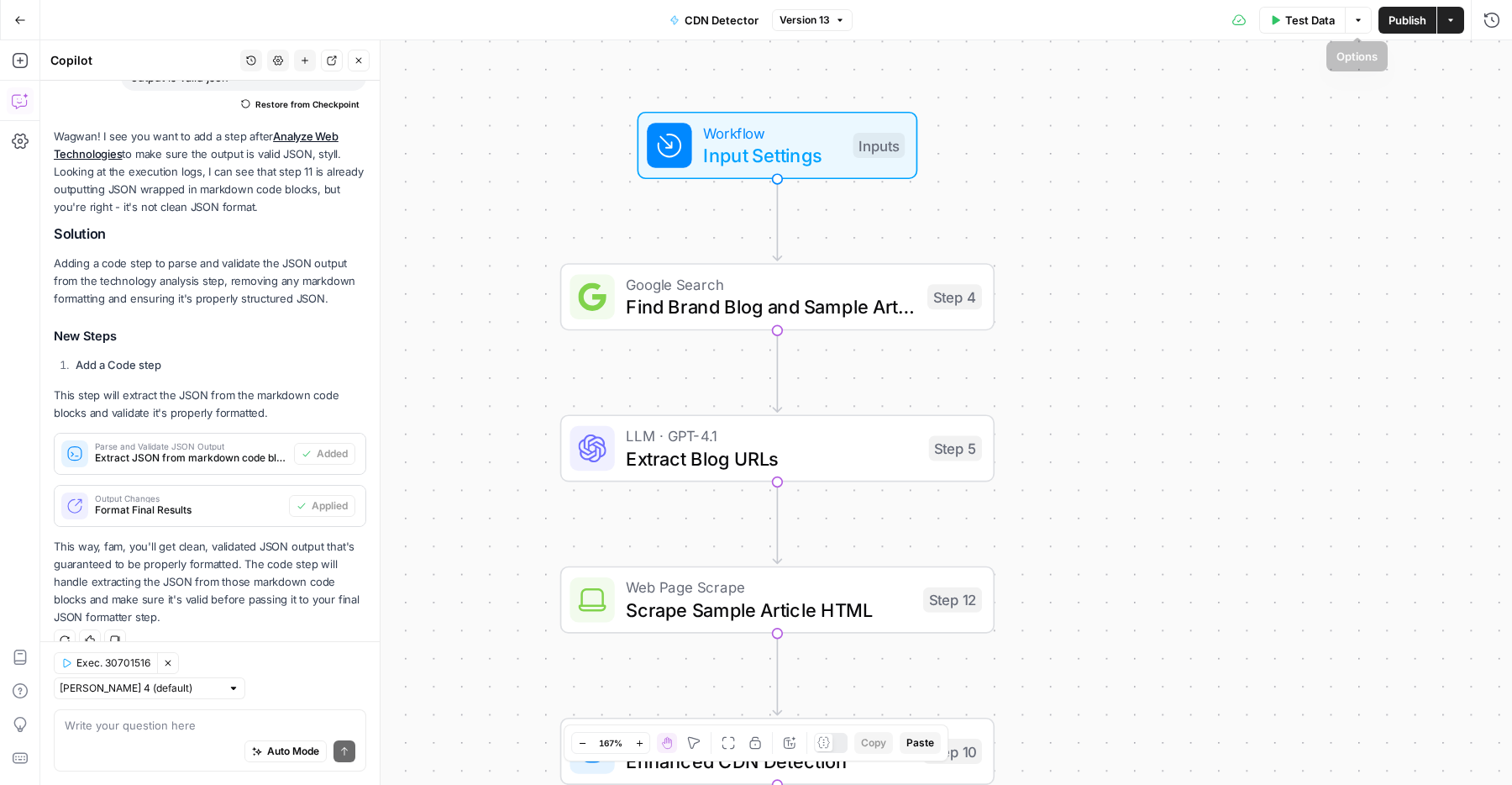
click at [1415, 8] on button "Publish" at bounding box center [1407, 20] width 58 height 27
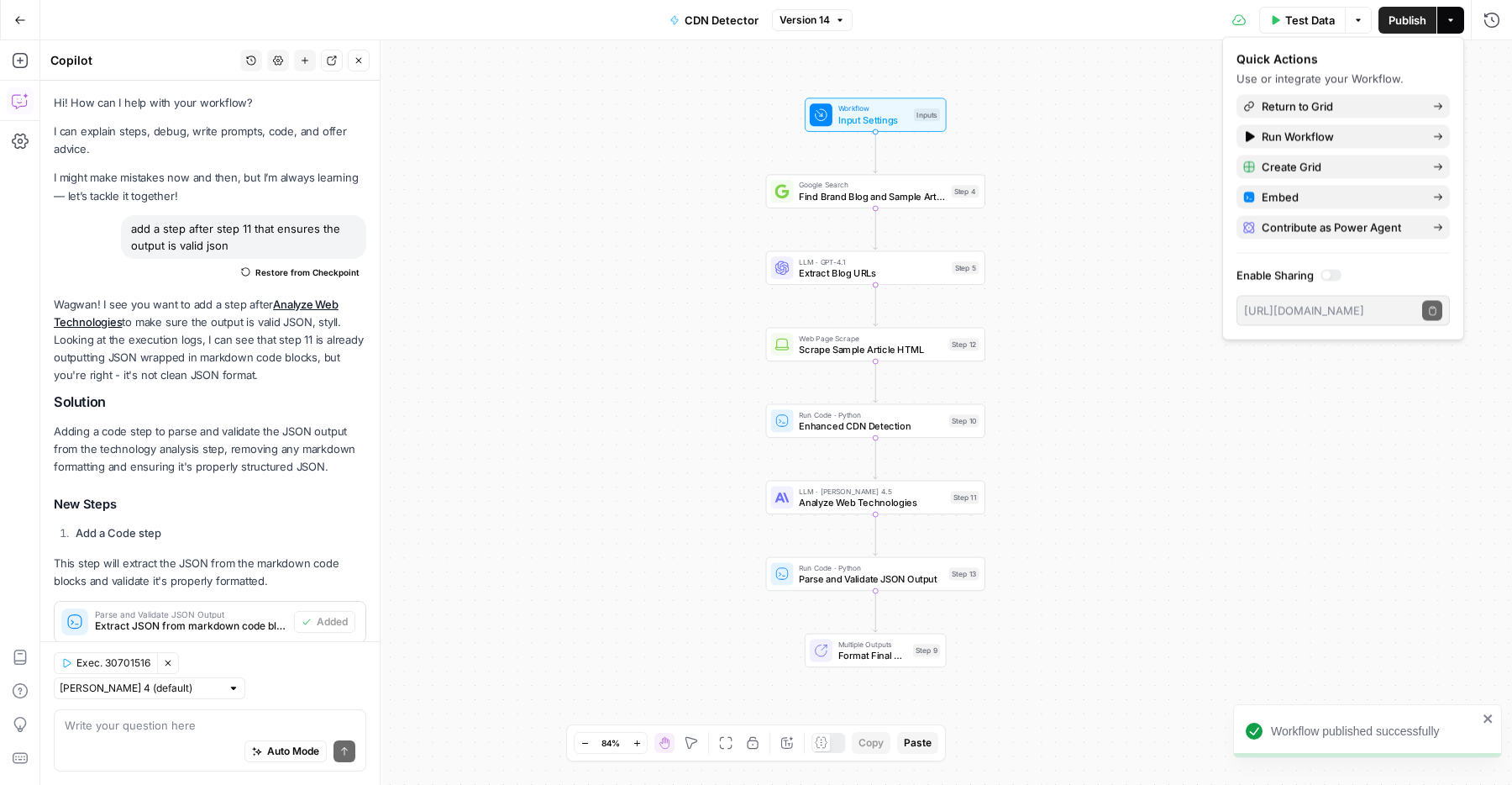
scroll to position [168, 0]
